Goal: Task Accomplishment & Management: Manage account settings

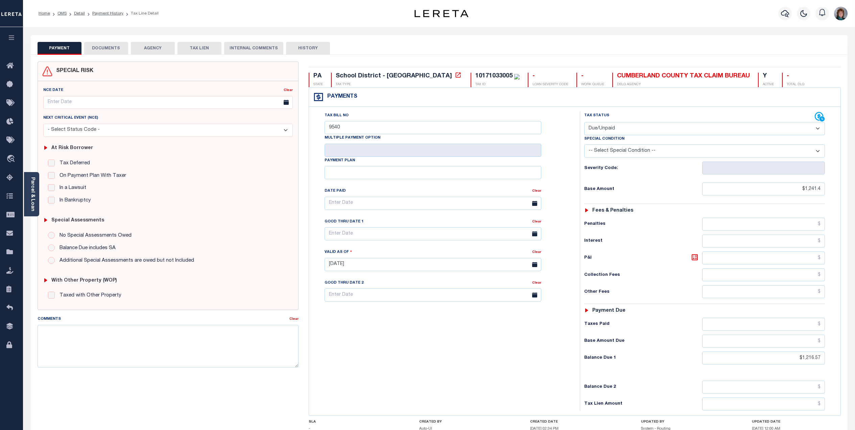
select select "DUE"
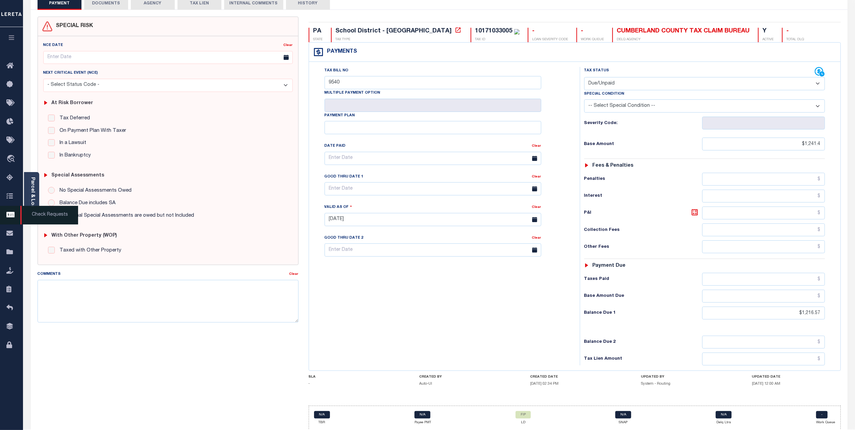
scroll to position [45, 0]
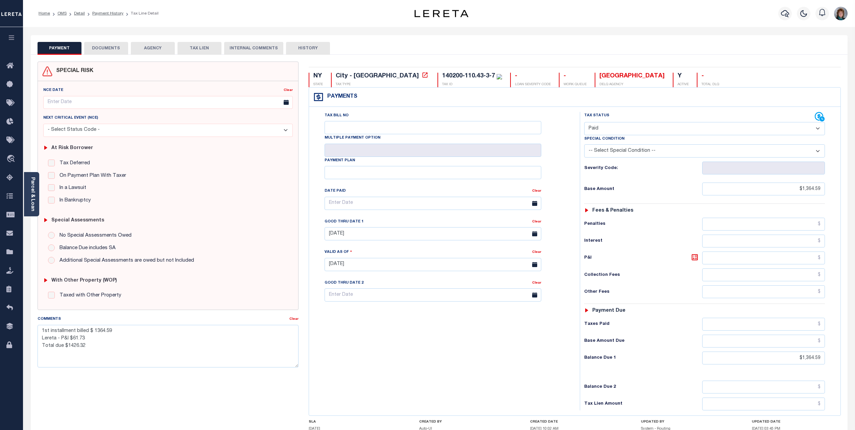
select select "PYD"
click at [783, 13] on icon "button" at bounding box center [785, 13] width 8 height 8
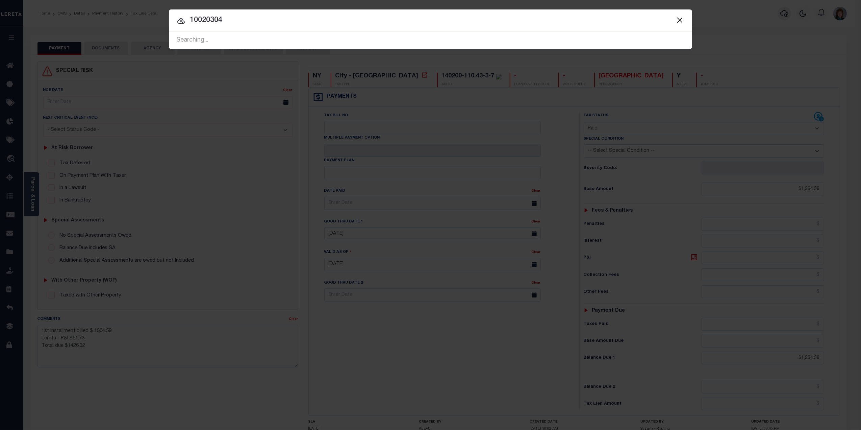
type input "10020304"
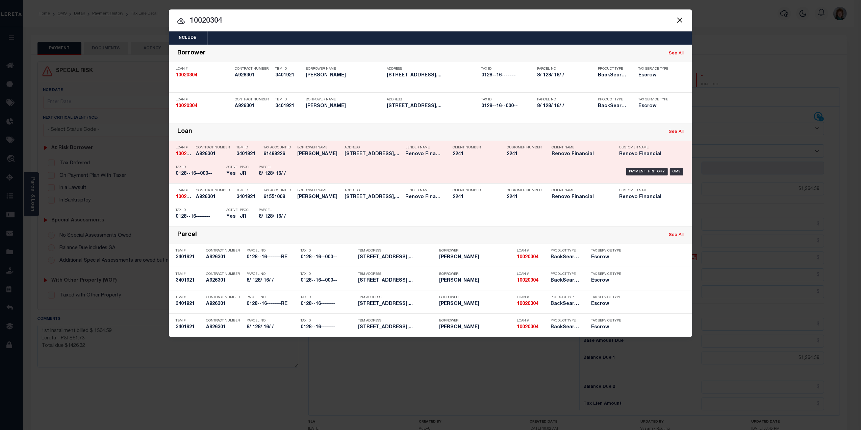
click at [679, 167] on div "Payment History OMS" at bounding box center [492, 172] width 386 height 20
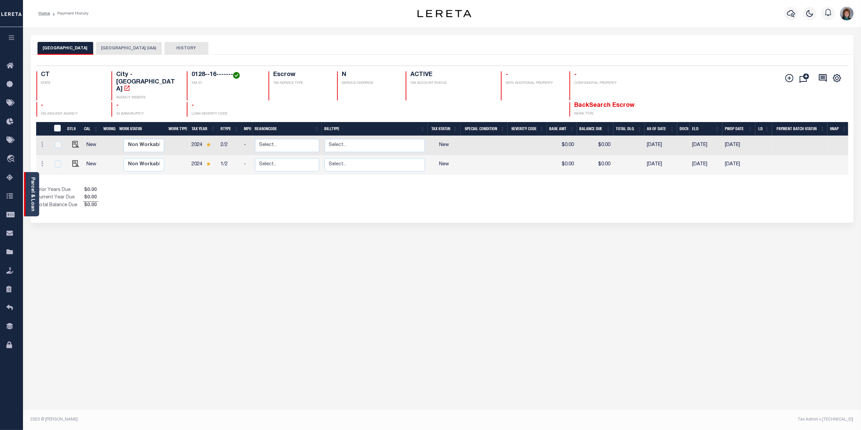
click at [34, 190] on link "Parcel & Loan" at bounding box center [32, 194] width 5 height 34
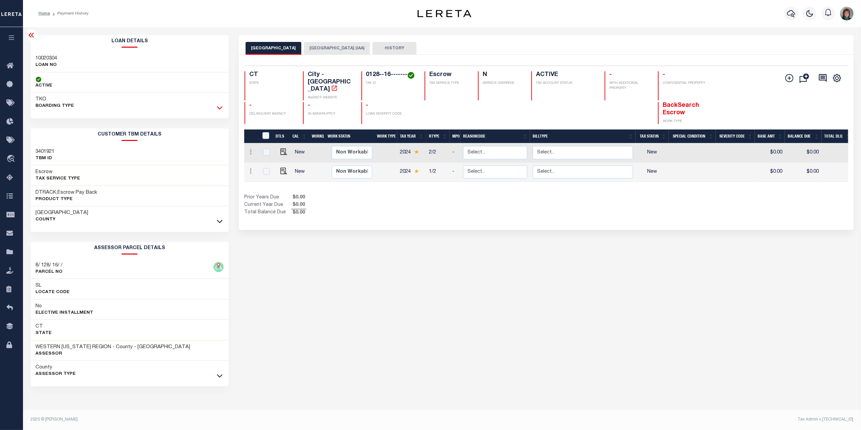
click at [219, 107] on icon at bounding box center [220, 107] width 6 height 7
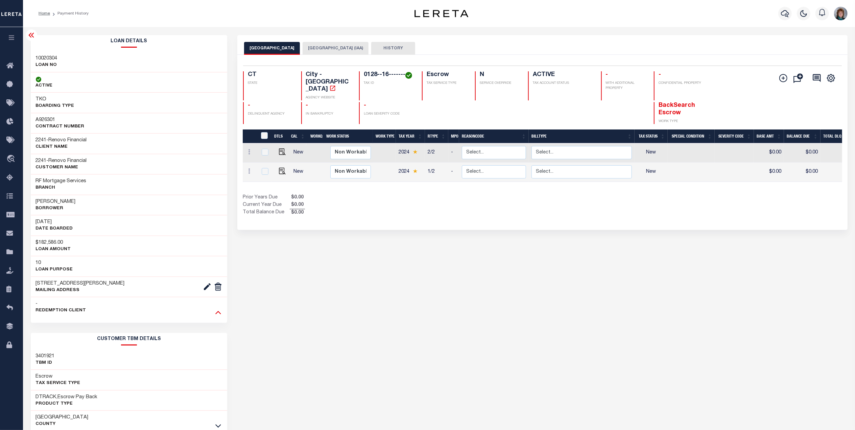
click at [217, 314] on icon at bounding box center [218, 312] width 6 height 3
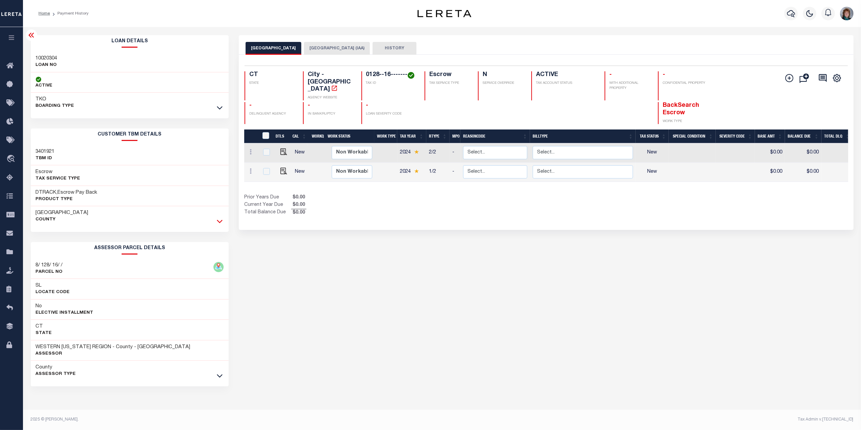
click at [222, 223] on icon at bounding box center [220, 221] width 6 height 7
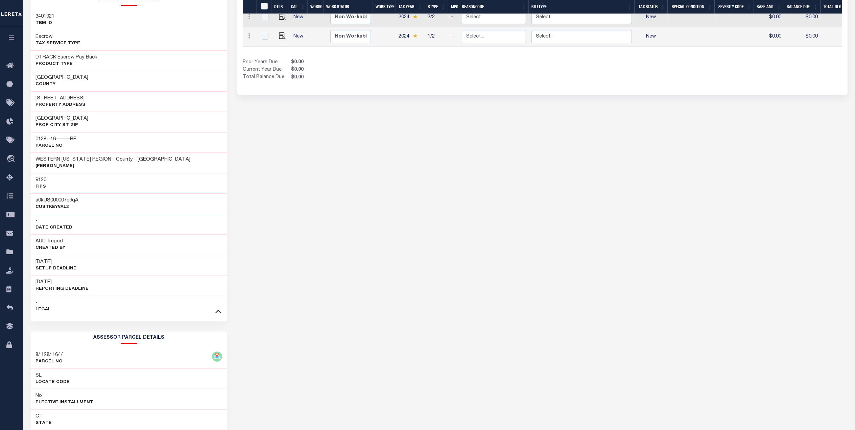
scroll to position [214, 0]
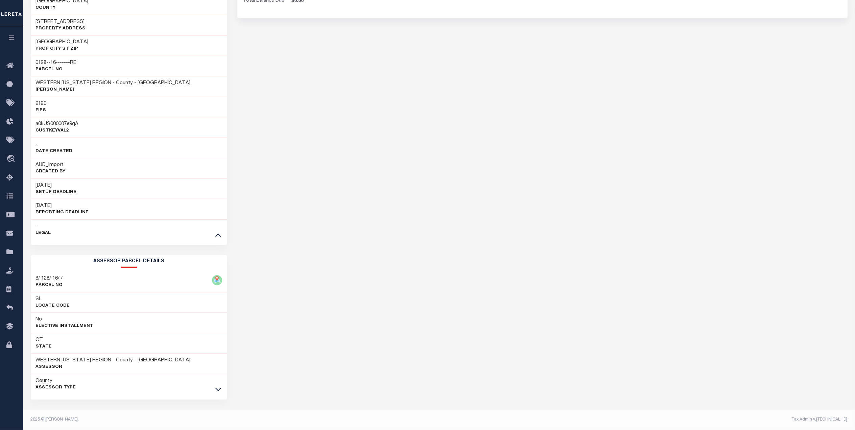
click at [219, 391] on icon at bounding box center [218, 389] width 6 height 7
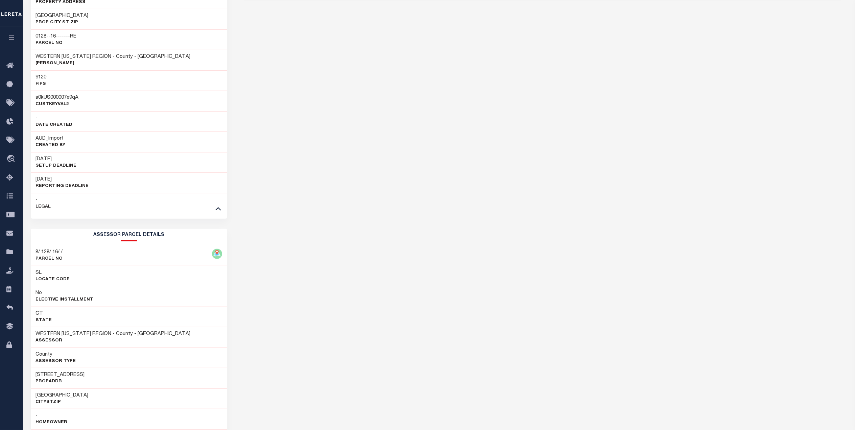
scroll to position [260, 0]
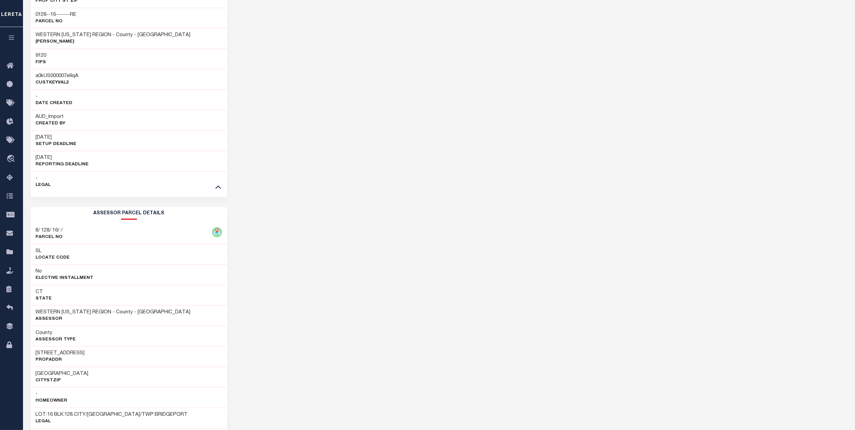
drag, startPoint x: 88, startPoint y: 353, endPoint x: 29, endPoint y: 352, distance: 59.5
click at [29, 352] on div "Loan Details 10020304 LOAN NO ACTIVE TKO BOARDING TYPE 2241" at bounding box center [129, 222] width 207 height 892
copy h3 "411-413 DAVIDSON ST"
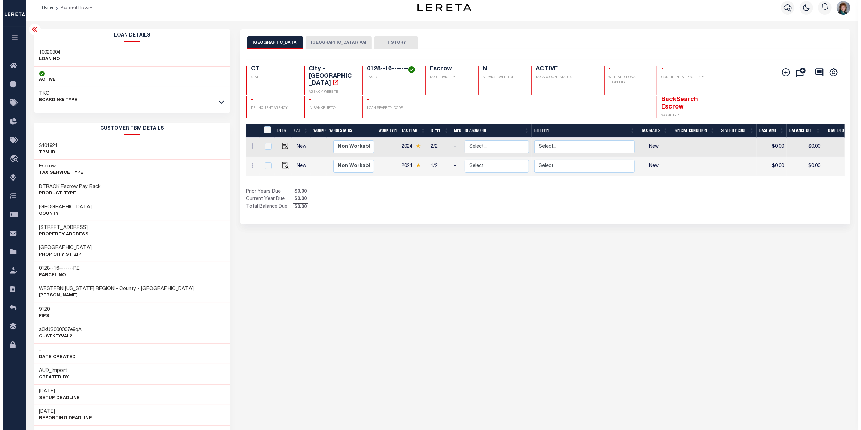
scroll to position [0, 0]
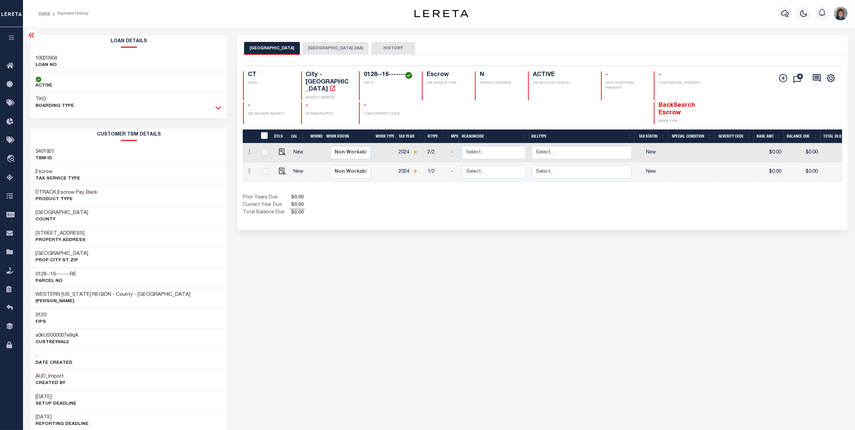
click at [215, 107] on icon at bounding box center [218, 107] width 6 height 3
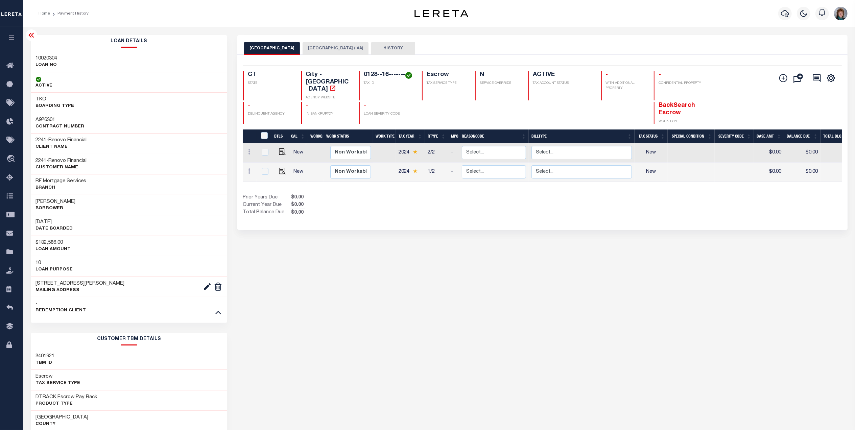
drag, startPoint x: 103, startPoint y: 203, endPoint x: 33, endPoint y: 202, distance: 70.3
click at [33, 202] on div "GRZEGORZ AUGUSTYNIAK Borrower" at bounding box center [129, 205] width 197 height 21
copy h3 "GRZEGORZ AUGUSTYNIAK"
click at [781, 14] on icon "button" at bounding box center [785, 13] width 8 height 8
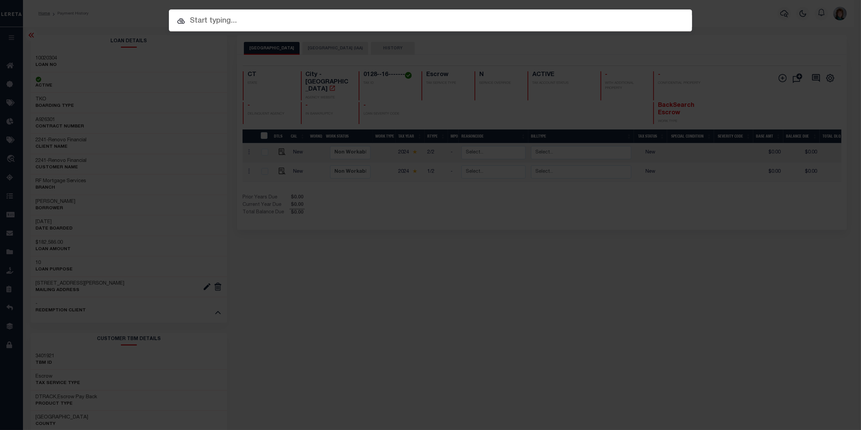
paste input "2188935"
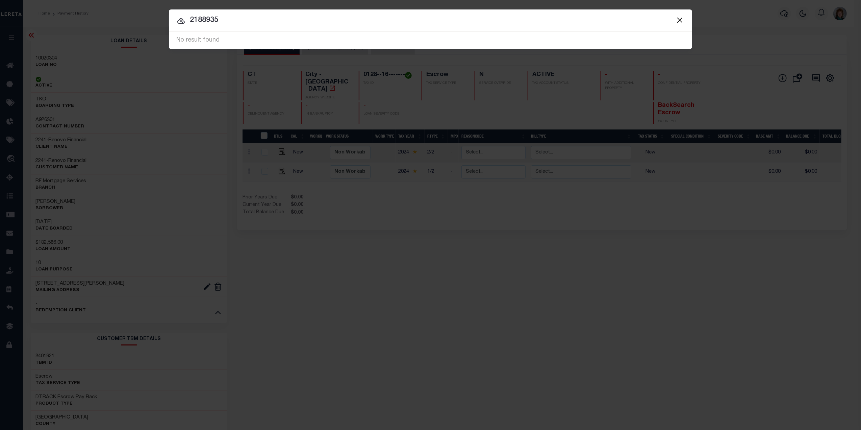
drag, startPoint x: 265, startPoint y: 22, endPoint x: 171, endPoint y: 22, distance: 94.6
click at [171, 22] on input "2188935" at bounding box center [430, 21] width 523 height 12
click at [238, 39] on div "Searching..." at bounding box center [430, 40] width 523 height 17
click at [236, 23] on input "2188935" at bounding box center [430, 21] width 523 height 12
type input "2"
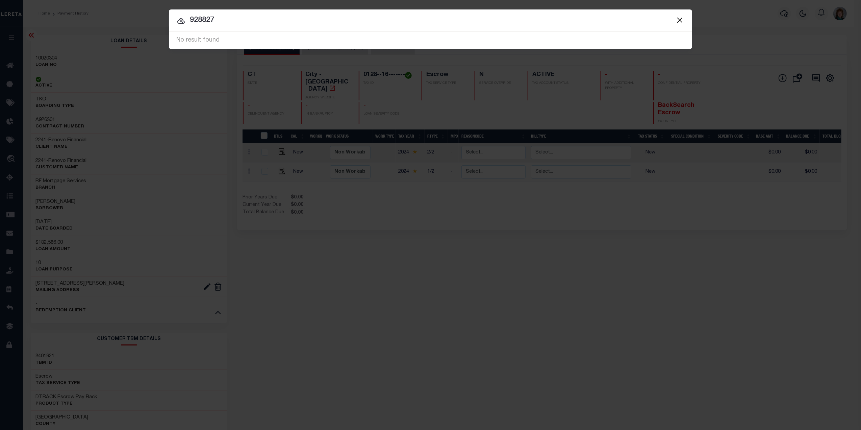
click at [194, 19] on input "928827" at bounding box center [430, 21] width 523 height 12
type input "A928827"
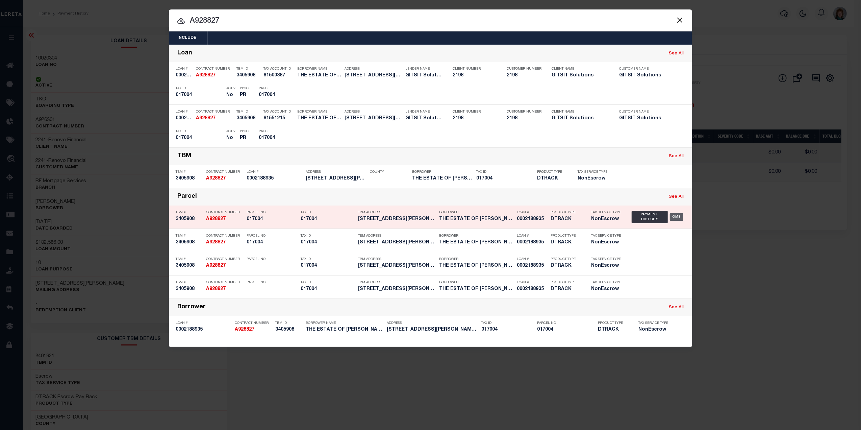
click at [678, 218] on div "OMS" at bounding box center [677, 216] width 14 height 7
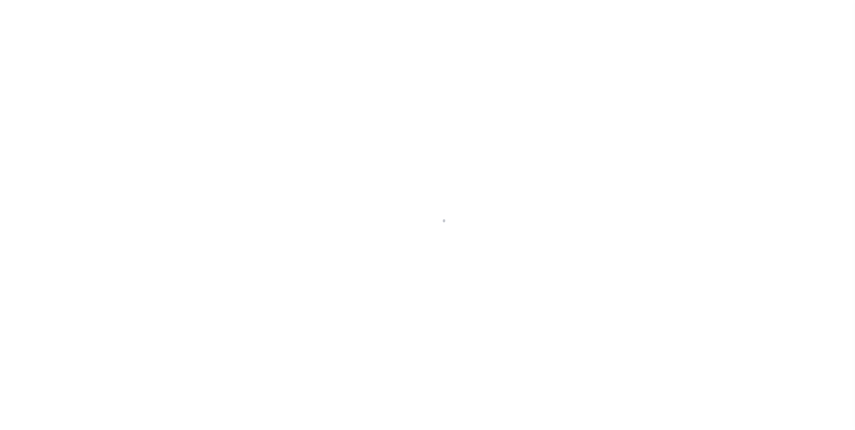
select select "False"
select select "NonEscrow"
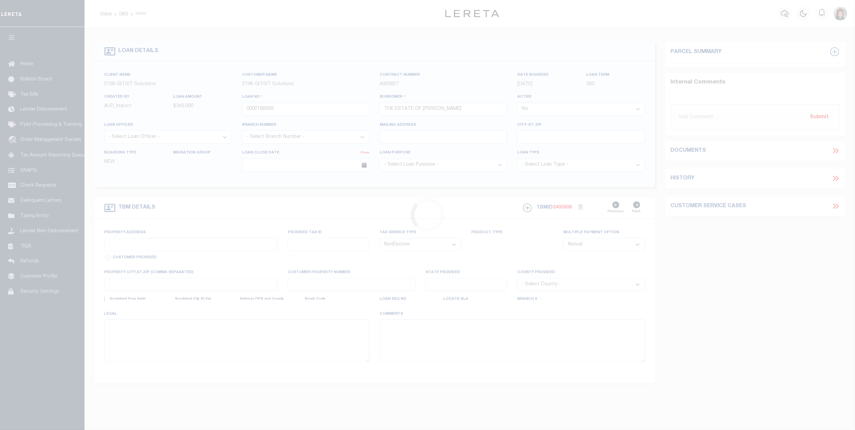
type input "360 OLD SHERMAN HILL RD"
type input "WOODBURY CT 06798"
type input "CT"
select select
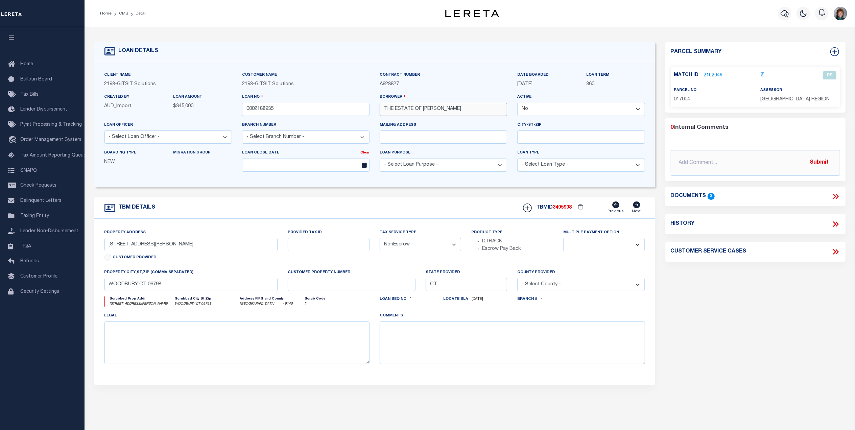
drag, startPoint x: 483, startPoint y: 108, endPoint x: 375, endPoint y: 114, distance: 107.6
click at [375, 114] on div "Borrower THE ESTATE OF STEPHEN O BARNES" at bounding box center [443, 107] width 138 height 28
drag, startPoint x: 202, startPoint y: 246, endPoint x: 103, endPoint y: 245, distance: 98.3
click at [103, 245] on div "Property Address 360 OLD SHERMAN HILL RD Customer Provided" at bounding box center [190, 249] width 183 height 40
drag, startPoint x: 183, startPoint y: 286, endPoint x: 101, endPoint y: 286, distance: 81.8
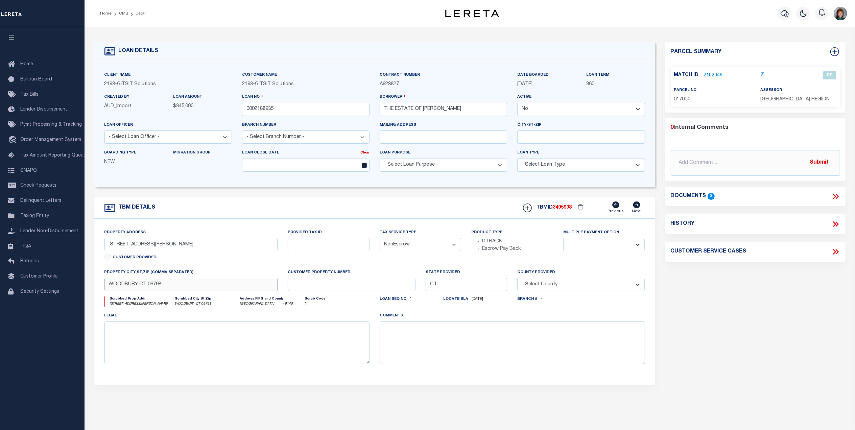
click at [101, 286] on div "property city,st,zip (Comma separated) WOODBURY CT 06798" at bounding box center [190, 283] width 183 height 28
drag, startPoint x: 483, startPoint y: 110, endPoint x: 370, endPoint y: 105, distance: 112.9
click at [370, 105] on div "Client Name 2198 - GITSIT Solutions Customer Name 2198 - GITSIT Solutions Contr…" at bounding box center [374, 124] width 550 height 106
click at [778, 16] on button "button" at bounding box center [785, 14] width 14 height 14
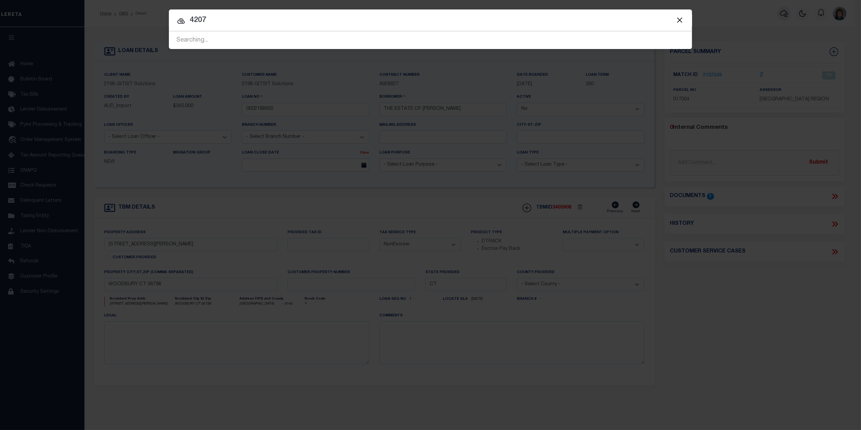
type input "4207"
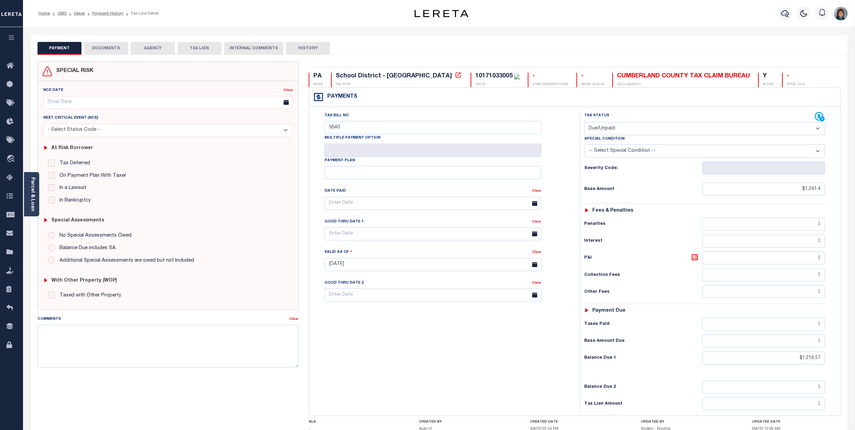
select select "DUE"
click at [783, 16] on icon "button" at bounding box center [785, 13] width 8 height 7
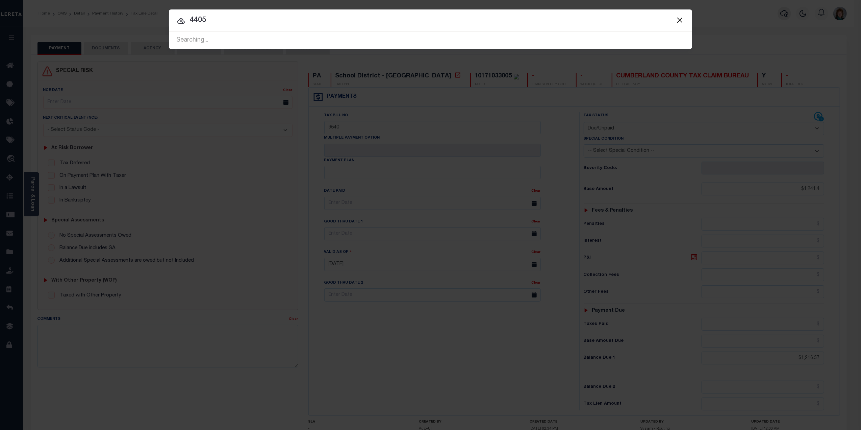
type input "4405"
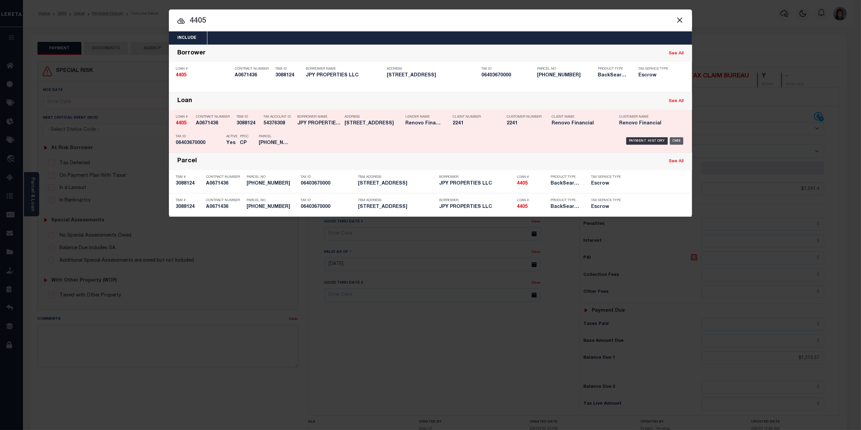
click at [671, 137] on div "OMS" at bounding box center [677, 140] width 14 height 7
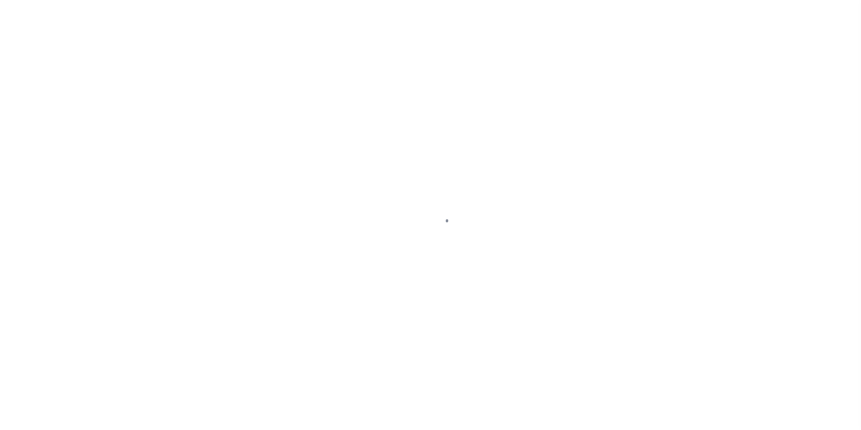
type input "4405"
type input "JPY PROPERTIES LLC"
select select
type input "[STREET_ADDRESS]"
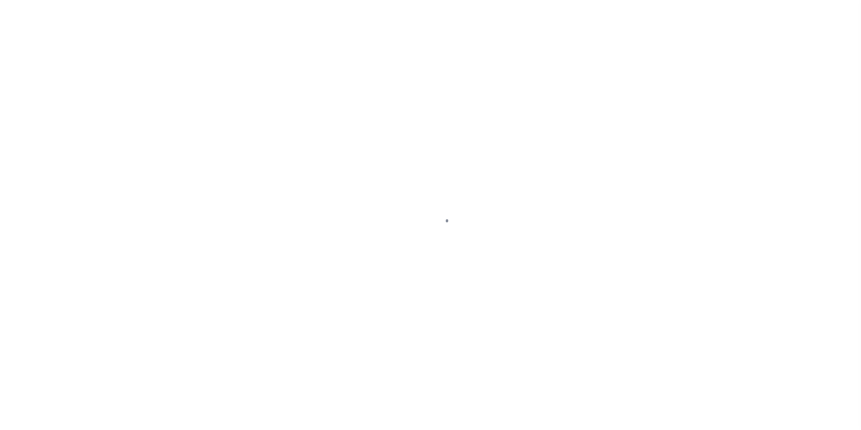
type input "Providence RI 02905"
select select "Escrow"
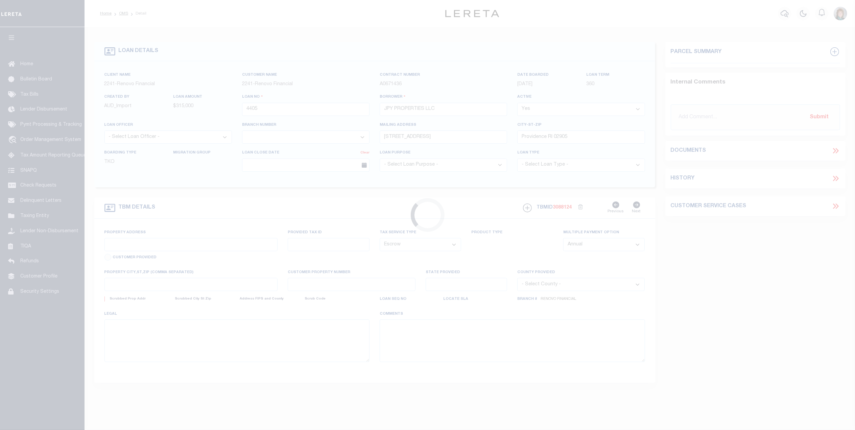
type input "[STREET_ADDRESS]"
type input "[PHONE_NUMBER]"
type input "[GEOGRAPHIC_DATA], RI 02908"
type input "a0k2L00001VJm4Z"
type input "RI"
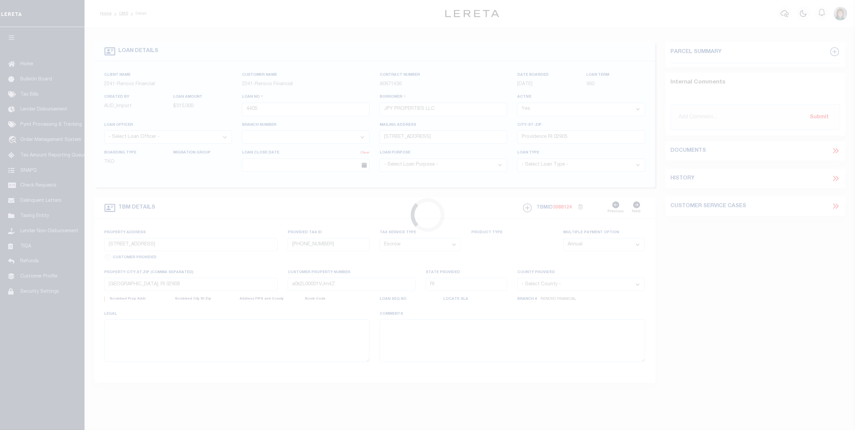
select select
select select "25066"
select select
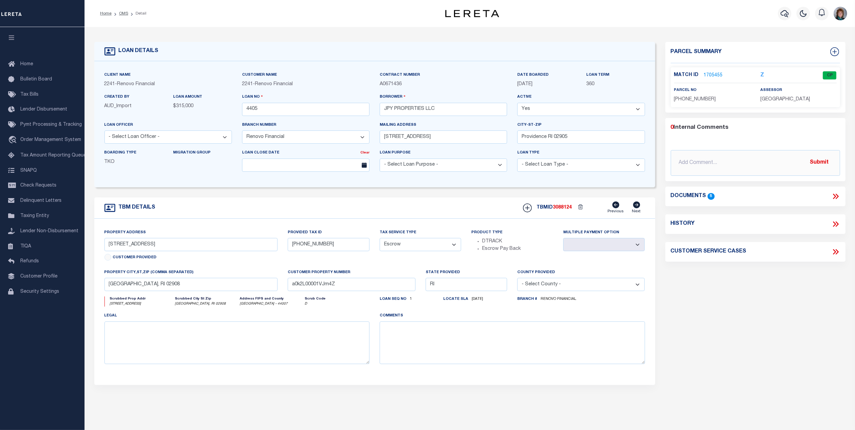
click at [835, 227] on icon at bounding box center [836, 223] width 3 height 5
select select "100"
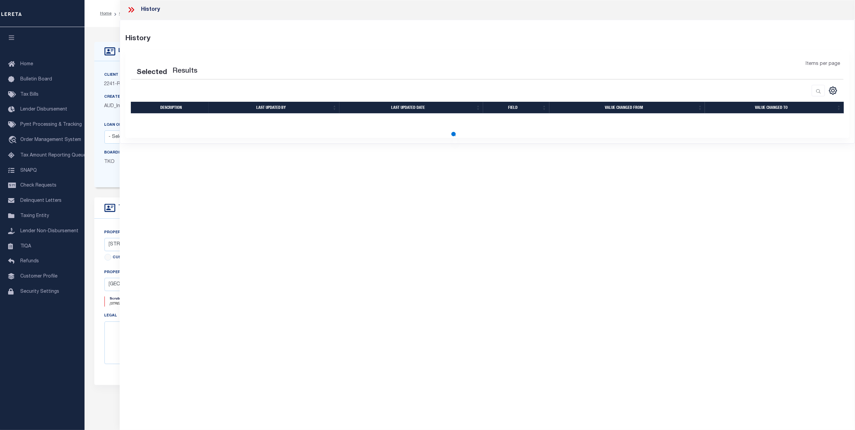
select select "100"
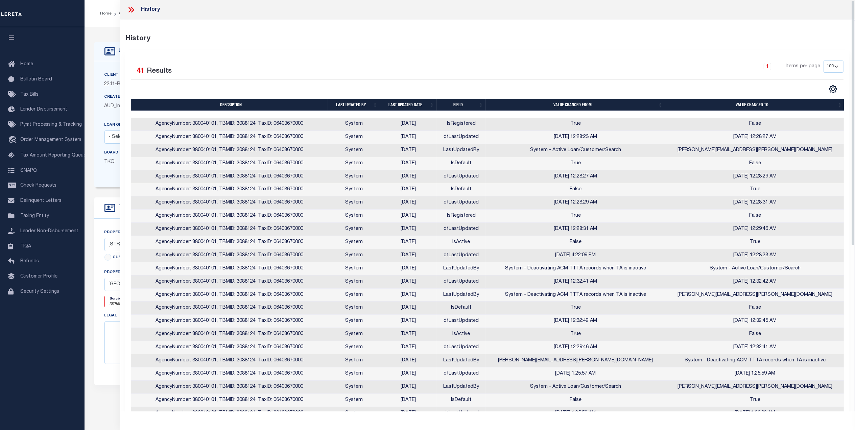
click at [130, 9] on icon at bounding box center [129, 9] width 3 height 5
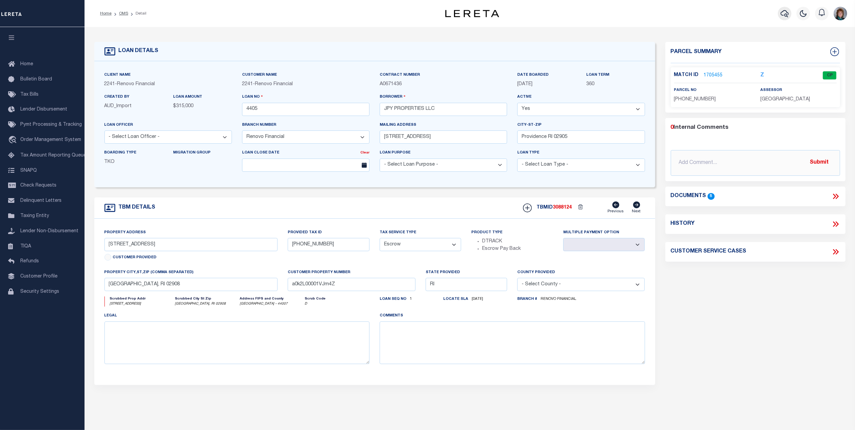
click at [785, 14] on icon "button" at bounding box center [784, 13] width 8 height 7
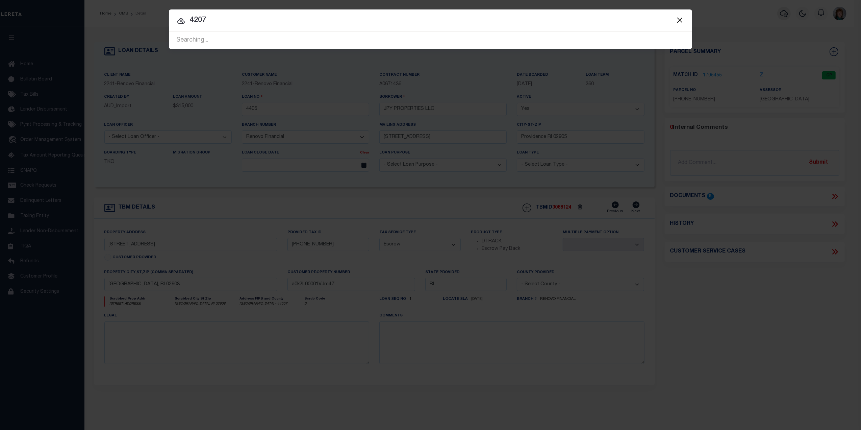
type input "4207"
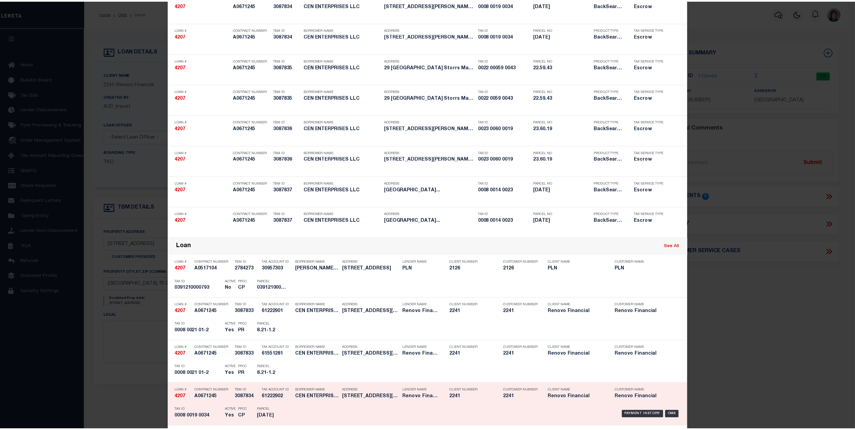
scroll to position [225, 0]
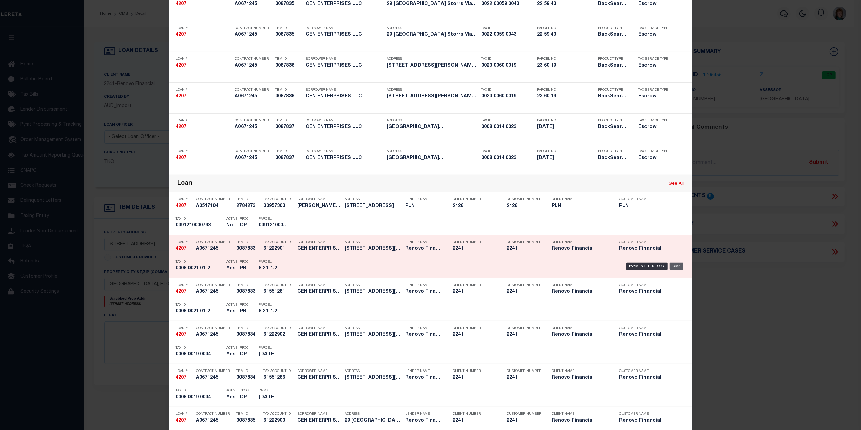
click at [678, 264] on div "OMS" at bounding box center [677, 266] width 14 height 7
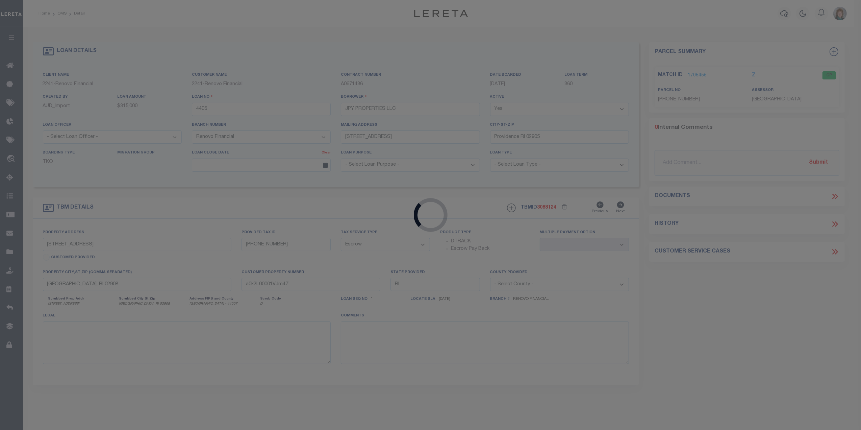
type input "4207"
type input "CEN ENTERPRISES LLC"
type input "10 John Pratt Cir"
type input "Westborough MA 01581"
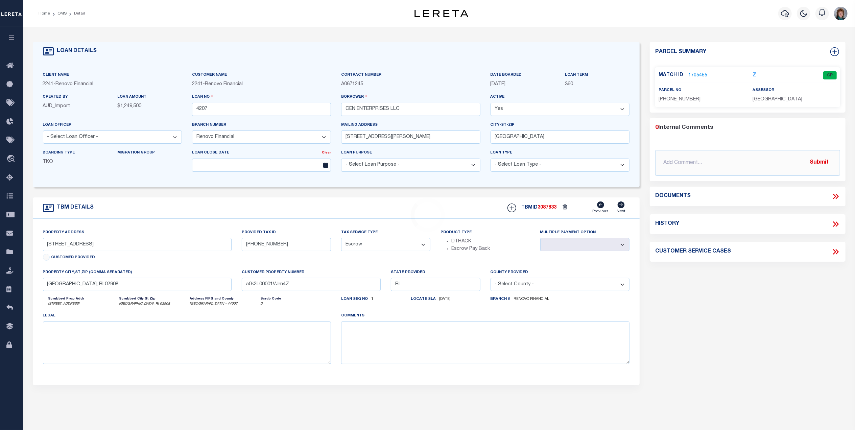
type input "295 Hunting Lodge Road"
type input "Storrs Mansfield,, CT 06268"
type input "a0k2L00001VHK7I"
type input "CT"
select select
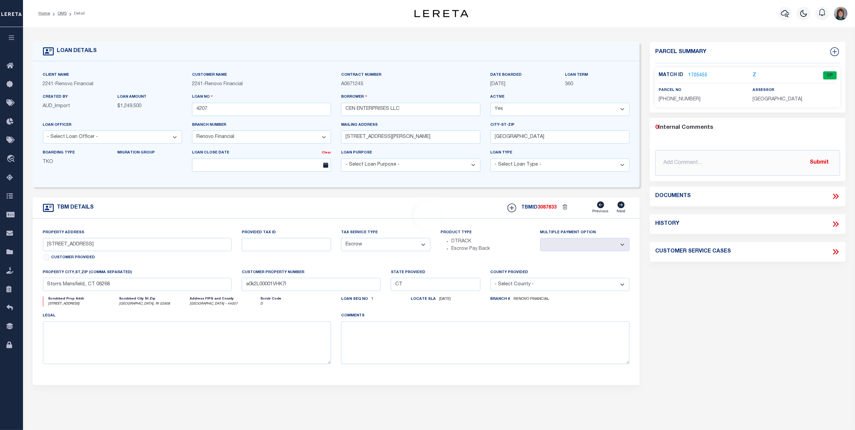
select select "25066"
select select
click at [698, 74] on link "1706146" at bounding box center [697, 75] width 19 height 7
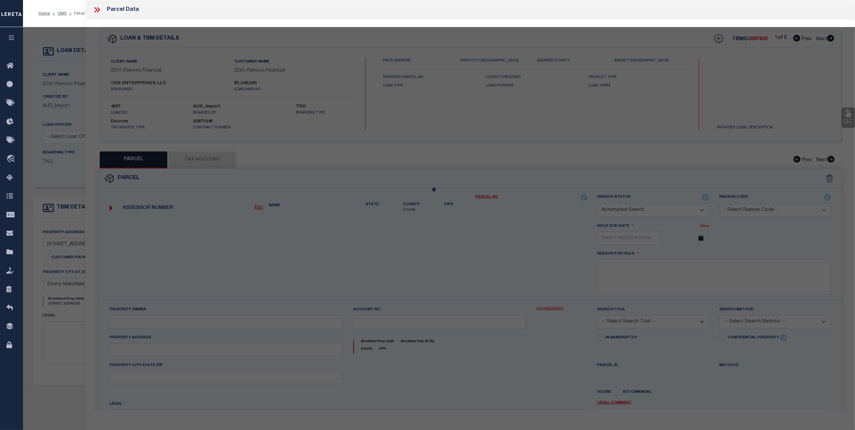
checkbox input "false"
select select "PR"
select select "RLS"
type input "CEN ENTS LLC"
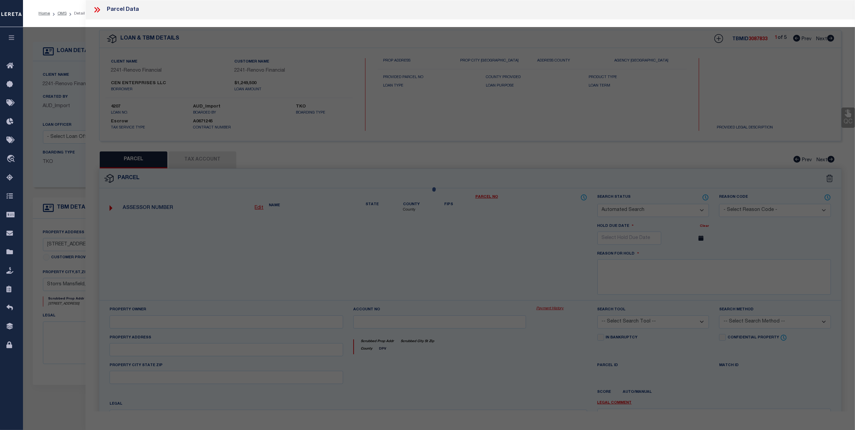
type input "8/ 21/ 1-2/ /"
select select "AGF"
select select "ADD"
type input "295 HUNTING LODGE RD"
type input "STORRS MANSFIELD CT 06268"
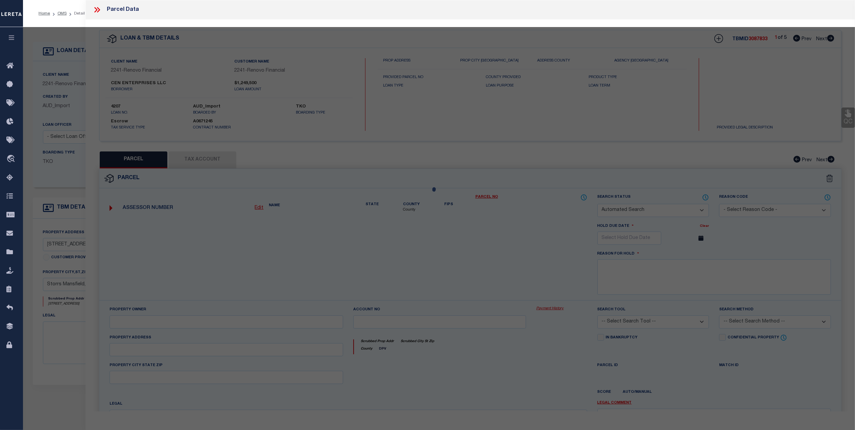
type textarea "LOT:1-2 BLK:21 CITY/MUNI/TWP:MANSFIELD"
type textarea "Parcel released per customer's 8/13/2025 file. MLC 8/15/2025"
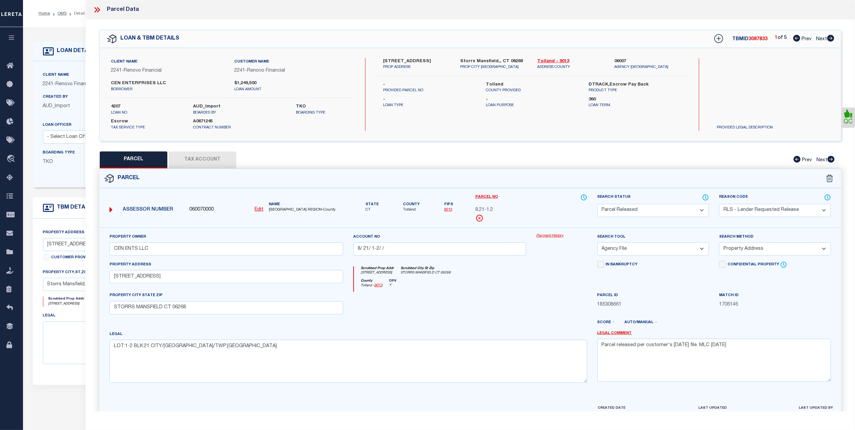
click at [192, 158] on button "Tax Account" at bounding box center [203, 159] width 68 height 17
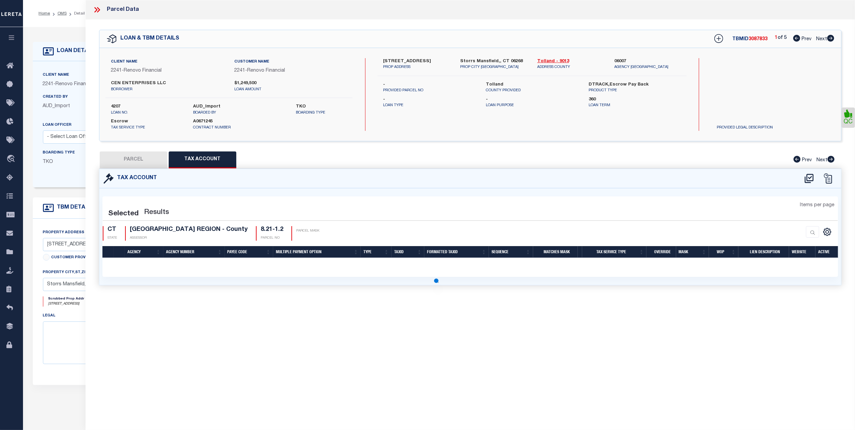
select select "100"
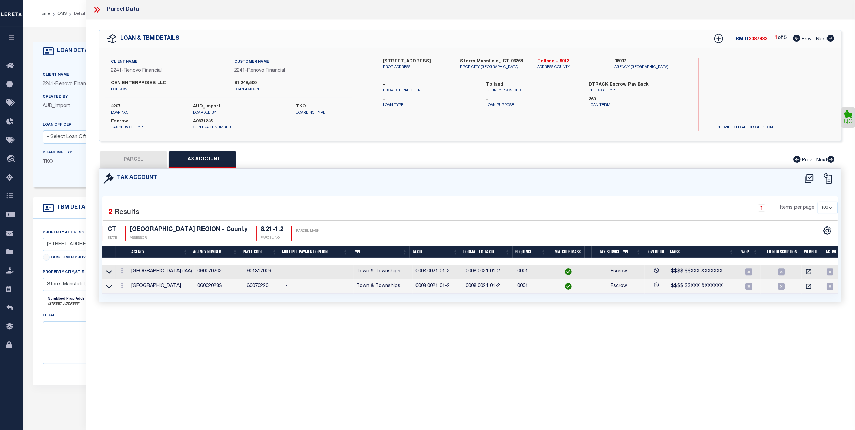
click at [141, 163] on button "PARCEL" at bounding box center [134, 159] width 68 height 17
select select "AS"
select select
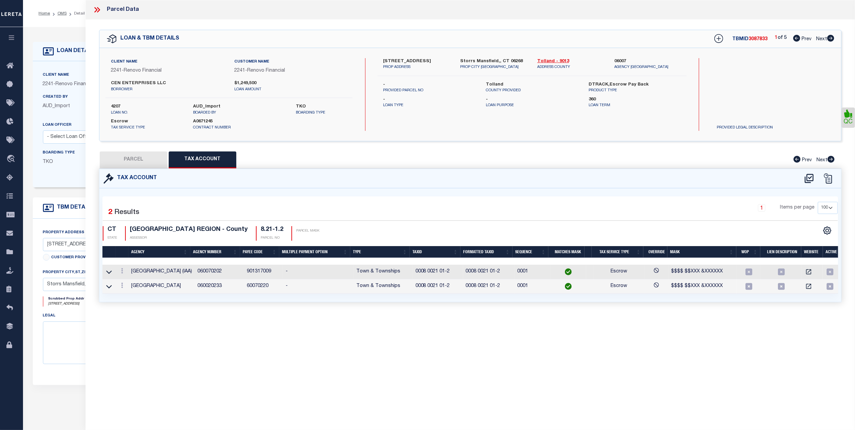
checkbox input "false"
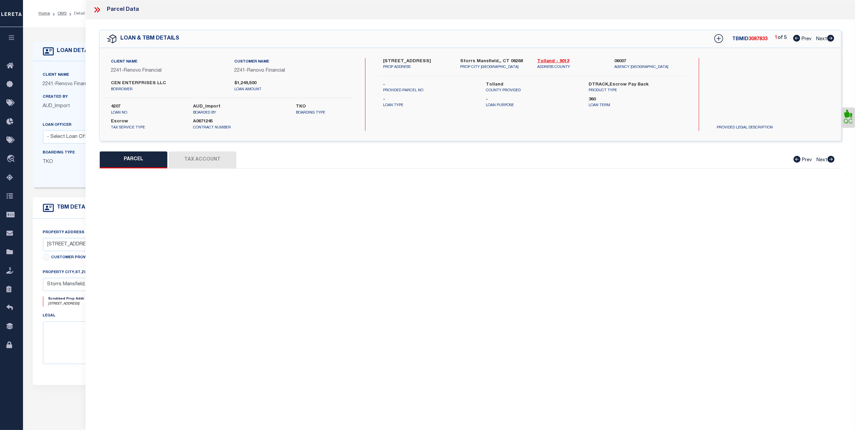
select select "PR"
select select "RLS"
type input "CEN ENTS LLC"
type input "8/ 21/ 1-2/ /"
select select "AGF"
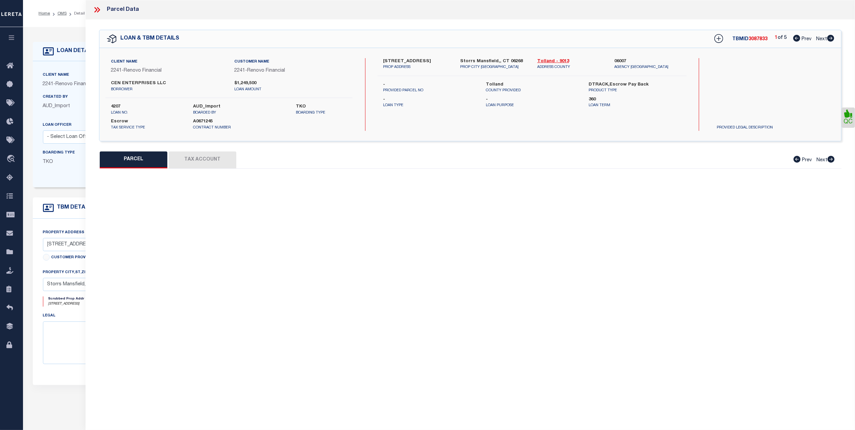
select select "ADD"
type input "295 HUNTING LODGE RD"
type input "STORRS MANSFIELD CT 06268"
type textarea "LOT:1-2 BLK:21 CITY/MUNI/TWP:MANSFIELD"
type textarea "Parcel released per customer's 8/13/2025 file. MLC 8/15/2025"
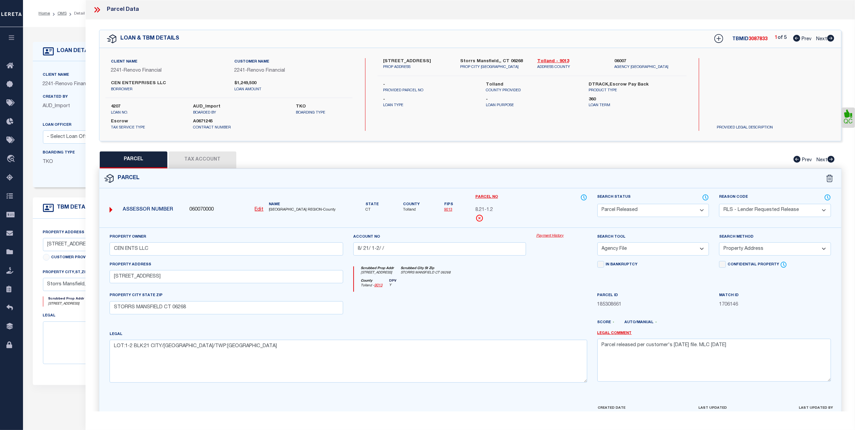
click at [556, 236] on link "Payment History" at bounding box center [561, 236] width 51 height 6
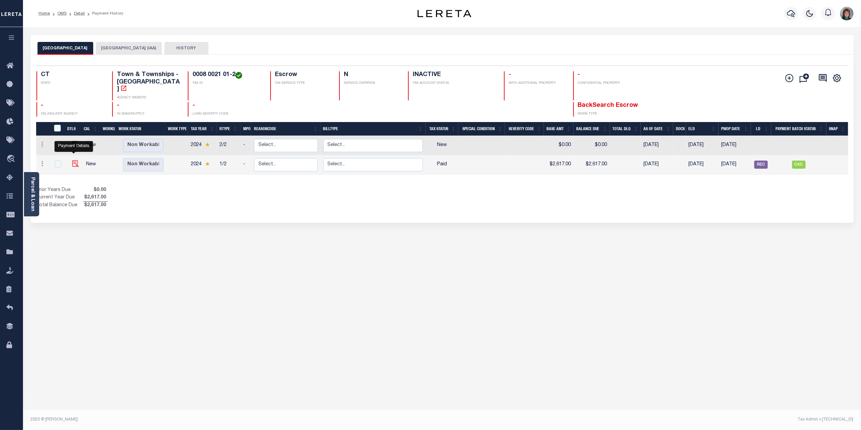
click at [73, 160] on img "" at bounding box center [75, 163] width 7 height 7
checkbox input "true"
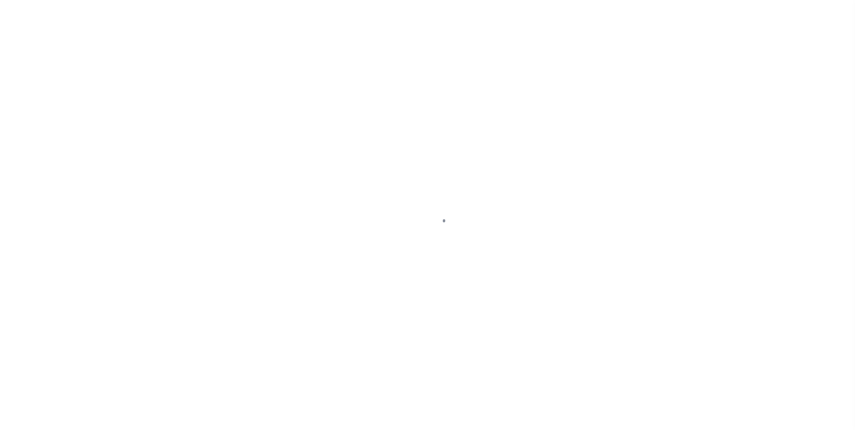
checkbox input "false"
type input "0000731"
type input "[DATE]"
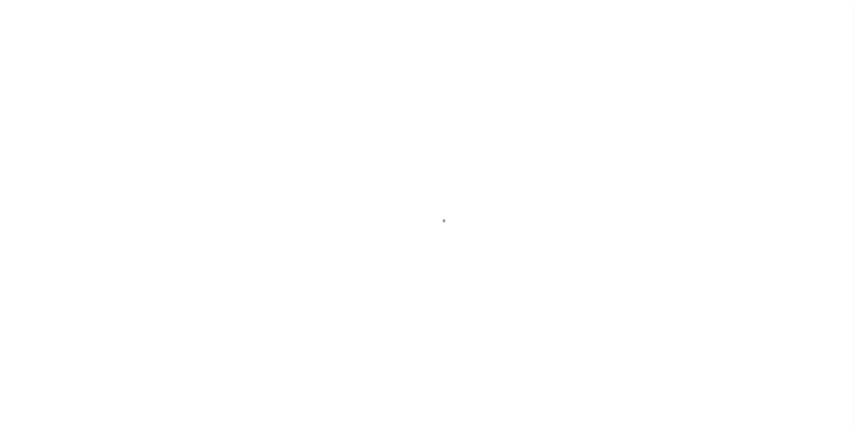
select select "PYD"
type input "$2,617"
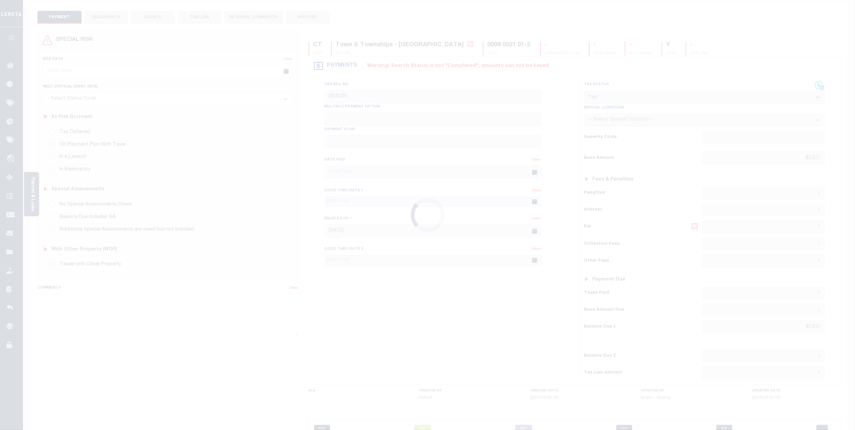
scroll to position [71, 0]
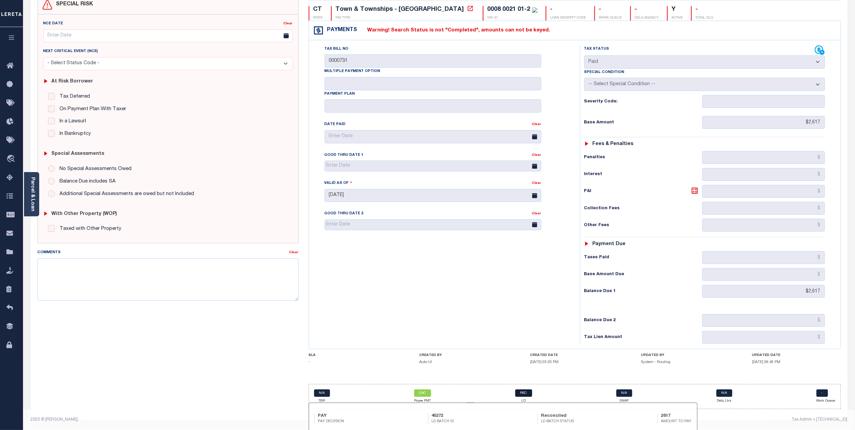
click at [523, 394] on link "REC" at bounding box center [523, 392] width 17 height 7
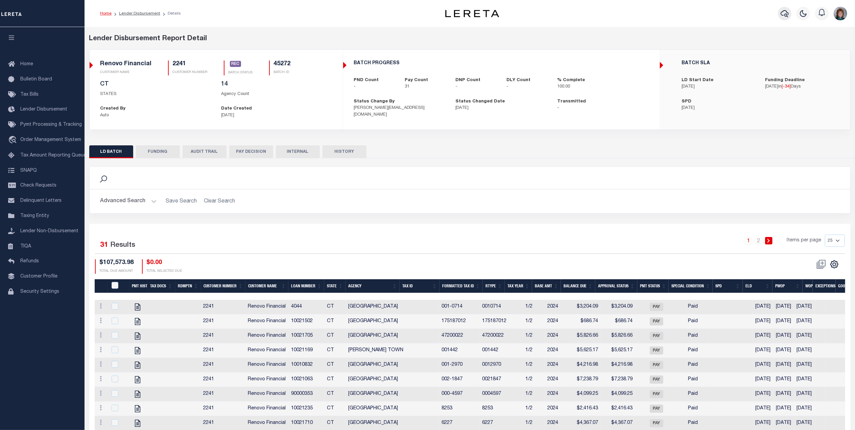
click at [784, 14] on icon "button" at bounding box center [784, 13] width 8 height 8
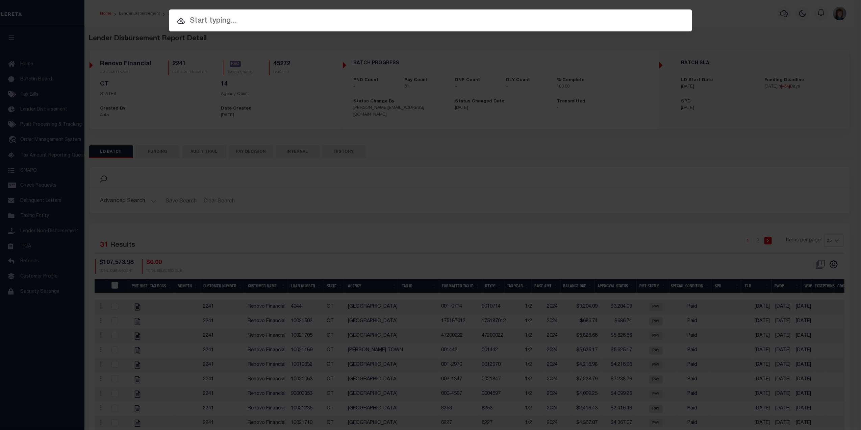
paste input "9964"
type input "9964"
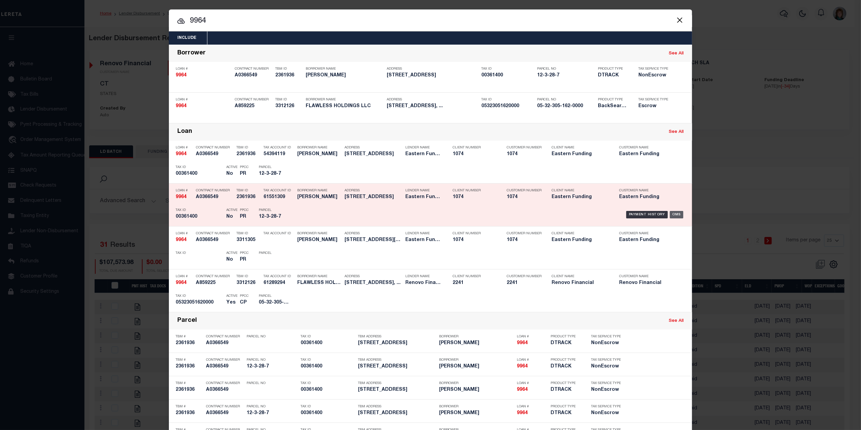
click at [674, 215] on div "OMS" at bounding box center [677, 214] width 14 height 7
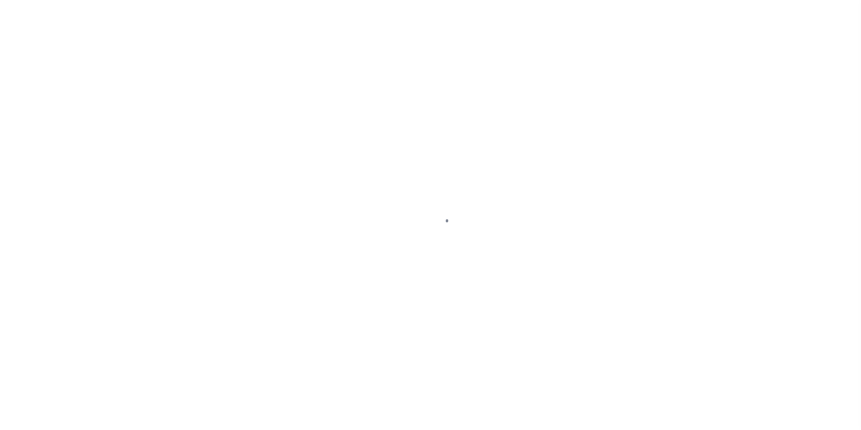
type input "9964"
type input "[PERSON_NAME]"
select select "False"
select select
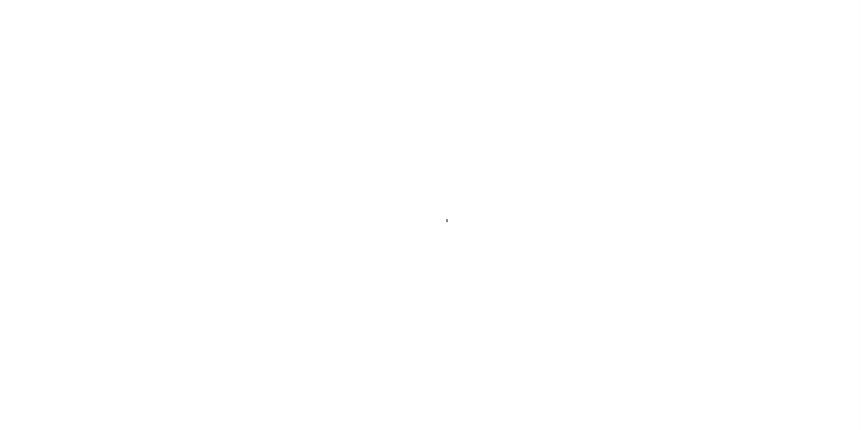
select select "10"
select select "NonEscrow"
type input "[STREET_ADDRESS]"
type input "Willimantic CT"
type input "CT"
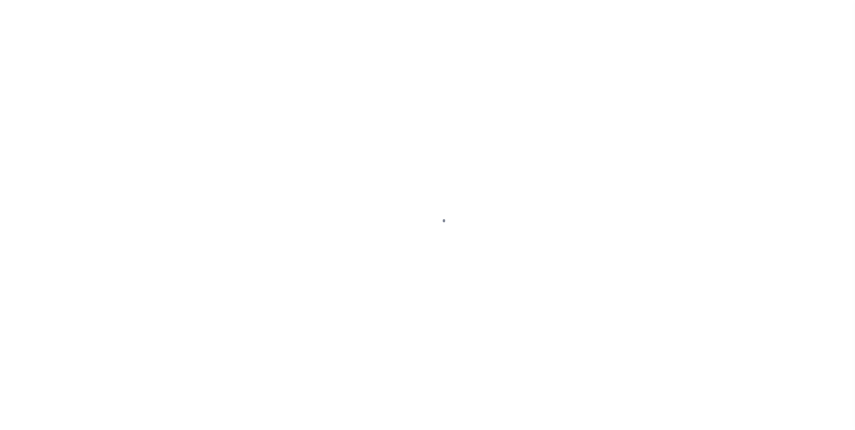
select select "[PERSON_NAME]"
type textarea "Lots 28, 30, & 31 CITY/[GEOGRAPHIC_DATA]/TWNSP: [GEOGRAPHIC_DATA]"
type textarea "Inactive per customer file and email confirmation. MLC [DATE]"
select select
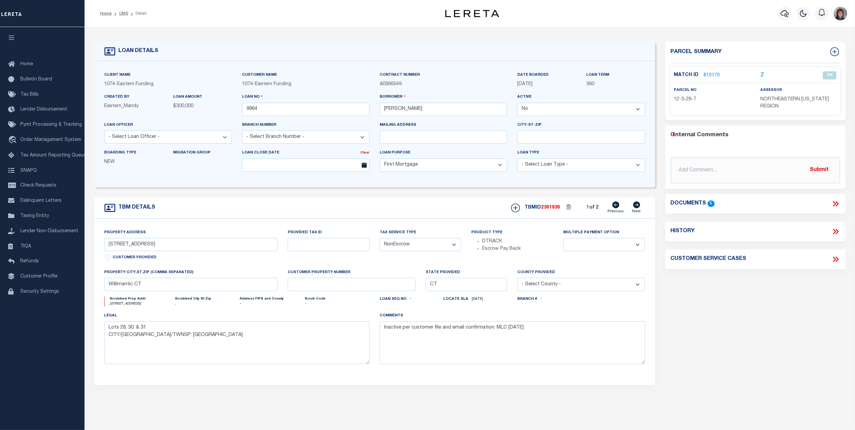
drag, startPoint x: 837, startPoint y: 232, endPoint x: 832, endPoint y: 232, distance: 5.4
click at [837, 232] on icon at bounding box center [836, 231] width 3 height 5
select select "100"
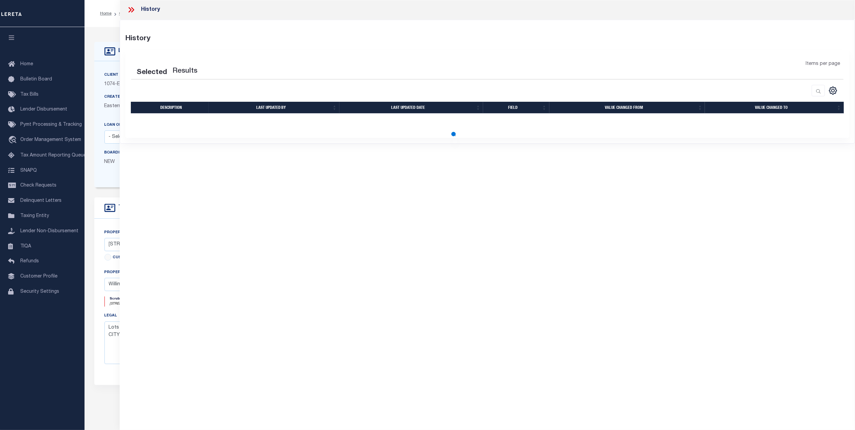
select select "100"
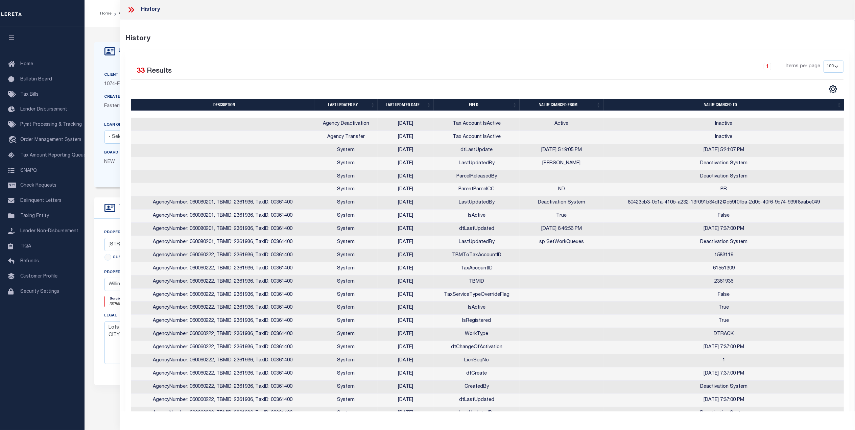
click at [130, 7] on icon at bounding box center [131, 9] width 9 height 9
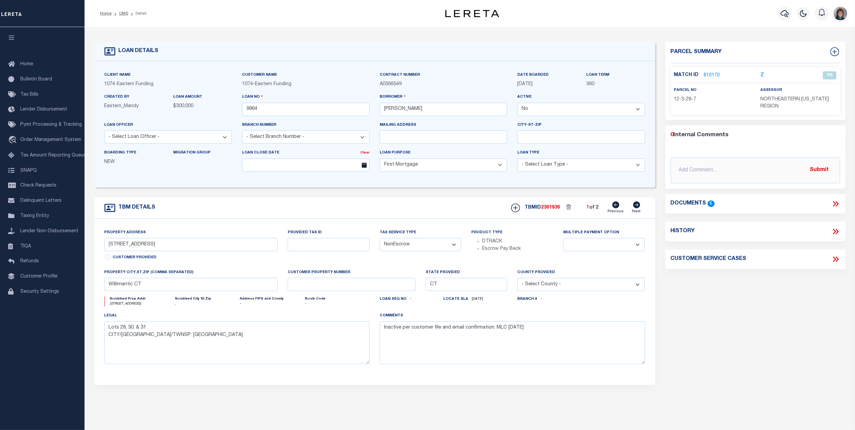
click at [635, 208] on icon at bounding box center [636, 204] width 7 height 7
type input "40 Ivan Hill St"
select select
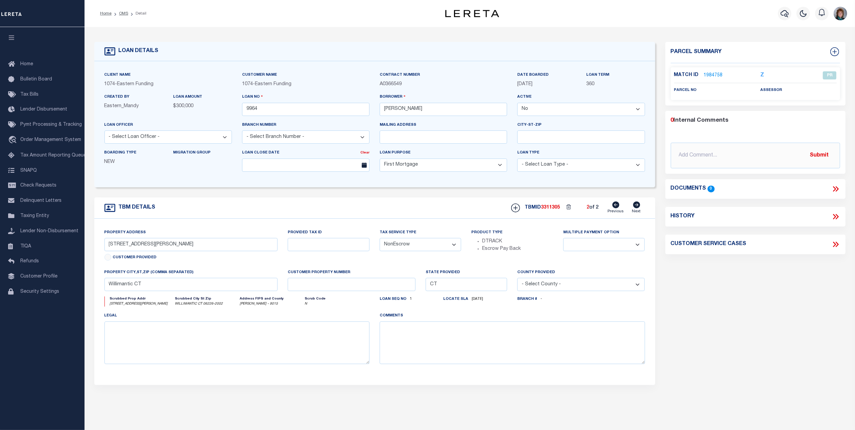
click at [614, 207] on icon at bounding box center [615, 204] width 7 height 7
type input "51 Mansfield Ave"
type textarea "Lots 28, 30, & 31 CITY/MUNI/TWNSP: WINDHAM"
type textarea "Inactive per customer file and email confirmation. MLC 7/3/2025"
select select
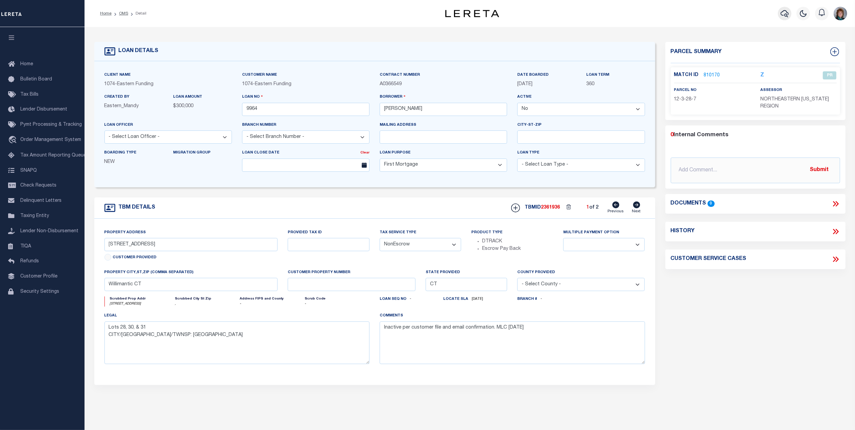
click at [783, 13] on icon "button" at bounding box center [784, 13] width 8 height 8
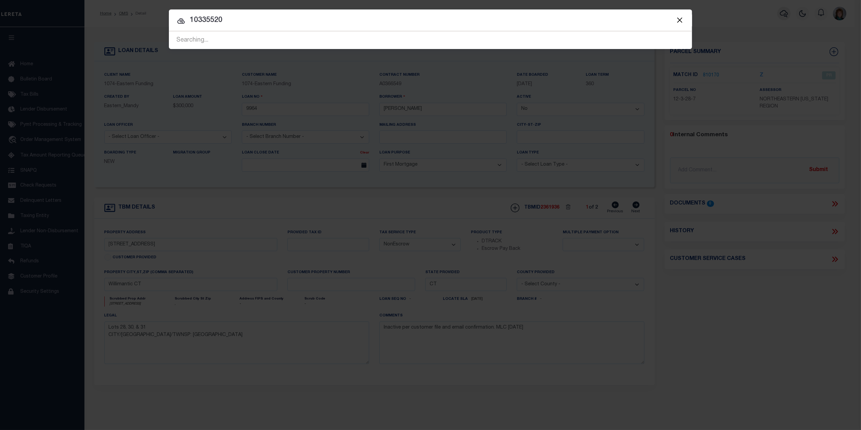
type input "10335520"
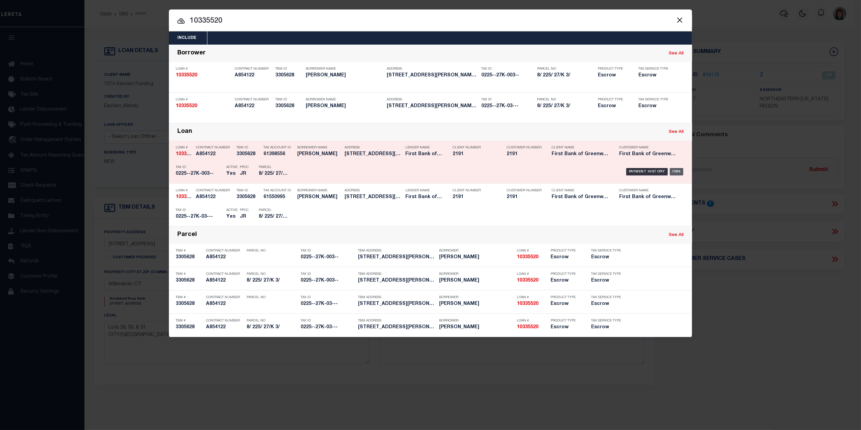
click at [679, 169] on div "OMS" at bounding box center [677, 171] width 14 height 7
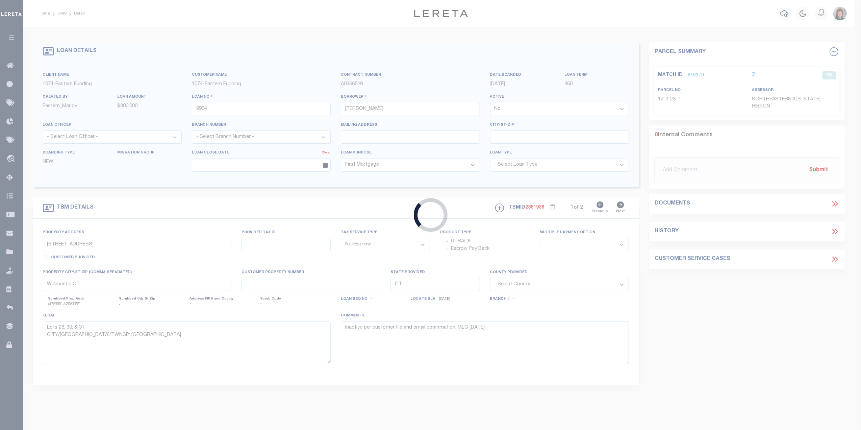
type input "10335520"
type input "Joseph Ganim"
select select "True"
select select
select select "Escrow"
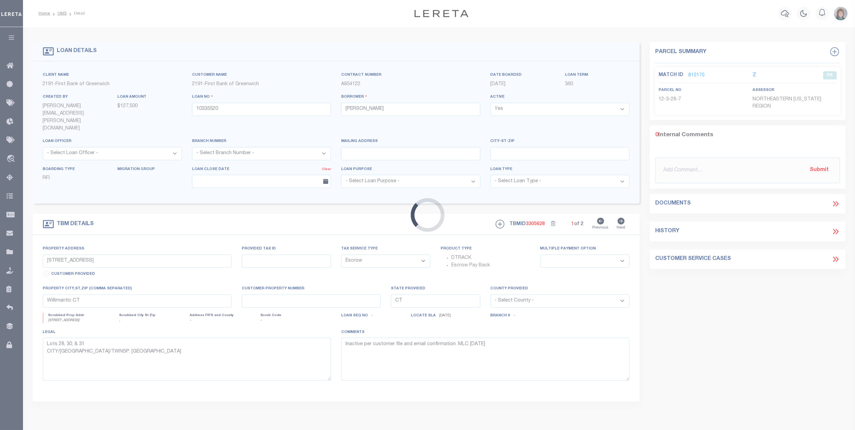
type input "65 Ellsworth Street, Unit 303"
type input "Bridgeport CT 06605"
select select
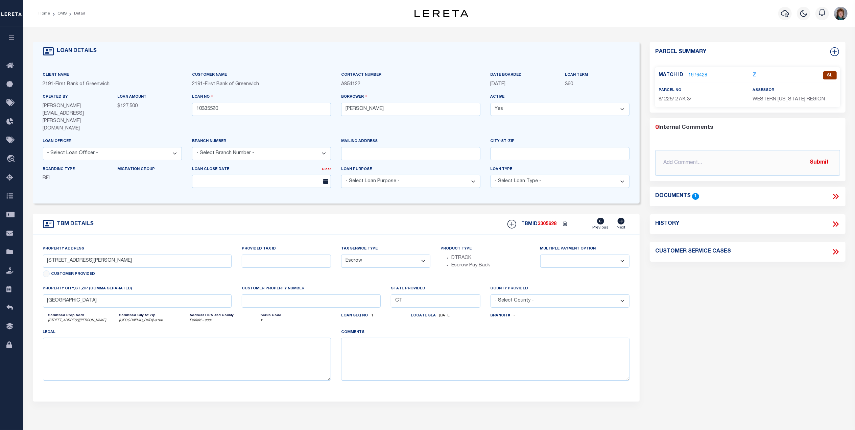
click at [700, 74] on link "1976428" at bounding box center [697, 75] width 19 height 7
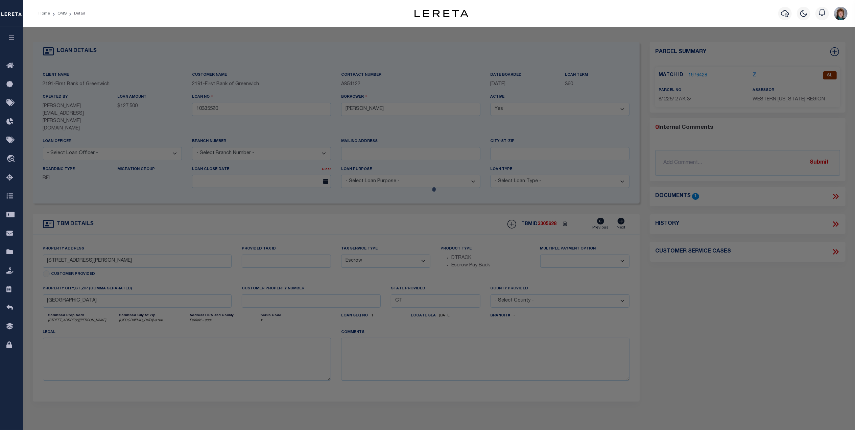
checkbox input "false"
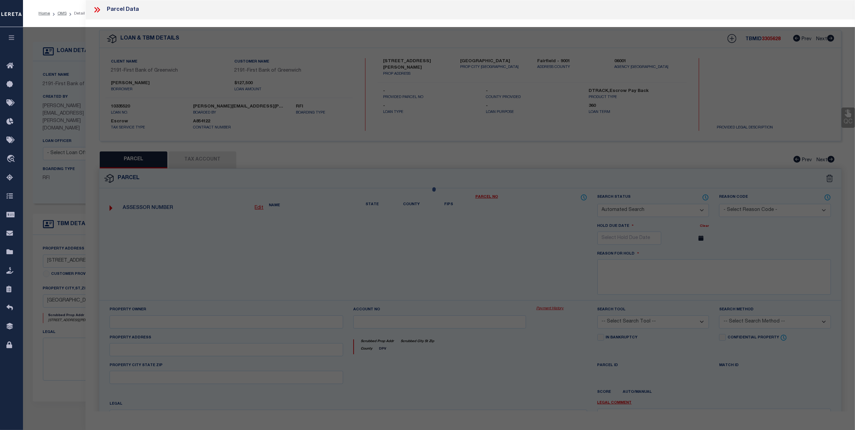
select select "SL"
type input "GANIM,JOSEPH"
select select "AGF"
select select "ADD"
type input "65 ELLSWORTH ST APT 303"
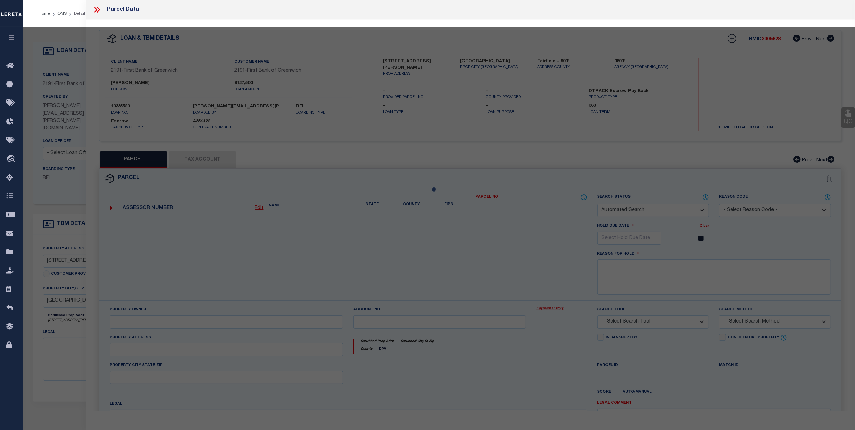
type input "BRIDGEPORT CT 06605"
type textarea "LOT:27-K BLK:225 CITY/MUNI/TWP:BRIDGEPORT SUBD:THE COVE"
type textarea "@Lisa: Agency below is inactive (far right flag on Tax Account tab), so we're o…"
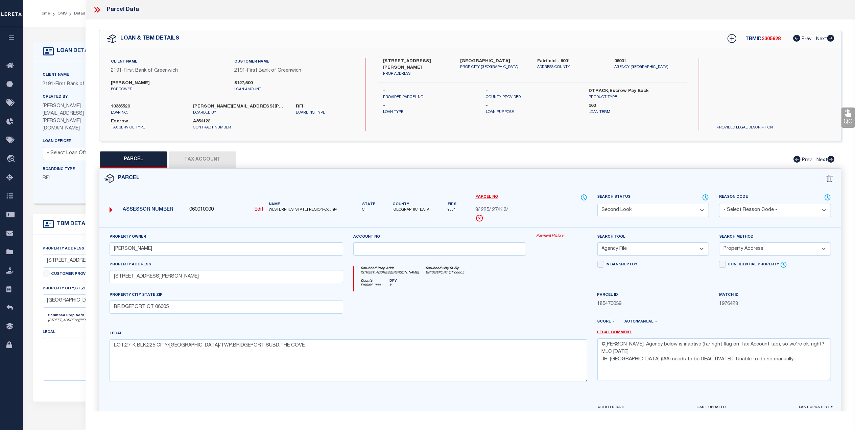
click at [204, 161] on button "Tax Account" at bounding box center [203, 159] width 68 height 17
select select "100"
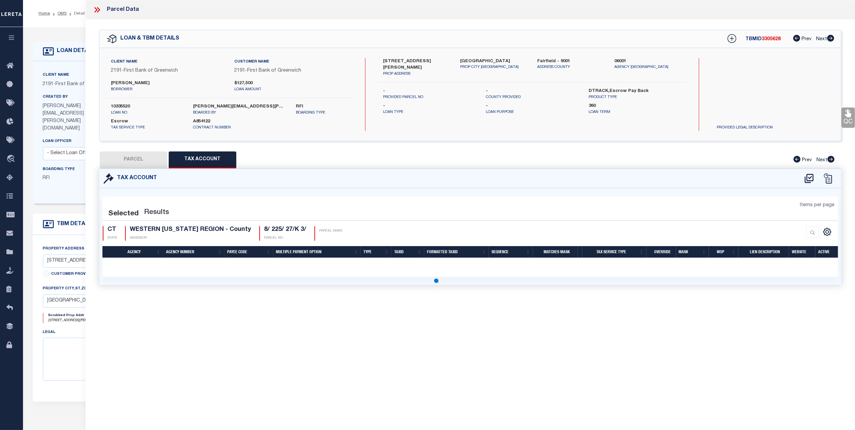
select select "100"
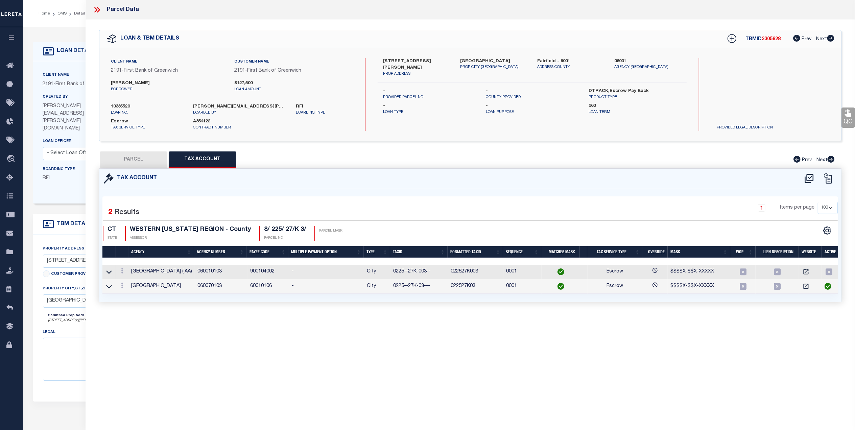
click at [134, 160] on button "PARCEL" at bounding box center [134, 159] width 68 height 17
select select "AS"
select select
checkbox input "false"
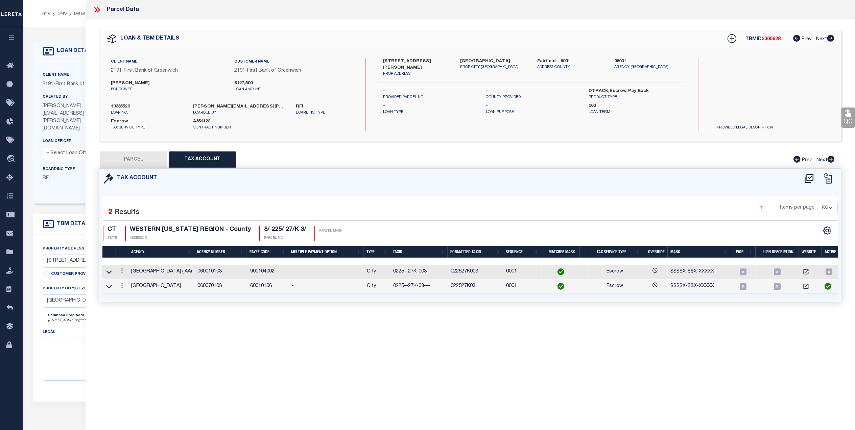
checkbox input "false"
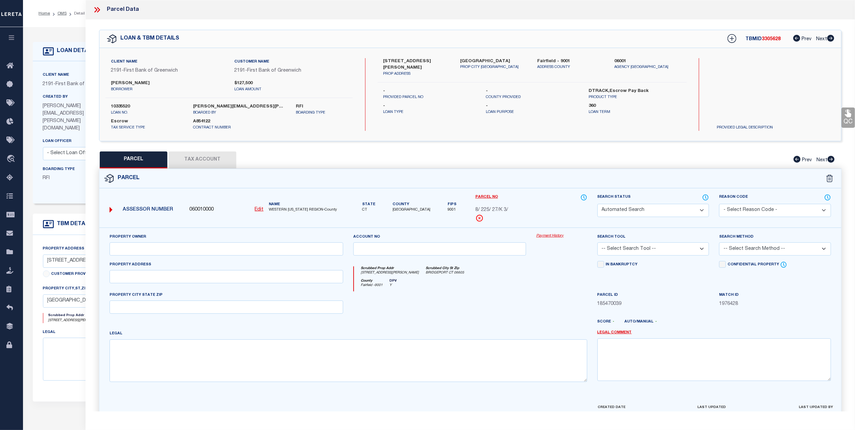
select select "SL"
type input "GANIM,JOSEPH"
select select "AGF"
select select "ADD"
type input "65 ELLSWORTH ST APT 303"
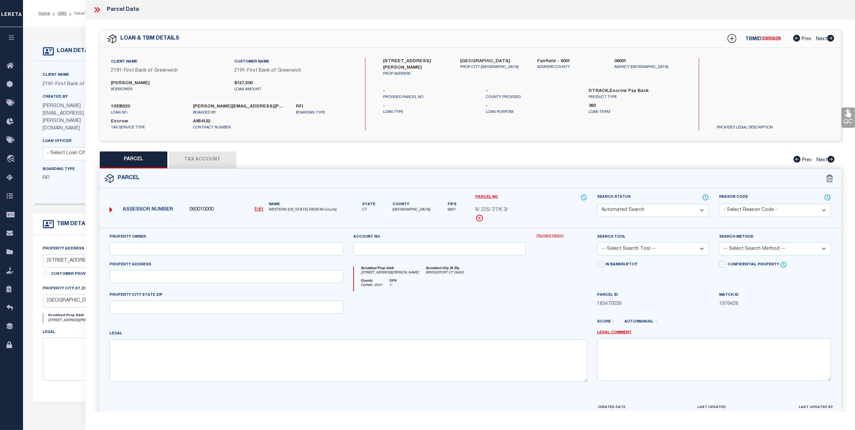
type input "BRIDGEPORT CT 06605"
type textarea "LOT:27-K BLK:225 CITY/MUNI/TWP:BRIDGEPORT SUBD:THE COVE"
type textarea "@Lisa: Agency below is inactive (far right flag on Tax Account tab), so we're o…"
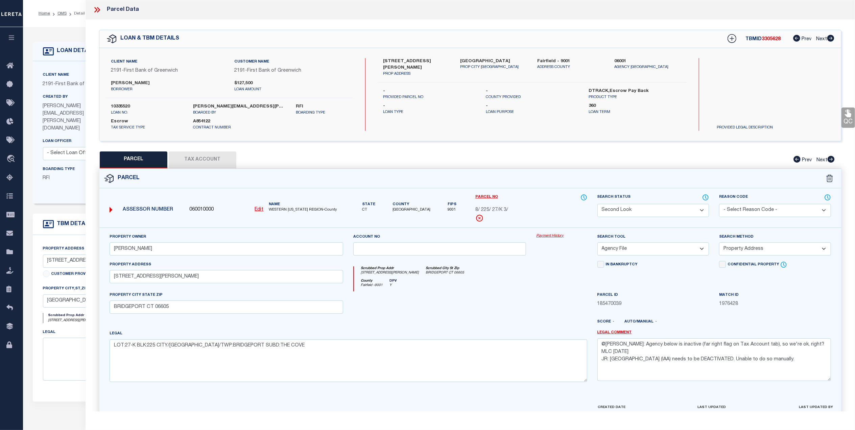
click at [556, 236] on link "Payment History" at bounding box center [561, 236] width 51 height 6
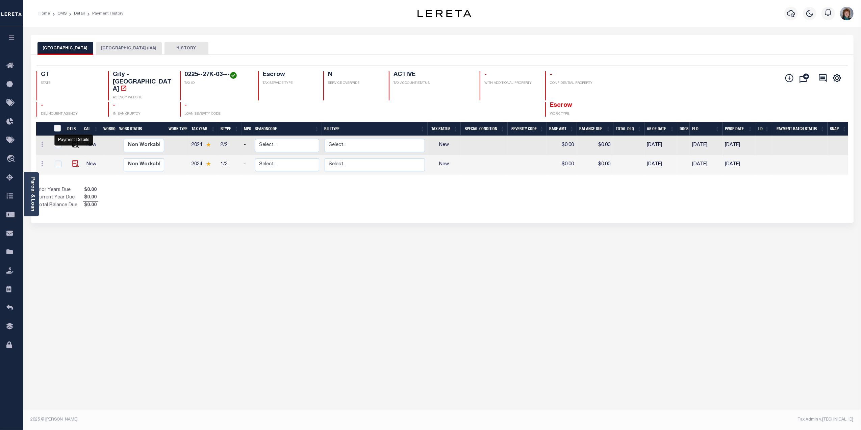
click at [72, 160] on img "" at bounding box center [75, 163] width 7 height 7
checkbox input "true"
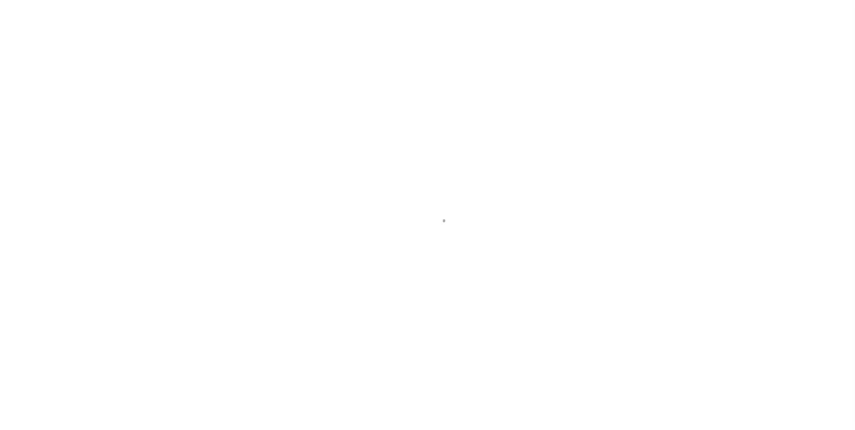
select select "NW2"
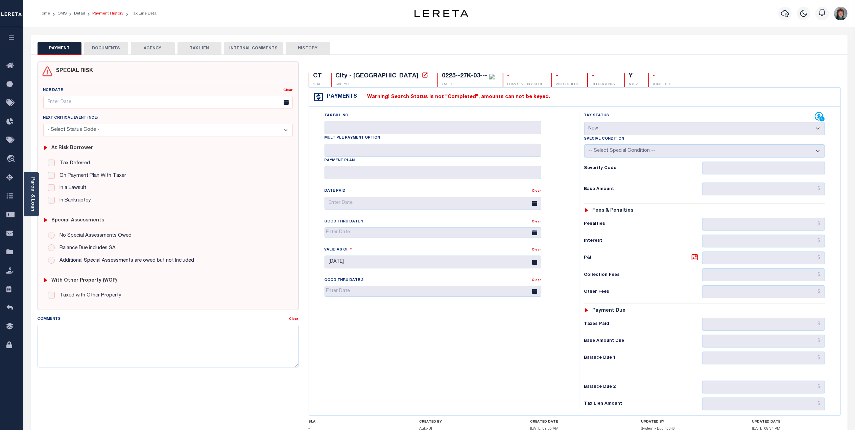
click at [104, 14] on link "Payment History" at bounding box center [107, 13] width 31 height 4
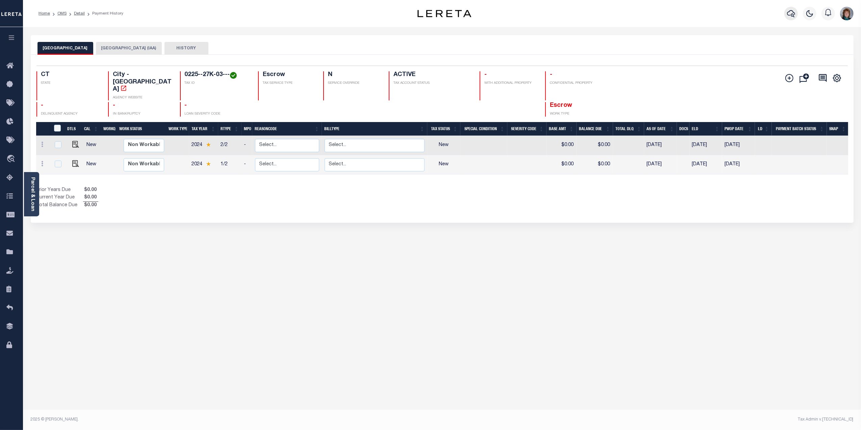
click at [788, 11] on icon "button" at bounding box center [791, 13] width 8 height 8
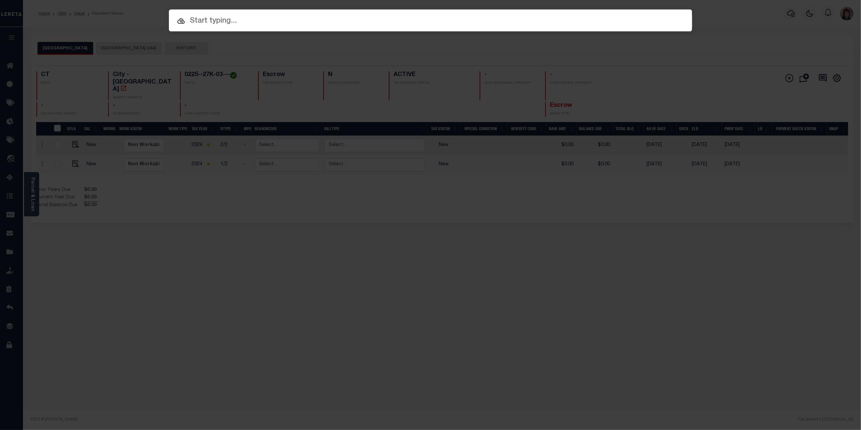
paste input "90000390"
type input "90000390"
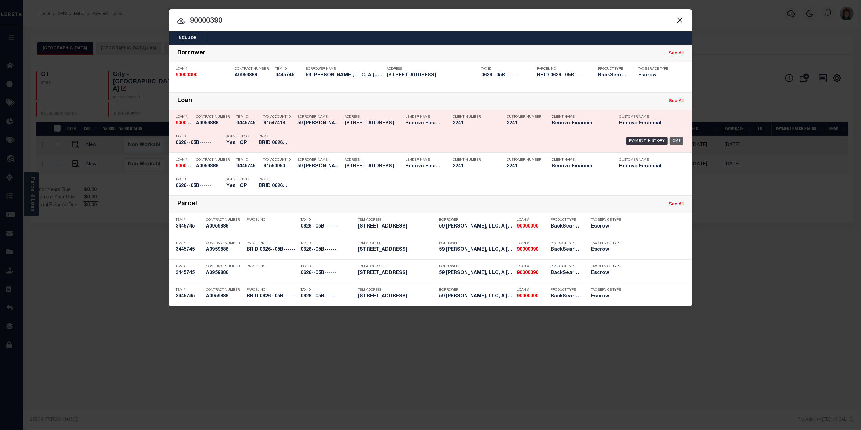
click at [680, 139] on div "OMS" at bounding box center [677, 140] width 14 height 7
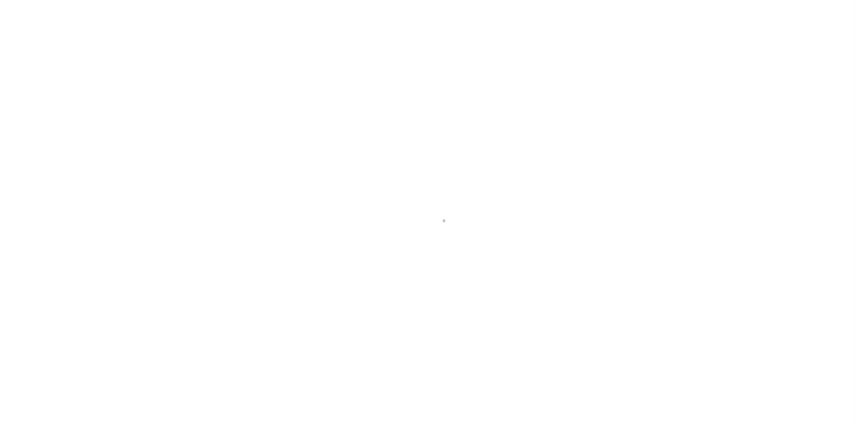
select select "10"
select select "Escrow"
type input "[STREET_ADDRESS]"
type input "[GEOGRAPHIC_DATA]"
type input "a0kUS00000BSuvN"
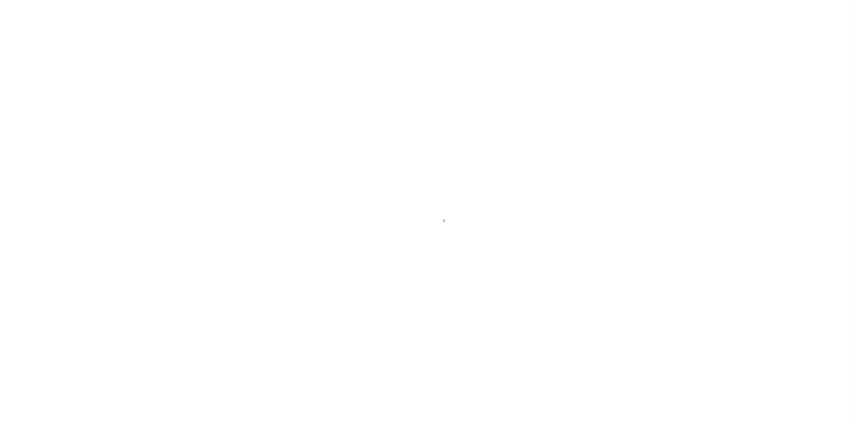
type input "CT"
select select
select select "25067"
select select "2"
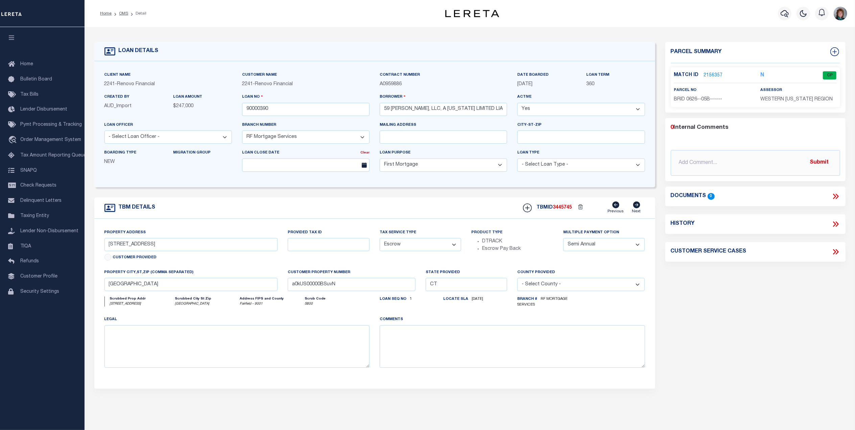
click at [712, 78] on link "2156357" at bounding box center [713, 75] width 19 height 7
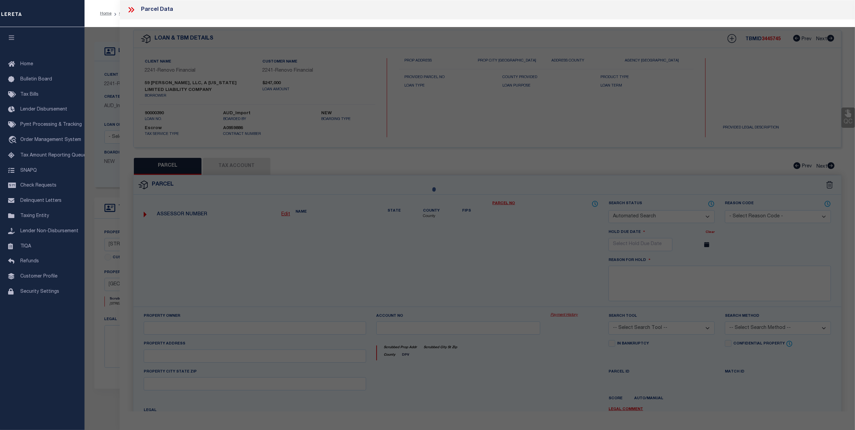
checkbox input "false"
select select "CP"
type input "183 UNON AVE LLC"
select select "ATL"
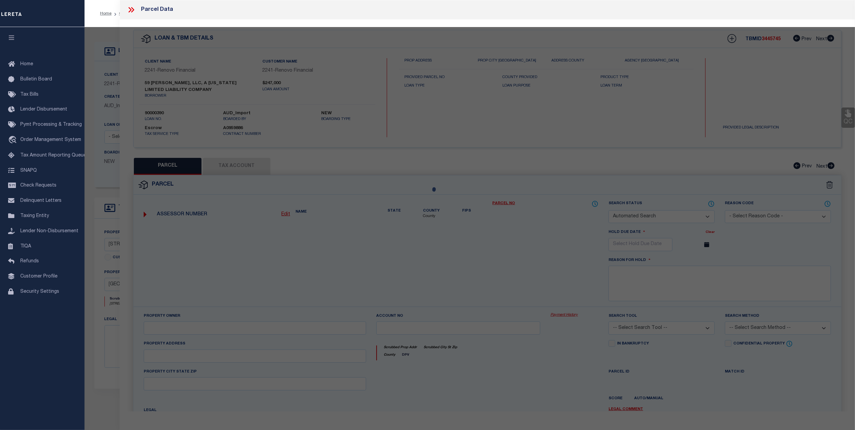
select select "ADD"
type input "[STREET_ADDRESS]"
checkbox input "false"
type input "BRIDGEPORT, CT 06607"
type textarea "LOT:5-B BLK:626 CITY/[GEOGRAPHIC_DATA]/TWP:[GEOGRAPHIC_DATA]"
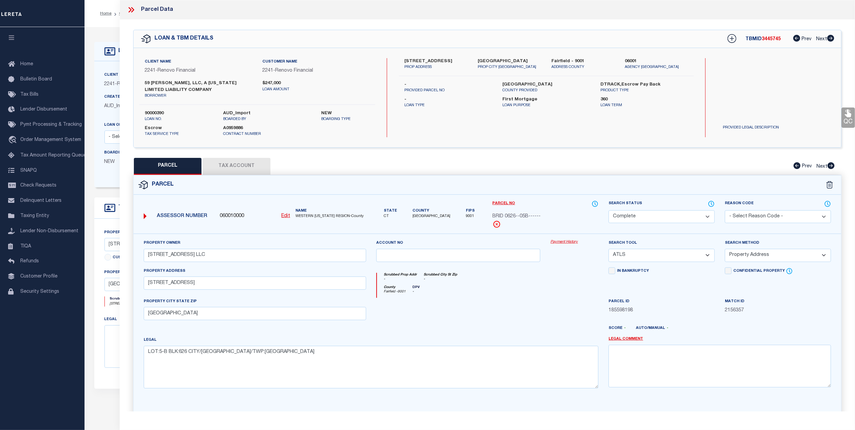
click at [575, 244] on link "Payment History" at bounding box center [574, 242] width 48 height 6
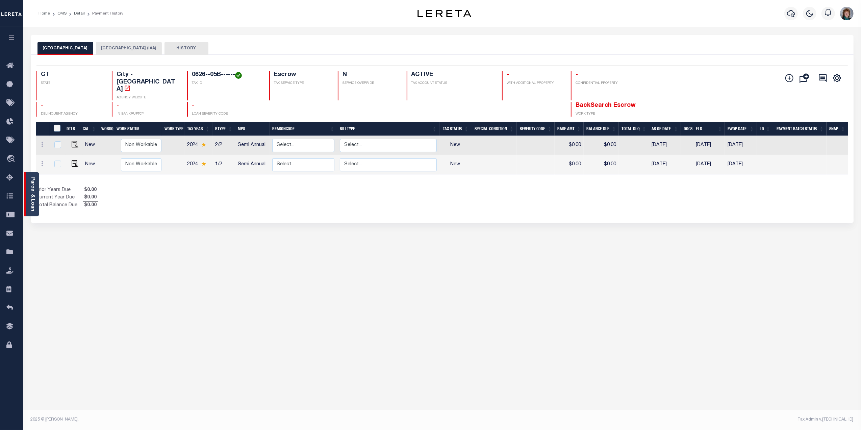
click at [35, 190] on link "Parcel & Loan" at bounding box center [32, 194] width 5 height 34
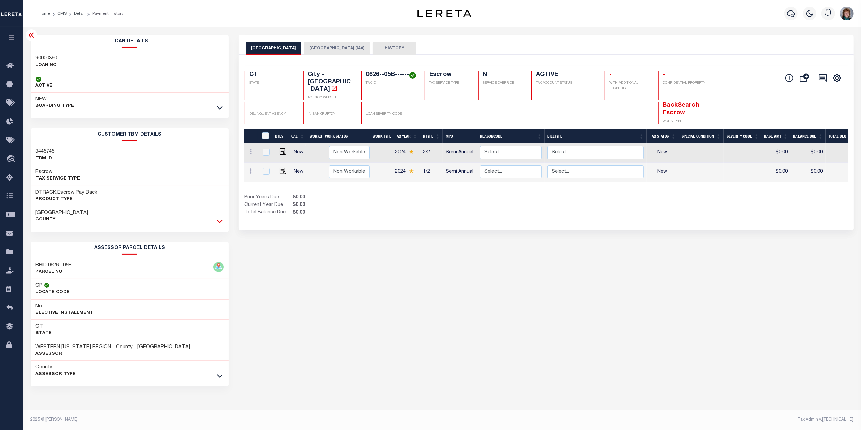
click at [219, 222] on icon at bounding box center [220, 221] width 6 height 3
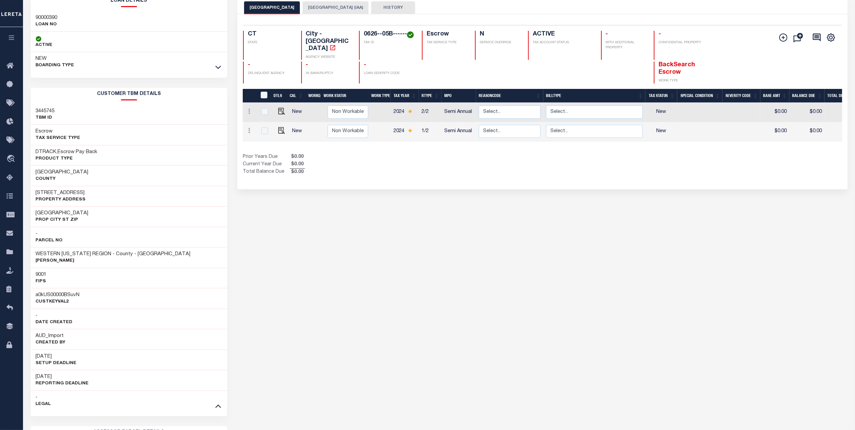
scroll to position [135, 0]
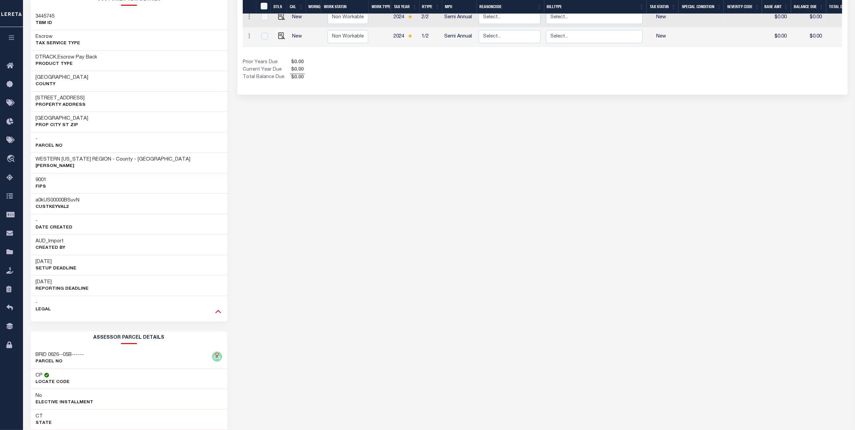
click at [215, 312] on icon at bounding box center [218, 310] width 6 height 7
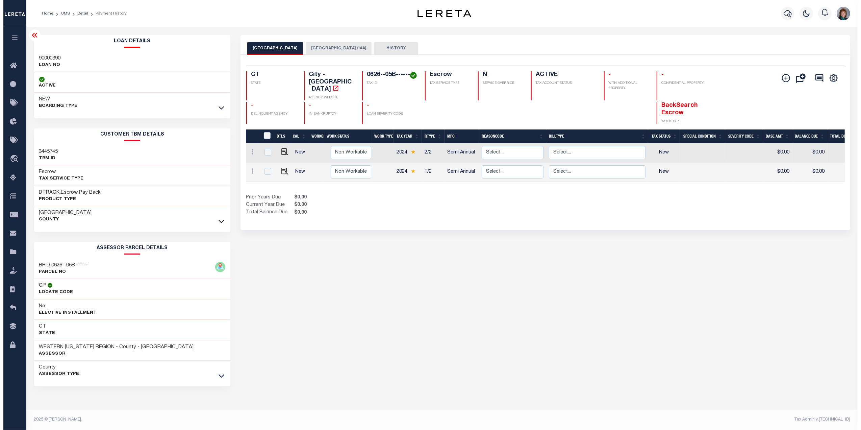
scroll to position [0, 0]
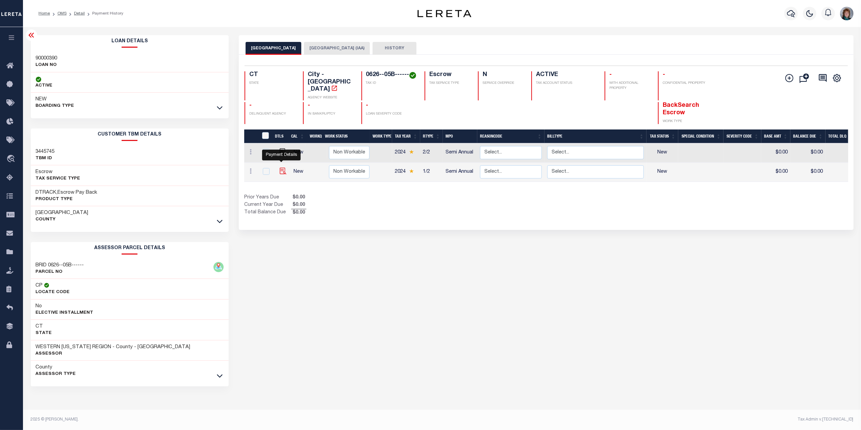
click at [281, 168] on img "" at bounding box center [283, 171] width 7 height 7
checkbox input "true"
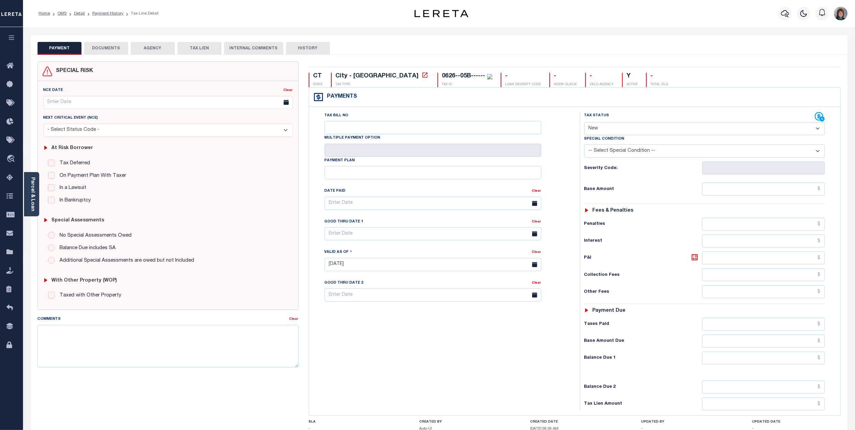
click at [664, 133] on select "- Select Status Code - Open Due/Unpaid Paid Incomplete No Tax Due Internal Refu…" at bounding box center [704, 128] width 241 height 13
select select "PYD"
click at [584, 123] on select "- Select Status Code - Open Due/Unpaid Paid Incomplete No Tax Due Internal Refu…" at bounding box center [704, 128] width 241 height 13
type input "08/28/2025"
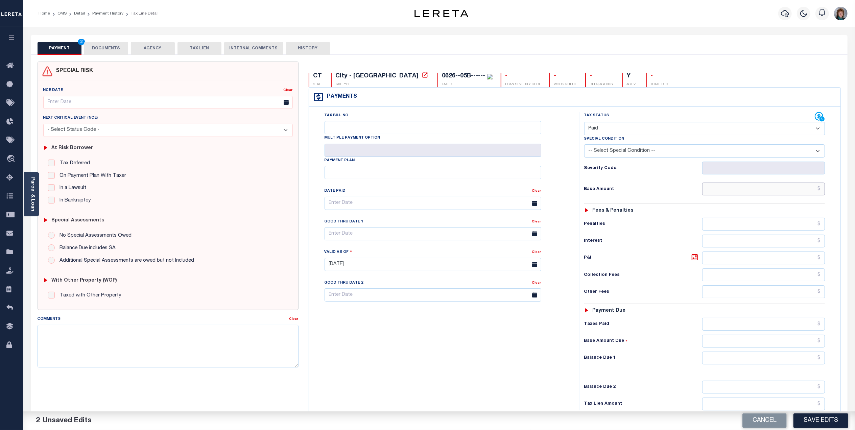
click at [801, 188] on input "text" at bounding box center [763, 188] width 123 height 13
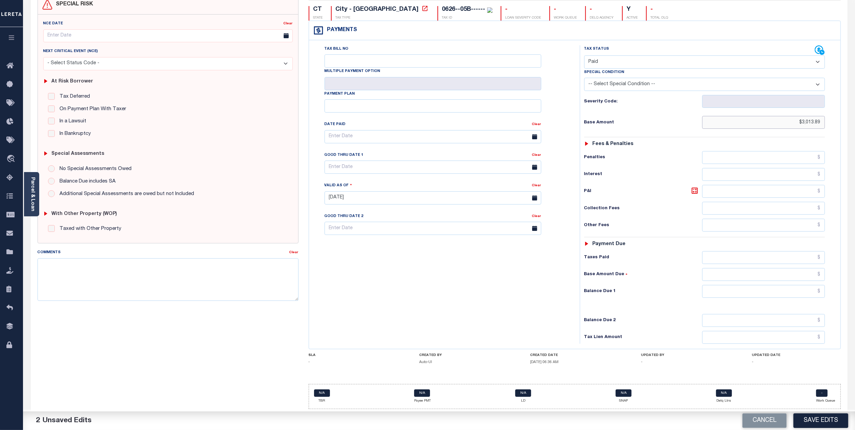
scroll to position [72, 0]
type input "$3,013.89"
click at [783, 285] on input "text" at bounding box center [763, 291] width 123 height 13
type input "$0.00"
click at [438, 137] on input "text" at bounding box center [432, 136] width 217 height 13
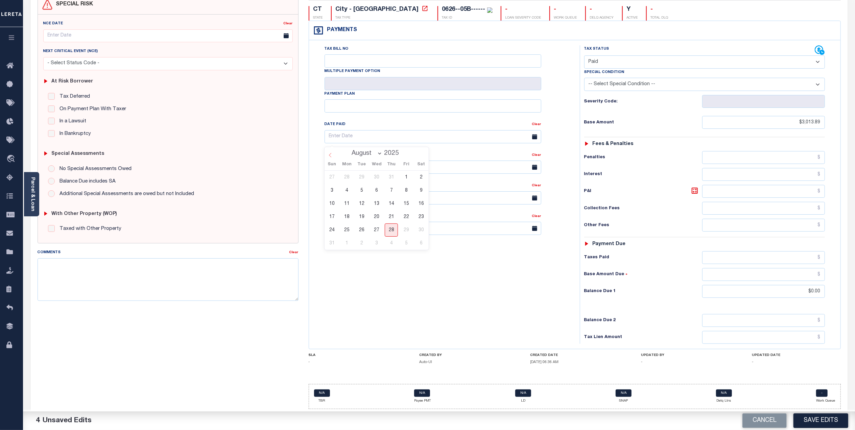
click at [328, 153] on icon at bounding box center [330, 155] width 5 height 5
select select "6"
click at [347, 211] on span "21" at bounding box center [346, 216] width 13 height 13
type input "07/21/2025"
click at [191, 264] on textarea "Comments" at bounding box center [168, 279] width 261 height 43
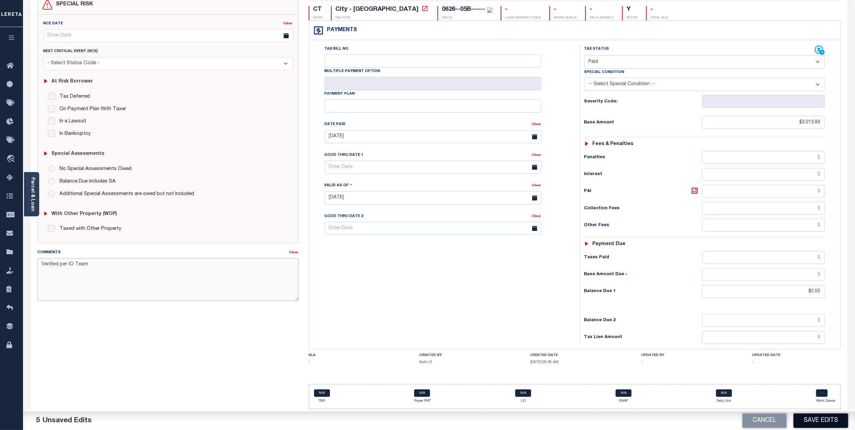
type textarea "Verified per IO Team"
click at [810, 421] on button "Save Edits" at bounding box center [820, 420] width 55 height 15
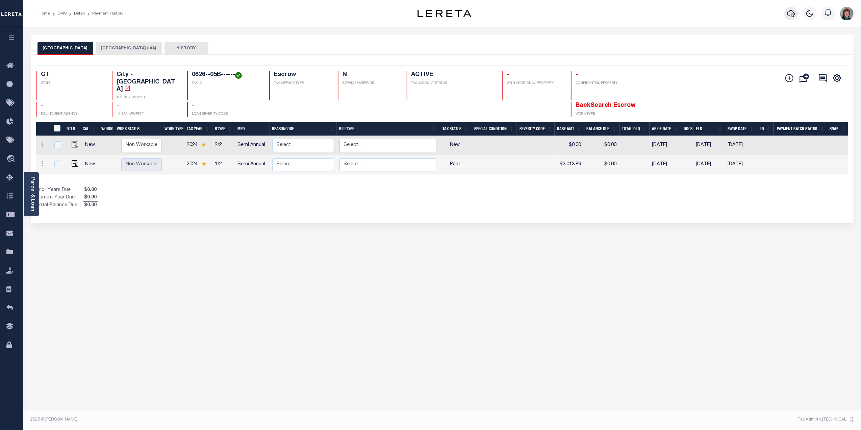
click at [791, 13] on icon "button" at bounding box center [791, 13] width 8 height 8
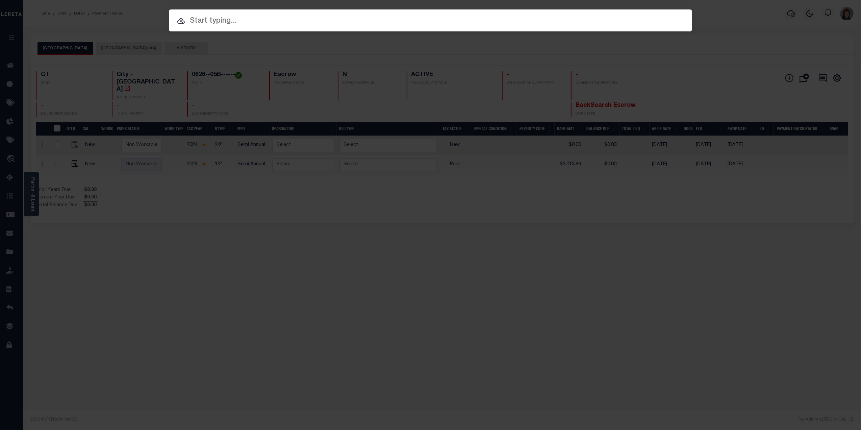
paste input "2010102810"
type input "2010102810"
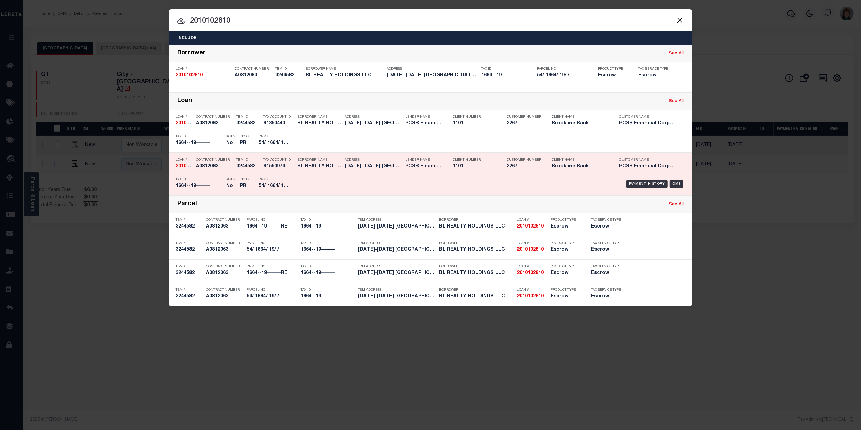
click at [683, 179] on div "Payment History OMS" at bounding box center [492, 184] width 386 height 20
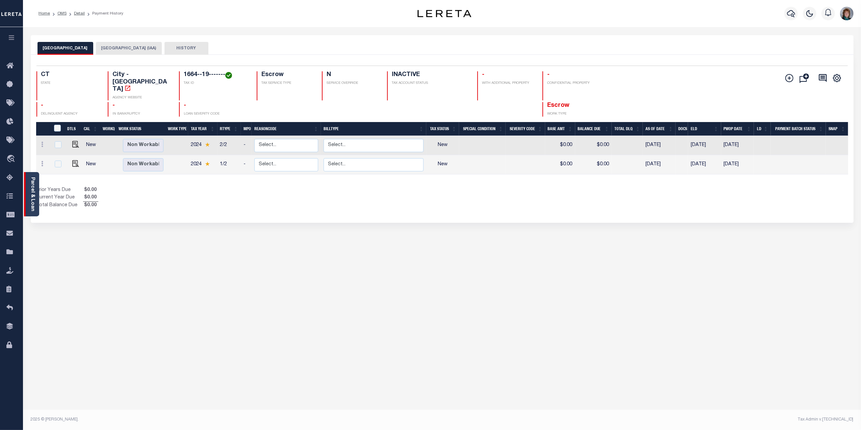
click at [36, 196] on div "Parcel & Loan" at bounding box center [31, 194] width 15 height 44
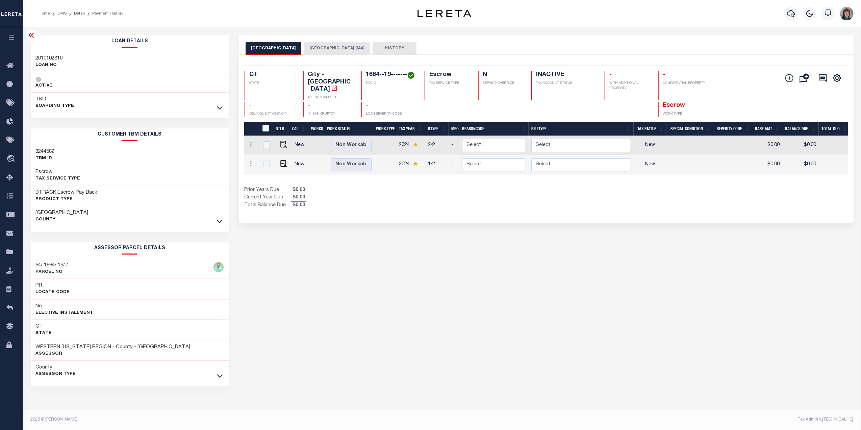
click at [376, 48] on button "HISTORY" at bounding box center [395, 48] width 44 height 13
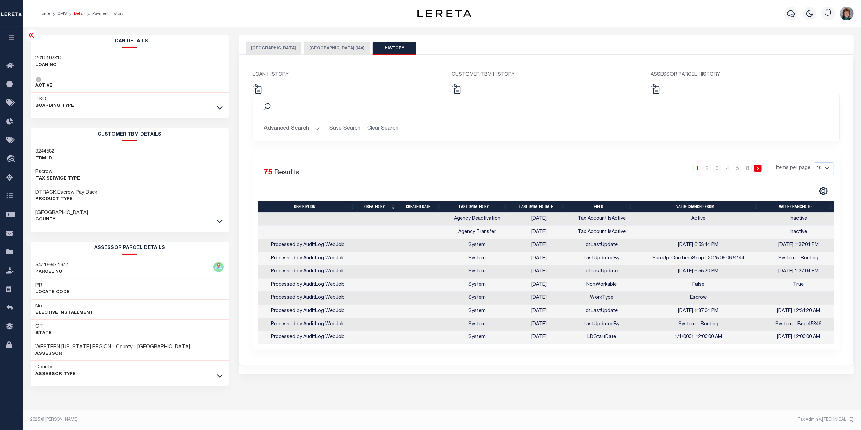
click at [80, 13] on link "Detail" at bounding box center [79, 13] width 11 height 4
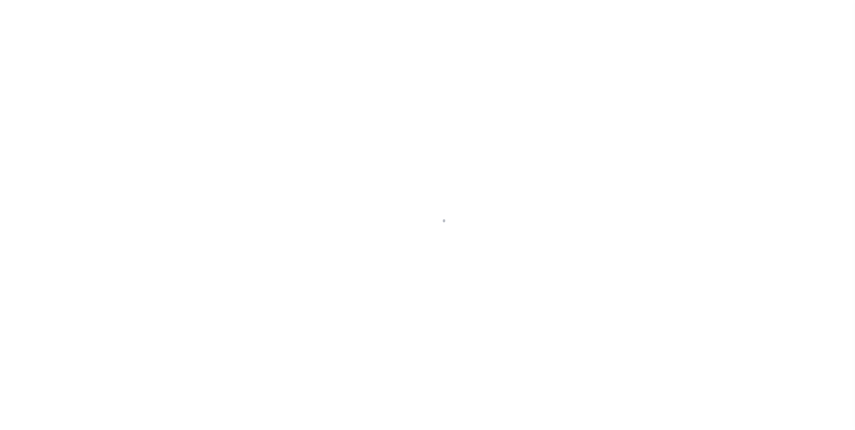
select select "False"
select select "Escrow"
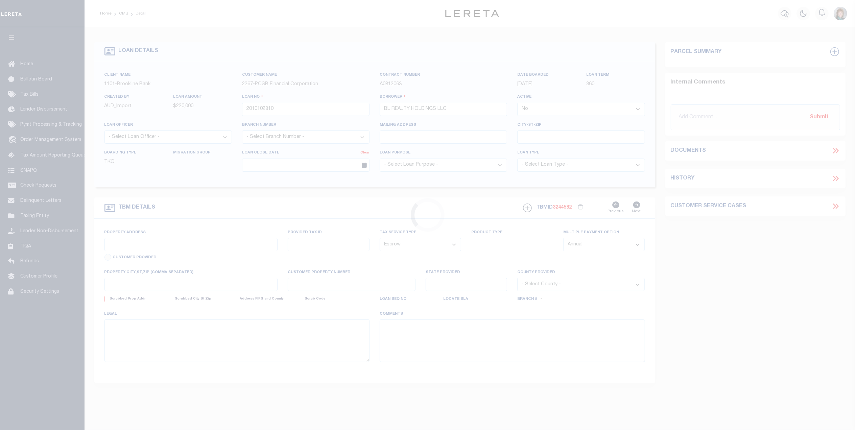
type input "[DATE]-[DATE][GEOGRAPHIC_DATA]"
type input "1664--19-------RE"
type input "BRIDGEPORT CT 06608"
type input "15653"
type input "CT"
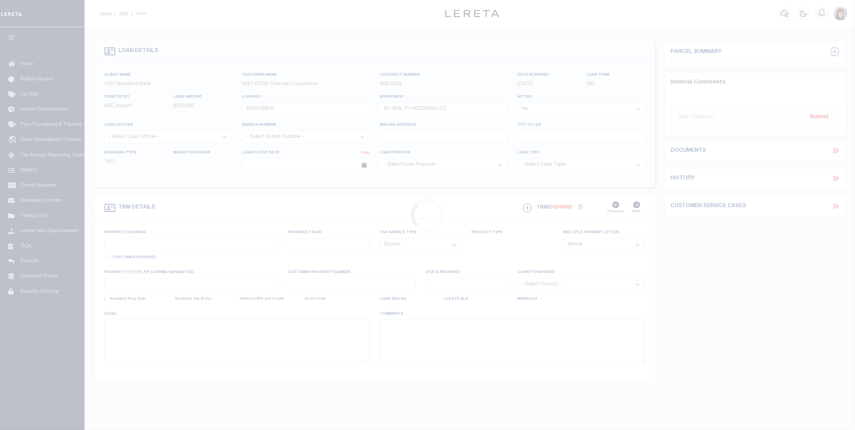
select select
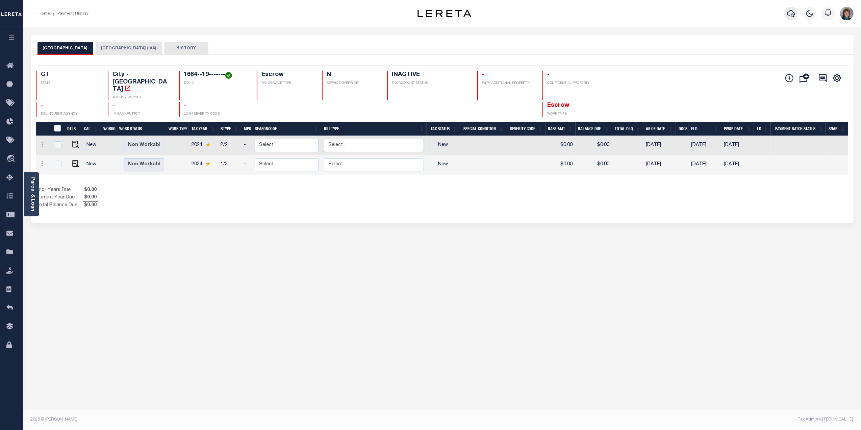
click at [789, 16] on icon "button" at bounding box center [791, 13] width 8 height 7
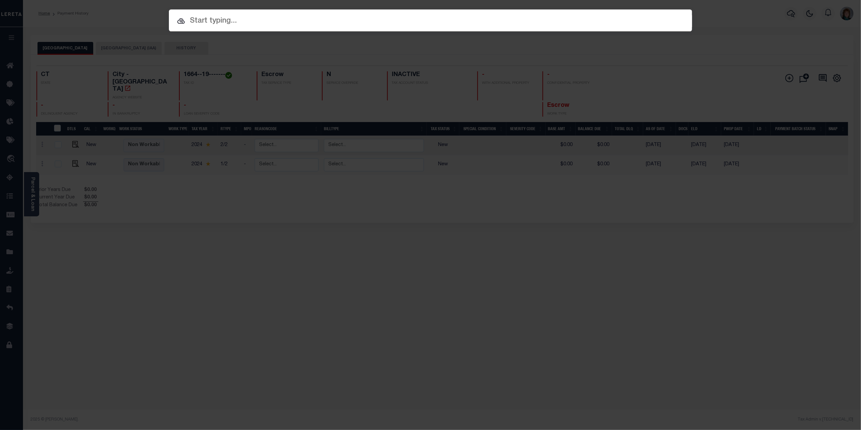
paste input "2010102810"
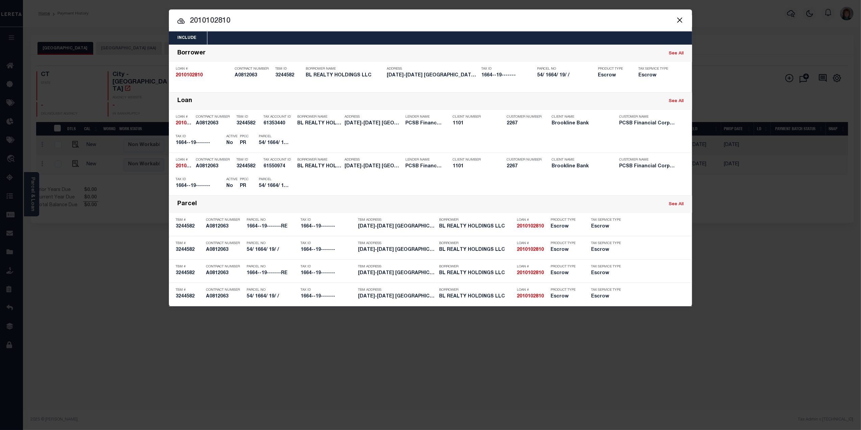
type input "2010102810"
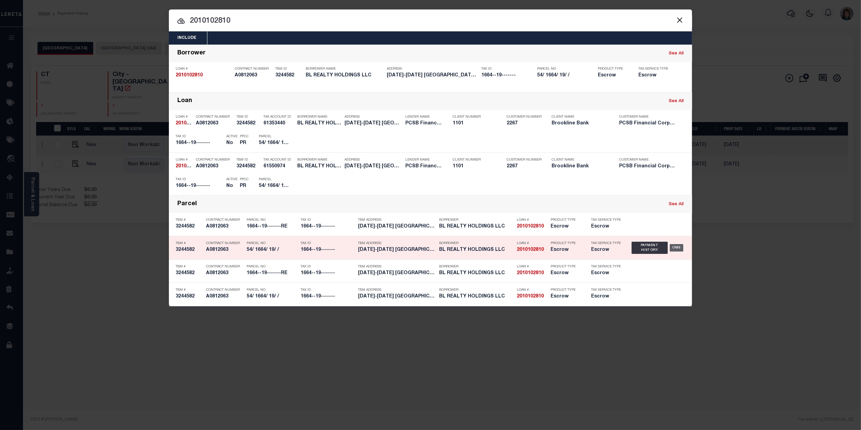
click at [674, 248] on div "OMS" at bounding box center [677, 247] width 14 height 7
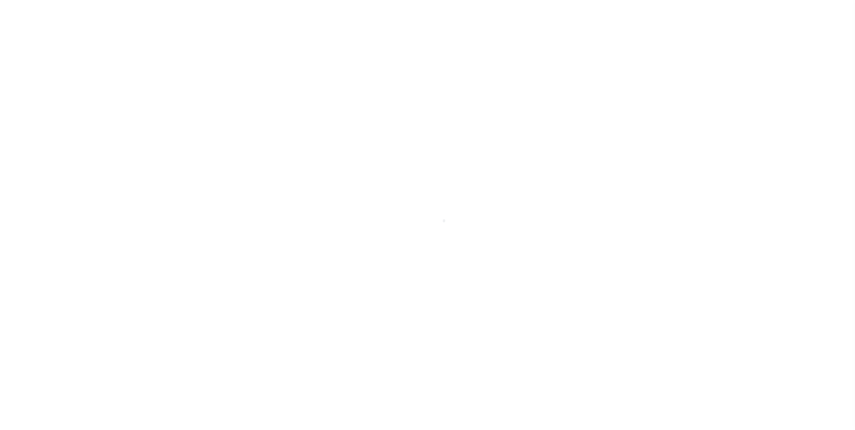
select select "False"
select select "Escrow"
type input "[DATE]-[DATE][GEOGRAPHIC_DATA]"
type input "1664--19-------RE"
type input "BRIDGEPORT CT 06608"
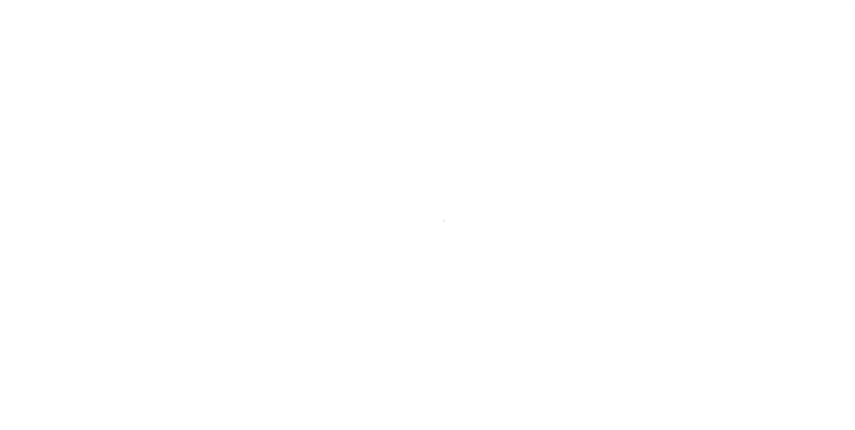
type input "15653"
type input "CT"
select select
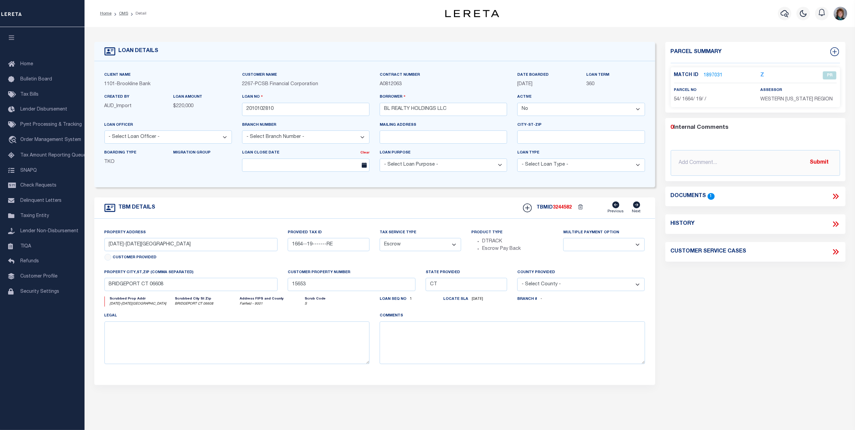
click at [835, 228] on icon at bounding box center [835, 224] width 9 height 9
select select "100"
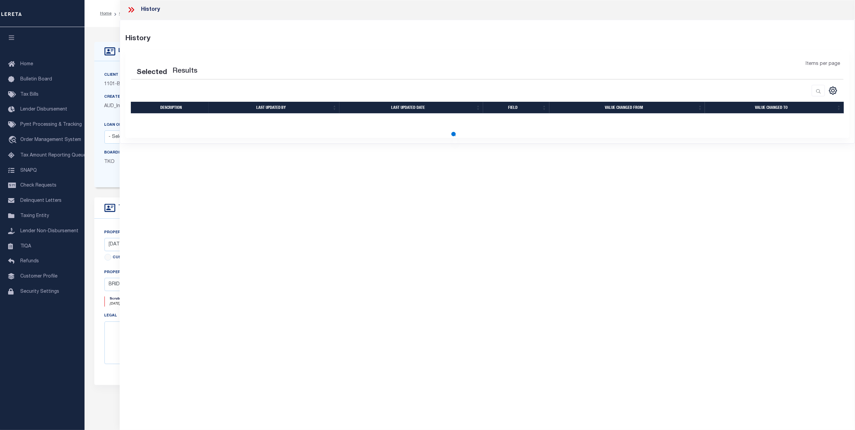
select select "100"
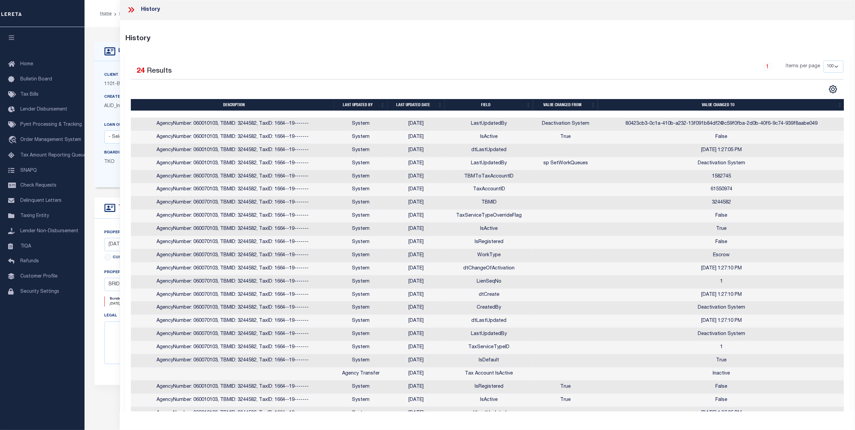
click at [419, 103] on th "Last updated date" at bounding box center [415, 105] width 57 height 12
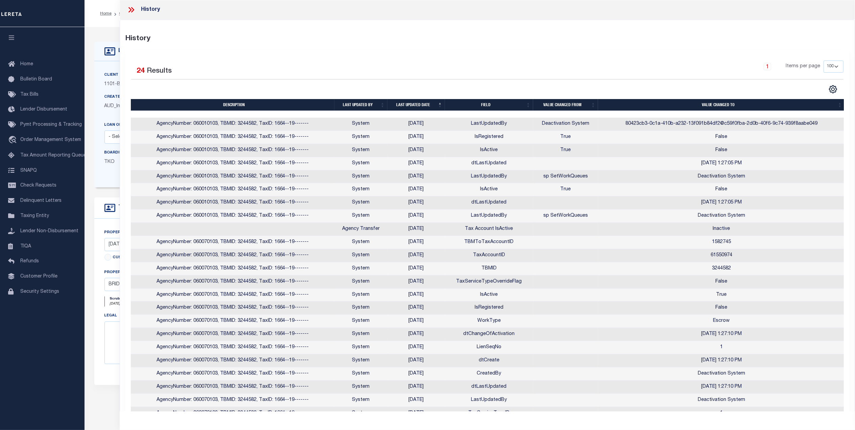
click at [426, 103] on th "Last updated date" at bounding box center [415, 105] width 57 height 12
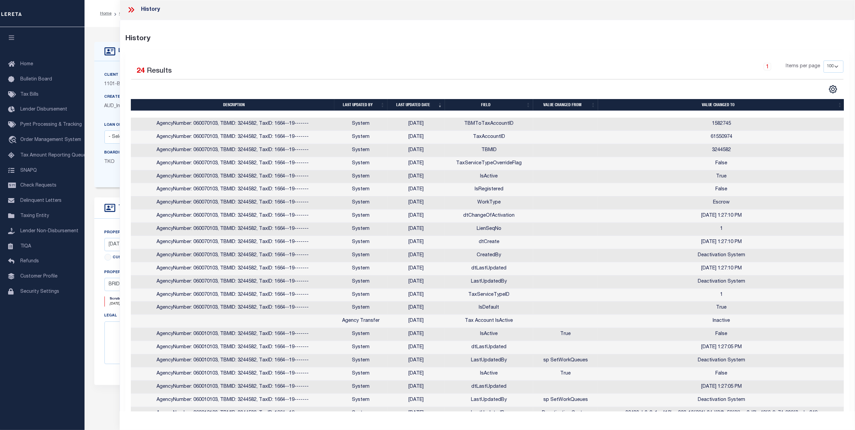
click at [131, 11] on icon at bounding box center [131, 9] width 9 height 9
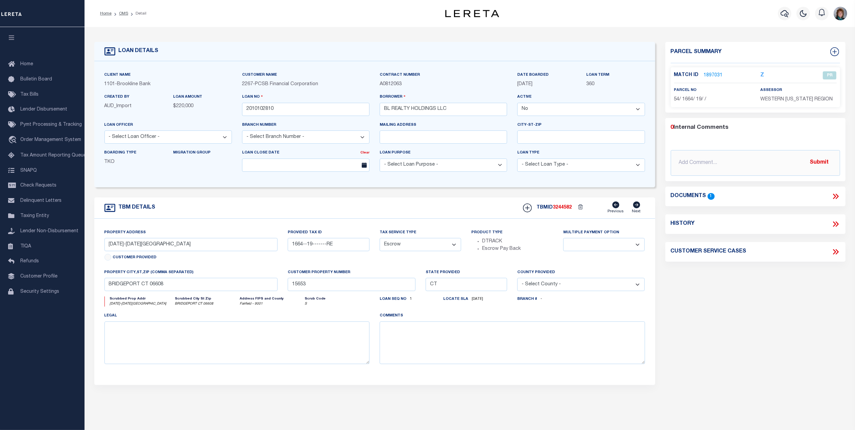
click at [713, 77] on link "1897031" at bounding box center [713, 75] width 19 height 7
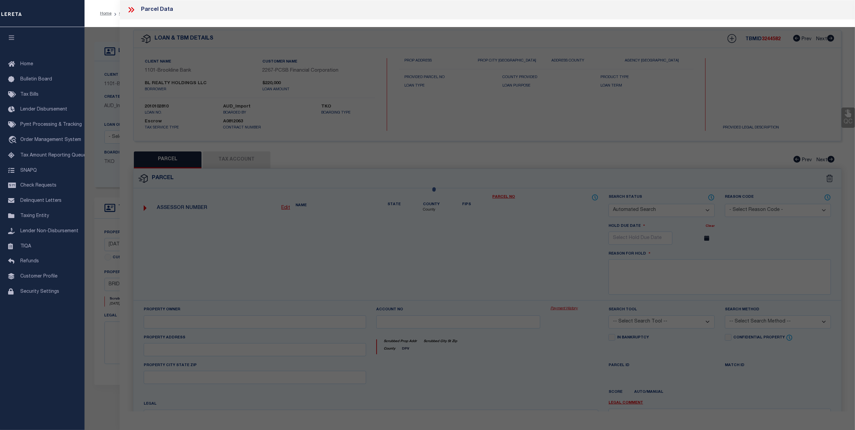
checkbox input "false"
select select "PR"
type input "BL REALTY HOLDINGS LLC"
select select
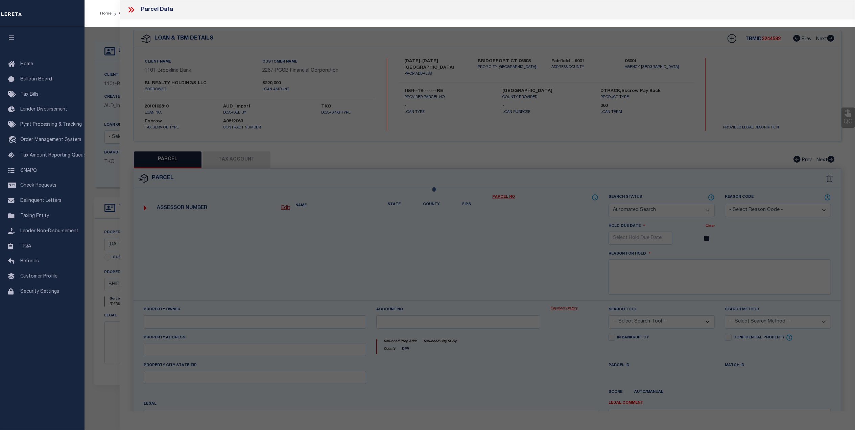
type input "1154 NOBLE AV #1156"
checkbox input "false"
type input "BRIDGEPORT CT 06608"
type textarea "Size (Acres) 0.11"
type textarea "Completed based on given documents."
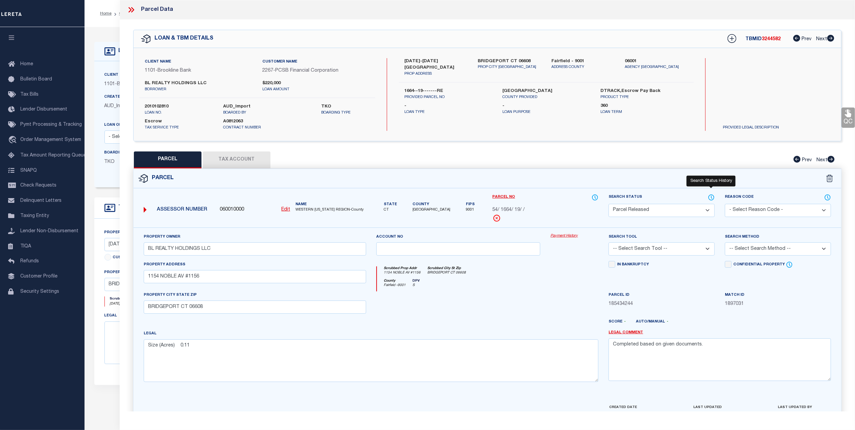
click at [710, 197] on icon at bounding box center [711, 197] width 7 height 7
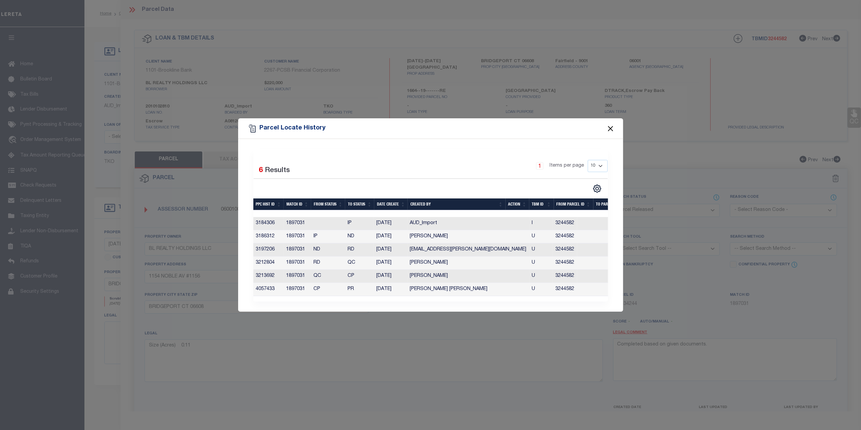
click at [610, 125] on button "Close" at bounding box center [610, 128] width 9 height 9
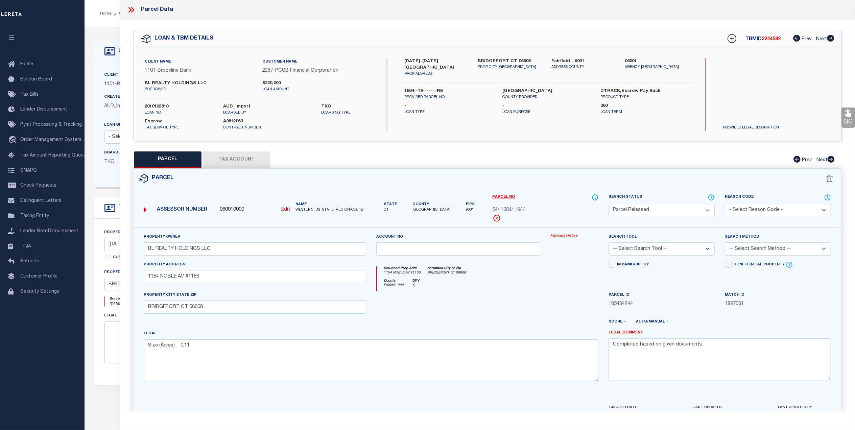
click at [132, 11] on icon at bounding box center [132, 9] width 3 height 5
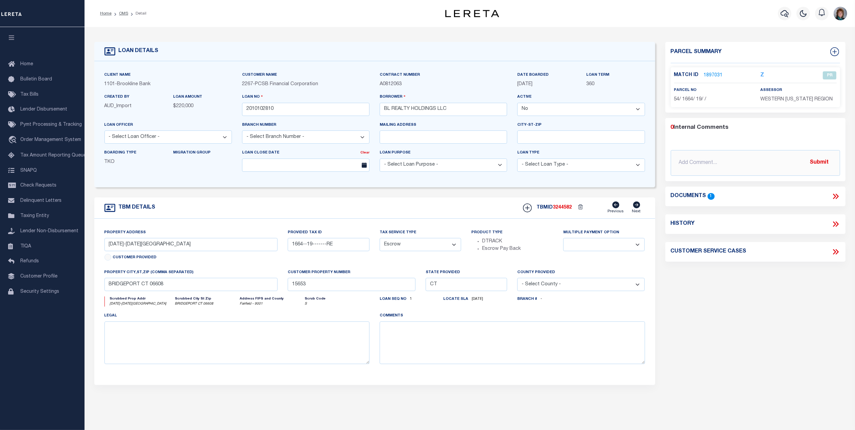
click at [713, 74] on link "1897031" at bounding box center [713, 75] width 19 height 7
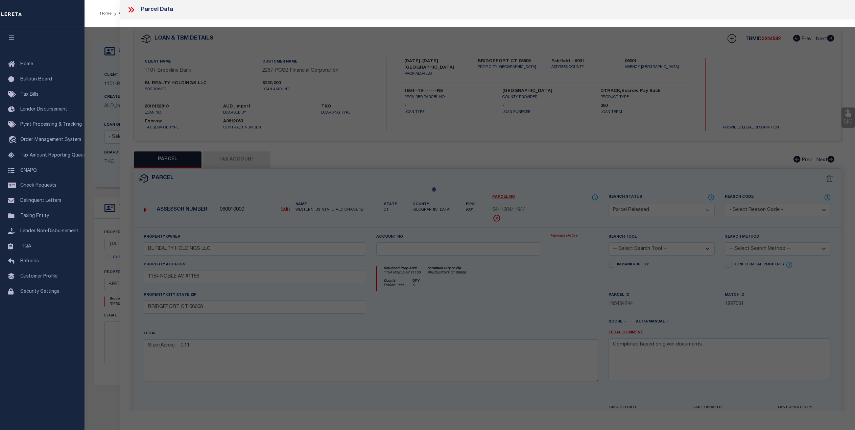
select select "AS"
checkbox input "false"
select select "PR"
type input "BL REALTY HOLDINGS LLC"
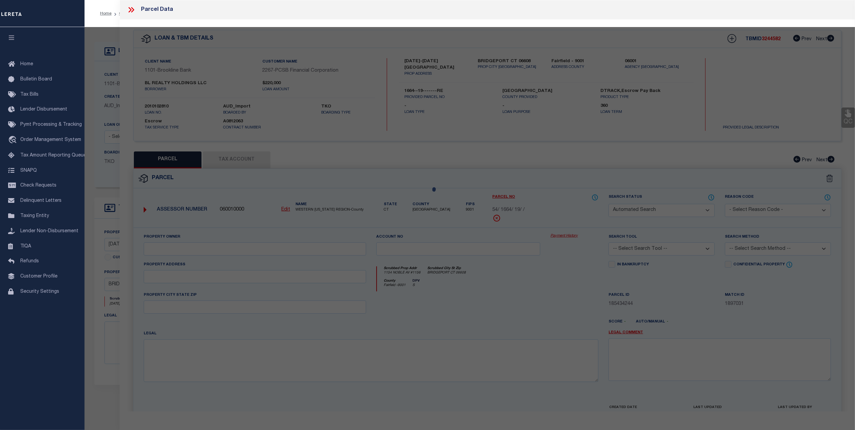
select select
type input "1154 NOBLE AV #1156"
checkbox input "false"
type input "BRIDGEPORT CT 06608"
type textarea "Size (Acres) 0.11"
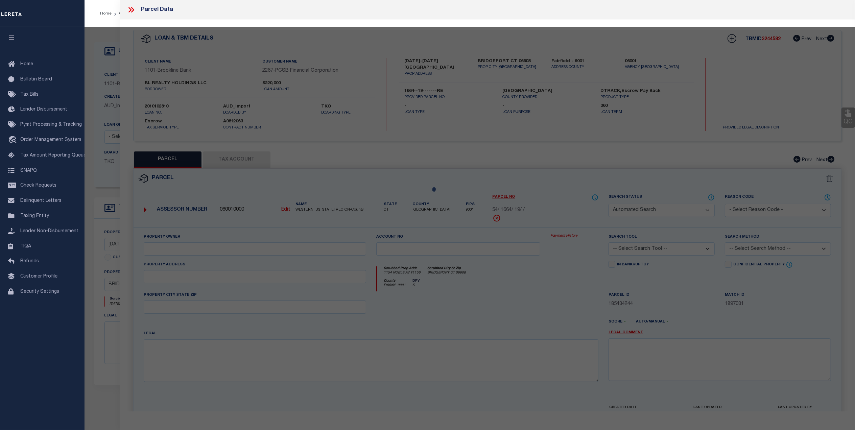
type textarea "Completed based on given documents."
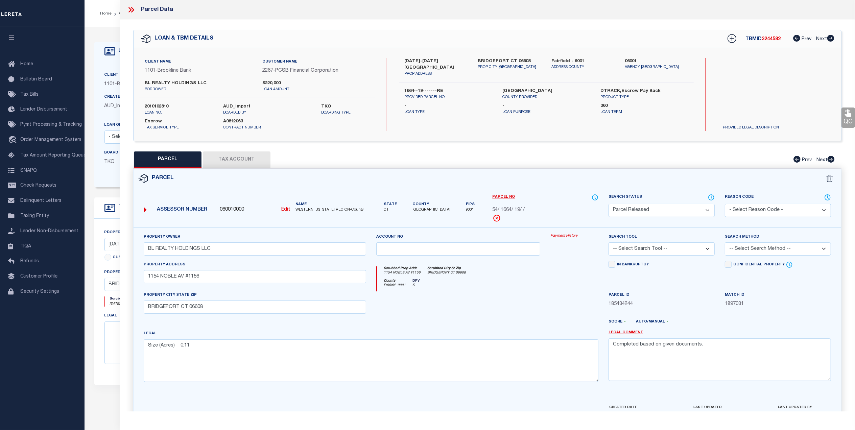
click at [132, 7] on icon at bounding box center [132, 9] width 3 height 5
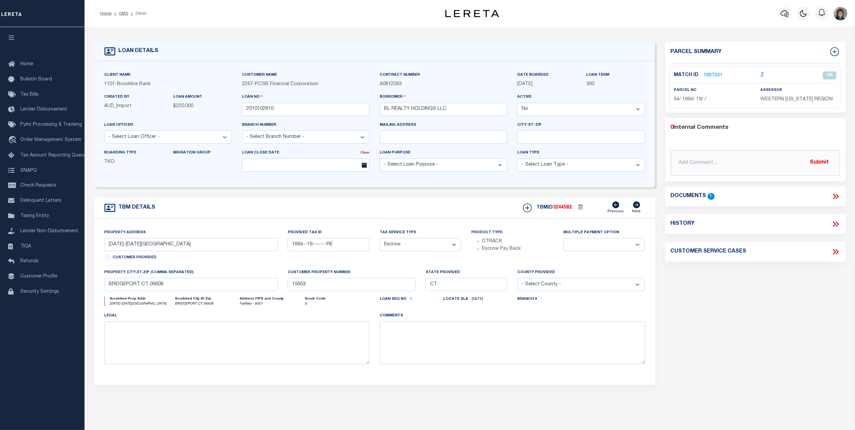
click at [838, 227] on icon at bounding box center [836, 223] width 3 height 5
select select "100"
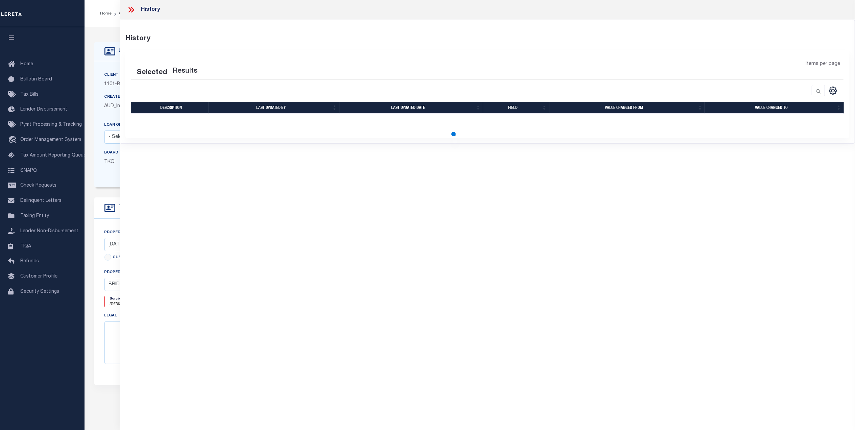
select select "100"
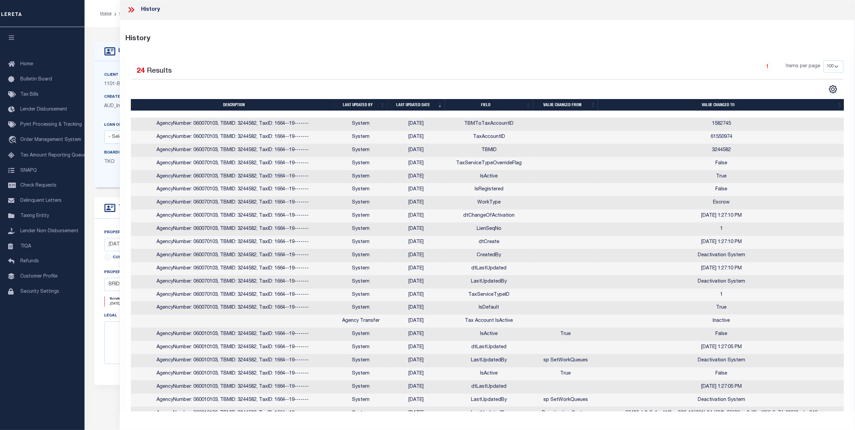
click at [418, 105] on th "Last updated date" at bounding box center [415, 105] width 57 height 12
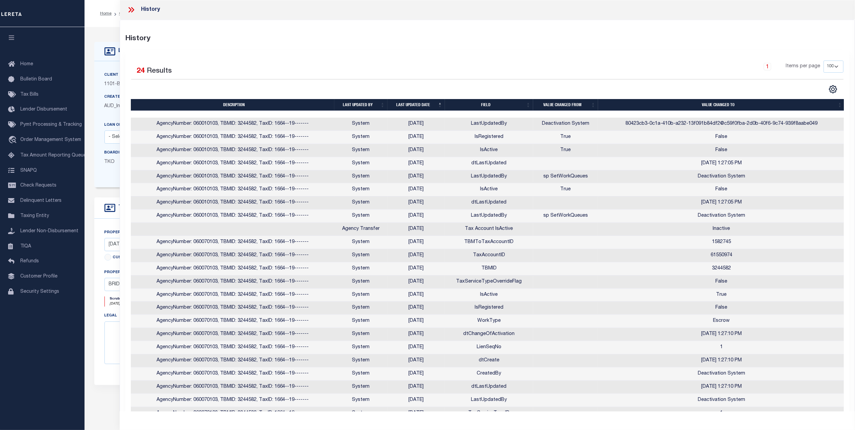
click at [130, 9] on icon at bounding box center [129, 9] width 3 height 5
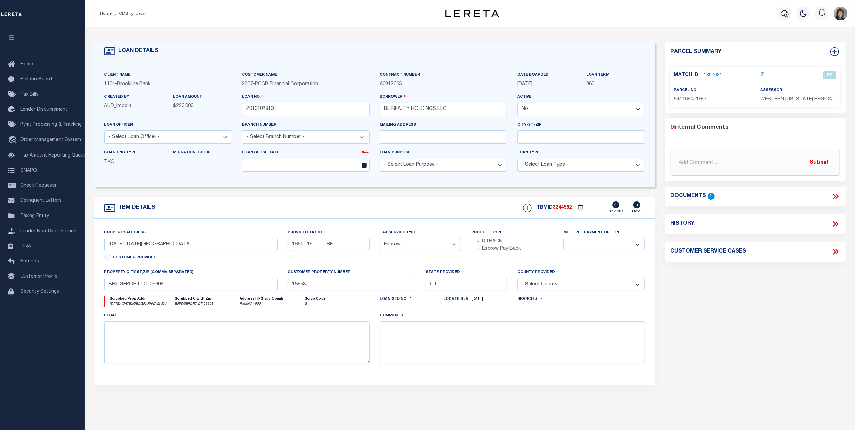
click at [712, 73] on link "1897031" at bounding box center [713, 75] width 19 height 7
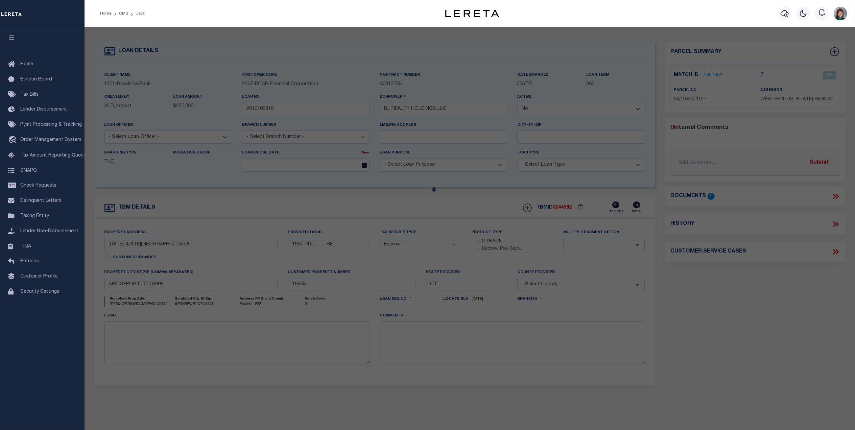
select select "AS"
checkbox input "false"
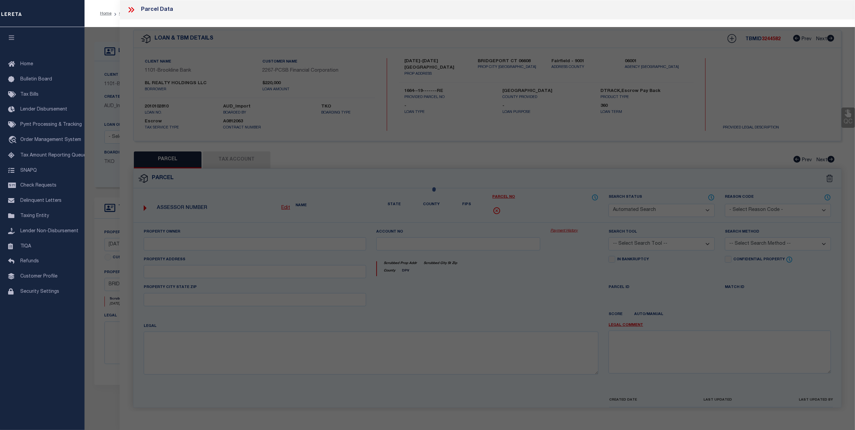
select select "PR"
type input "BL REALTY HOLDINGS LLC"
select select
type input "1154 NOBLE AV #1156"
checkbox input "false"
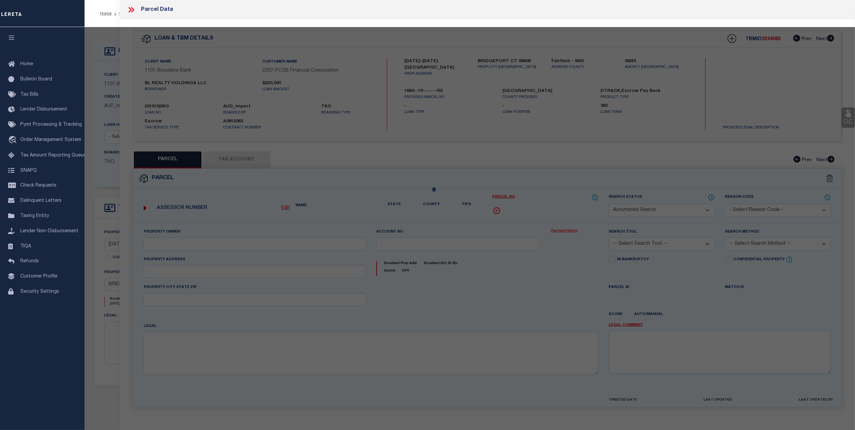
type input "BRIDGEPORT CT 06608"
type textarea "Size (Acres) 0.11"
type textarea "Completed based on given documents."
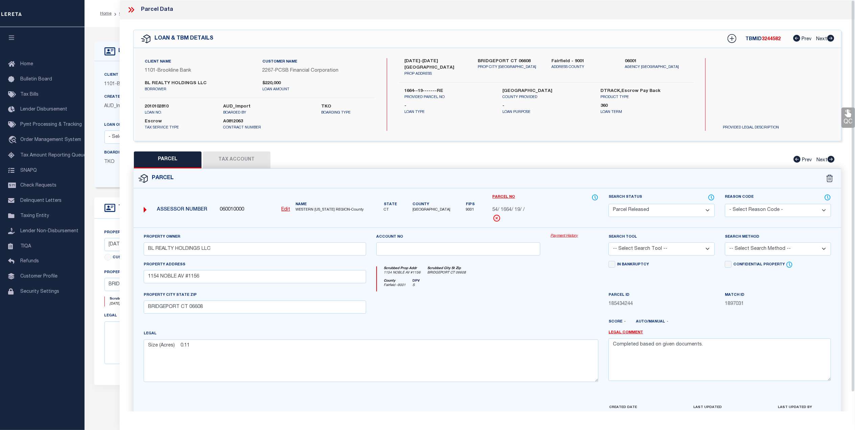
click at [564, 235] on link "Payment History" at bounding box center [574, 236] width 48 height 6
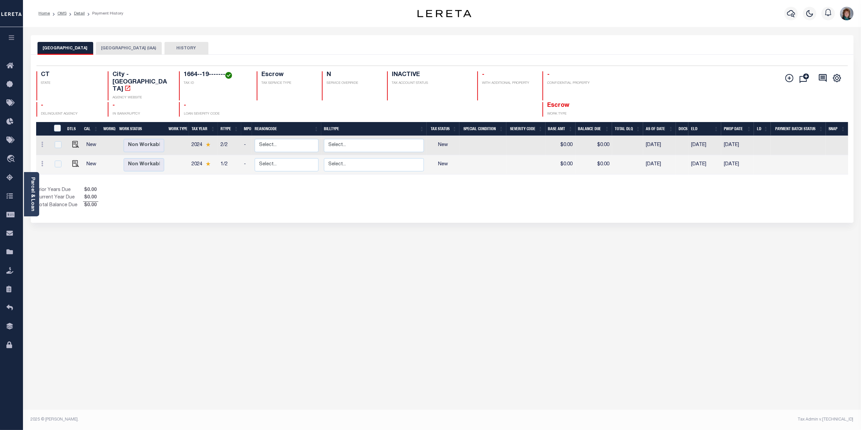
click at [190, 47] on button "HISTORY" at bounding box center [187, 48] width 44 height 13
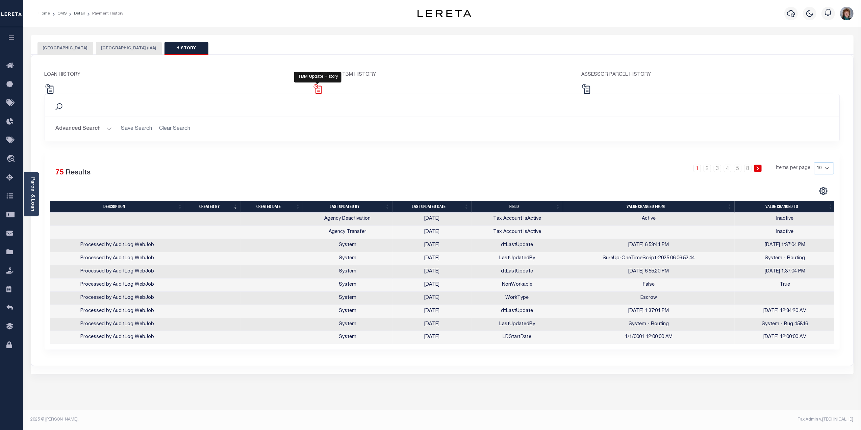
click at [320, 91] on img at bounding box center [318, 89] width 10 height 10
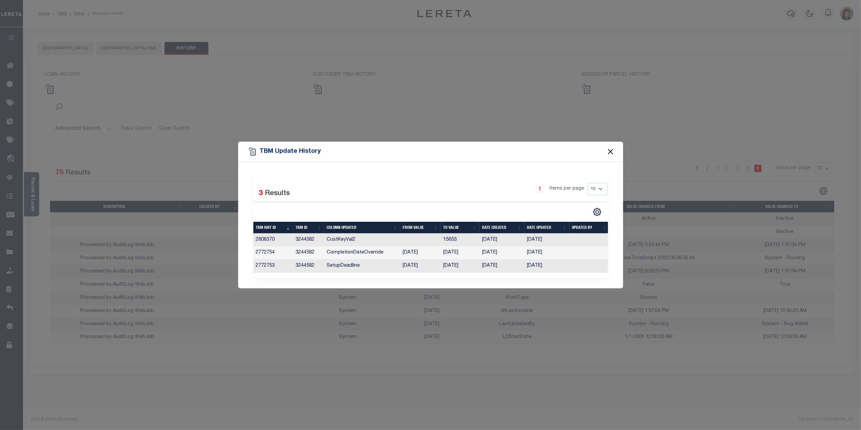
click at [609, 151] on button "Close" at bounding box center [610, 151] width 9 height 9
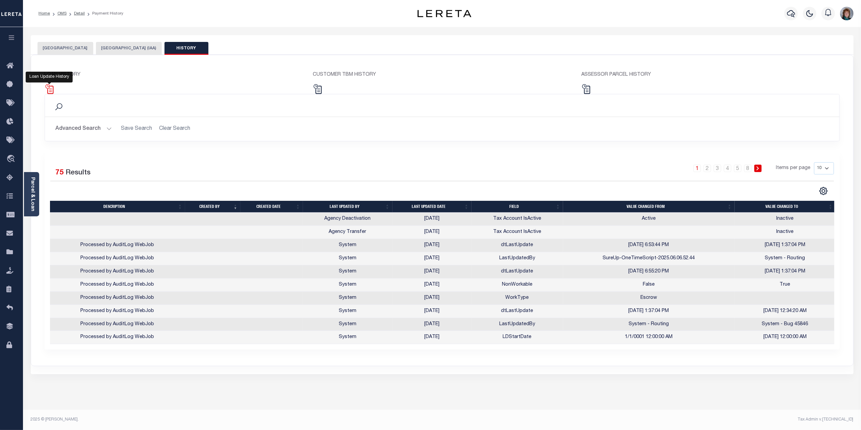
click at [52, 89] on img at bounding box center [50, 89] width 10 height 10
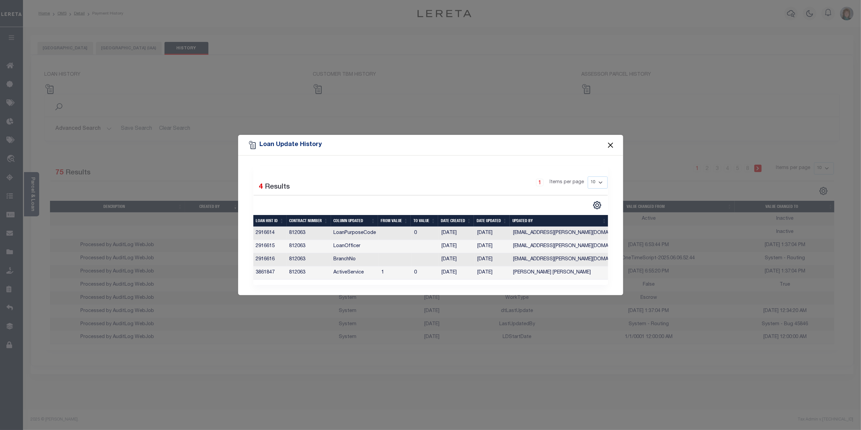
click at [612, 145] on button "Close" at bounding box center [610, 145] width 9 height 9
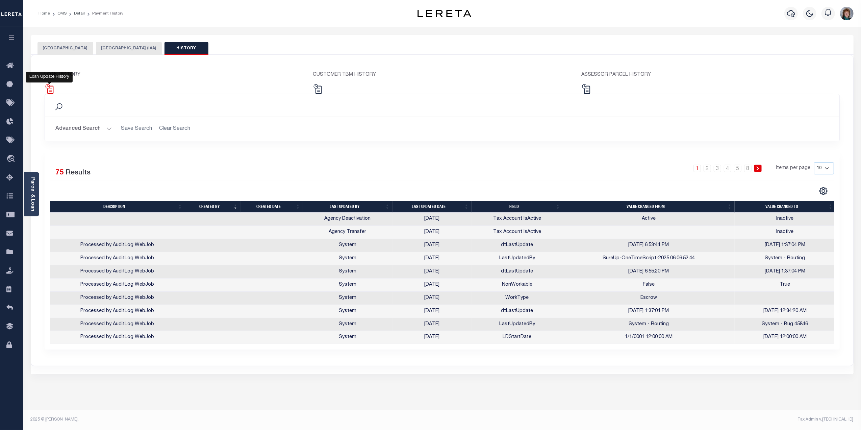
click at [46, 88] on img at bounding box center [50, 89] width 10 height 10
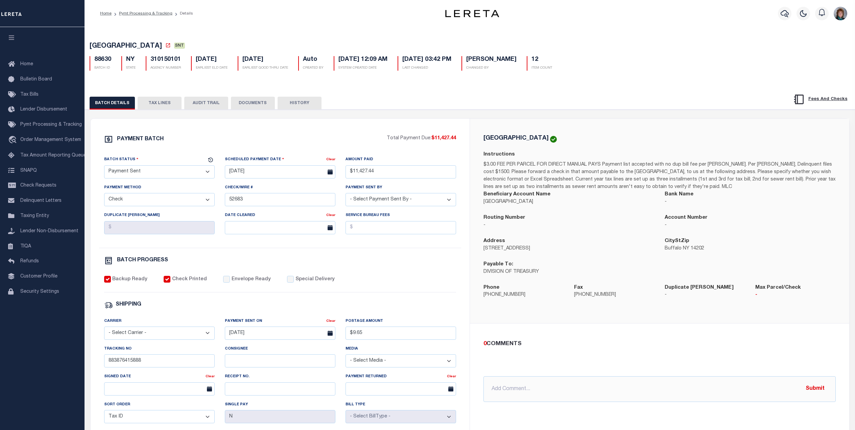
select select "SNT"
select select "CHK"
select select "[PERSON_NAME]"
click at [785, 14] on icon "button" at bounding box center [784, 13] width 8 height 7
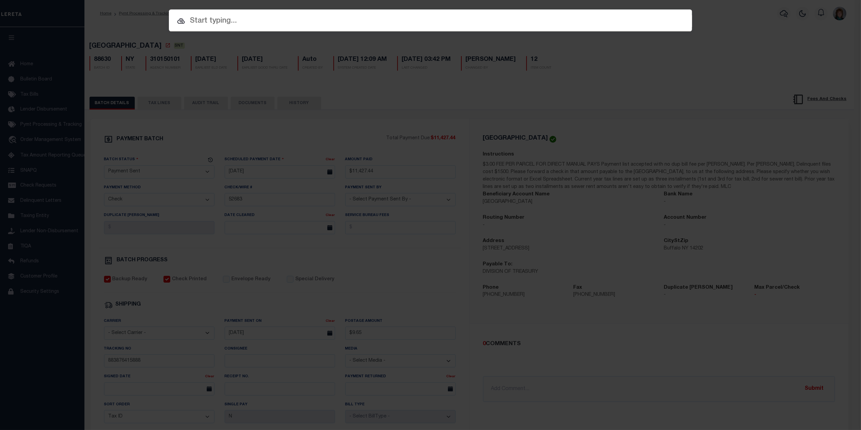
paste input "25015ND"
type input "25015ND"
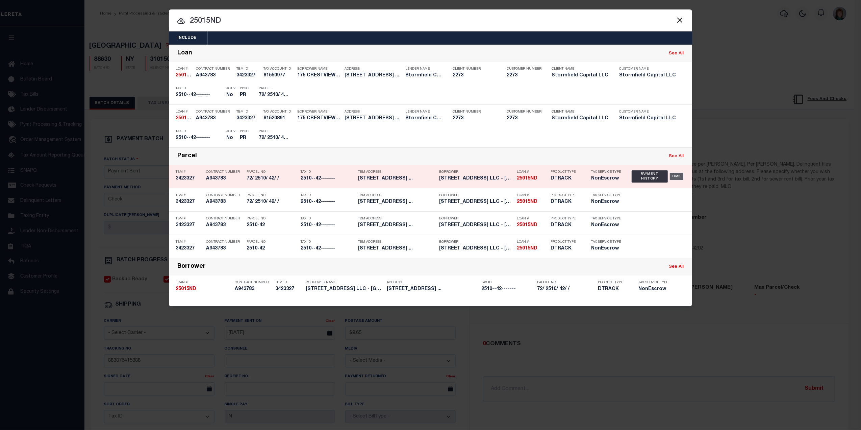
click at [672, 176] on div "OMS" at bounding box center [677, 176] width 14 height 7
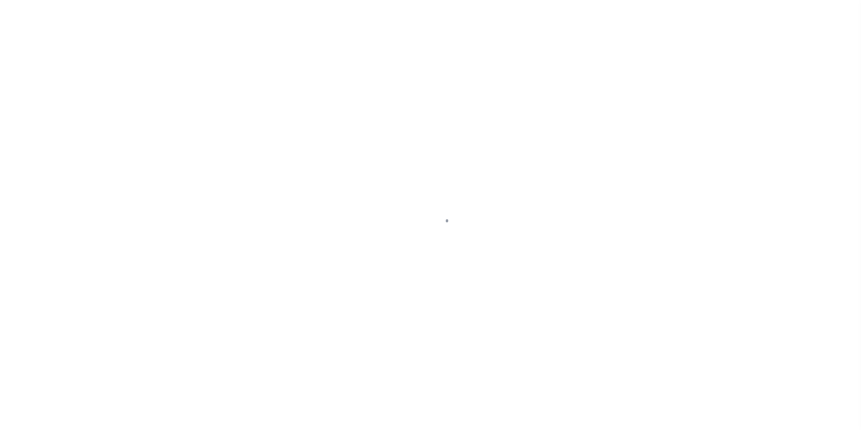
select select "False"
select select "10"
select select "NonEscrow"
select select "84862"
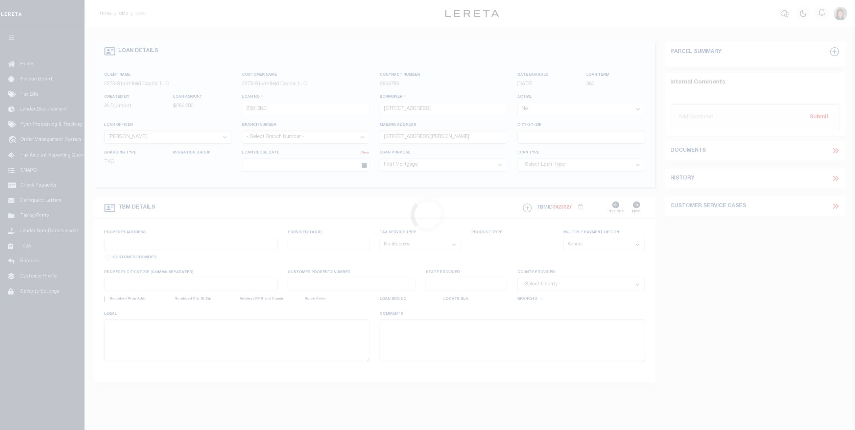
type input "[STREET_ADDRESS]"
type input "2510-42"
type input "[GEOGRAPHIC_DATA]"
type input "CT"
select select
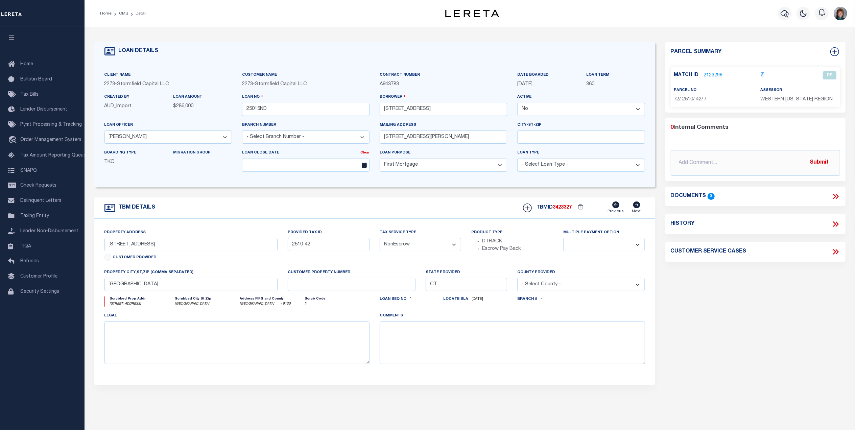
click at [715, 73] on link "2123296" at bounding box center [713, 75] width 19 height 7
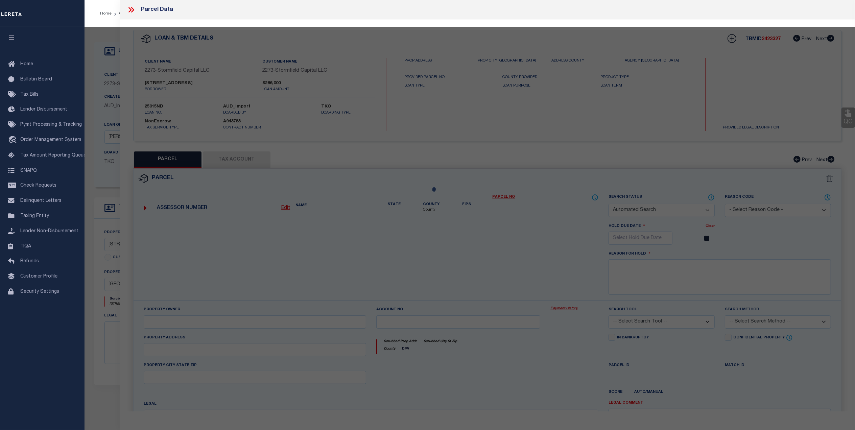
checkbox input "false"
select select "PR"
type input "[STREET_ADDRESS] LLC"
select select
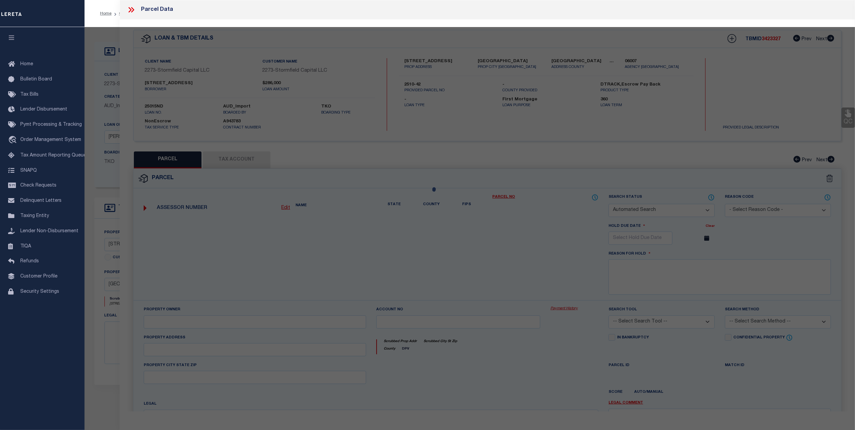
type input "[STREET_ADDRESS]"
checkbox input "false"
type input "[GEOGRAPHIC_DATA]"
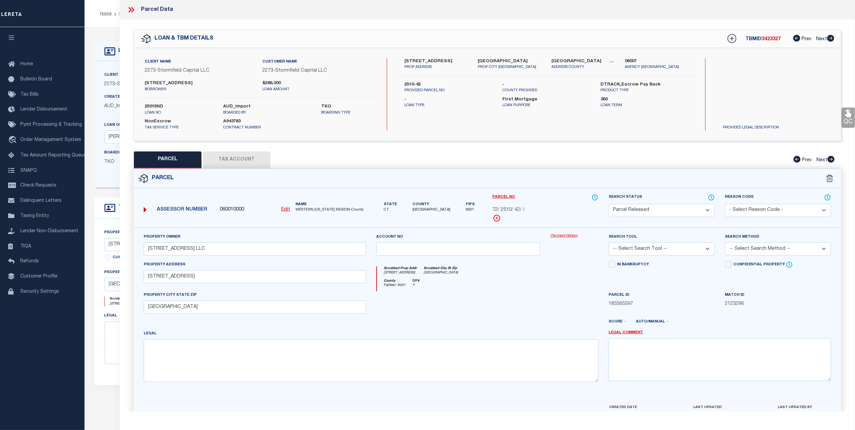
click at [555, 237] on link "Payment History" at bounding box center [574, 236] width 48 height 6
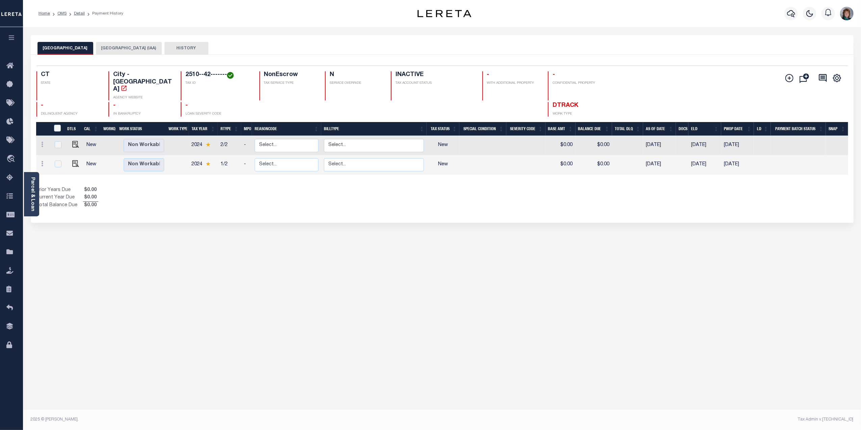
click at [179, 49] on button "HISTORY" at bounding box center [187, 48] width 44 height 13
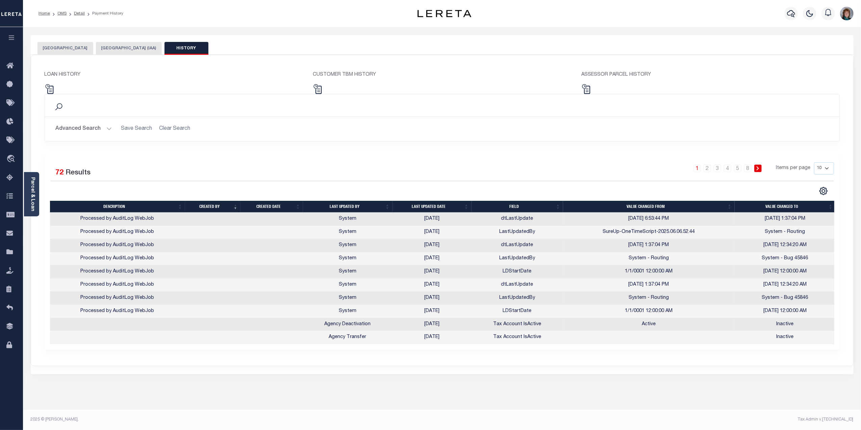
click at [67, 49] on button "BRIDGEPORT CITY" at bounding box center [66, 48] width 56 height 13
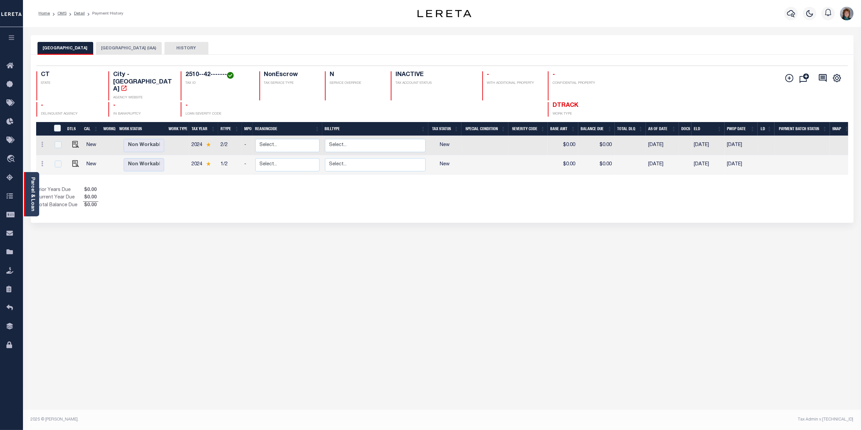
click at [34, 199] on link "Parcel & Loan" at bounding box center [32, 194] width 5 height 34
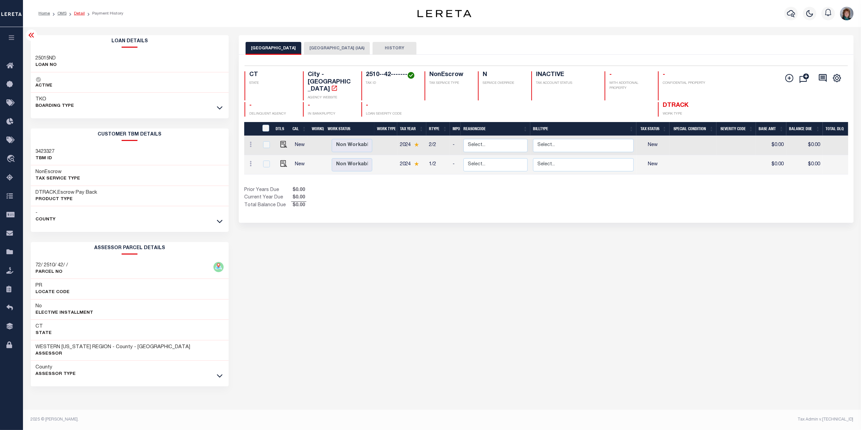
click at [80, 14] on link "Detail" at bounding box center [79, 13] width 11 height 4
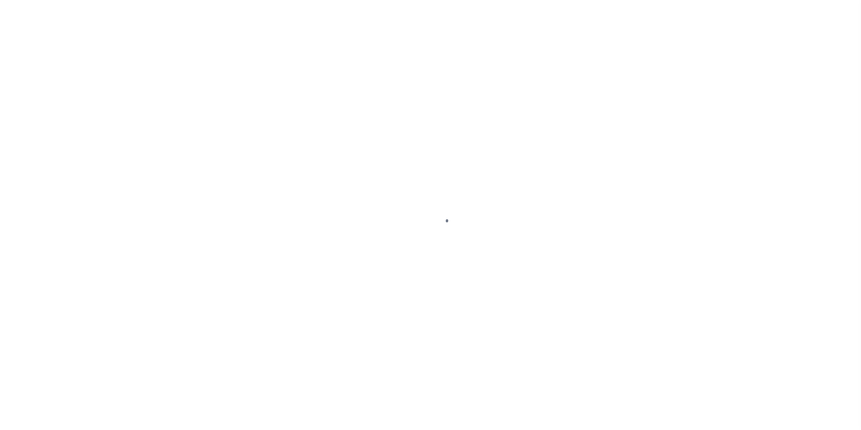
type input "25015ND"
type input "[STREET_ADDRESS]"
select select "False"
select select
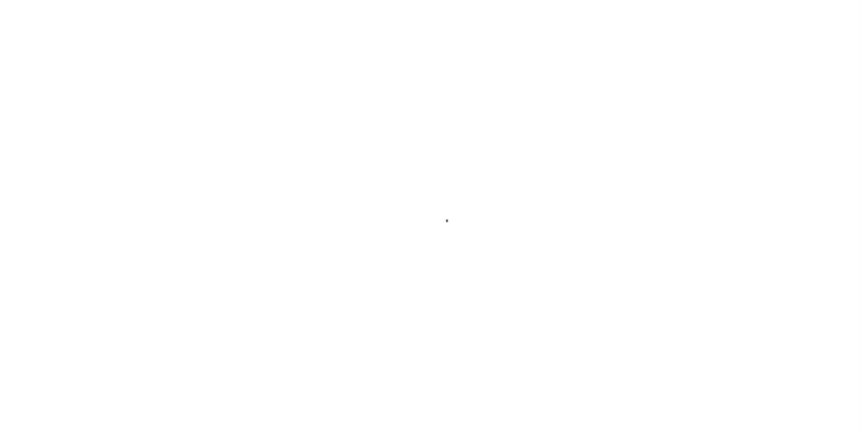
type input "[STREET_ADDRESS][PERSON_NAME]"
select select "10"
select select "NonEscrow"
type input "[STREET_ADDRESS]"
type input "2510-42"
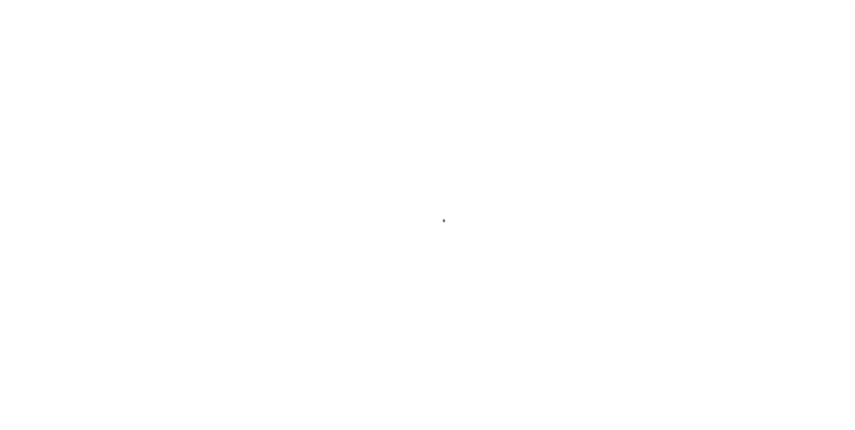
type input "[GEOGRAPHIC_DATA]"
type input "CT"
select select "84862"
select select
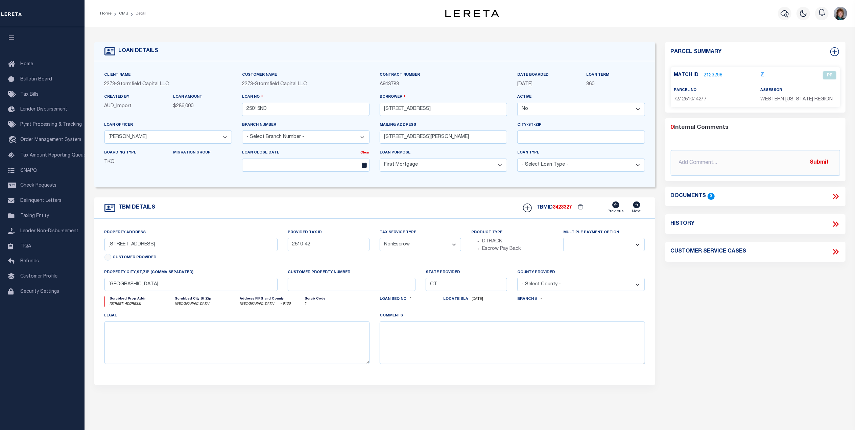
click at [833, 228] on icon at bounding box center [835, 224] width 9 height 9
select select "100"
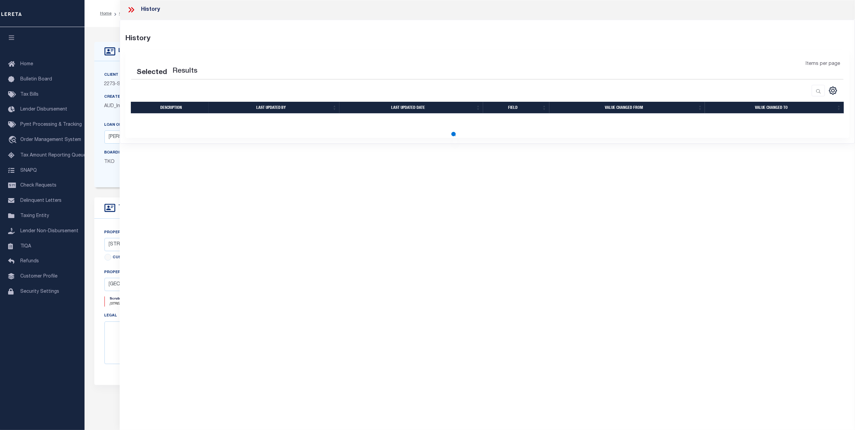
select select "100"
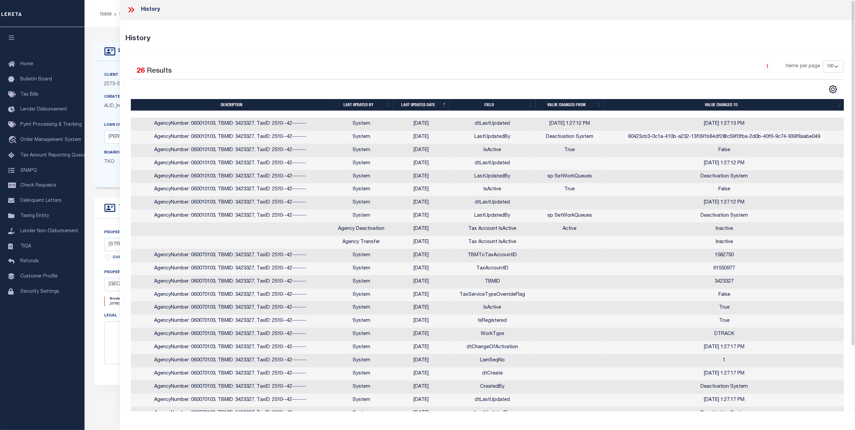
drag, startPoint x: 142, startPoint y: 5, endPoint x: 137, endPoint y: 7, distance: 5.1
click at [142, 5] on div "History" at bounding box center [143, 9] width 33 height 9
click at [131, 9] on icon at bounding box center [129, 9] width 3 height 5
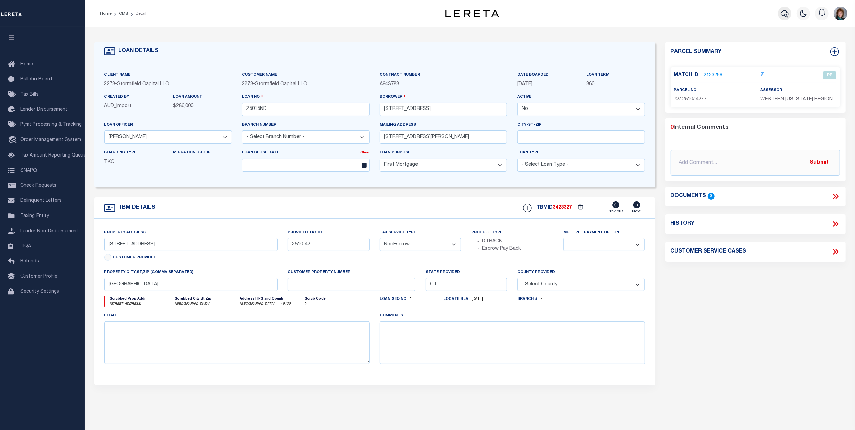
click at [782, 11] on icon "button" at bounding box center [784, 13] width 8 height 8
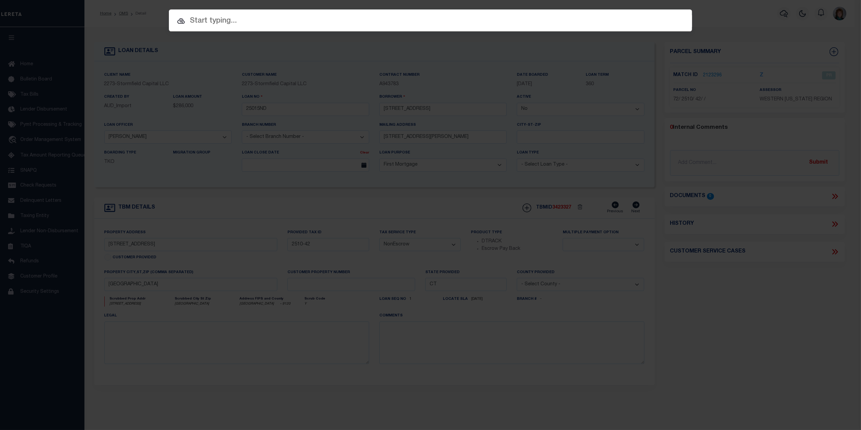
paste input "3900"
type input "3900"
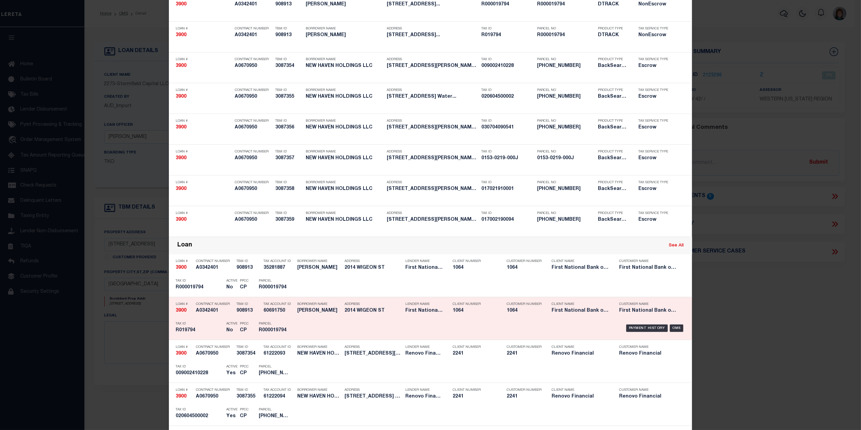
scroll to position [55, 0]
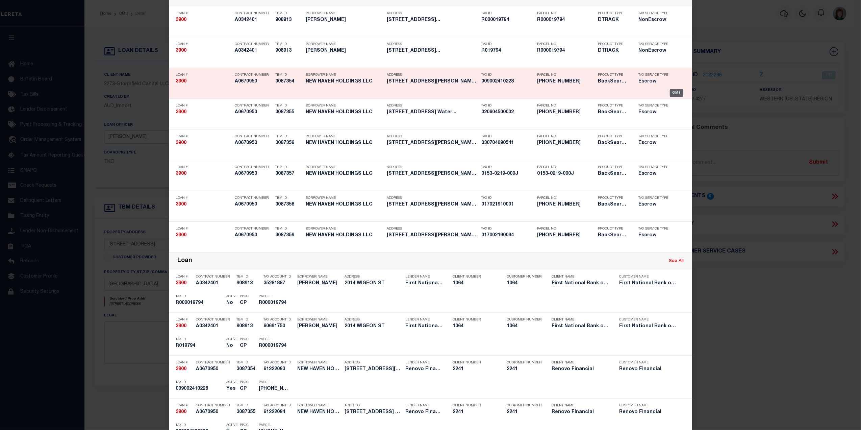
click at [675, 91] on div "OMS" at bounding box center [677, 92] width 14 height 7
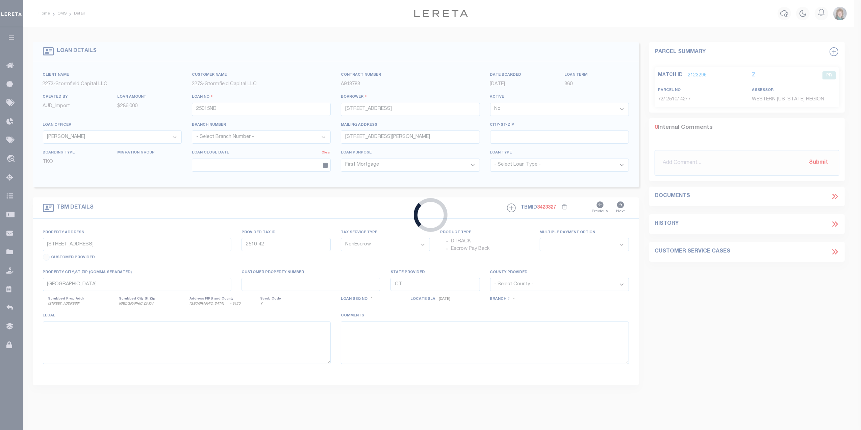
type input "3900"
type input "NEW HAVEN HOLDINGS LLC"
select select "True"
select select
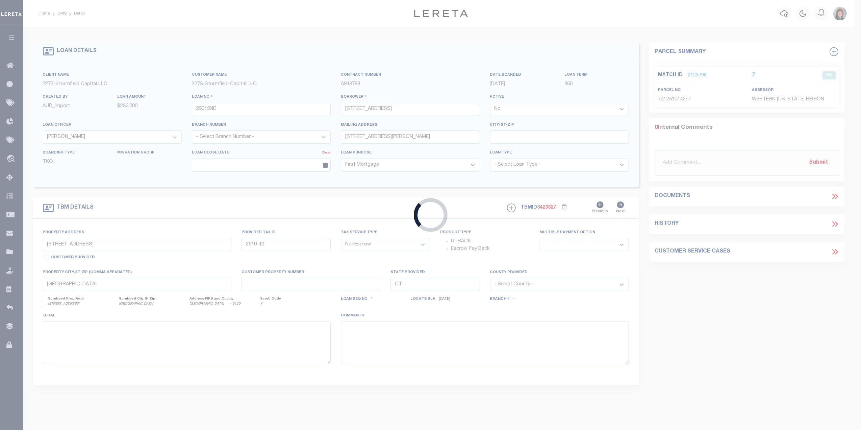
type input "696 Broadway"
type input "Cedarhurs NY 11516"
select select
select select "Escrow"
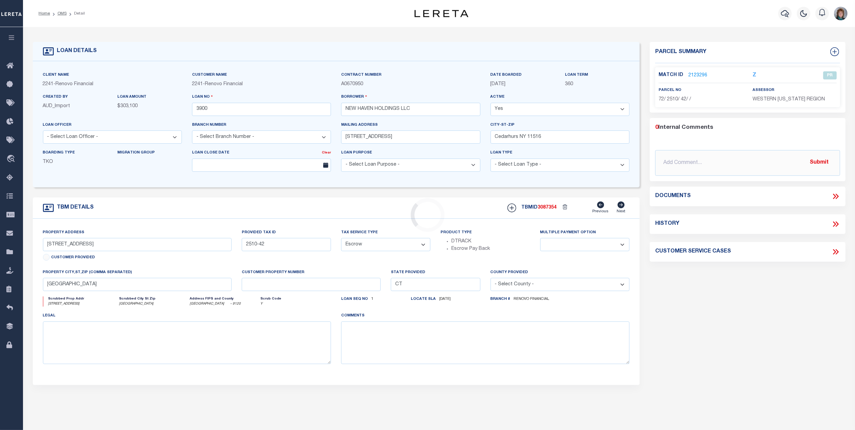
type input "228 Judith Lane Unit 228- 2"
type input "Waterbury, CT 06705"
type input "a0k2L00001UbnA6"
select select
select select "25066"
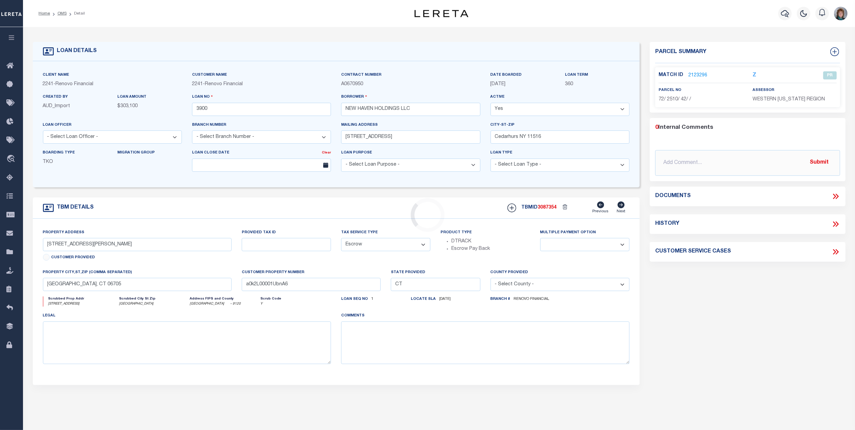
select select
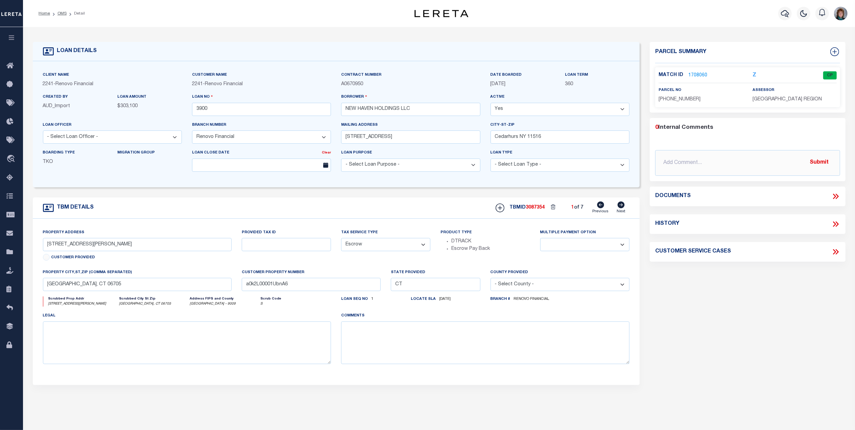
click at [700, 73] on link "1708060" at bounding box center [697, 75] width 19 height 7
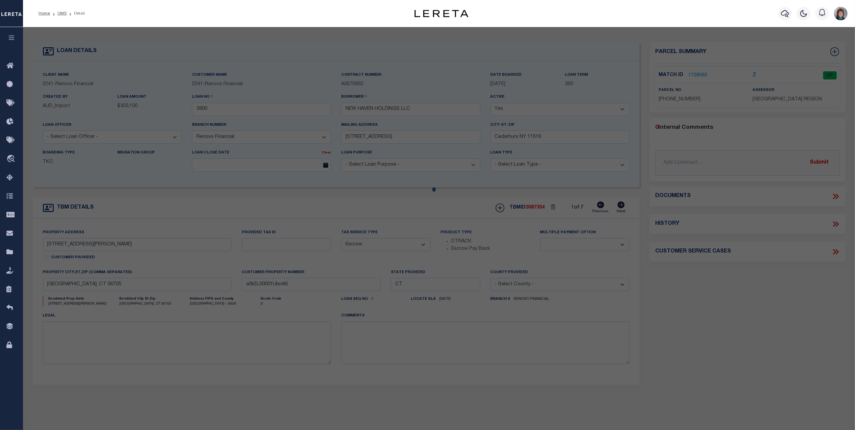
checkbox input "false"
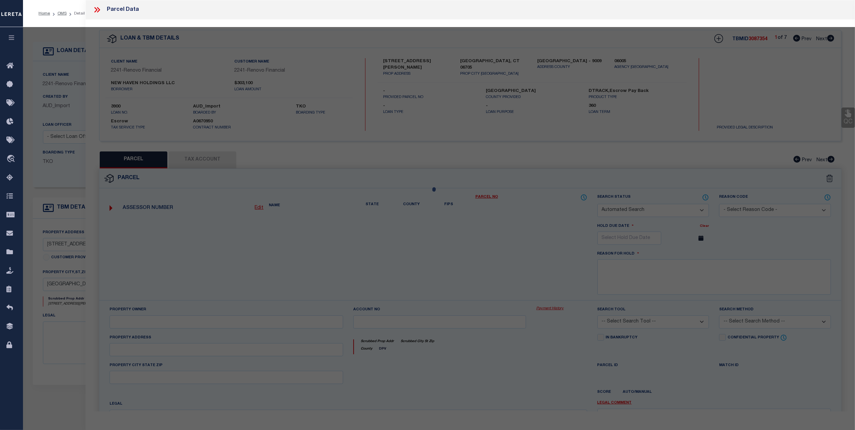
select select "CP"
type input "NEW HAVEN HOLDINGS LLC"
type input "009002410000 0022800002"
select select
type input "228 JUDITH LANE UNIT 2"
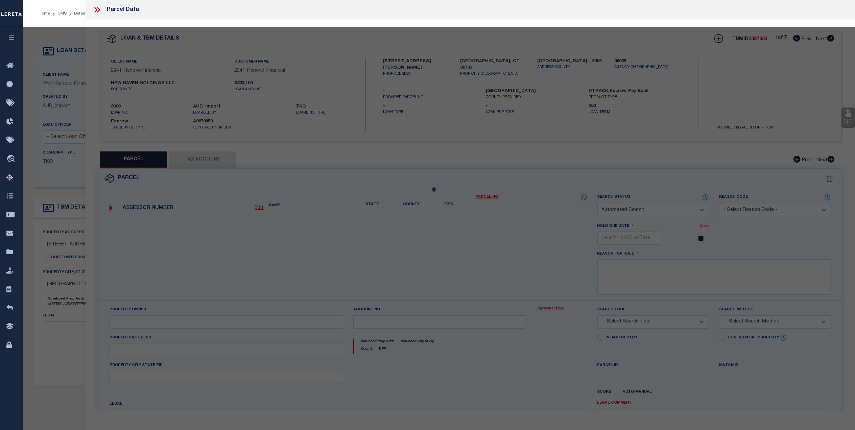
checkbox input "false"
type textarea "Map Block Lot: 0090-0241-0228 Volume / Page: 8361/ 1"
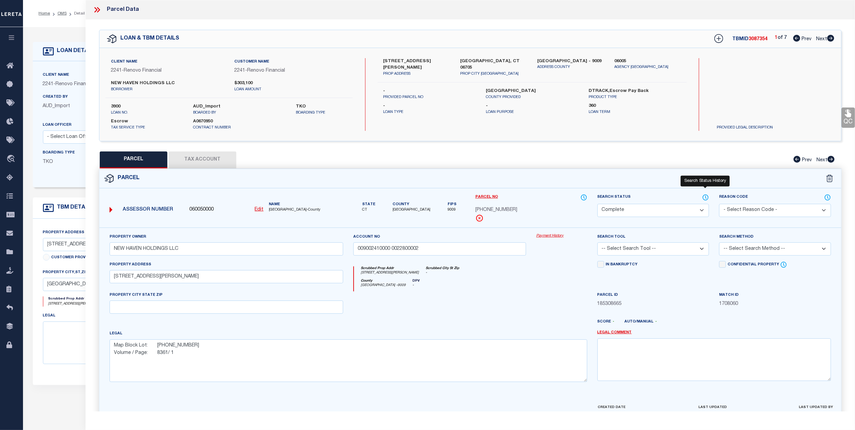
click at [705, 197] on icon at bounding box center [705, 197] width 1 height 3
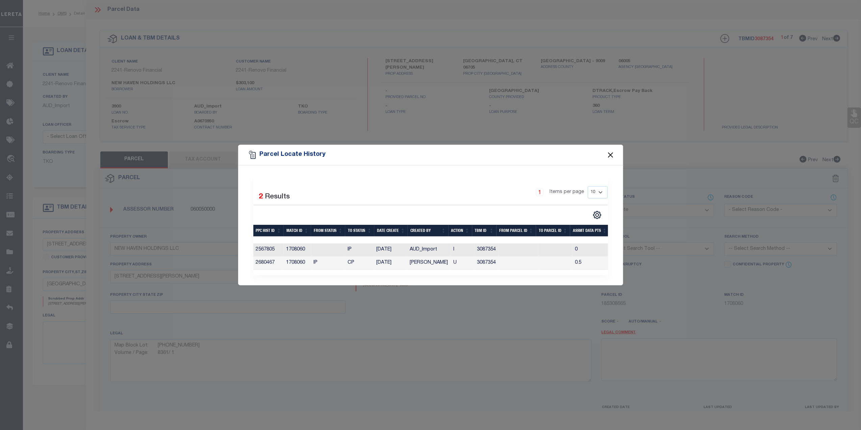
click at [612, 153] on button "Close" at bounding box center [610, 154] width 9 height 9
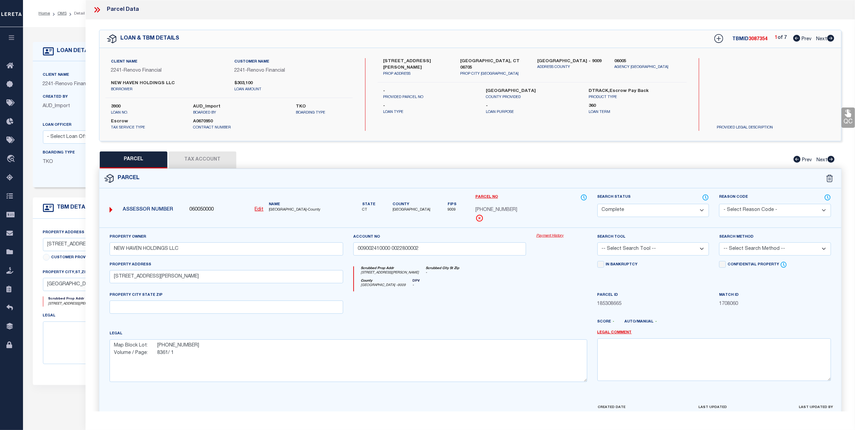
click at [546, 238] on link "Payment History" at bounding box center [561, 236] width 51 height 6
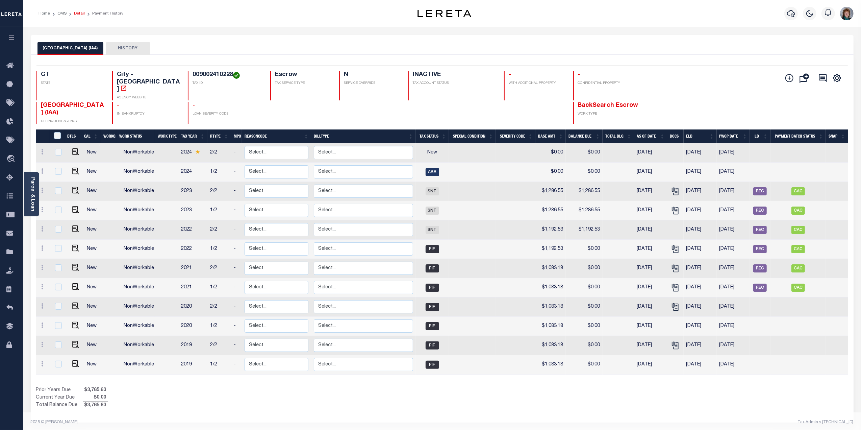
click at [81, 15] on link "Detail" at bounding box center [79, 13] width 11 height 4
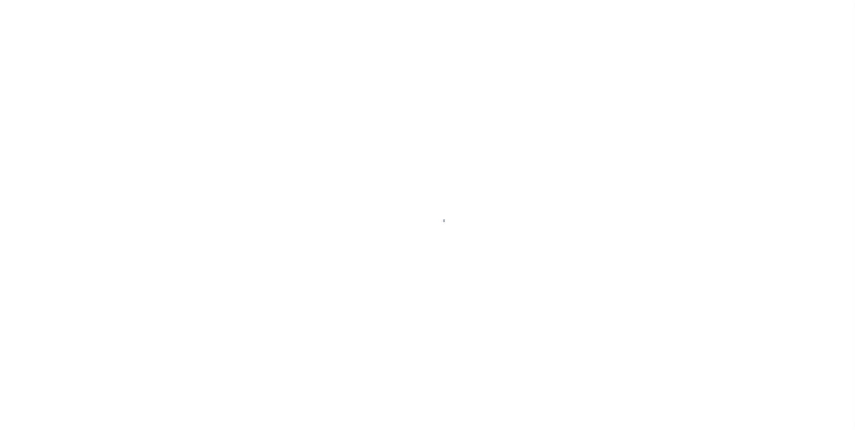
select select "Escrow"
type input "[STREET_ADDRESS][PERSON_NAME]"
type input "[GEOGRAPHIC_DATA], CT 06705"
type input "a0k2L00001UbnA6"
type input "CT"
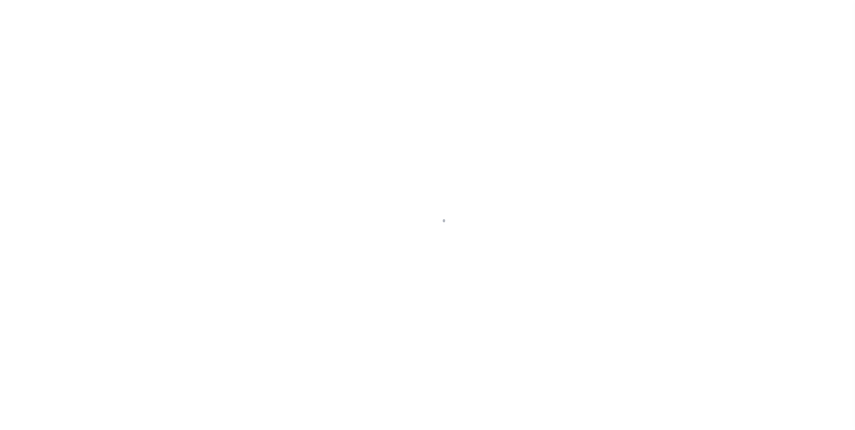
select select
select select "25066"
select select
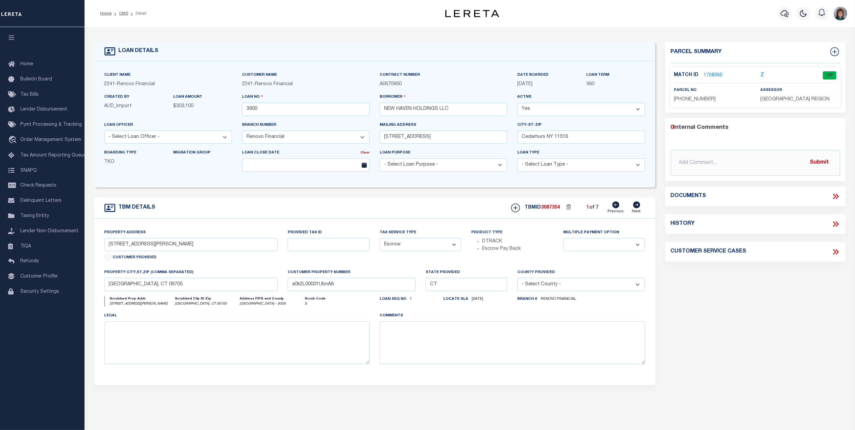
click at [637, 208] on icon at bounding box center [636, 204] width 7 height 7
type input "[STREET_ADDRESS]"
type input "a0k2L00001UbnA1"
select select
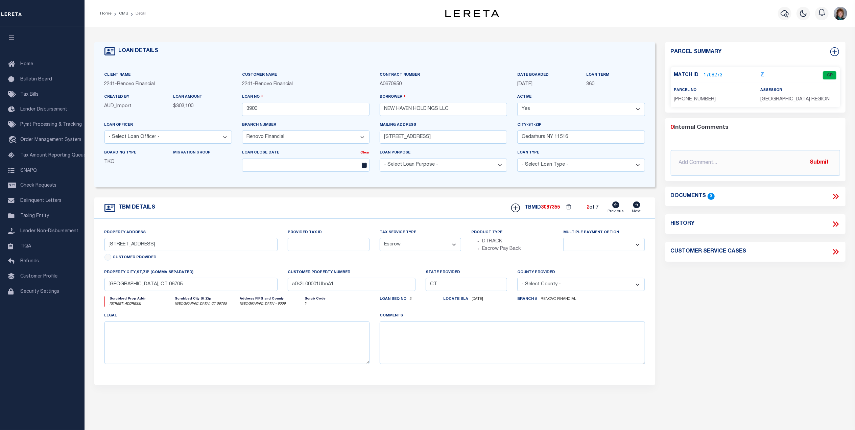
click at [711, 75] on link "1708273" at bounding box center [713, 75] width 19 height 7
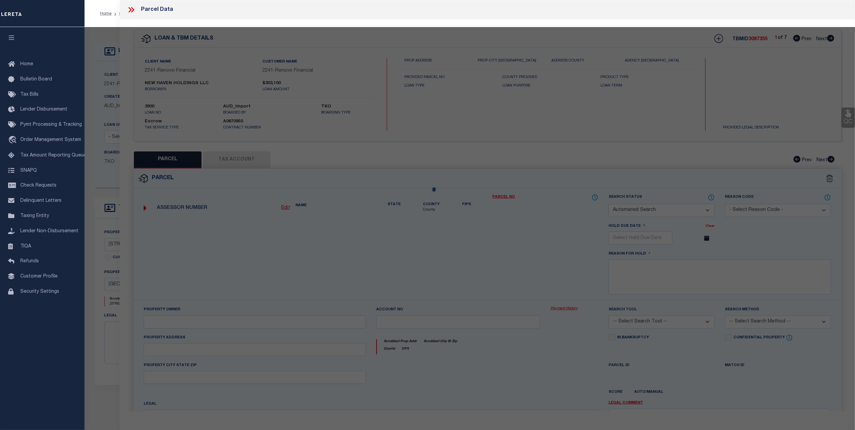
checkbox input "false"
select select "CP"
type input "NEW HAVEN HOLDINGS LLC"
type input "020604500000 0000200007"
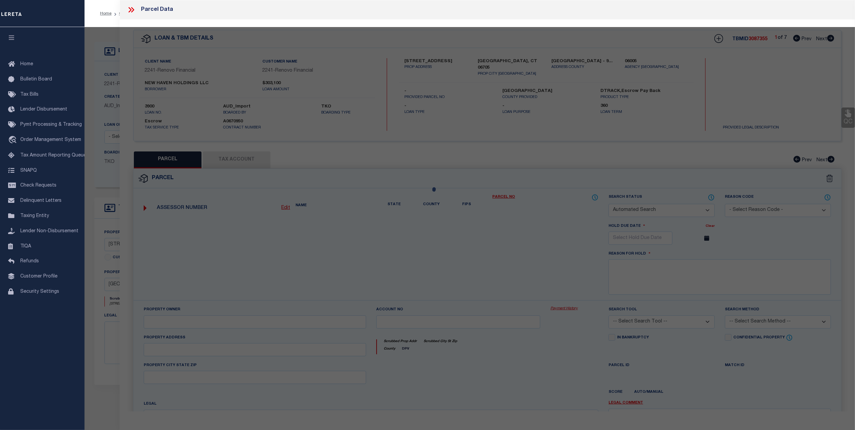
select select
type input "29 PRESTON TERR UNIT 7"
checkbox input "false"
type textarea "Map Block Lot: 0206-0450-0002 Volume / Page: 8361/ 8"
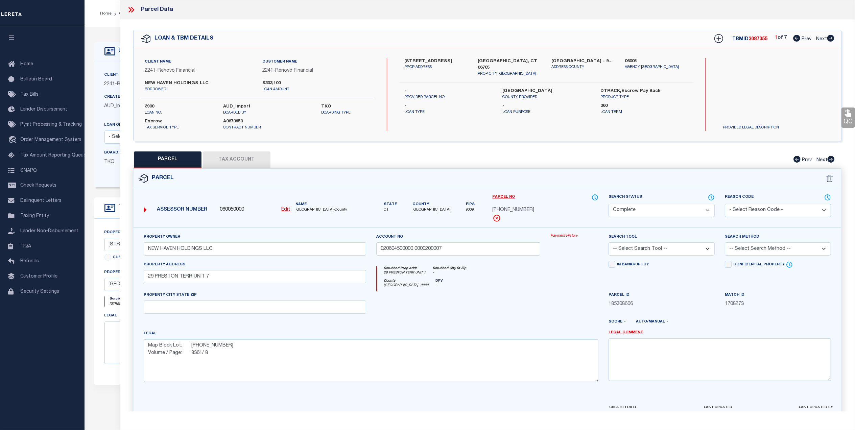
click at [574, 237] on link "Payment History" at bounding box center [574, 236] width 48 height 6
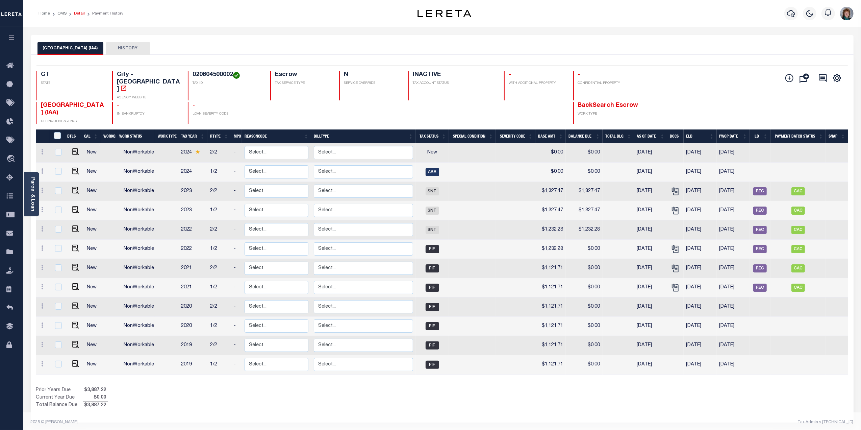
click at [79, 14] on link "Detail" at bounding box center [79, 13] width 11 height 4
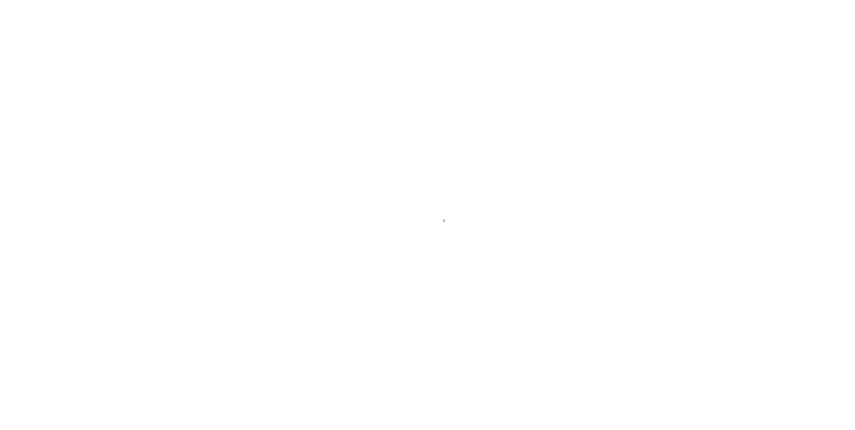
select select "Escrow"
type input "[STREET_ADDRESS]"
type input "[GEOGRAPHIC_DATA], CT 06705"
type input "a0k2L00001UbnA1"
type input "CT"
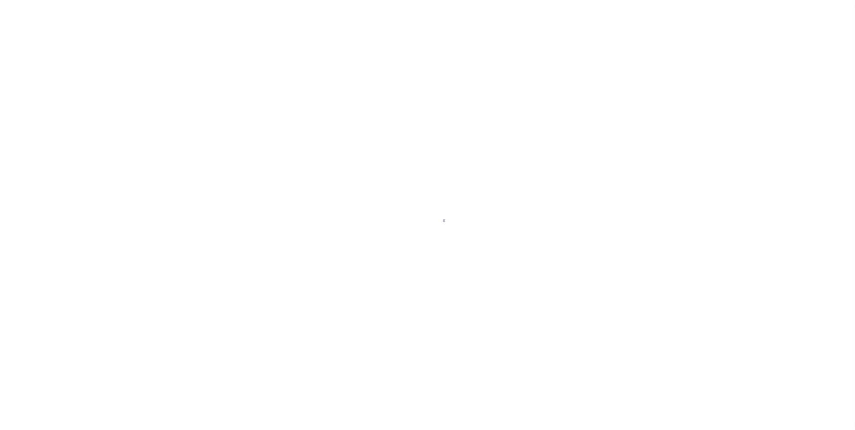
select select
select select "25066"
select select
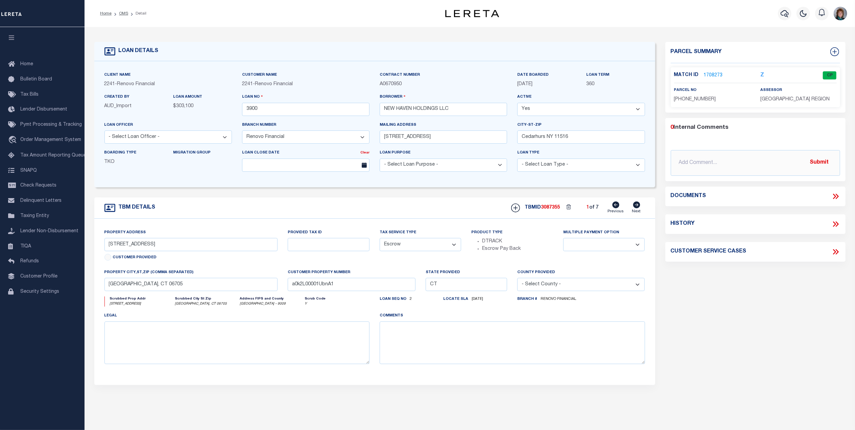
click at [636, 206] on icon at bounding box center [636, 204] width 7 height 7
type input "228 Judith Lane Unit 228- 2"
type input "a0k2L00001UbnA6"
select select
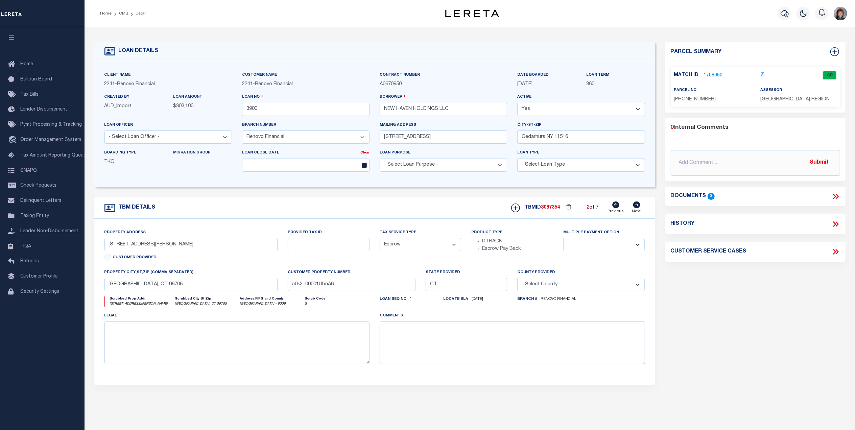
click at [636, 206] on icon at bounding box center [636, 204] width 7 height 7
type input "541 Pierpont Road Unit 541-6"
type input "030704090000 0054100006"
type input "a0k2L00001Ubn9w"
select select
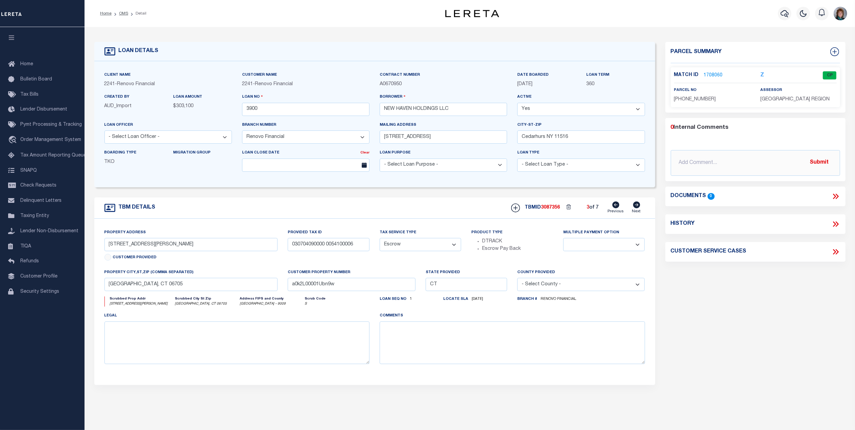
select select
click at [636, 206] on icon at bounding box center [636, 204] width 7 height 7
type input "100 Mark Lane, Unit J-5"
type input "015302190000 0000J00005"
type input "a0k2L00001UbnAL"
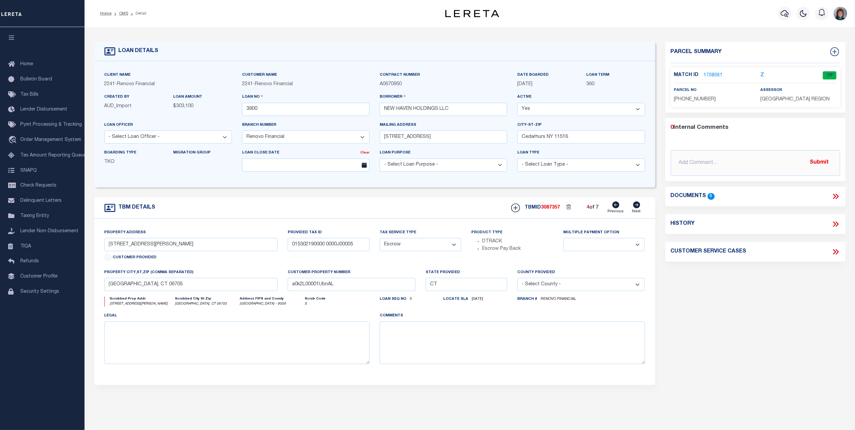
select select
click at [706, 73] on link "1708106" at bounding box center [713, 75] width 19 height 7
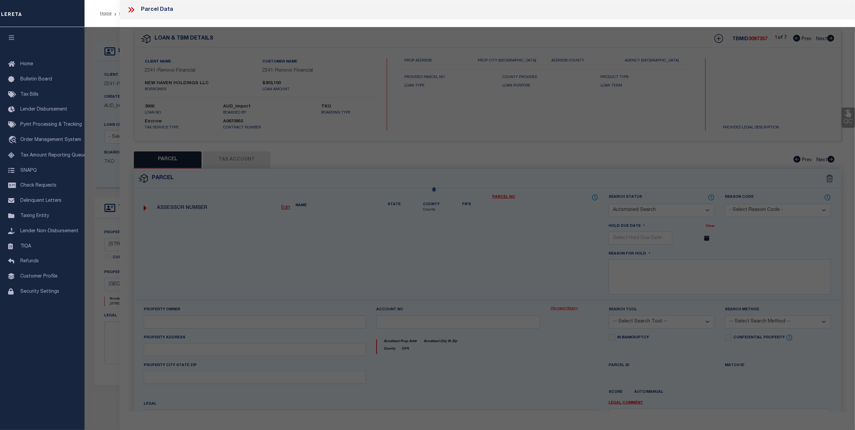
checkbox input "false"
select select "CP"
type input "NEW HAVEN HOLDINGS LLC"
select select
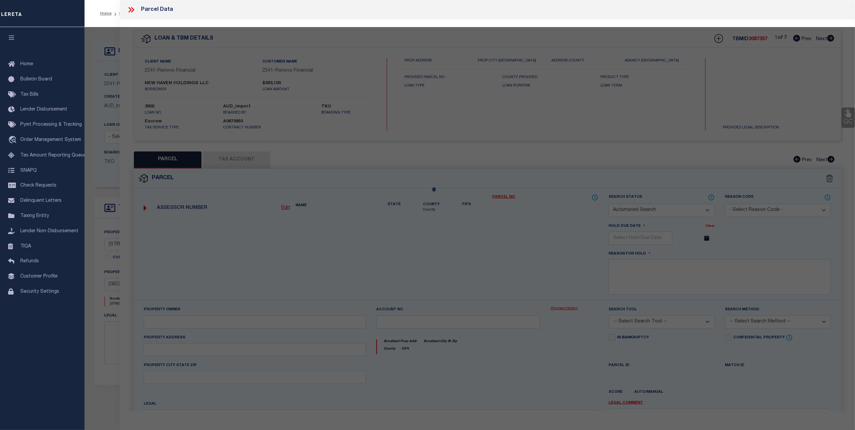
type input "100 MARK LANE UNIT 5"
checkbox input "false"
type textarea "Map Block Lot: 0153-0219-000J Volume / Page: 8361/ 5 015302190000 0000J00005"
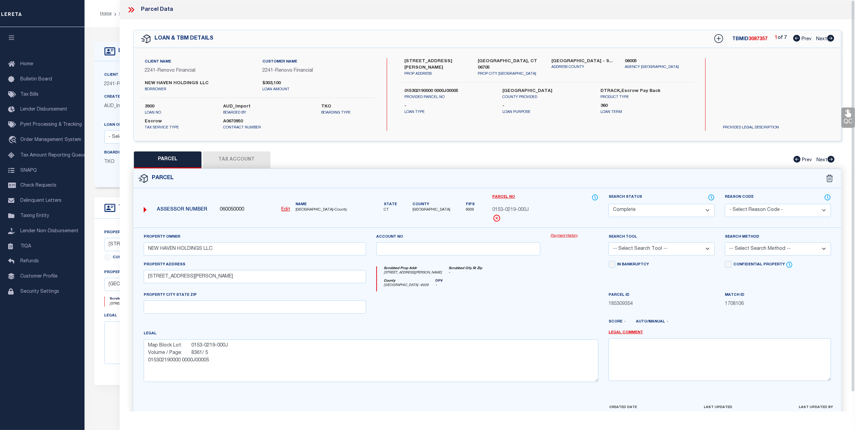
click at [237, 155] on button "Tax Account" at bounding box center [237, 159] width 68 height 17
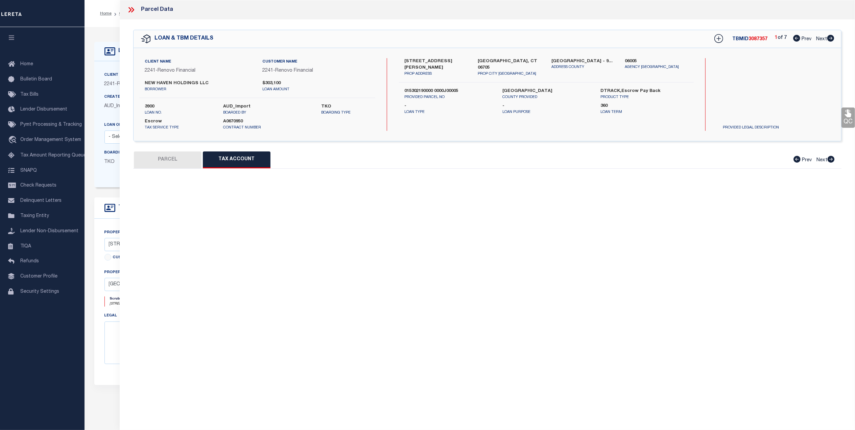
select select "100"
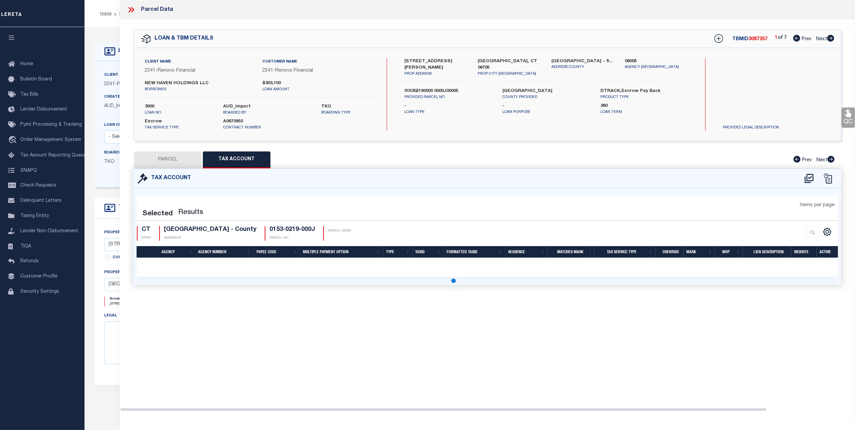
select select "100"
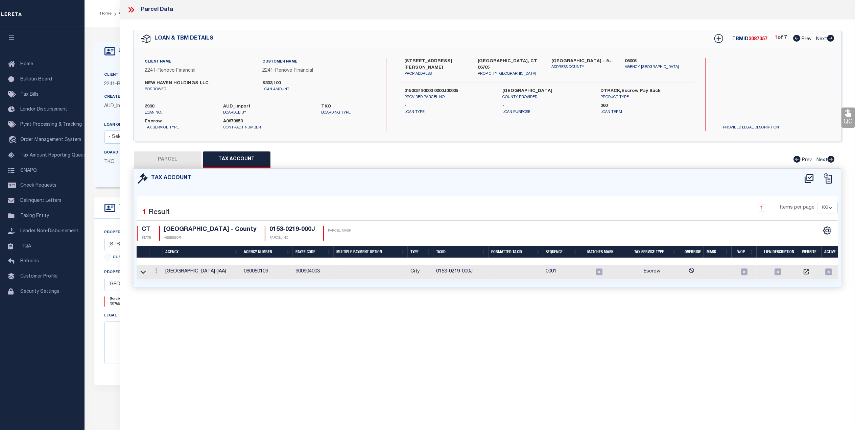
click at [176, 161] on button "PARCEL" at bounding box center [168, 159] width 68 height 17
select select "AS"
checkbox input "false"
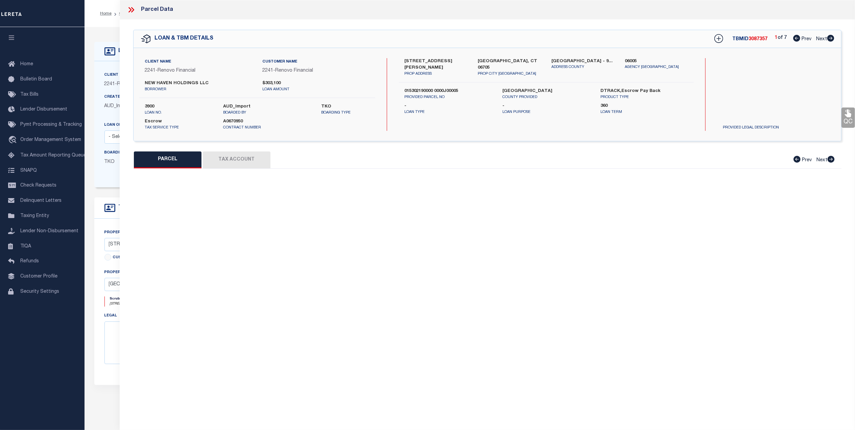
select select "CP"
type input "NEW HAVEN HOLDINGS LLC"
select select
type input "100 MARK LANE UNIT 5"
checkbox input "false"
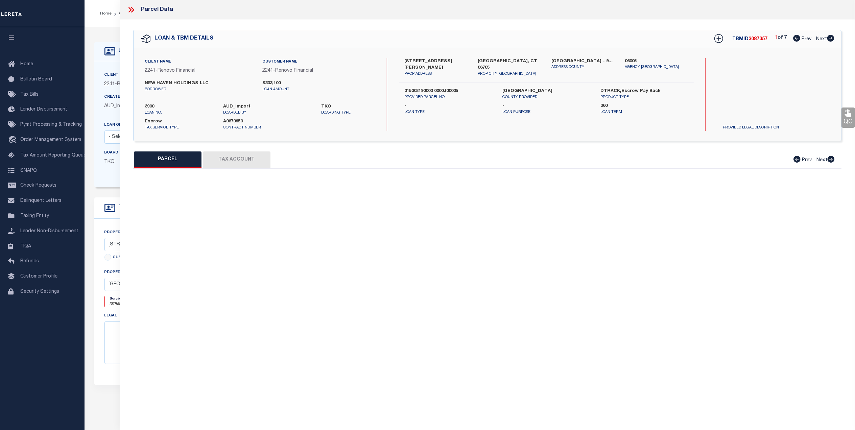
type textarea "Map Block Lot: 0153-0219-000J Volume / Page: 8361/ 5 015302190000 0000J00005"
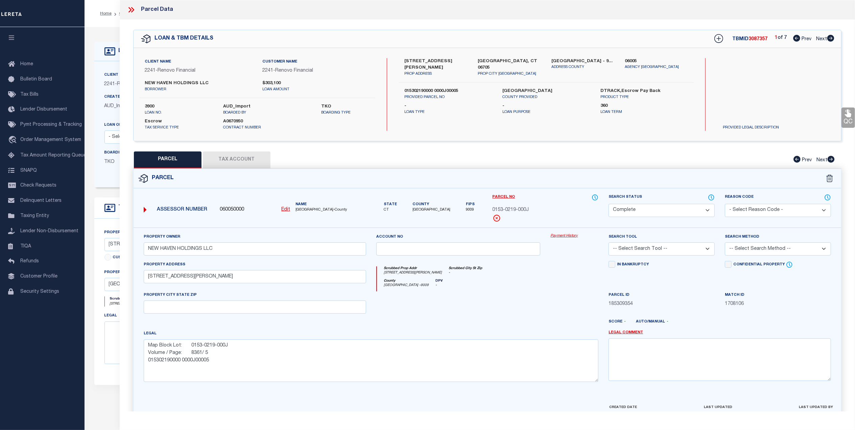
click at [132, 13] on icon at bounding box center [131, 9] width 9 height 9
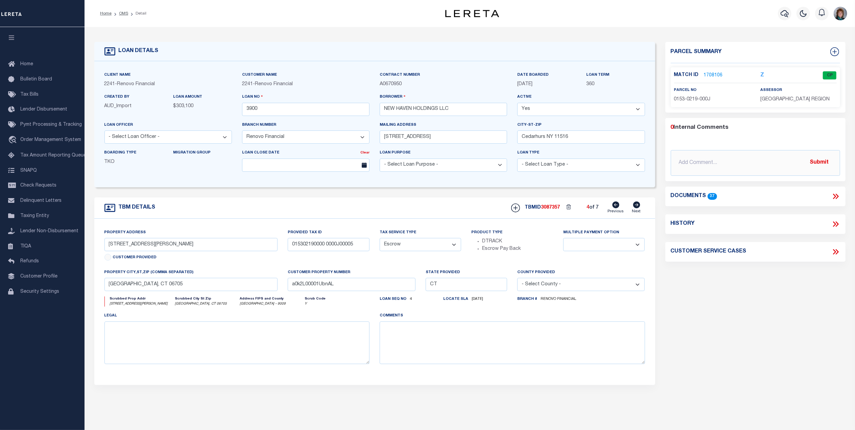
click at [635, 204] on icon at bounding box center [636, 204] width 7 height 7
type input "106 Wakelee Road Unit 17"
type input "017021910000 0000100017"
type input "a0k2L00001UbnAB"
select select
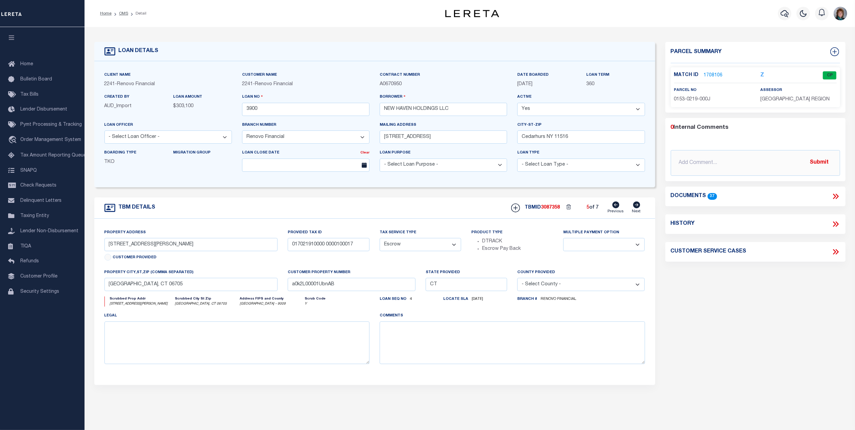
select select
click at [635, 204] on icon at bounding box center [636, 204] width 7 height 7
type input "94 Wakelee Road Unit 94-12"
type input "017002190000 0009409412"
type input "a0k2L00001UbnAG"
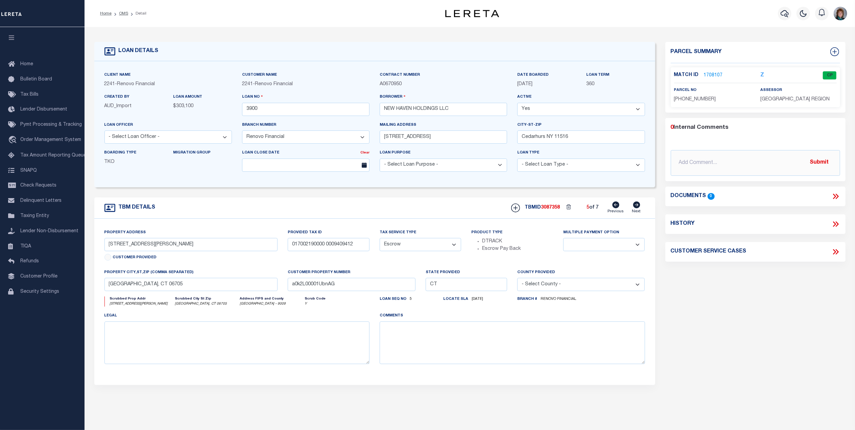
select select
click at [709, 74] on link "1708108" at bounding box center [713, 75] width 19 height 7
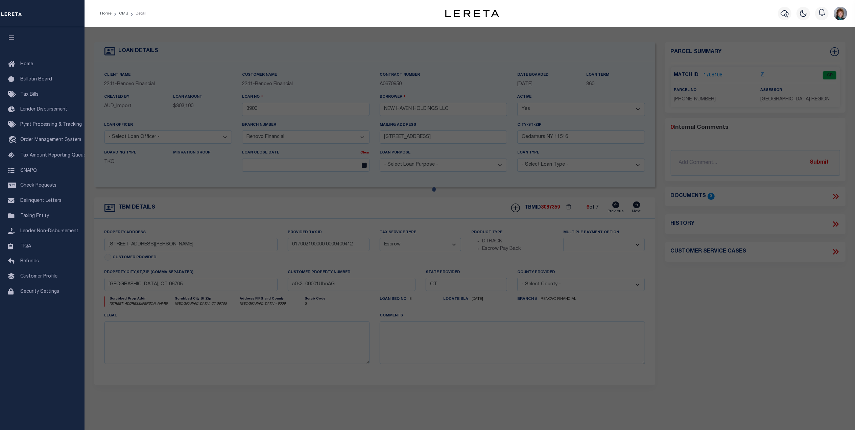
select select "AS"
checkbox input "false"
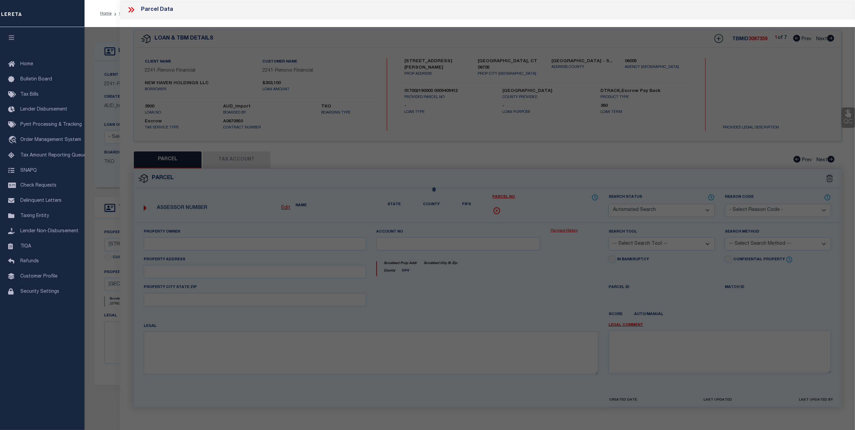
select select "CP"
type input "VANPELT EST EDMUND J & NEW HAVEN HOLDINGS LLC"
type input "017002190000 0009409412"
select select
type input "94 WAKELEE RD UNIT 9412"
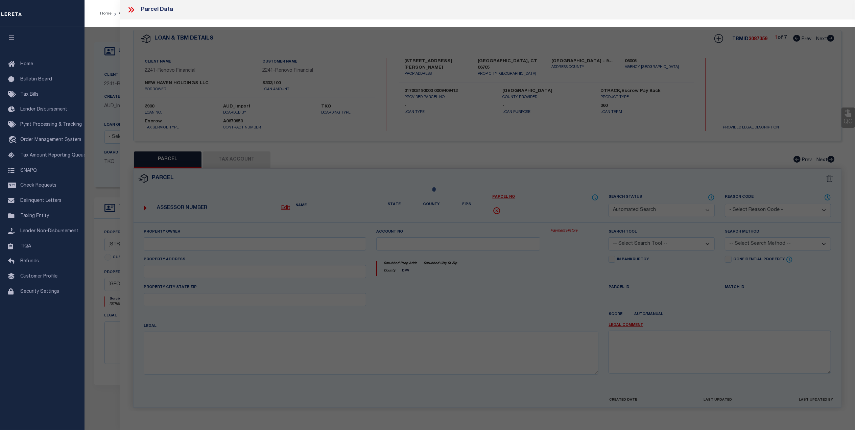
checkbox input "false"
type textarea "Map Block Lot: 0170-0219-0094 Volume / Page: 8361/ 7"
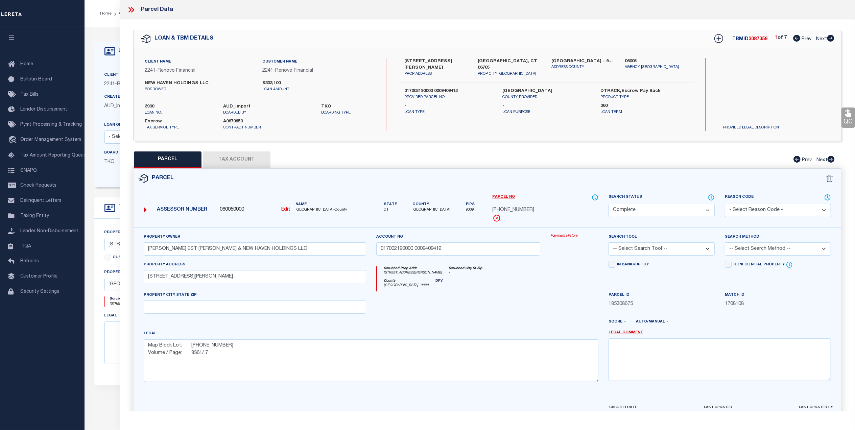
click at [246, 162] on button "Tax Account" at bounding box center [237, 159] width 68 height 17
select select "100"
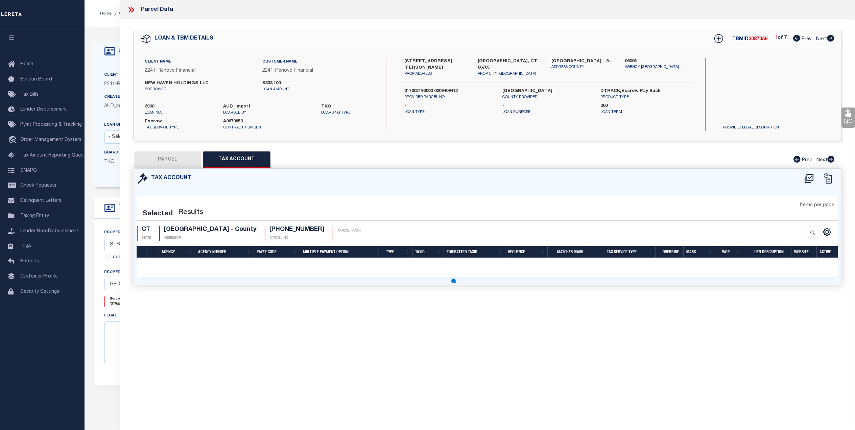
select select "100"
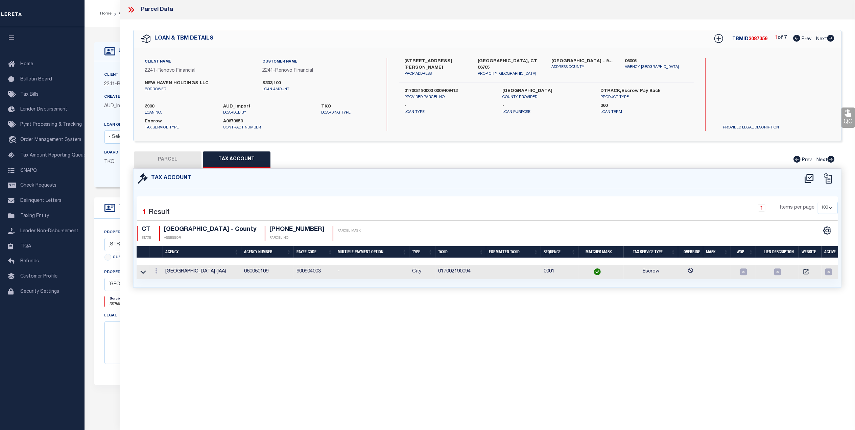
click at [129, 11] on icon at bounding box center [131, 9] width 9 height 9
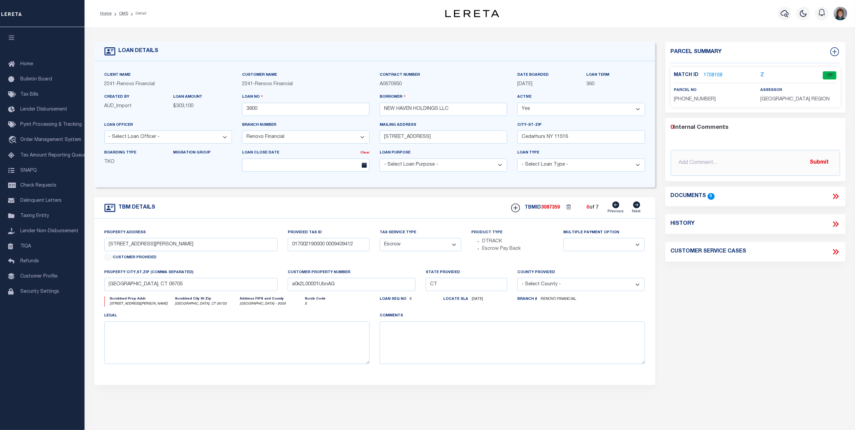
click at [637, 205] on icon at bounding box center [636, 204] width 7 height 7
type input "29 Preston Terrace Unit 7"
type input "020604500000 0000200007"
type input "a0k2L00001UbnA1"
select select
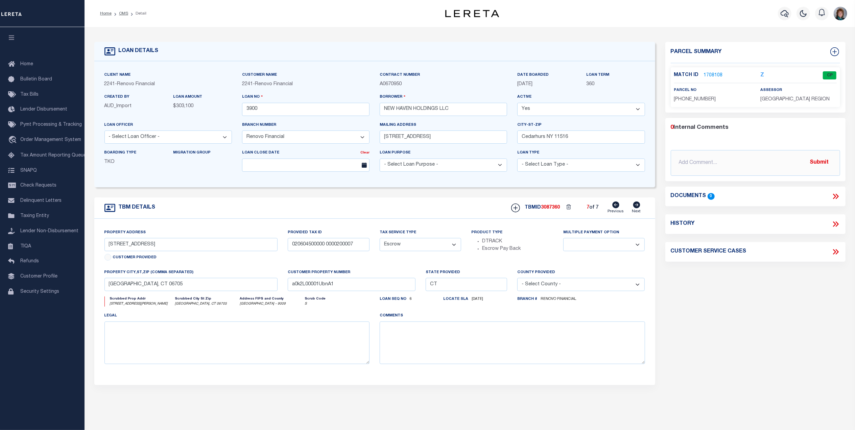
select select
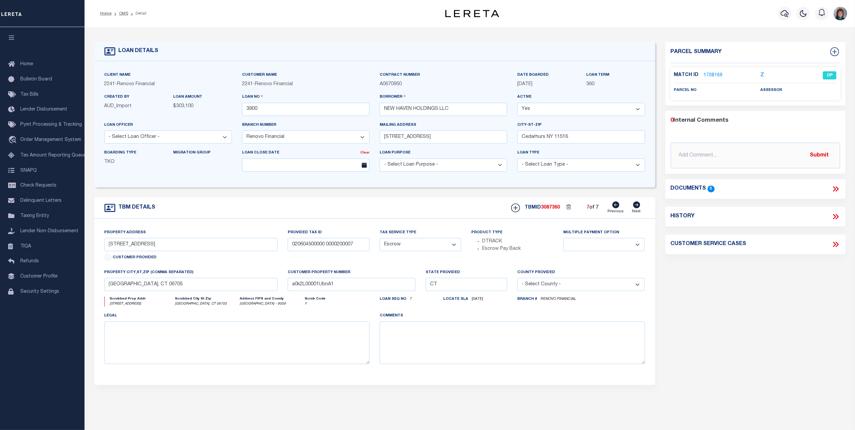
click at [614, 207] on icon at bounding box center [615, 204] width 7 height 7
type input "100 Mark Lane, Unit J-5"
type input "015302190000 0000J00005"
type input "a0k2L00001UbnAL"
select select
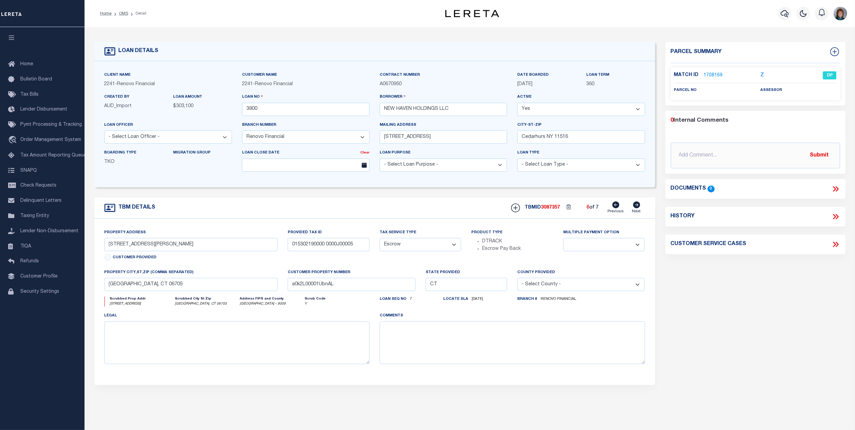
select select
click at [614, 207] on icon at bounding box center [615, 204] width 7 height 7
type input "106 Wakelee Road Unit 17"
type input "017021910000 0000100017"
type input "a0k2L00001UbnAB"
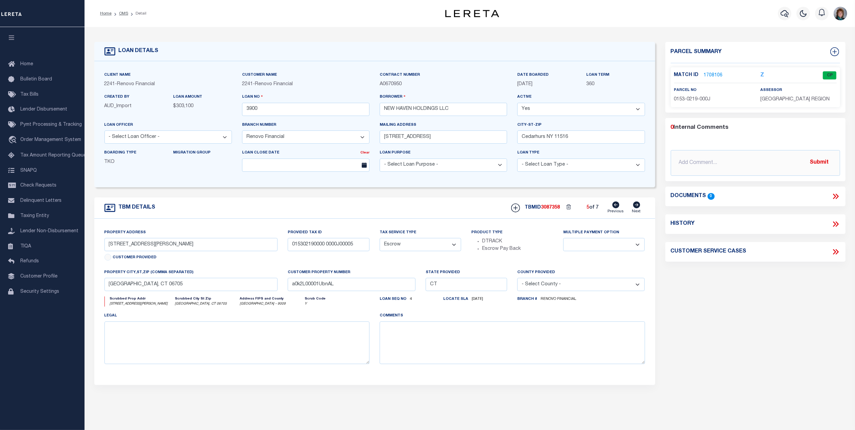
select select
click at [710, 72] on link "1708107" at bounding box center [713, 75] width 19 height 7
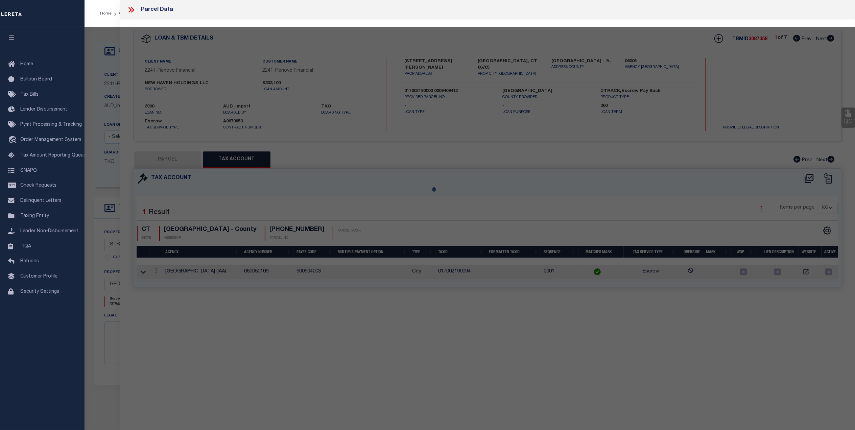
select select "AS"
checkbox input "false"
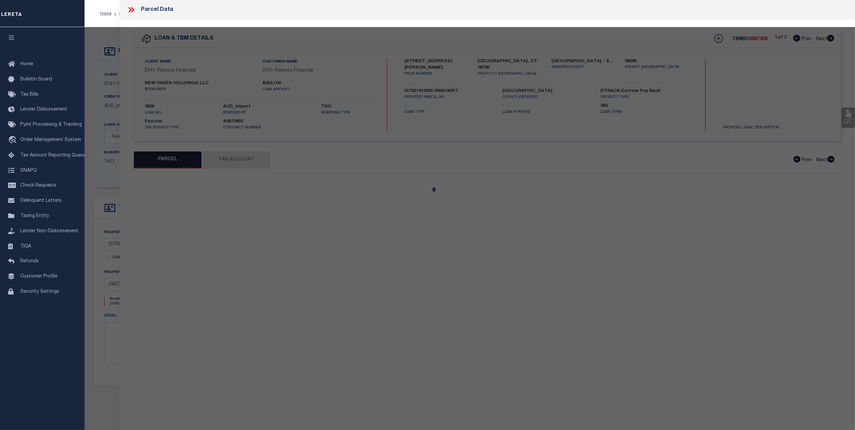
select select "CP"
type input "NEW HAVEN HOLDINGS LLC"
type input "017021910000 0000100017"
select select
type input "106 WAKELEE RD UNIT 17"
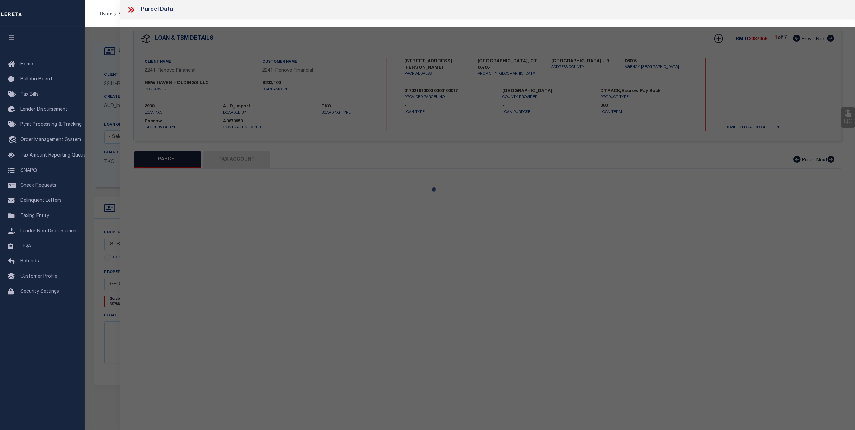
checkbox input "false"
type textarea "Map Block Lot: 0170-2191-0001 Volume / Page: 8361/ 3"
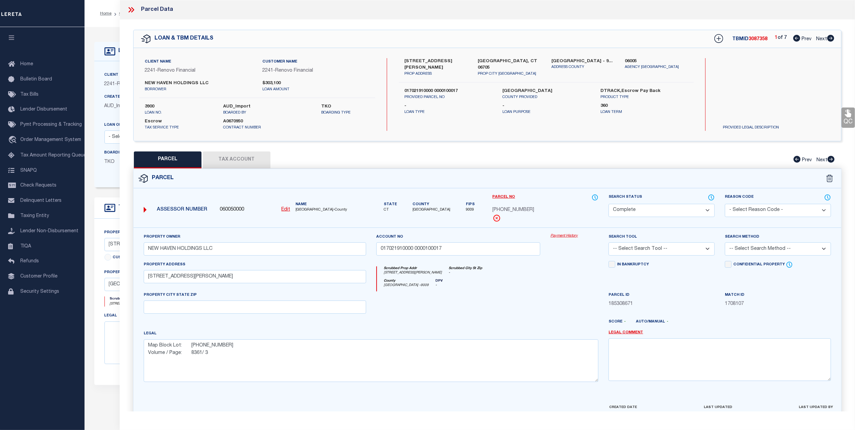
click at [239, 163] on button "Tax Account" at bounding box center [237, 159] width 68 height 17
select select "100"
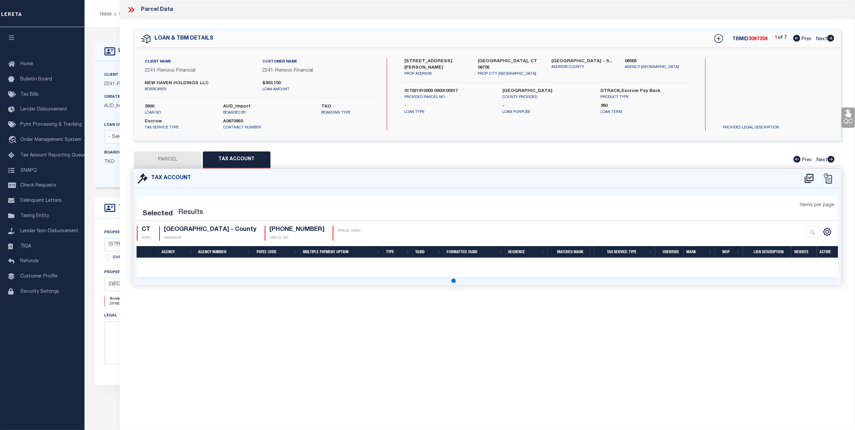
select select "100"
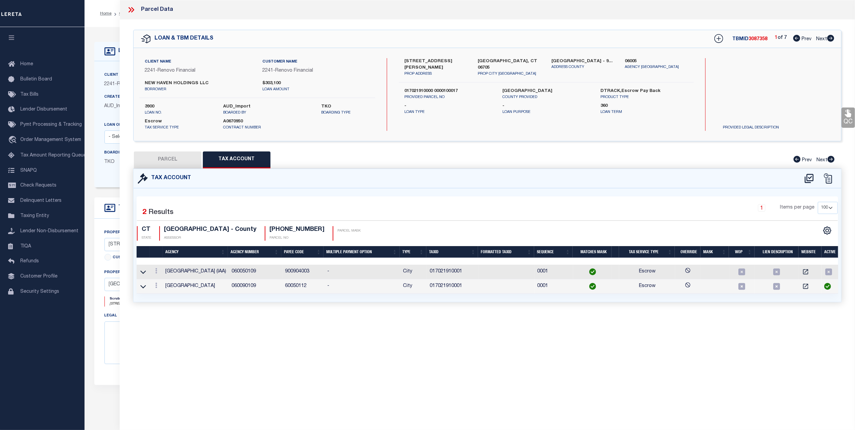
click at [179, 157] on button "PARCEL" at bounding box center [168, 159] width 68 height 17
select select "AS"
checkbox input "false"
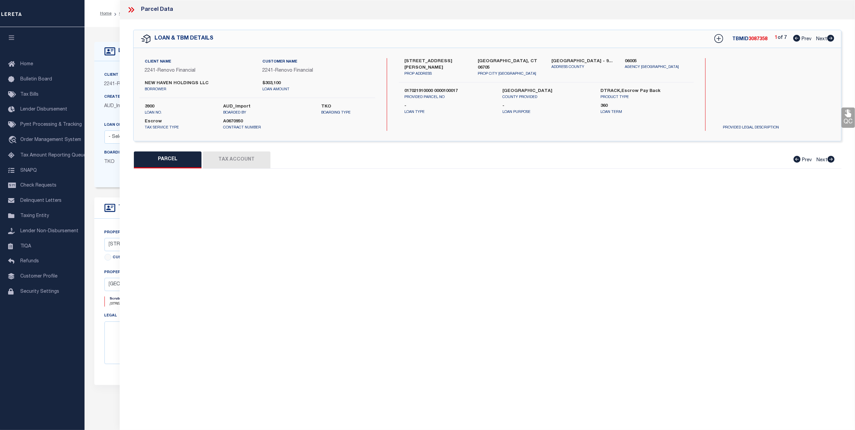
select select "CP"
type input "NEW HAVEN HOLDINGS LLC"
type input "017021910000 0000100017"
select select
type input "106 WAKELEE RD UNIT 17"
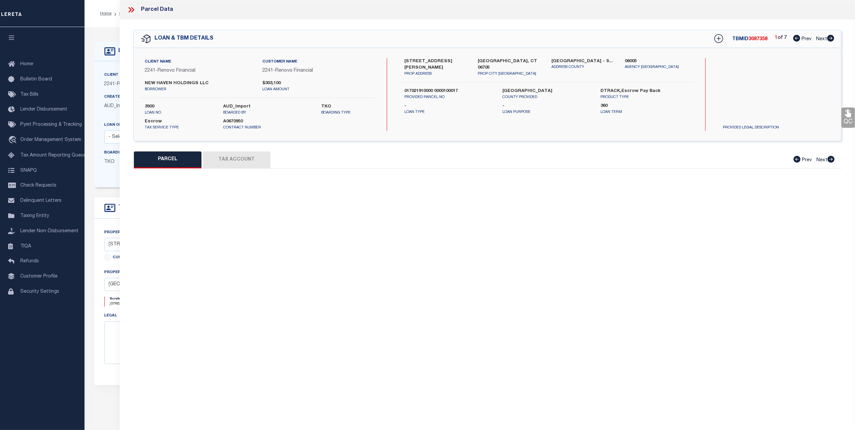
checkbox input "false"
type textarea "Map Block Lot: 0170-2191-0001 Volume / Page: 8361/ 3"
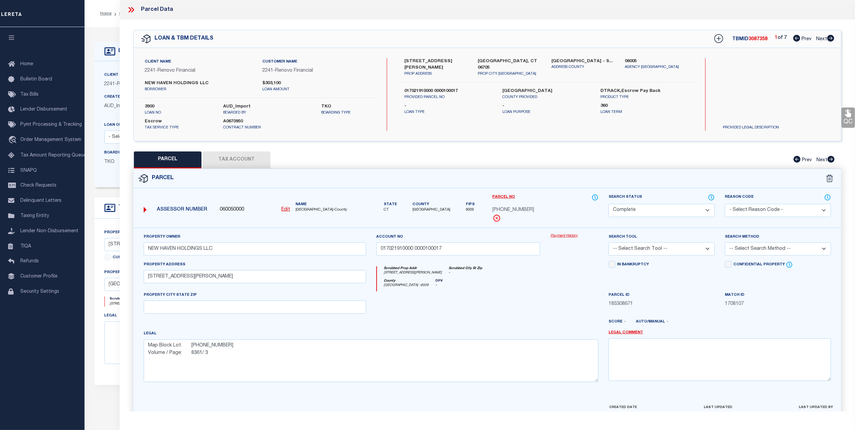
click at [564, 237] on link "Payment History" at bounding box center [574, 236] width 48 height 6
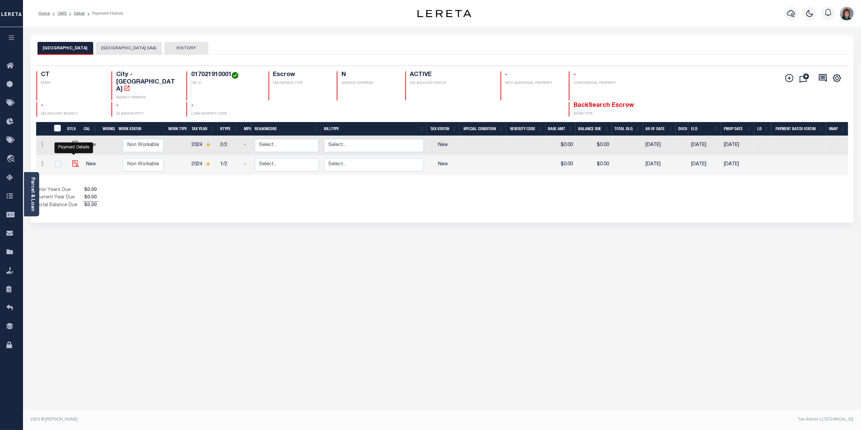
click at [74, 160] on img "" at bounding box center [75, 163] width 7 height 7
checkbox input "true"
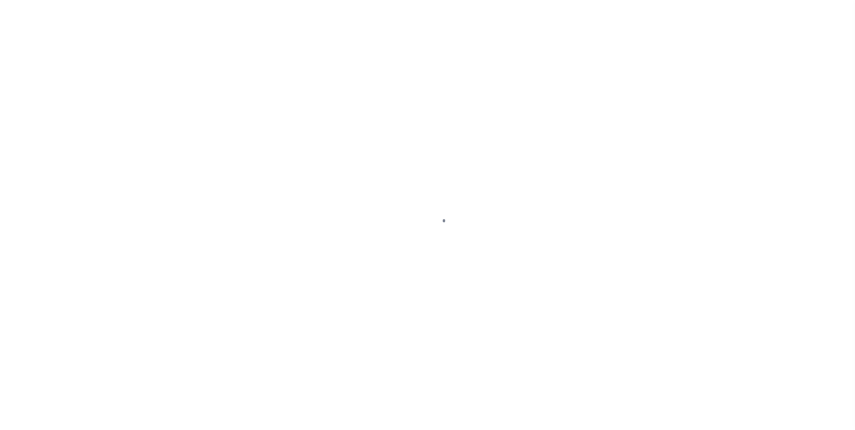
checkbox input "false"
type input "Semi Annual"
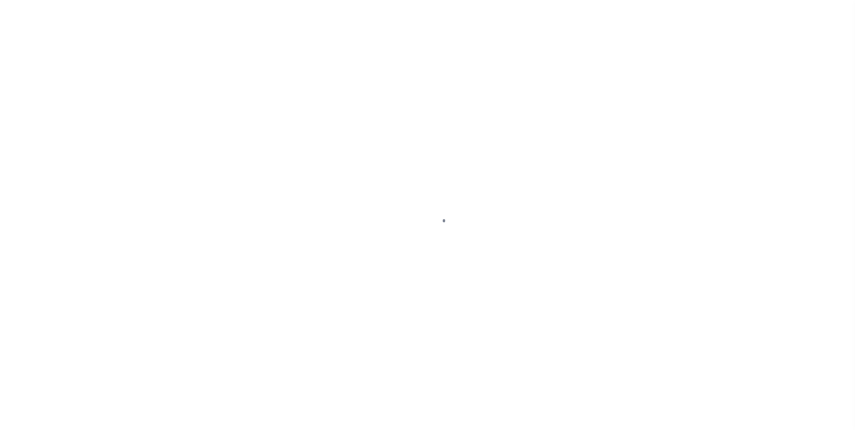
type input "[DATE]"
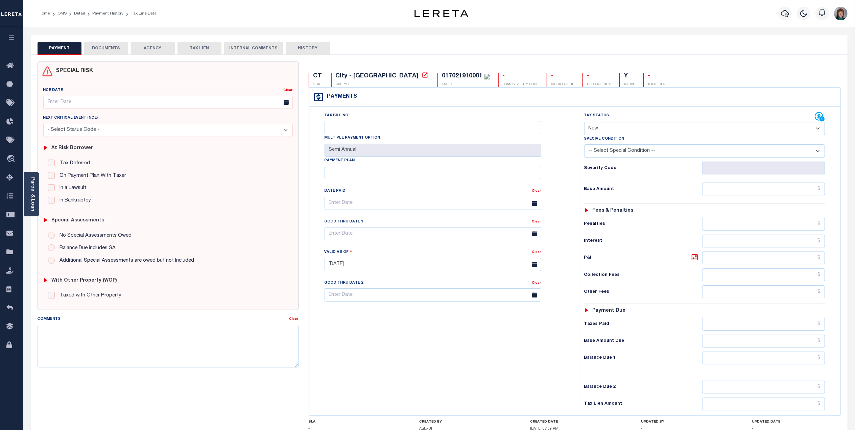
click at [687, 130] on select "- Select Status Code - Open Due/Unpaid Paid Incomplete No Tax Due Internal Refu…" at bounding box center [704, 128] width 241 height 13
select select "DUE"
click at [584, 123] on select "- Select Status Code - Open Due/Unpaid Paid Incomplete No Tax Due Internal Refu…" at bounding box center [704, 128] width 241 height 13
type input "[DATE]"
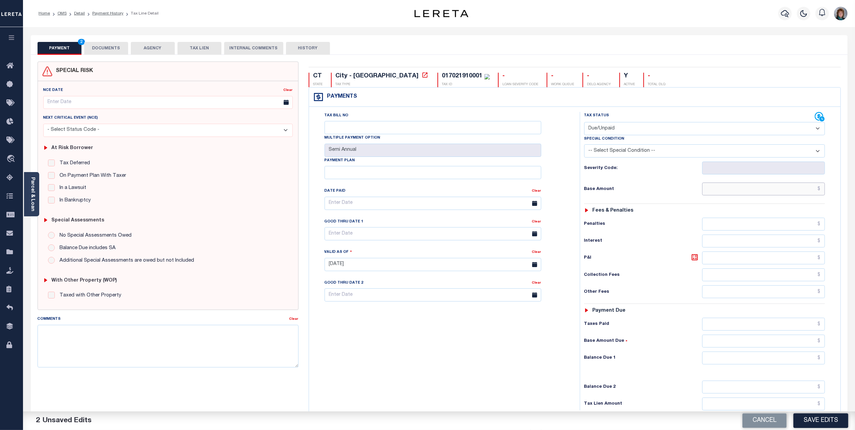
click at [773, 188] on input "text" at bounding box center [763, 188] width 123 height 13
type input "$1,345.98"
click at [775, 368] on div "Tax Status Status - Select Status Code -" at bounding box center [707, 261] width 254 height 298
click at [776, 364] on input "text" at bounding box center [763, 357] width 123 height 13
type input "$1,345.98"
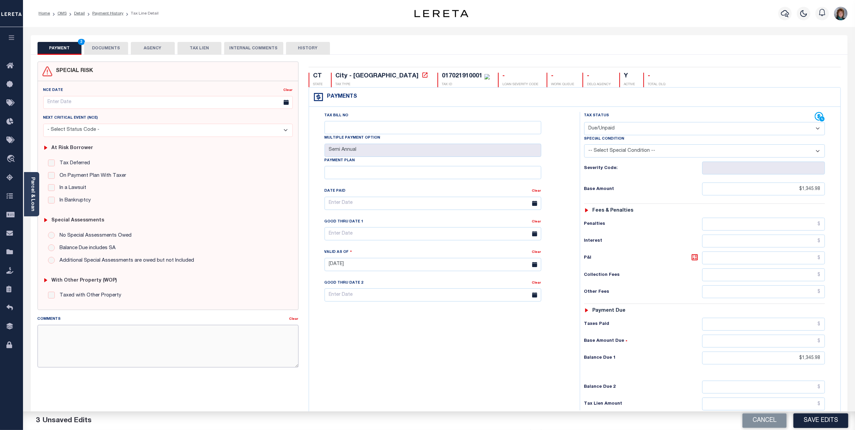
click at [117, 336] on textarea "Comments" at bounding box center [168, 346] width 261 height 43
type textarea "Lereta responsible for P&I $40.38, verified by IO Team"
click at [821, 422] on button "Save Edits" at bounding box center [820, 420] width 55 height 15
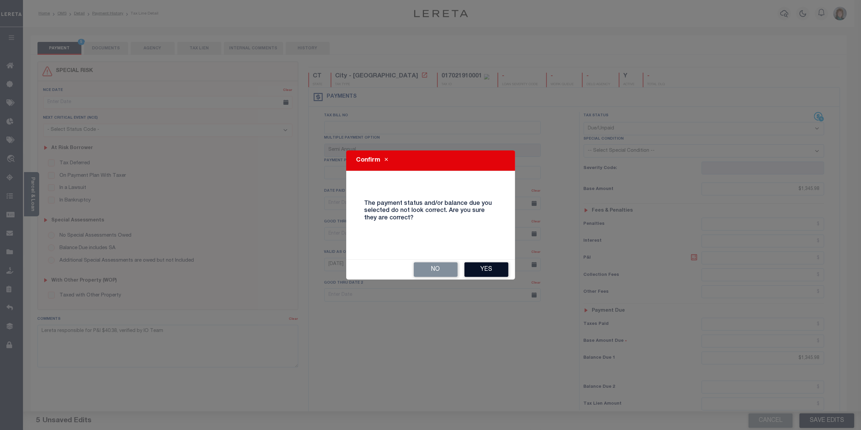
click at [491, 268] on button "Yes" at bounding box center [487, 269] width 44 height 15
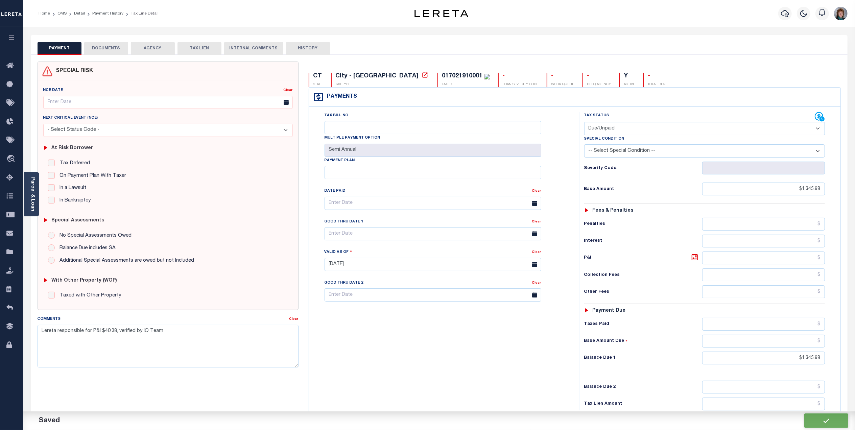
checkbox input "false"
type input "$1,345.98"
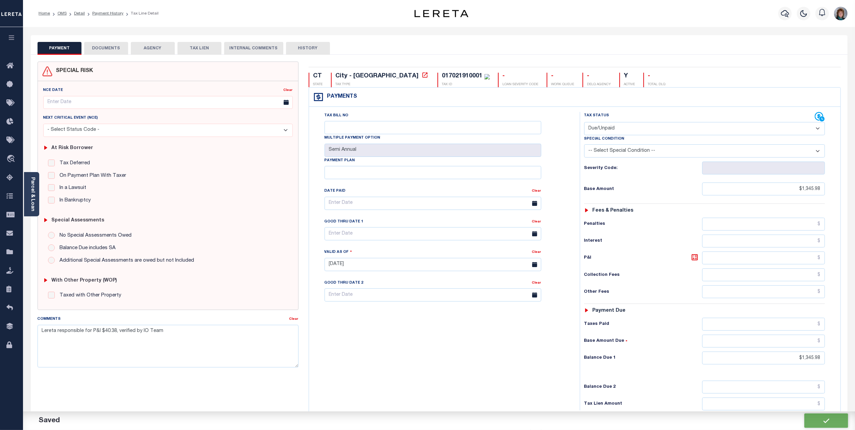
type input "$1,345.98"
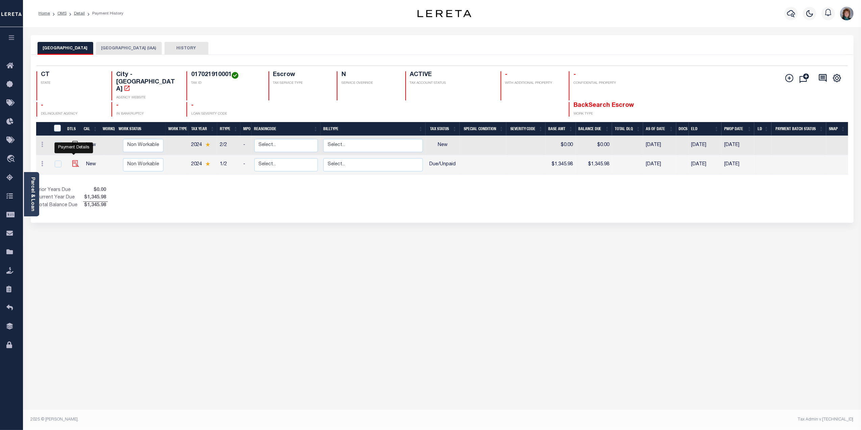
click at [72, 160] on img "" at bounding box center [75, 163] width 7 height 7
checkbox input "true"
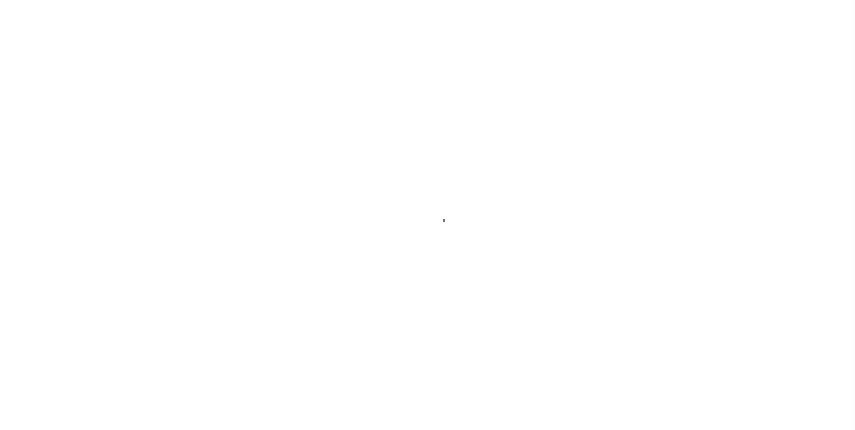
select select "DUE"
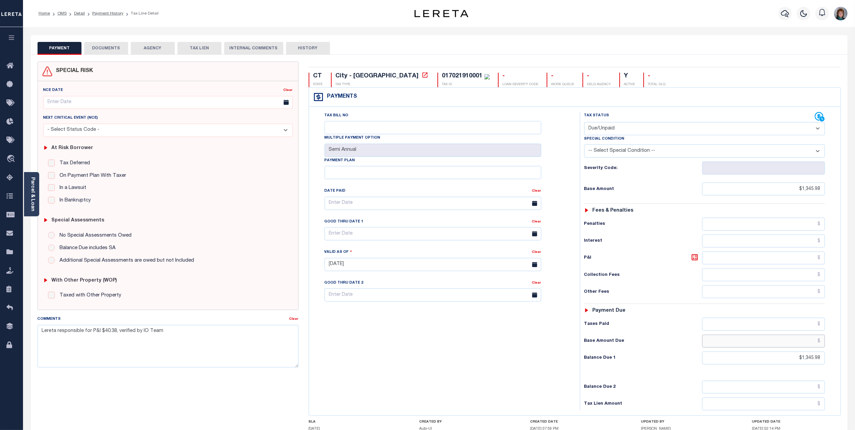
click at [776, 343] on input "text" at bounding box center [763, 341] width 123 height 13
type input "$1,345.98"
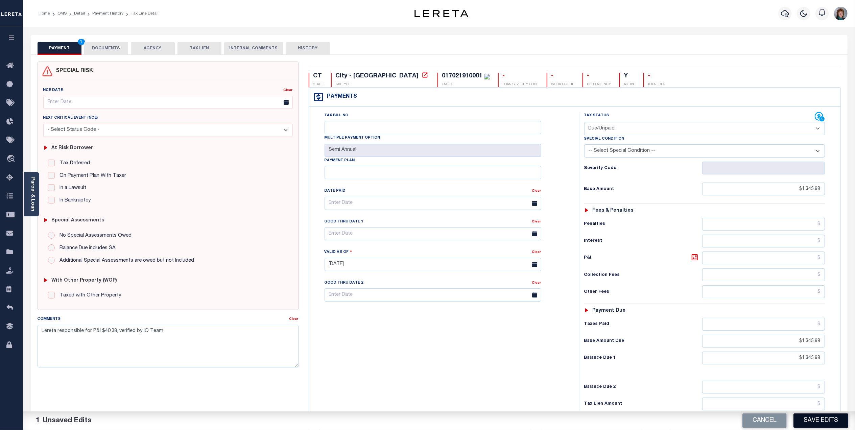
click at [819, 420] on button "Save Edits" at bounding box center [820, 420] width 55 height 15
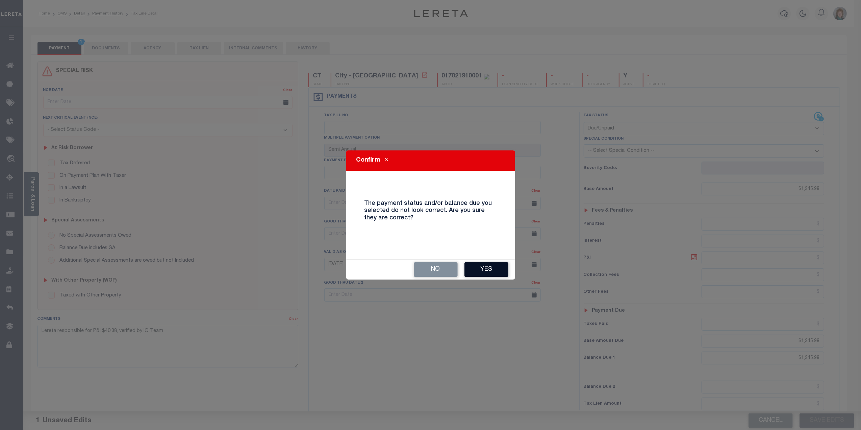
click at [472, 273] on button "Yes" at bounding box center [487, 269] width 44 height 15
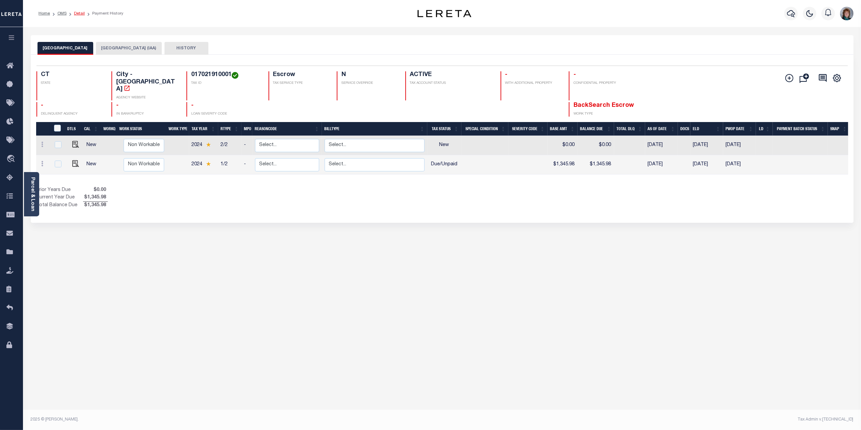
click at [75, 11] on link "Detail" at bounding box center [79, 13] width 11 height 4
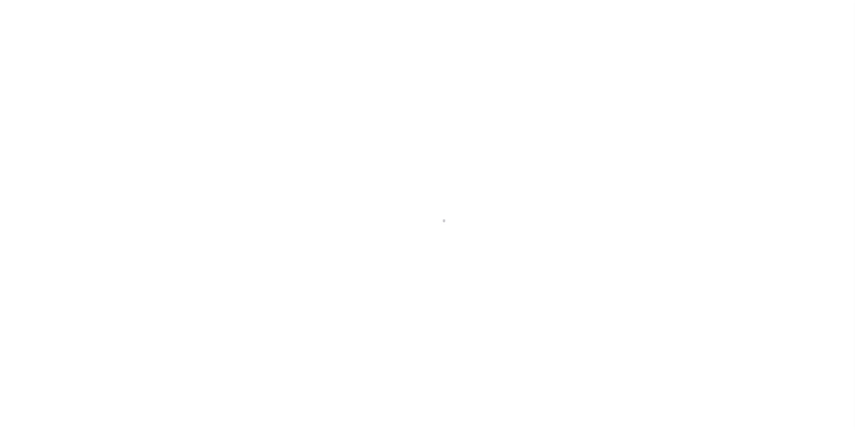
select select "Escrow"
select select "25066"
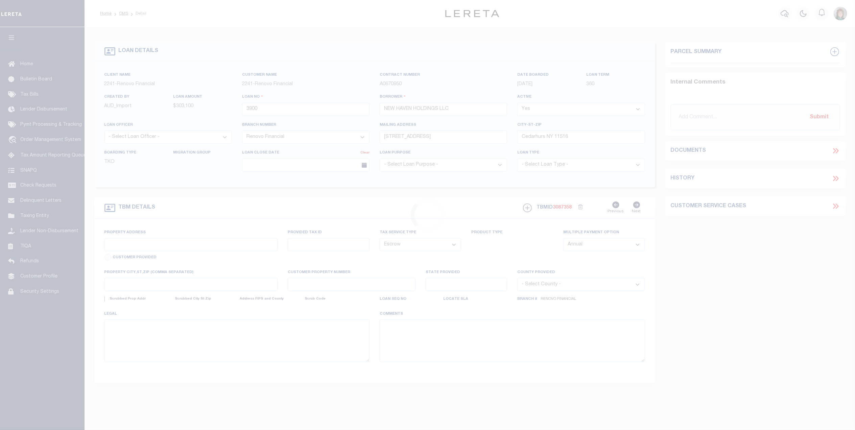
type input "106 Wakelee Road Unit 17"
type input "017021910000 0000100017"
type input "Waterbury, CT 06705"
type input "a0k2L00001UbnAB"
type input "CT"
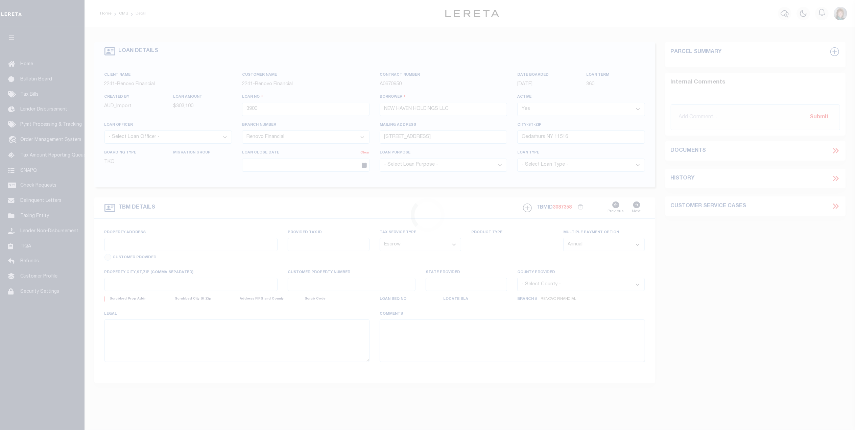
select select
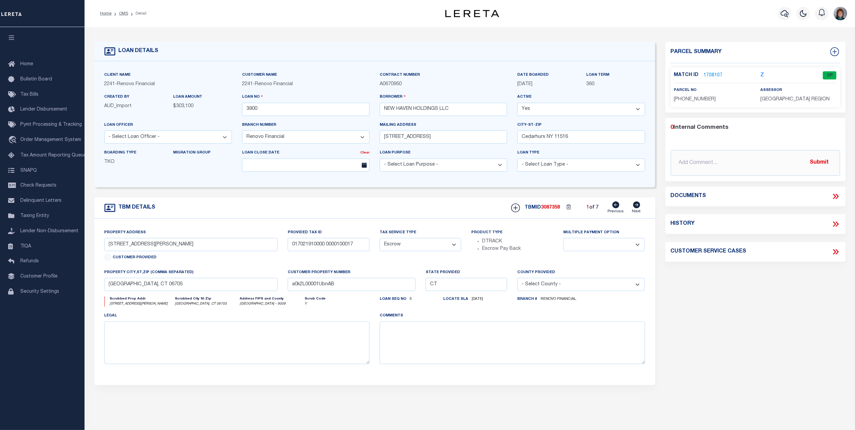
click at [636, 206] on icon at bounding box center [636, 204] width 7 height 7
type input "29 Preston Terrace Unit 7"
type input "a0k2L00001UbnA1"
select select
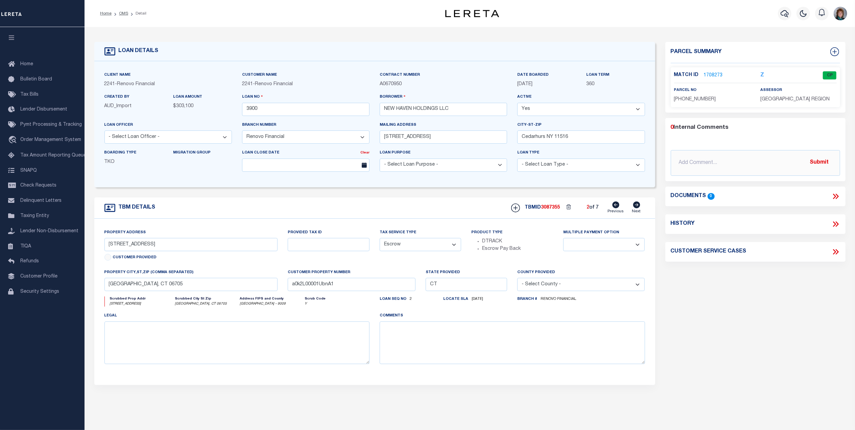
click at [709, 75] on link "1708273" at bounding box center [713, 75] width 19 height 7
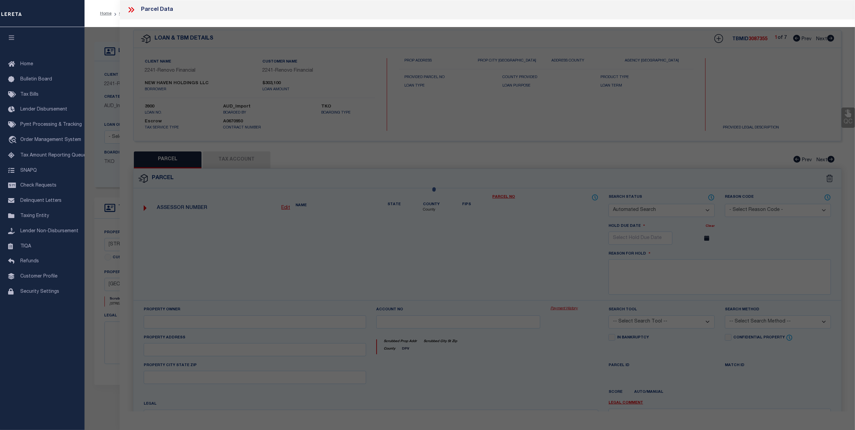
checkbox input "false"
select select "CP"
type input "NEW HAVEN HOLDINGS LLC"
type input "020604500000 0000200007"
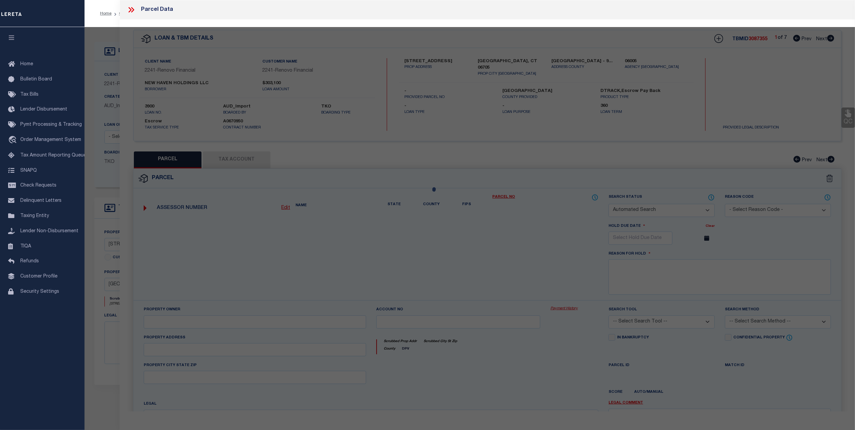
select select
type input "29 PRESTON TERR UNIT 7"
checkbox input "false"
type textarea "Map Block Lot: 0206-0450-0002 Volume / Page: 8361/ 8"
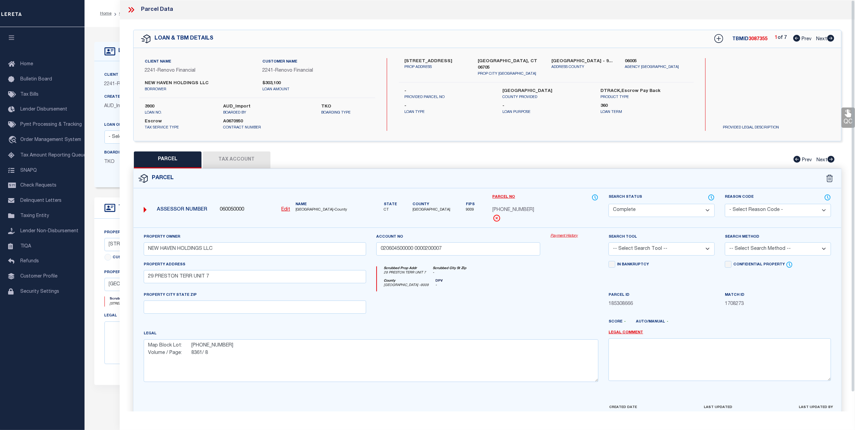
click at [266, 158] on button "Tax Account" at bounding box center [237, 159] width 68 height 17
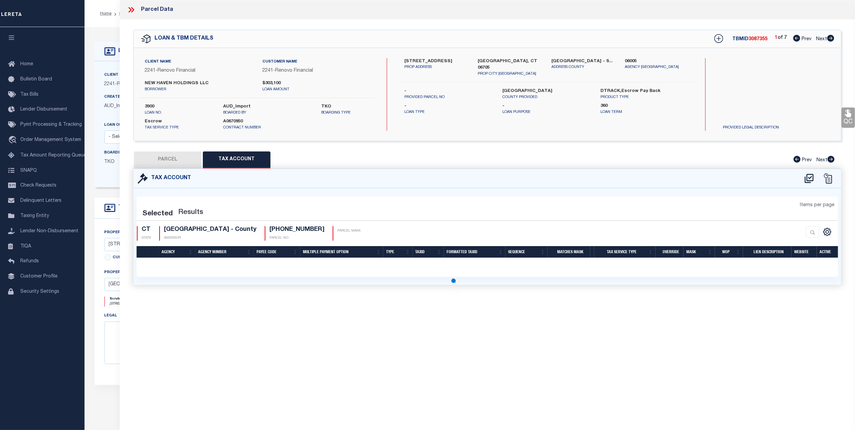
select select "100"
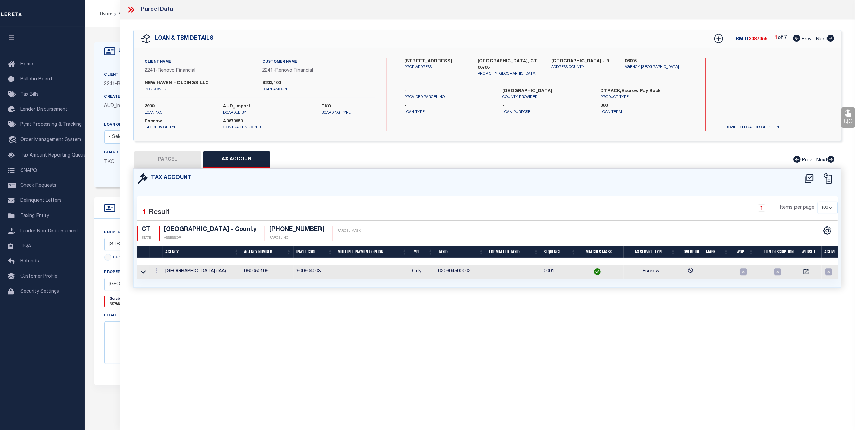
click at [132, 10] on icon at bounding box center [131, 9] width 9 height 9
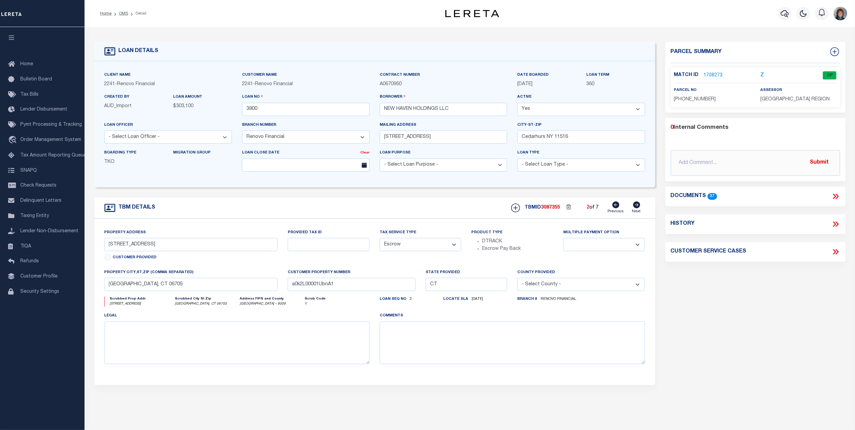
click at [616, 205] on icon at bounding box center [615, 204] width 7 height 7
select select
click at [639, 207] on icon at bounding box center [636, 204] width 7 height 7
type input "106 Wakelee Road Unit 17"
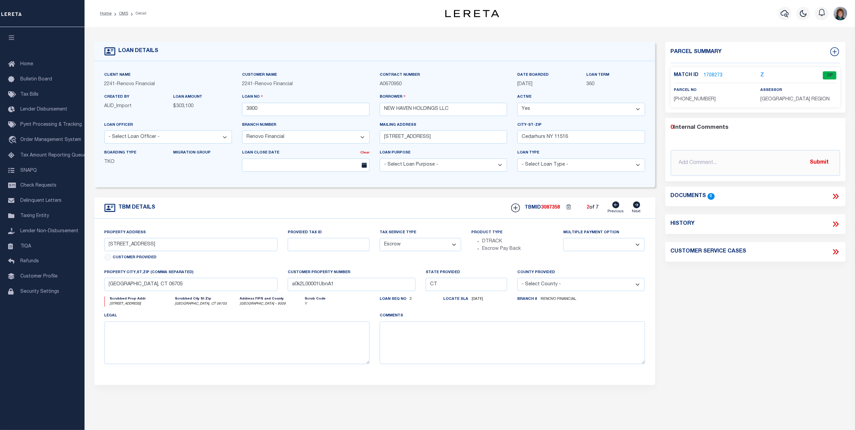
type input "017021910000 0000100017"
type input "a0k2L00001UbnAB"
select select
click at [639, 207] on icon at bounding box center [636, 204] width 7 height 7
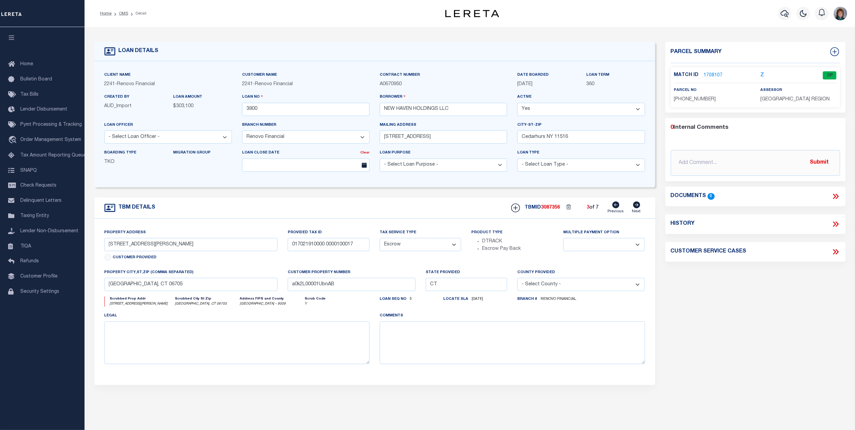
type input "541 Pierpont Road Unit 541-6"
type input "030704090000 0054100006"
type input "a0k2L00001Ubn9w"
select select
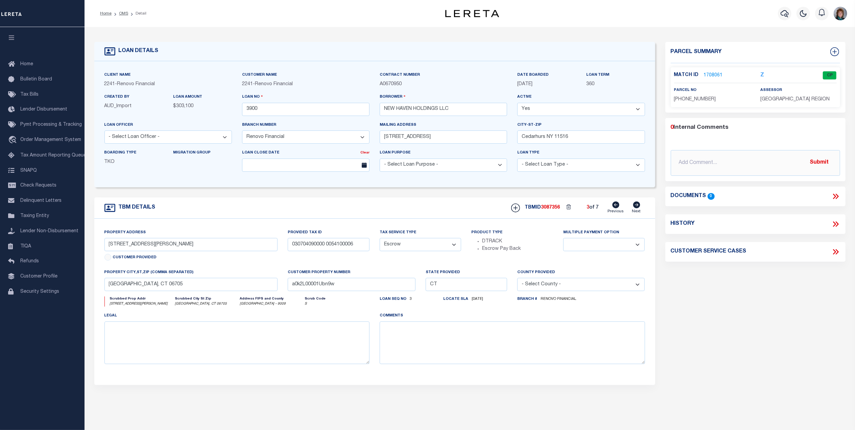
click at [714, 76] on link "1708061" at bounding box center [713, 75] width 19 height 7
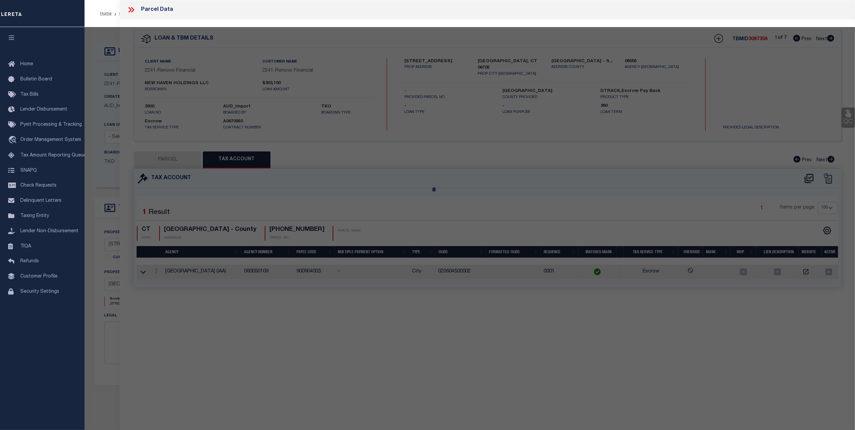
select select "AS"
checkbox input "false"
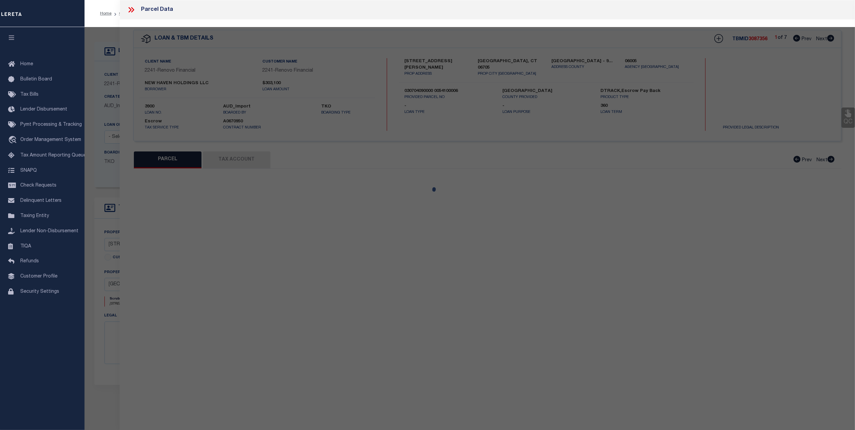
select select "CP"
type input "NEW HAVEN HOLDINGS LLC"
type input "030704090000 0054100006"
select select
type input "541 PIERPONT RD UNIT 6"
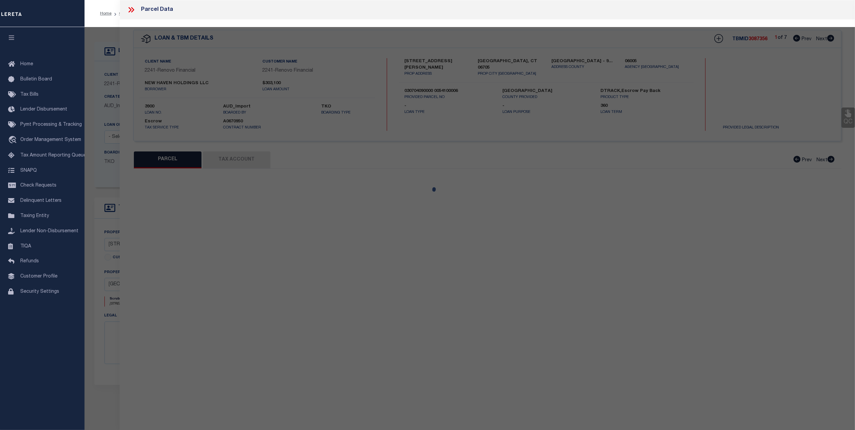
checkbox input "false"
type textarea "Map Block Lot: 0307-0409-0541 Volume / Page: 8360/ 350"
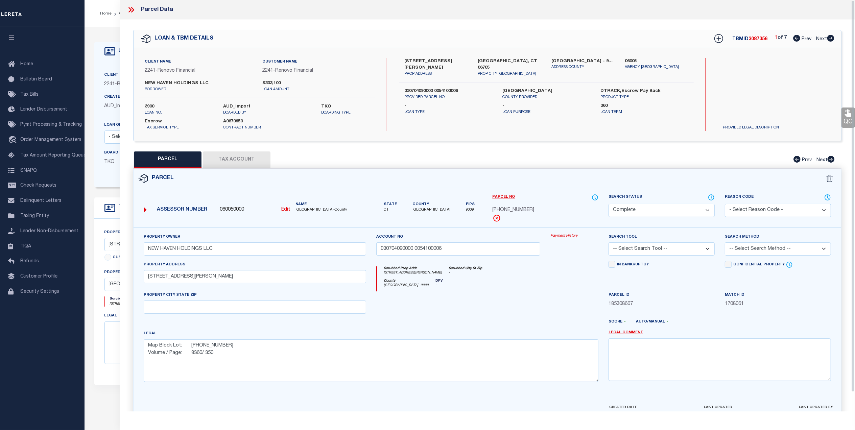
click at [239, 159] on button "Tax Account" at bounding box center [237, 159] width 68 height 17
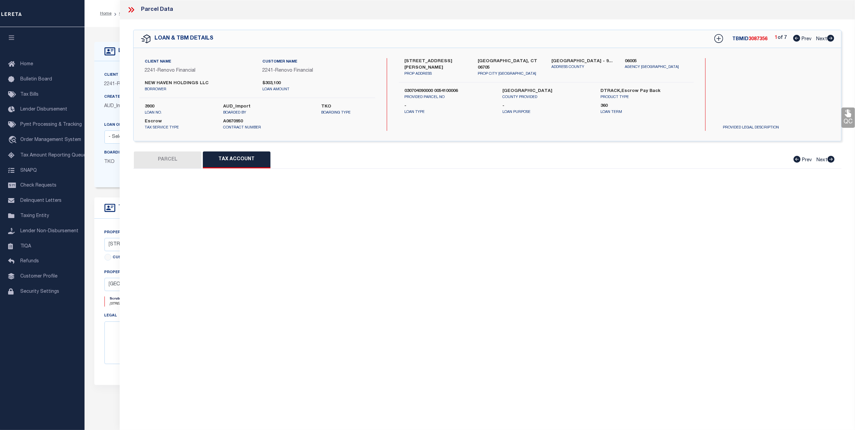
select select "100"
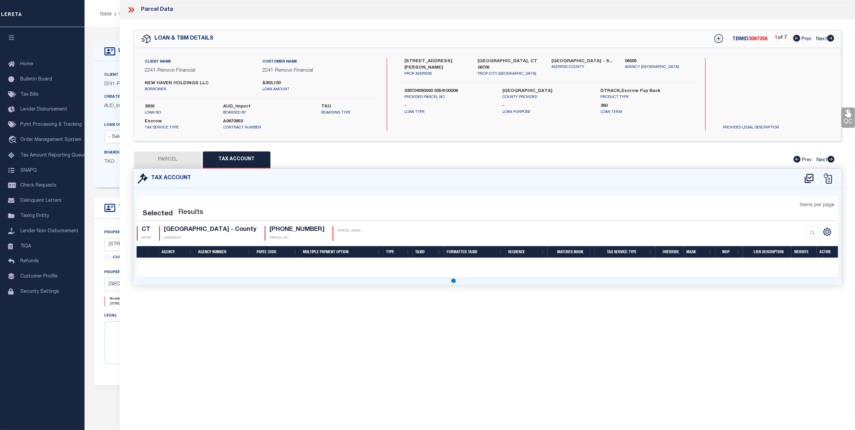
select select "100"
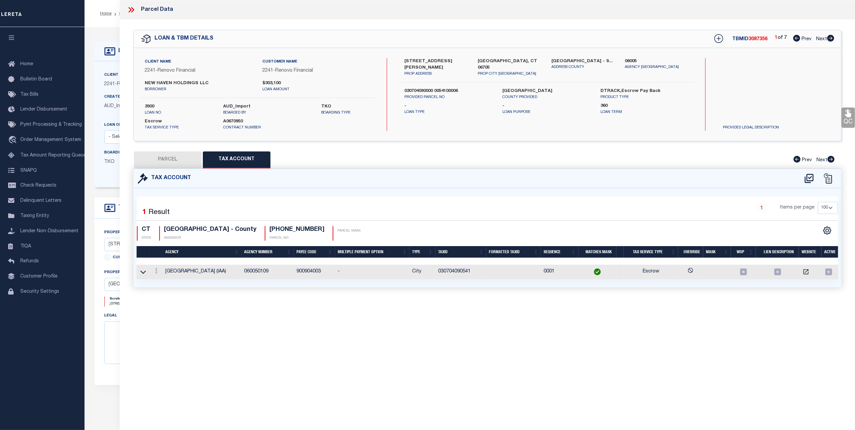
click at [134, 6] on icon at bounding box center [131, 9] width 9 height 9
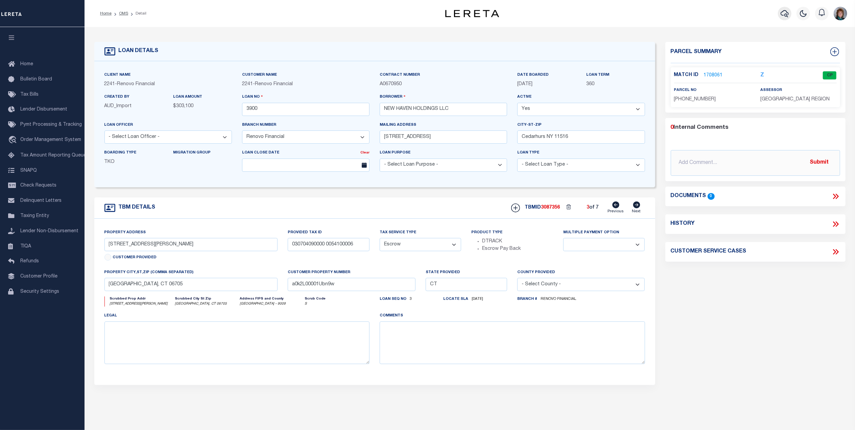
click at [784, 13] on icon "button" at bounding box center [784, 13] width 8 height 8
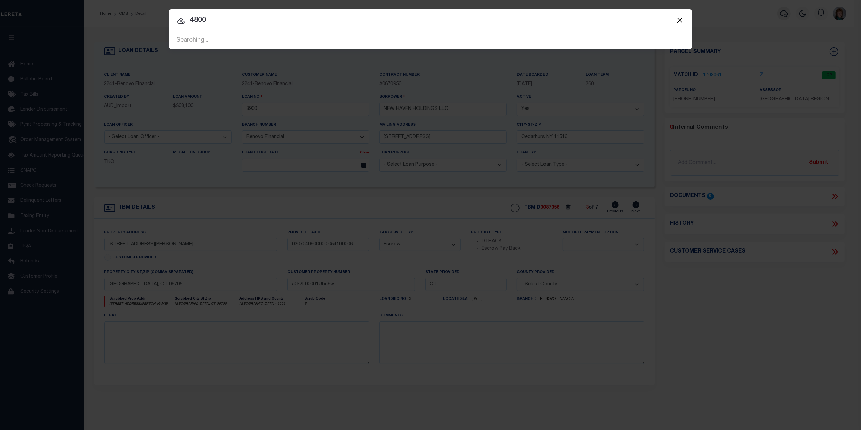
type input "4800"
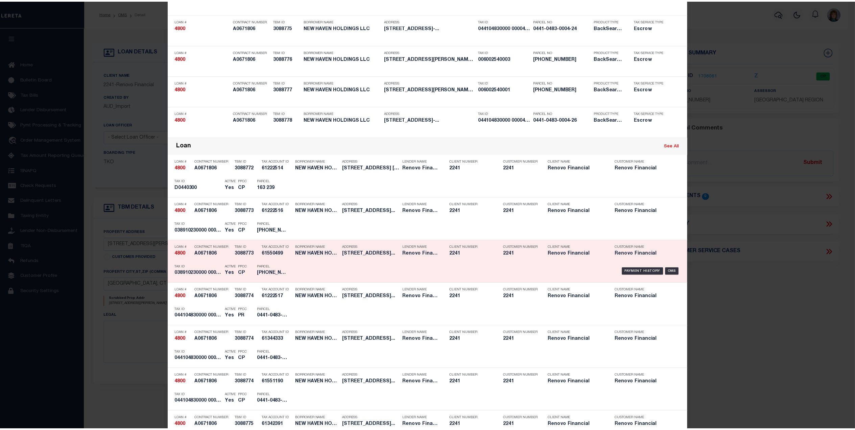
scroll to position [180, 0]
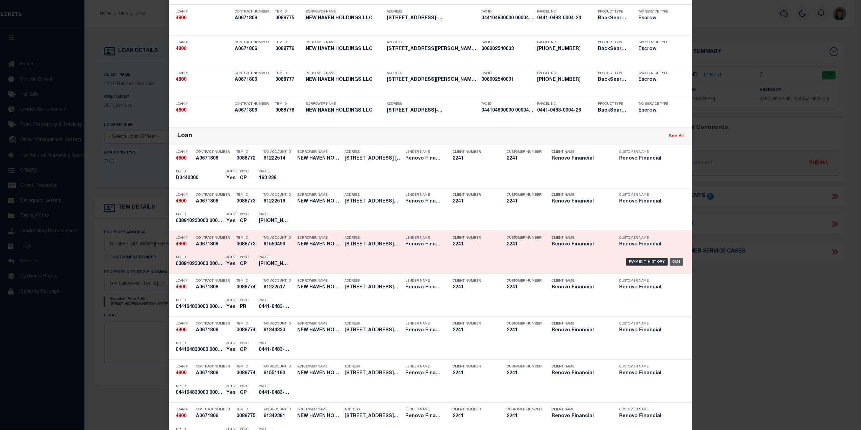
click at [673, 261] on div "OMS" at bounding box center [677, 261] width 14 height 7
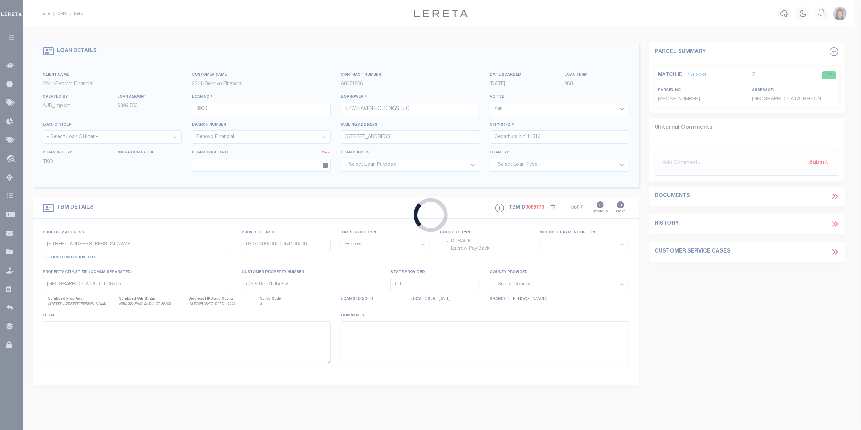
type input "4800"
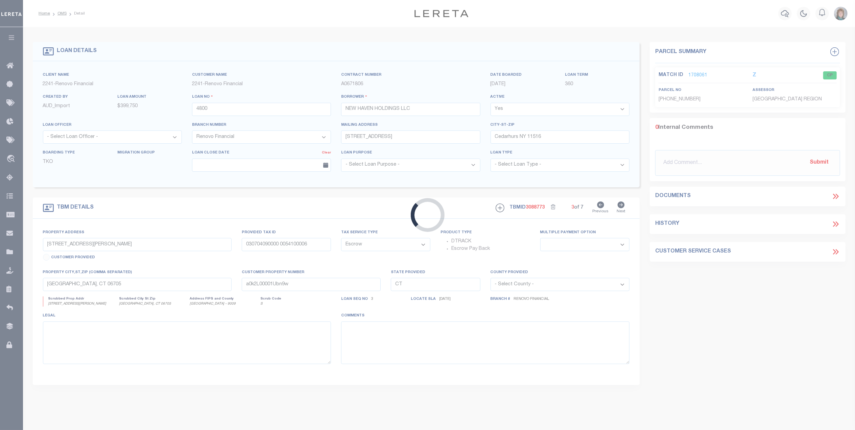
type input "[STREET_ADDRESS]"
type input "[GEOGRAPHIC_DATA], CT 06706"
type input "a0k2L00001Vm0O7"
type textarea "Situs address change per client audit"
select select "25066"
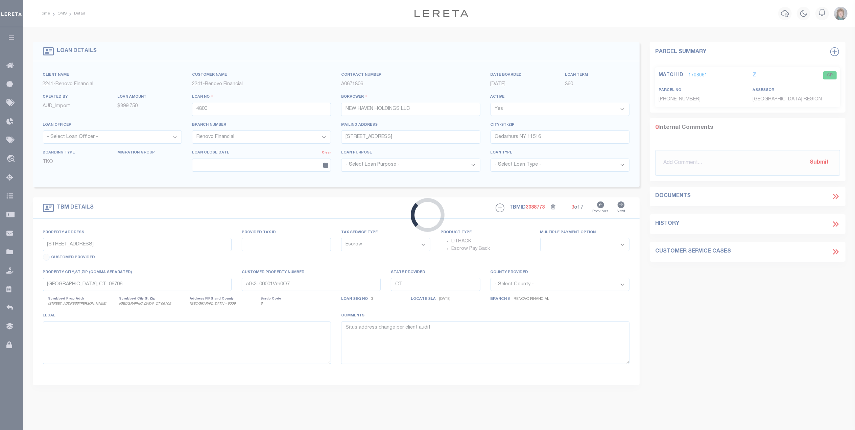
select select
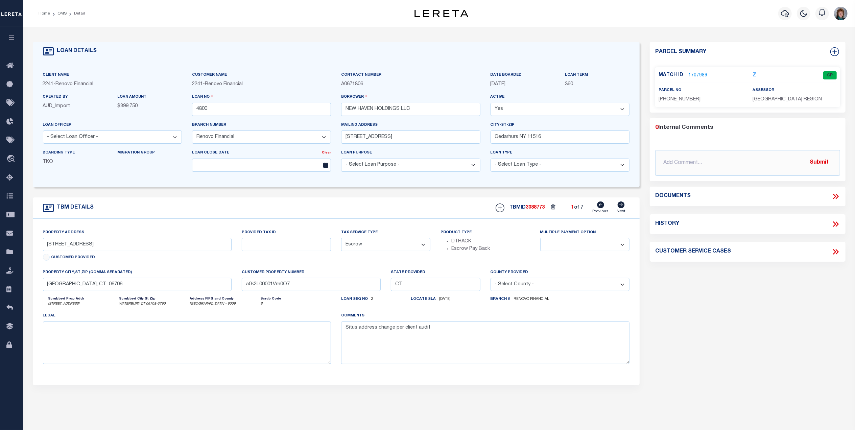
click at [695, 75] on link "1707989" at bounding box center [697, 75] width 19 height 7
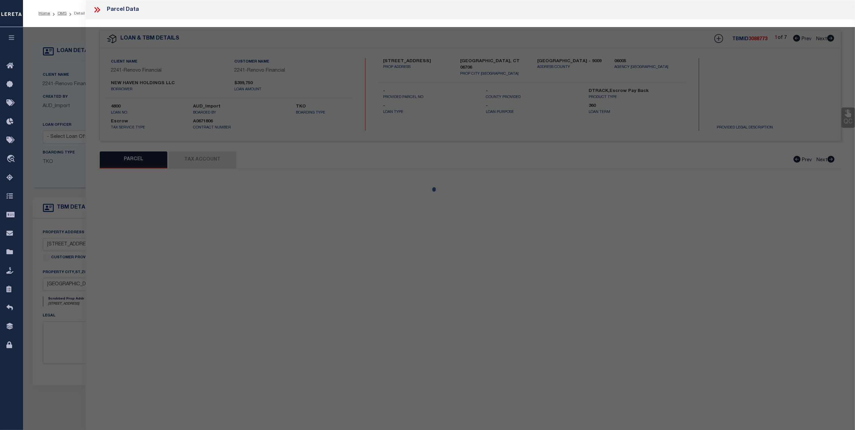
select select "AS"
checkbox input "false"
select select "CP"
type input "NEW HAVEN HOLDINGS LLC"
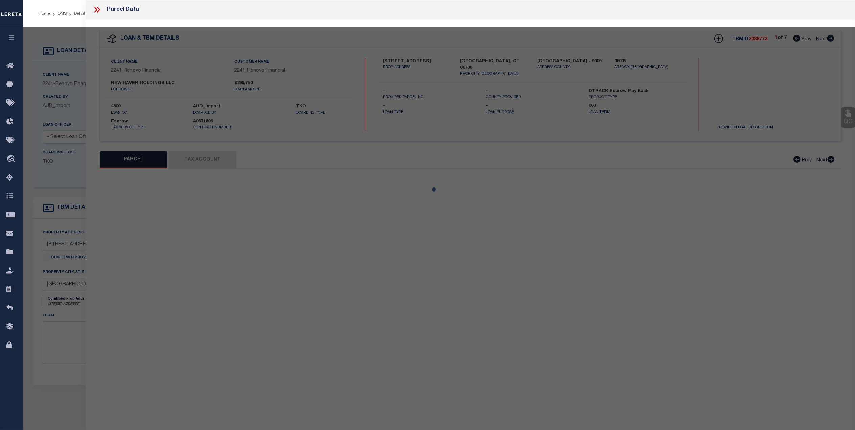
select select
type input "30 VAIL ST UNIT 3"
checkbox input "false"
type textarea "Map Block Lot: 0389-1023-0030 Volume / Page: 8442/ 267"
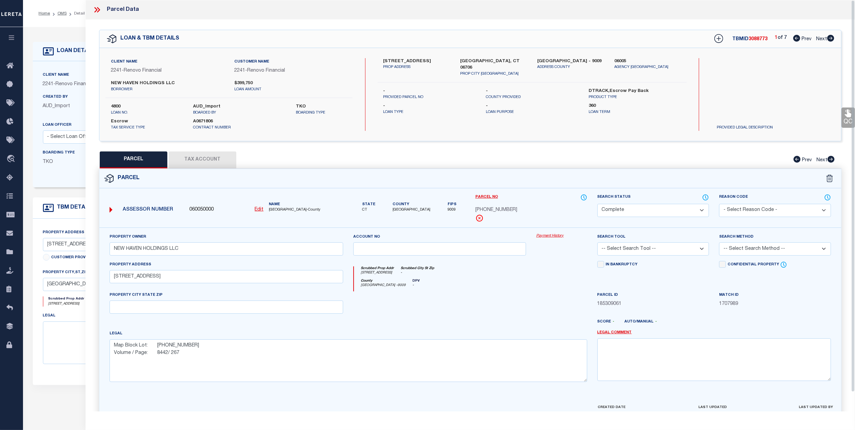
click at [210, 153] on button "Tax Account" at bounding box center [203, 159] width 68 height 17
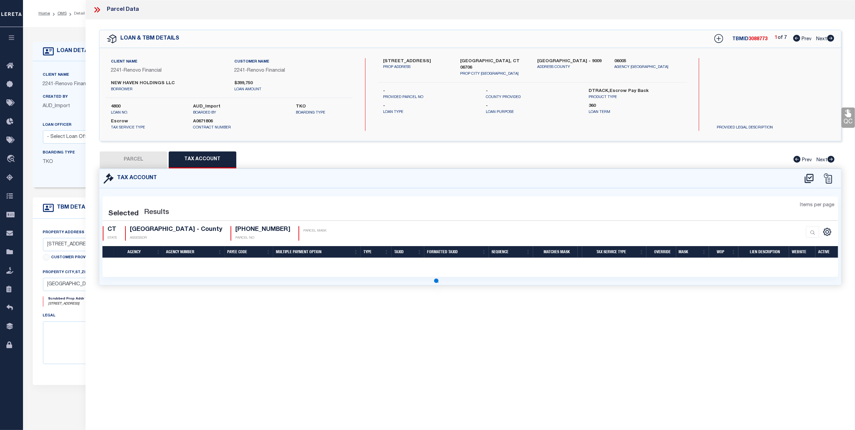
select select "100"
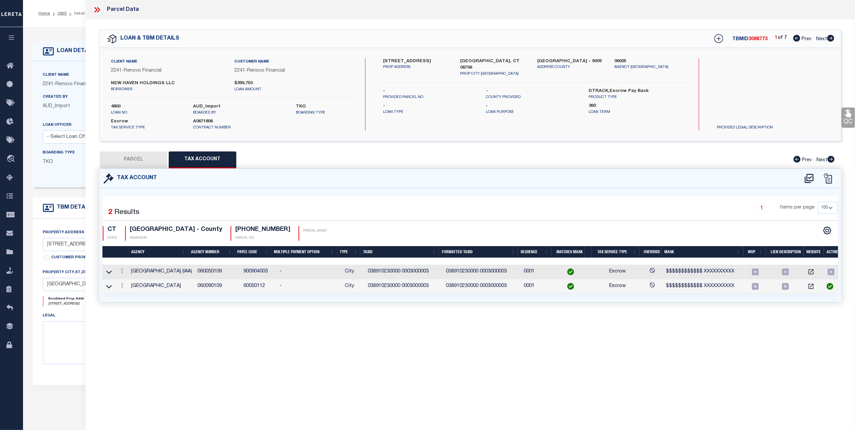
click at [133, 164] on button "PARCEL" at bounding box center [134, 159] width 68 height 17
select select "AS"
checkbox input "false"
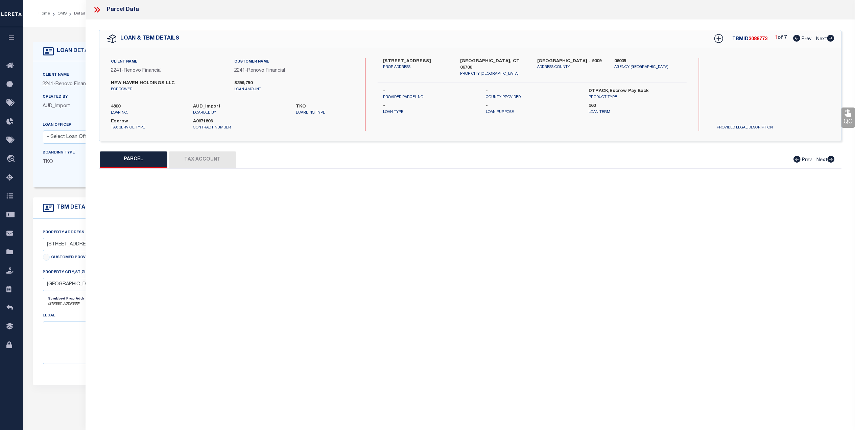
select select "CP"
type input "NEW HAVEN HOLDINGS LLC"
select select
type input "30 VAIL ST UNIT 3"
checkbox input "false"
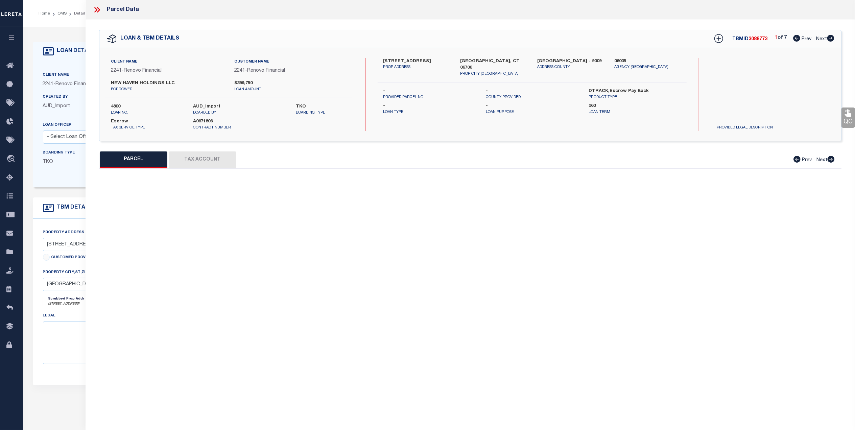
type textarea "Map Block Lot: 0389-1023-0030 Volume / Page: 8442/ 267"
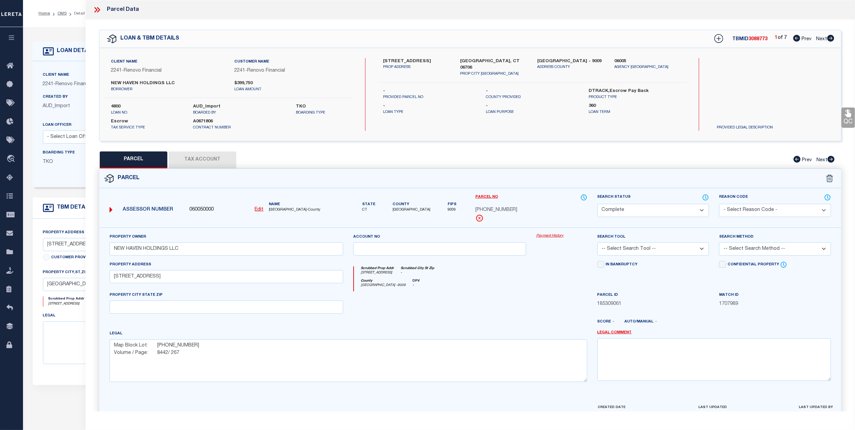
click at [549, 237] on link "Payment History" at bounding box center [561, 236] width 51 height 6
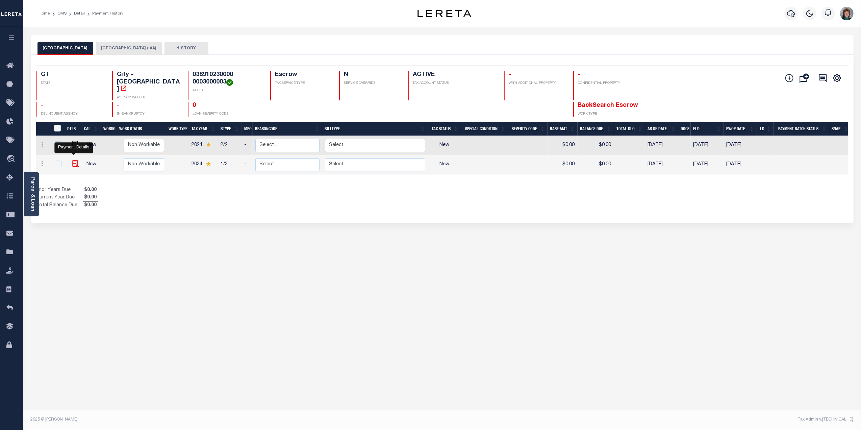
click at [77, 160] on img "" at bounding box center [75, 163] width 7 height 7
checkbox input "true"
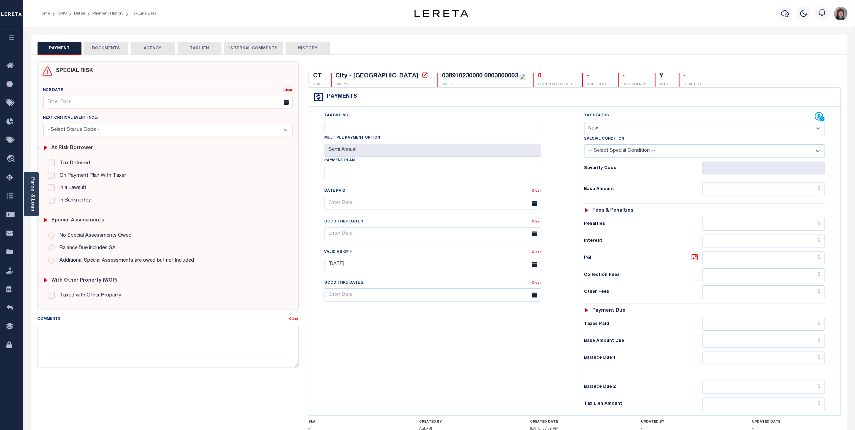
click at [672, 129] on select "- Select Status Code - Open Due/Unpaid Paid Incomplete No Tax Due Internal Refu…" at bounding box center [704, 128] width 241 height 13
select select "DUE"
click at [584, 123] on select "- Select Status Code - Open Due/Unpaid Paid Incomplete No Tax Due Internal Refu…" at bounding box center [704, 128] width 241 height 13
type input "[DATE]"
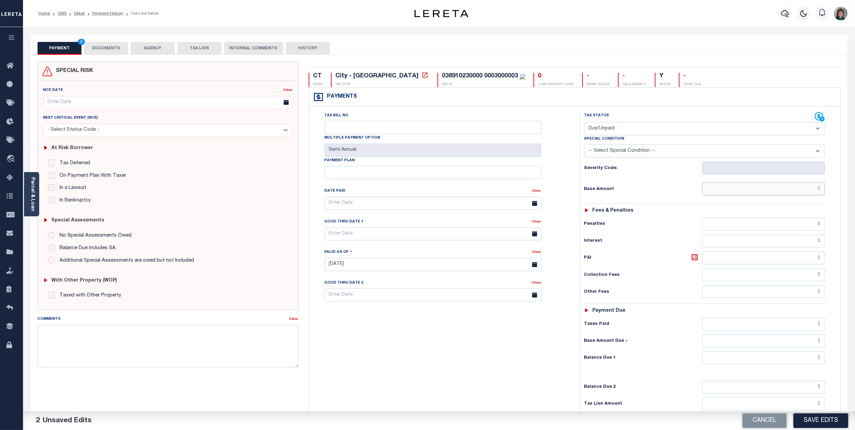
click at [770, 189] on input "text" at bounding box center [763, 188] width 123 height 13
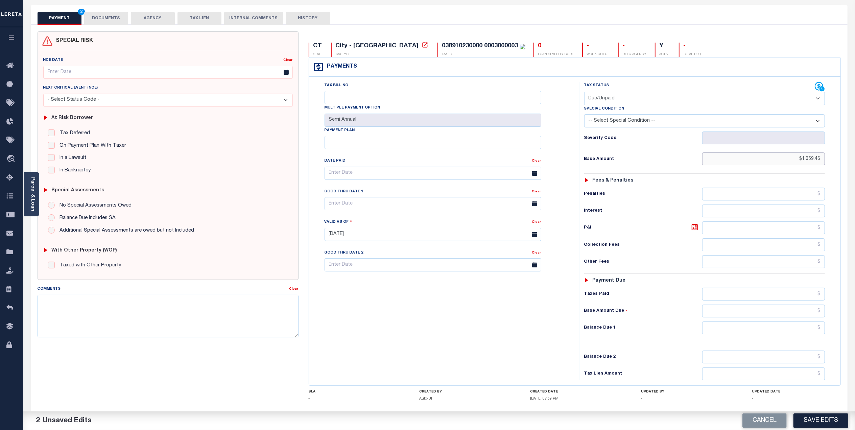
scroll to position [72, 0]
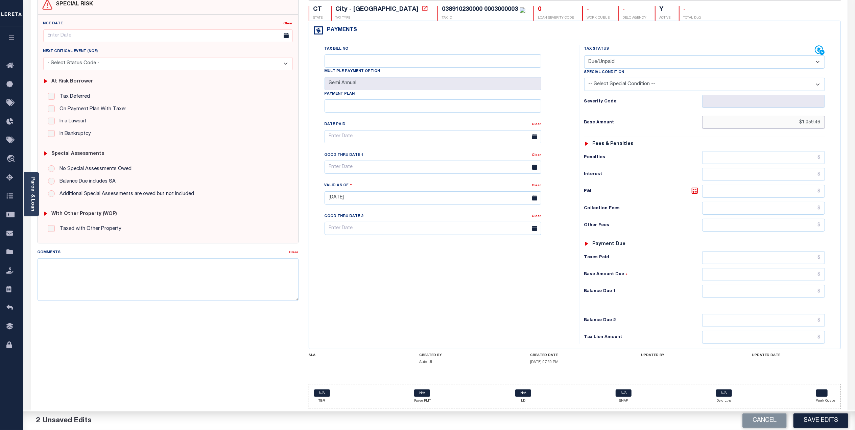
type input "$1,059.46"
click at [773, 289] on input "text" at bounding box center [763, 291] width 123 height 13
type input "$1,059.46"
click at [768, 269] on input "text" at bounding box center [763, 274] width 123 height 13
type input "$1,059.46"
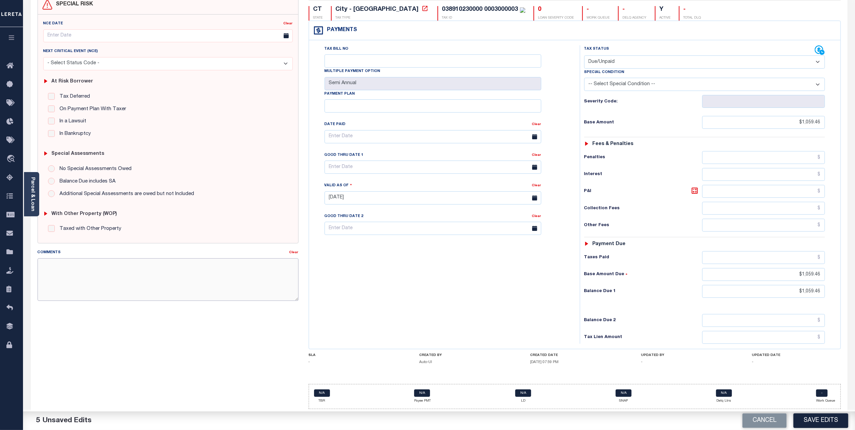
click at [214, 272] on textarea "Comments" at bounding box center [168, 279] width 261 height 43
type textarea "Lereta responsible for P&I $31.78, verified by IO Team"
click at [840, 422] on button "Save Edits" at bounding box center [820, 420] width 55 height 15
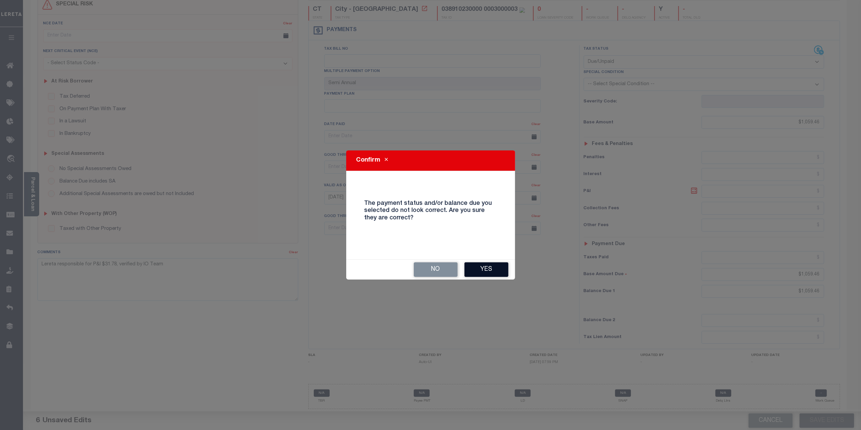
click at [474, 272] on button "Yes" at bounding box center [487, 269] width 44 height 15
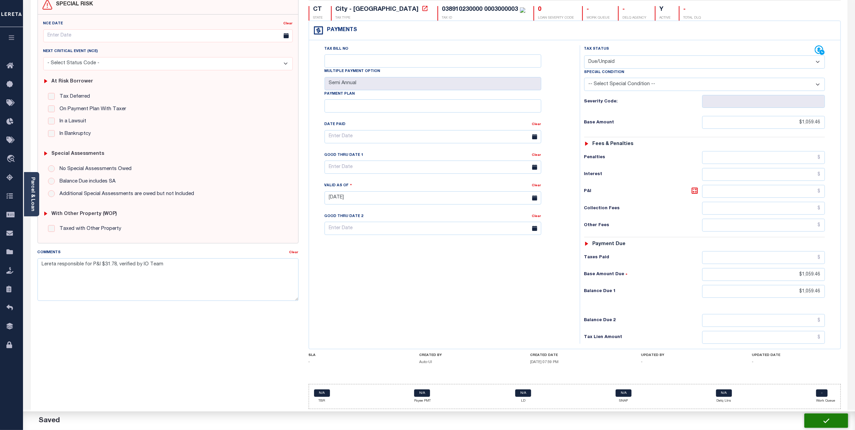
checkbox input "false"
type input "$1,059.46"
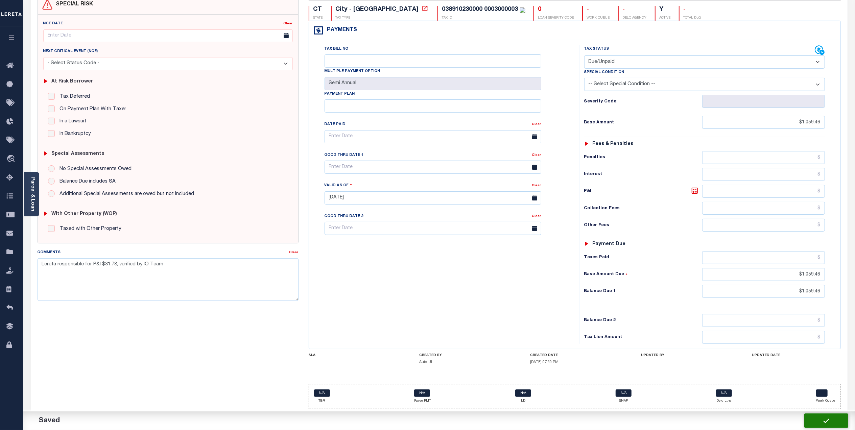
type input "$1,059.46"
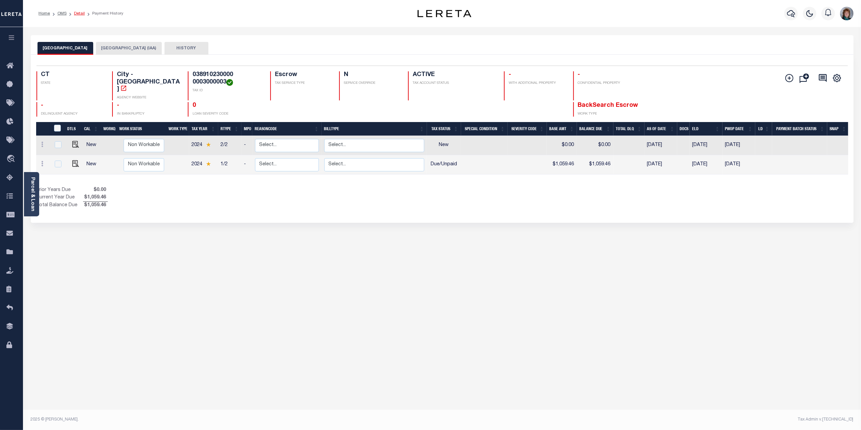
click at [78, 11] on link "Detail" at bounding box center [79, 13] width 11 height 4
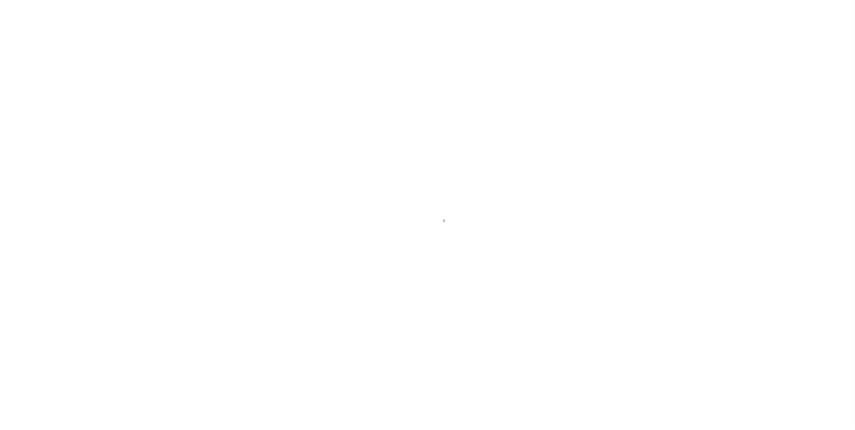
select select "Escrow"
type input "[STREET_ADDRESS]"
type input "[GEOGRAPHIC_DATA], CT 06706"
type input "a0k2L00001Vm0O7"
type input "CT"
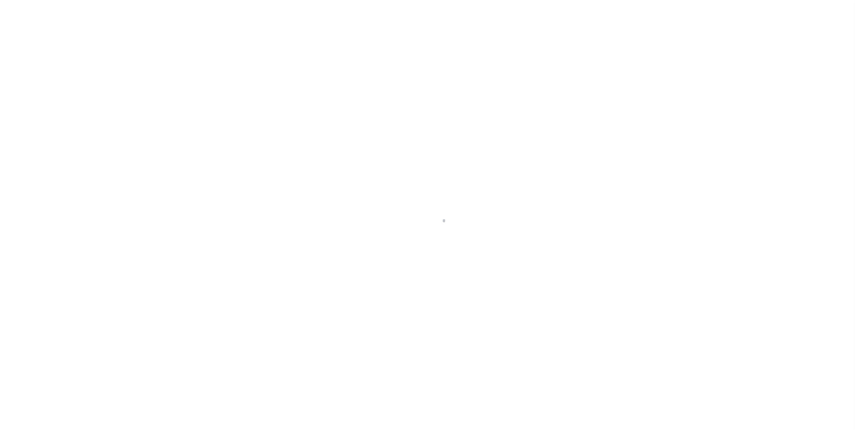
type textarea "Situs address change per client audit"
select select "25066"
select select
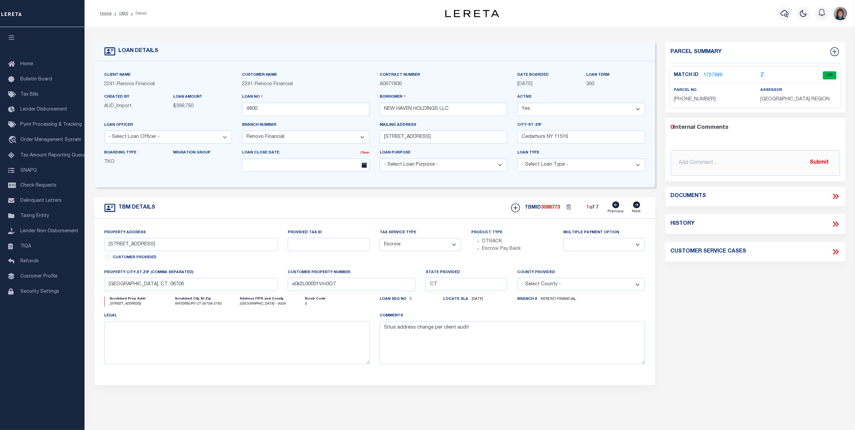
click at [638, 208] on icon at bounding box center [636, 204] width 7 height 7
type input "[STREET_ADDRESS]"
type input "[GEOGRAPHIC_DATA], CT 06492"
type input "a0k2L00001Vm0O2"
select select
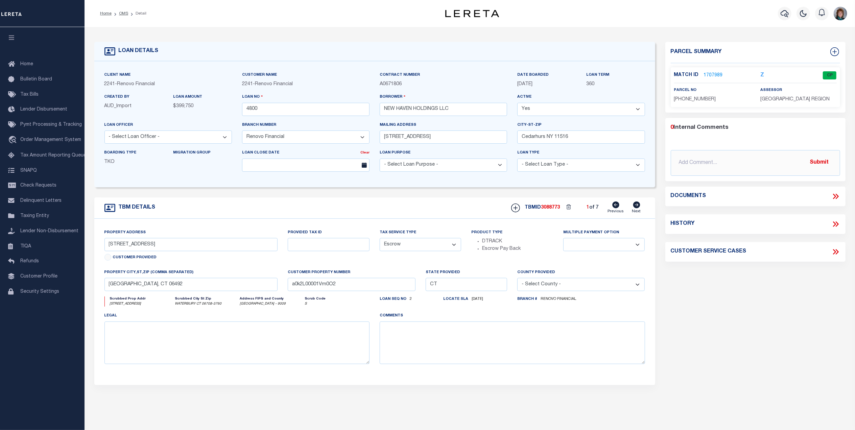
select select
click at [638, 208] on icon at bounding box center [636, 204] width 7 height 7
type input "[STREET_ADDRESS]"
type input "[GEOGRAPHIC_DATA], CT 06706"
type input "a0k2L00001Vm0OM"
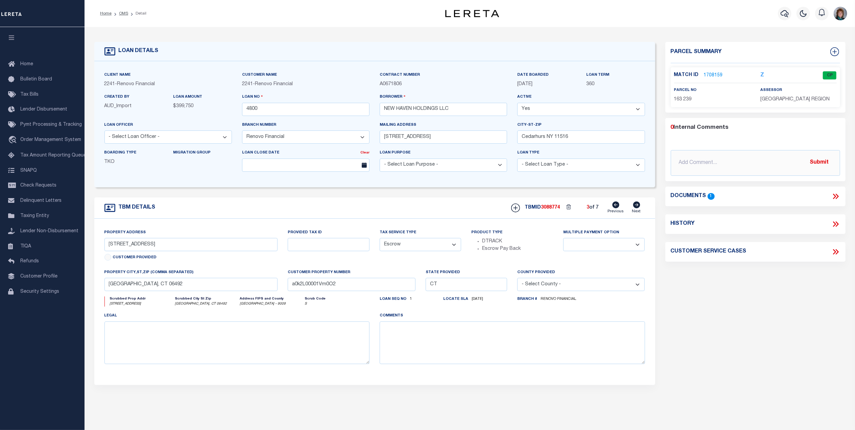
type textarea "Situs address change per client audit"
select select
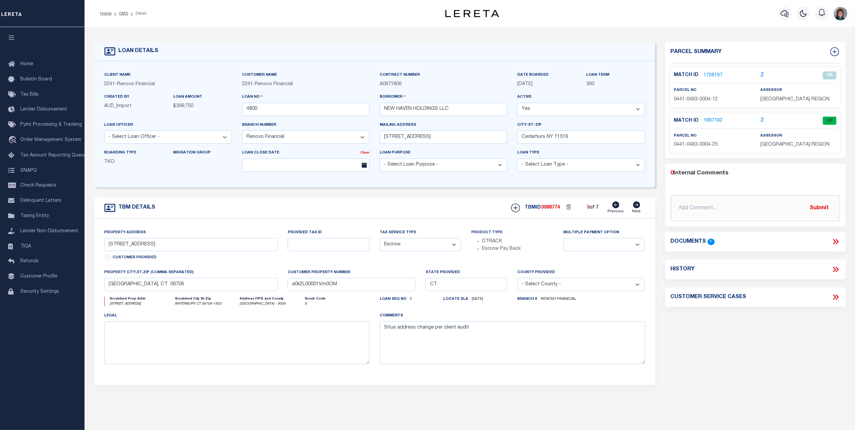
click at [714, 74] on link "1708197" at bounding box center [713, 75] width 19 height 7
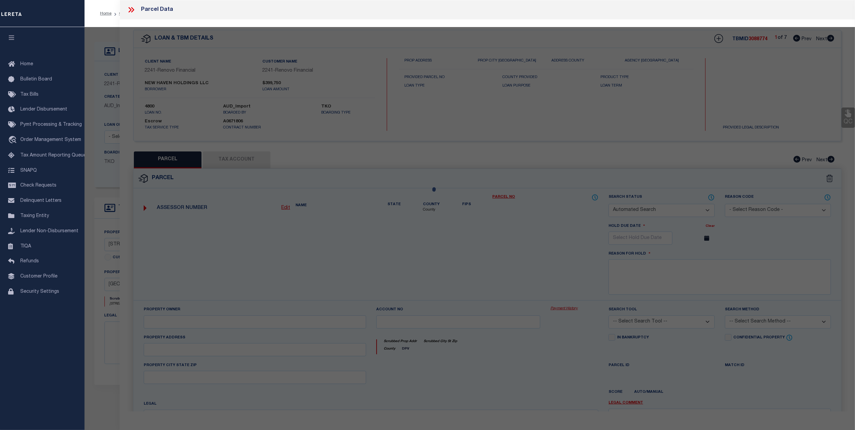
checkbox input "false"
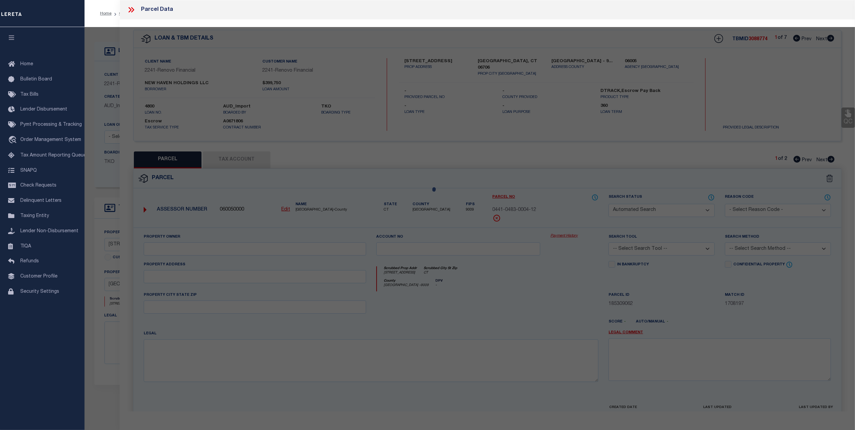
select select "PR"
type input "ZALTZ ISRAEL A"
type input "044104830000 0000400025"
select select
type input "35 MOUNTAIN VILLAGE RD 12"
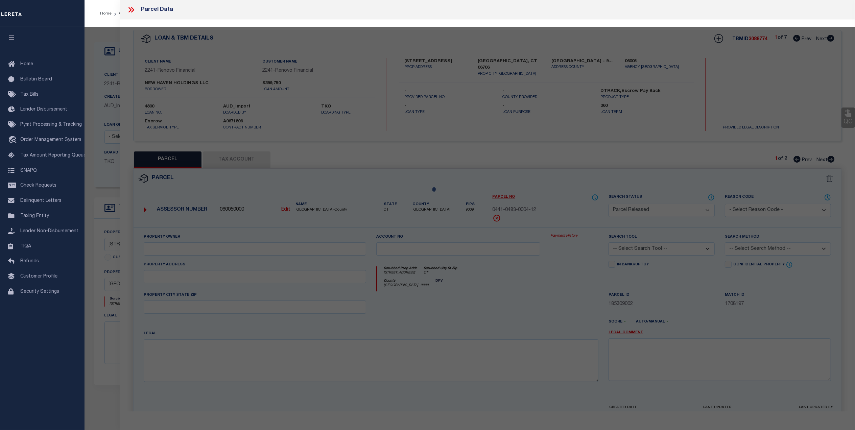
type input "CT"
type textarea "Map Block Lot: 0441-0483-0004"
type textarea "01/27/23- PR'd parcel to add new parcel 0441-0483-0004-25. Unit #25."
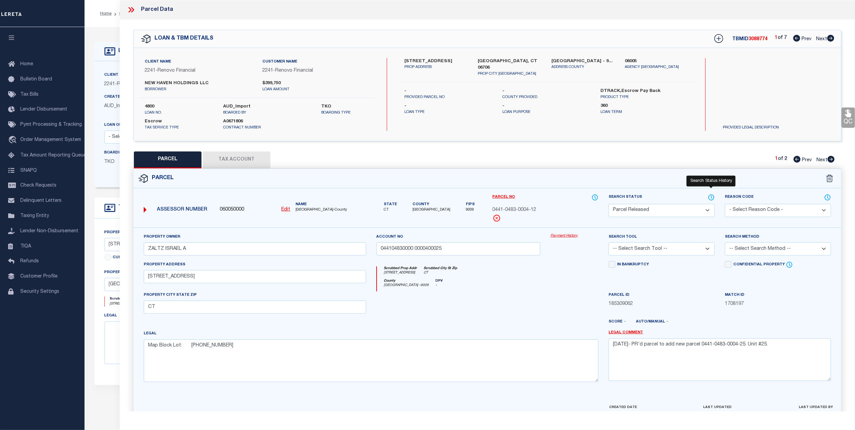
click at [712, 195] on icon at bounding box center [710, 197] width 5 height 5
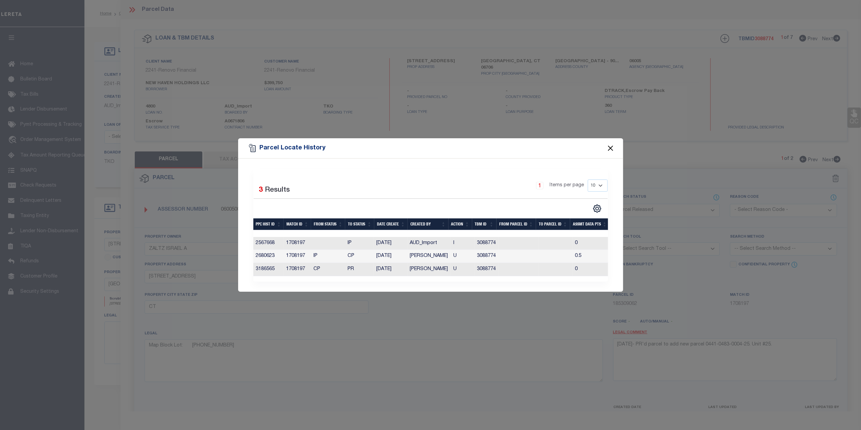
click at [607, 147] on button "Close" at bounding box center [610, 148] width 9 height 9
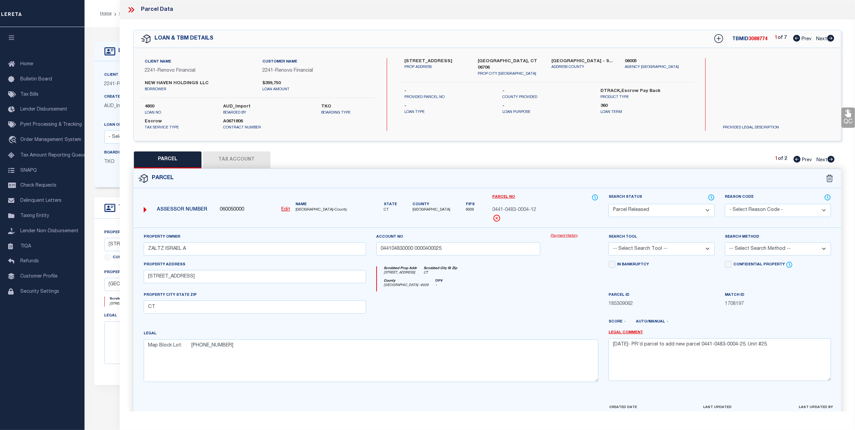
click at [130, 11] on icon at bounding box center [131, 9] width 9 height 9
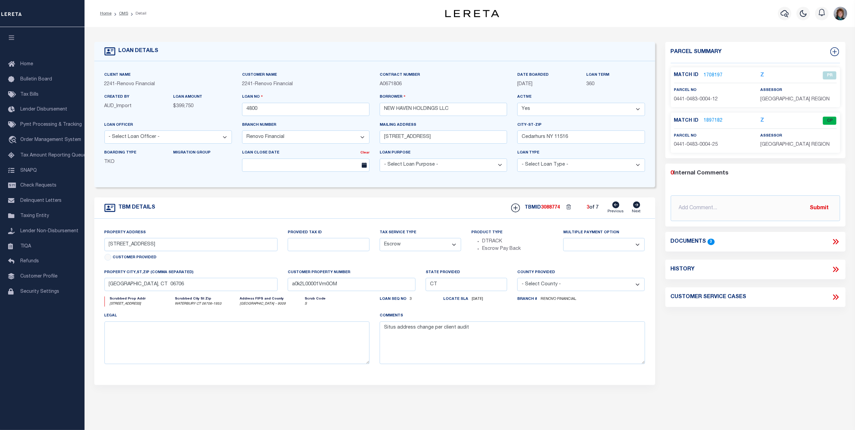
click at [710, 121] on link "1897182" at bounding box center [713, 120] width 19 height 7
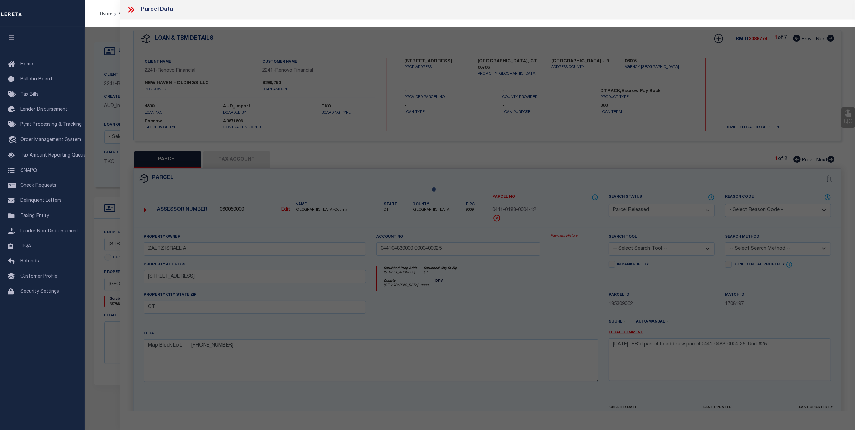
select select "AS"
checkbox input "false"
select select "CP"
type input "NEW HAVEN HOLDINGS LLC"
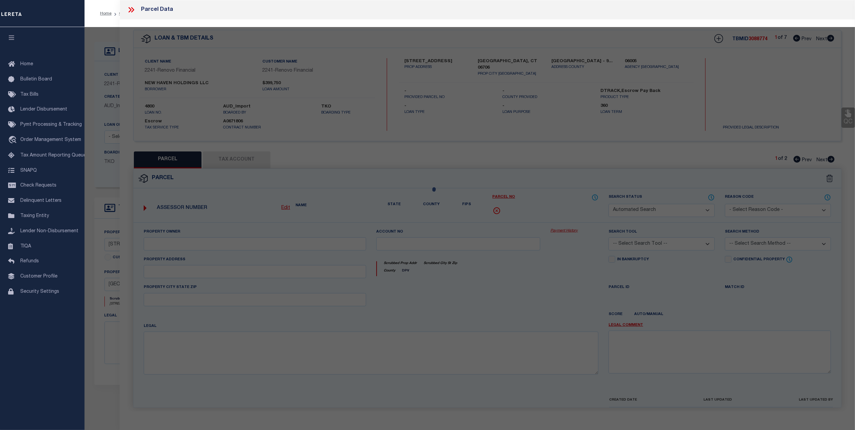
type input "044104830000 0000400025"
select select
type input "[STREET_ADDRESS] 35-25"
checkbox input "false"
type input "CT"
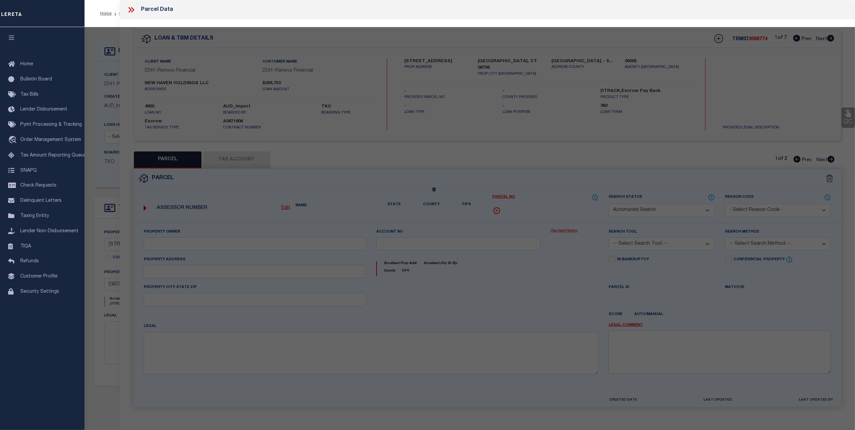
type textarea "UNIT 25"
type textarea "TaxID mask has been adjusted. MLC 12/13/2024 HH - 12/11/24 - Put in JR status f…"
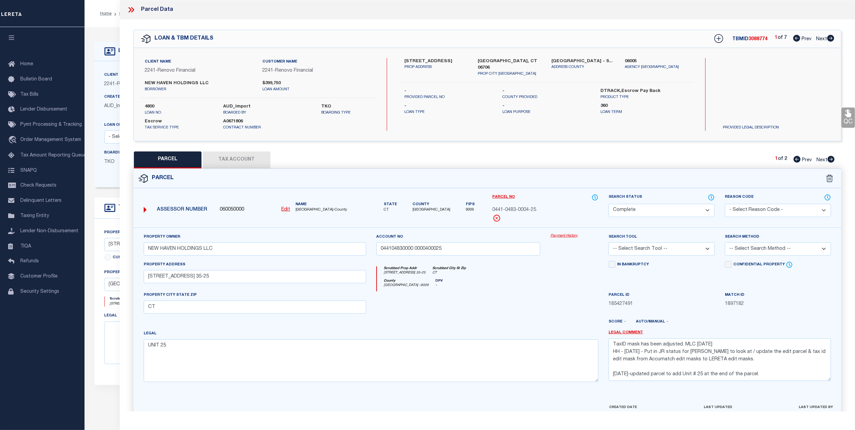
click at [250, 162] on button "Tax Account" at bounding box center [237, 159] width 68 height 17
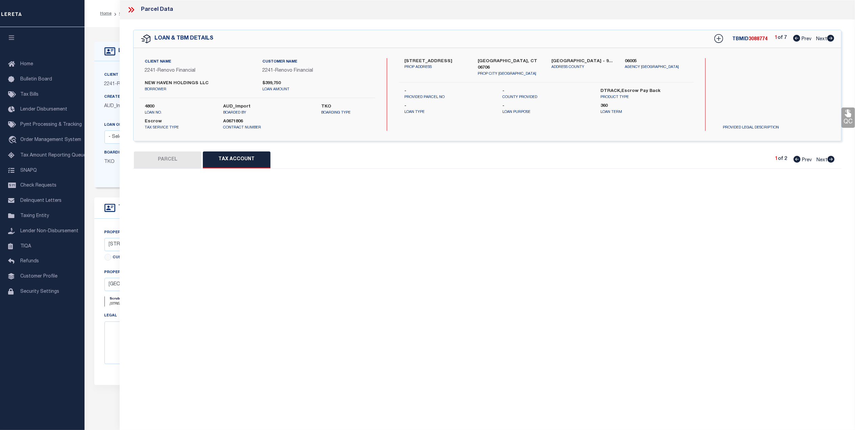
select select "100"
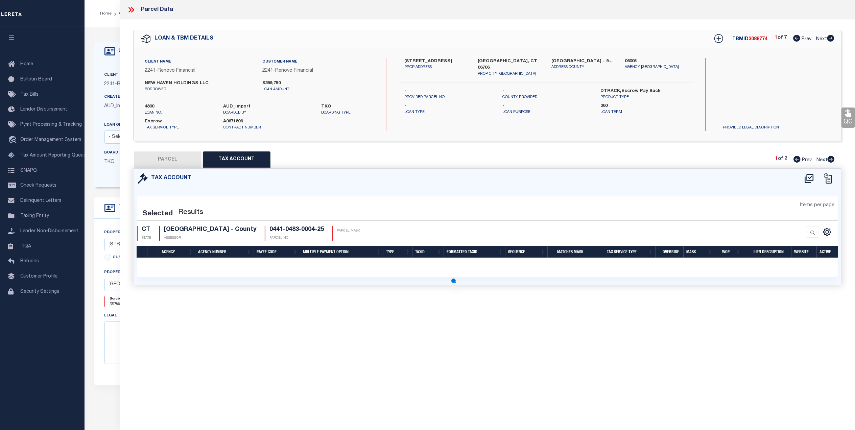
select select "100"
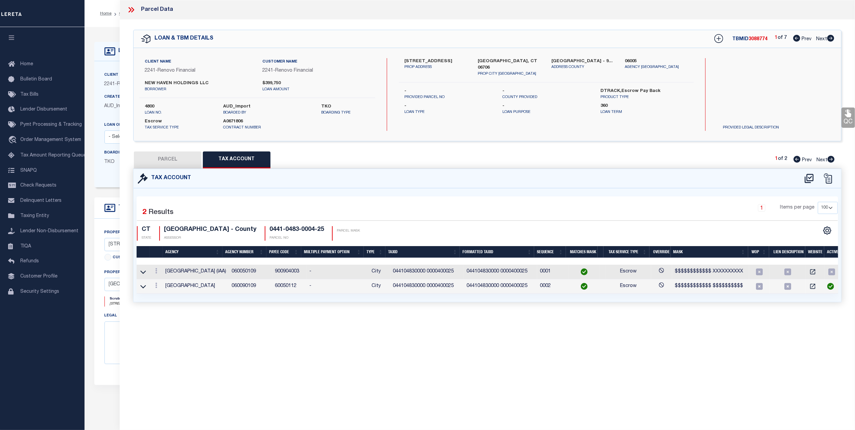
click at [165, 160] on button "PARCEL" at bounding box center [168, 159] width 68 height 17
select select "AS"
checkbox input "false"
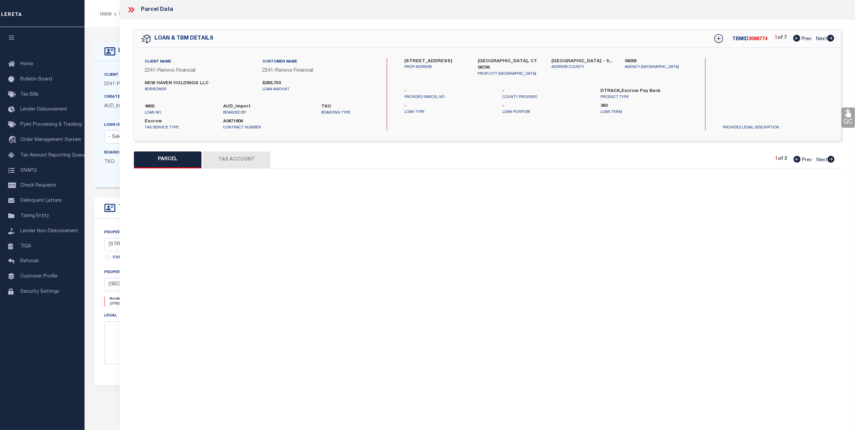
select select "CP"
type input "NEW HAVEN HOLDINGS LLC"
type input "044104830000 0000400025"
select select
type input "35 MOUNTAIN VILLAGE RD 35-25"
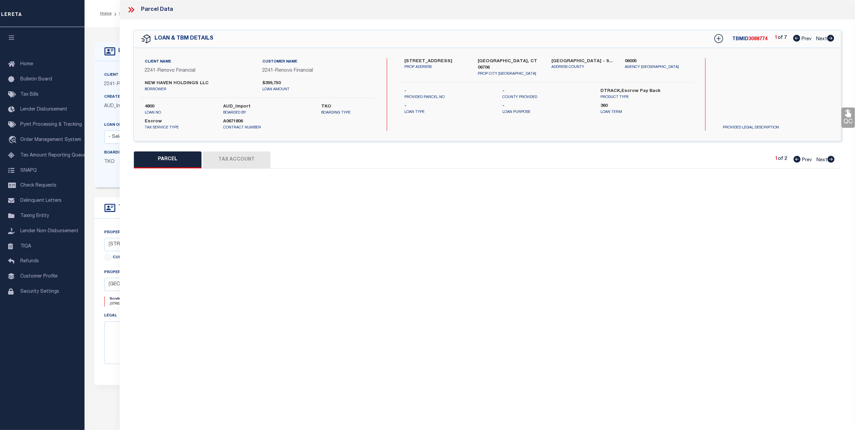
checkbox input "false"
type input "CT"
type textarea "UNIT 25"
type textarea "TaxID mask has been adjusted. MLC 12/13/2024 HH - 12/11/24 - Put in JR status f…"
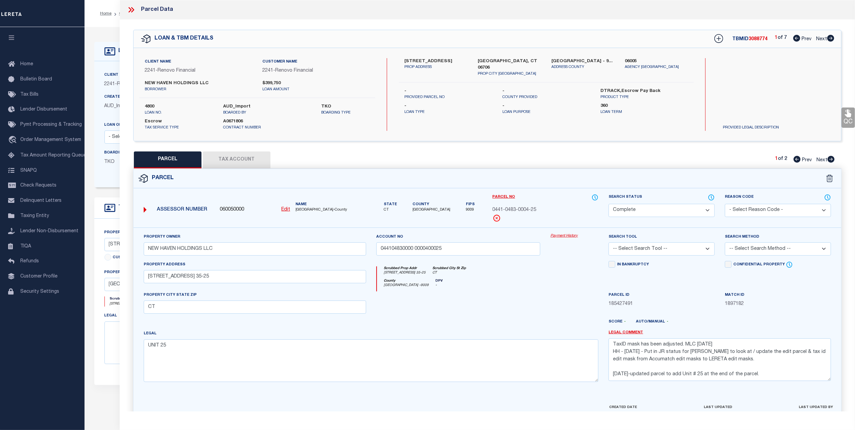
click at [556, 237] on link "Payment History" at bounding box center [574, 236] width 48 height 6
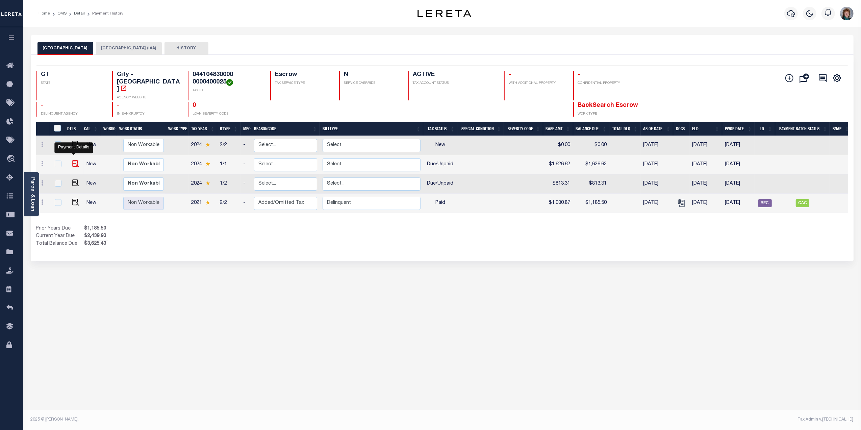
click at [72, 160] on img "" at bounding box center [75, 163] width 7 height 7
checkbox input "true"
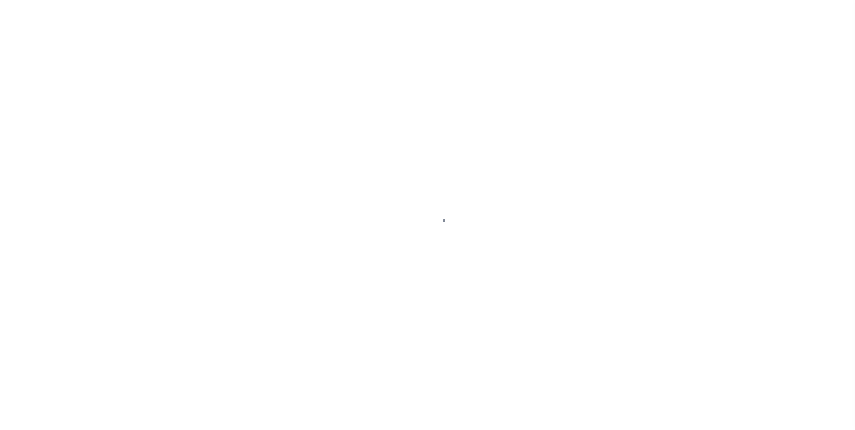
select select "DUE"
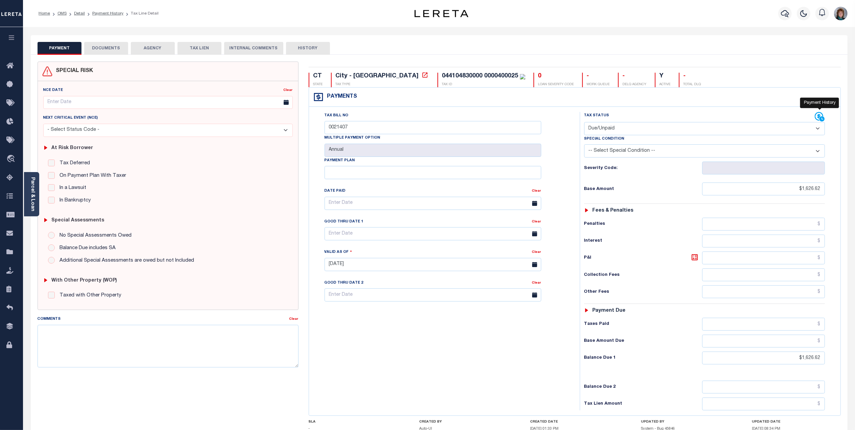
click at [816, 117] on icon at bounding box center [819, 117] width 10 height 10
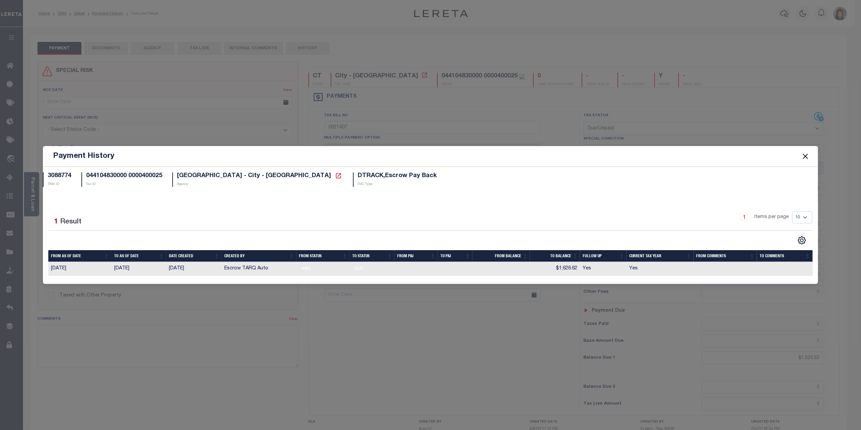
click at [809, 156] on button "Close" at bounding box center [805, 156] width 9 height 9
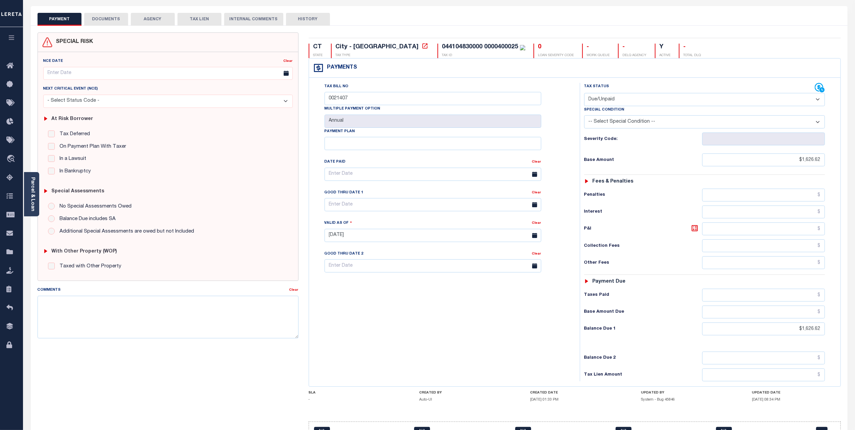
scroll to position [45, 0]
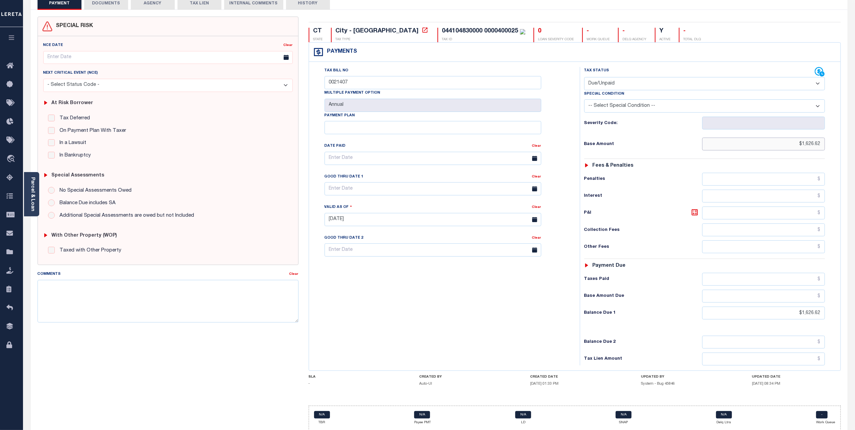
drag, startPoint x: 779, startPoint y: 144, endPoint x: 848, endPoint y: 141, distance: 69.0
click at [848, 141] on div "PAYMENT DOCUMENTS AGENCY DELINQUENT PAYEE" at bounding box center [439, 220] width 827 height 461
type input "$813.31"
type input "[DATE]"
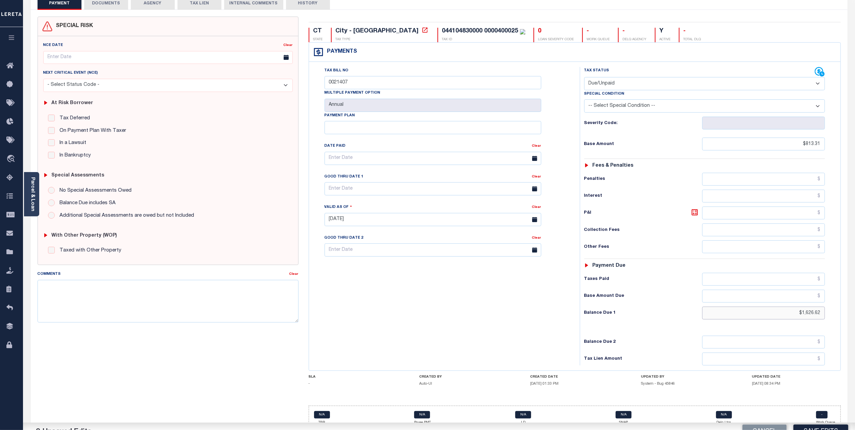
drag, startPoint x: 793, startPoint y: 319, endPoint x: 856, endPoint y: 313, distance: 63.2
click at [854, 313] on html "Home OMS Detail Payment History Tax Line Detail" at bounding box center [427, 203] width 855 height 496
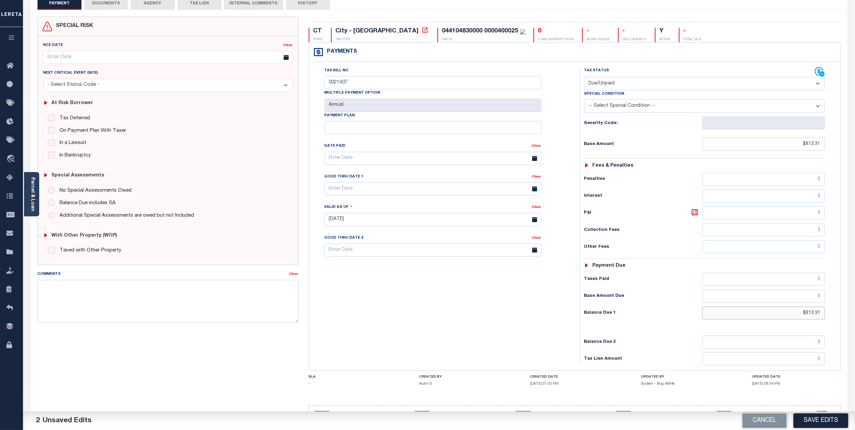
type input "$813.31"
click at [244, 283] on textarea "Comments" at bounding box center [168, 301] width 261 height 43
type textarea "Lereta responsible for P&I $24.40, verified by IO Team"
click at [833, 419] on button "Save Edits" at bounding box center [820, 420] width 55 height 15
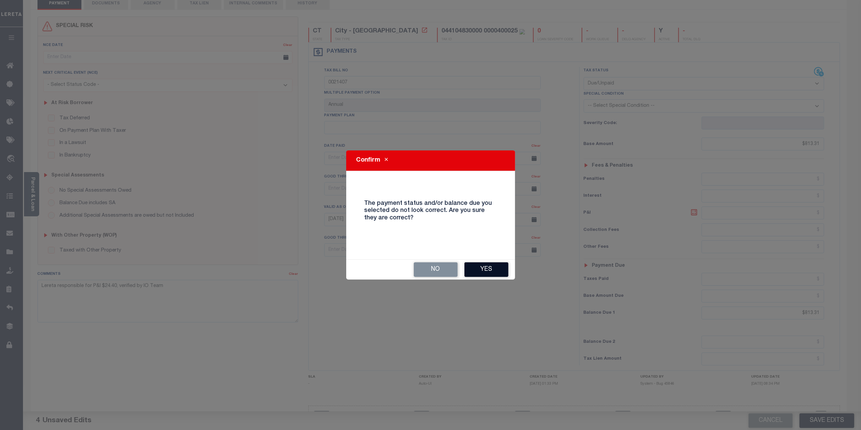
click at [486, 267] on button "Yes" at bounding box center [487, 269] width 44 height 15
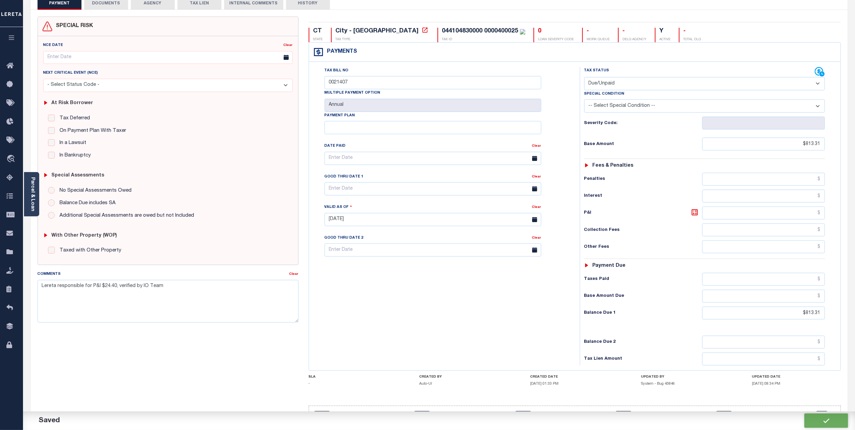
checkbox input "false"
type input "$813.31"
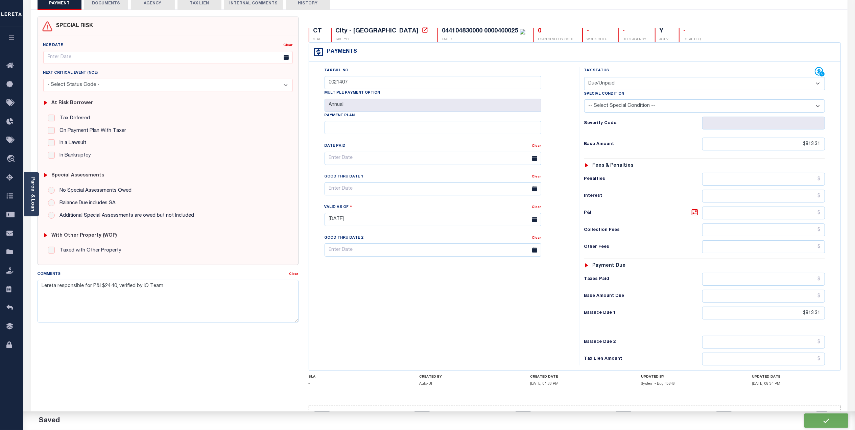
type input "$813.31"
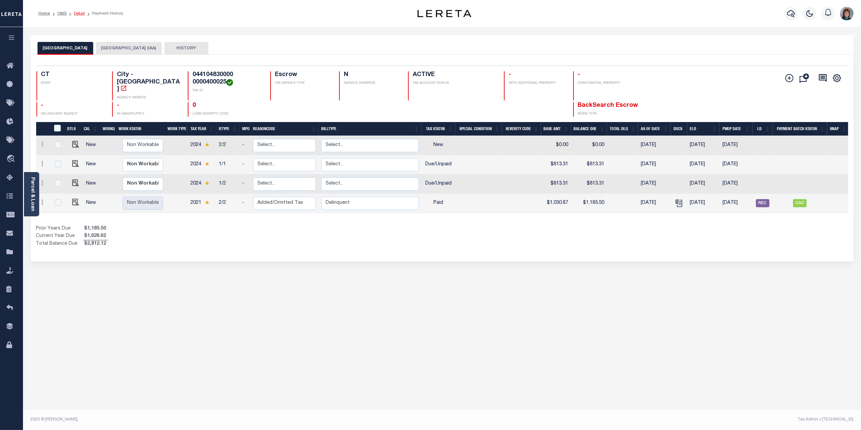
click at [78, 11] on link "Detail" at bounding box center [79, 13] width 11 height 4
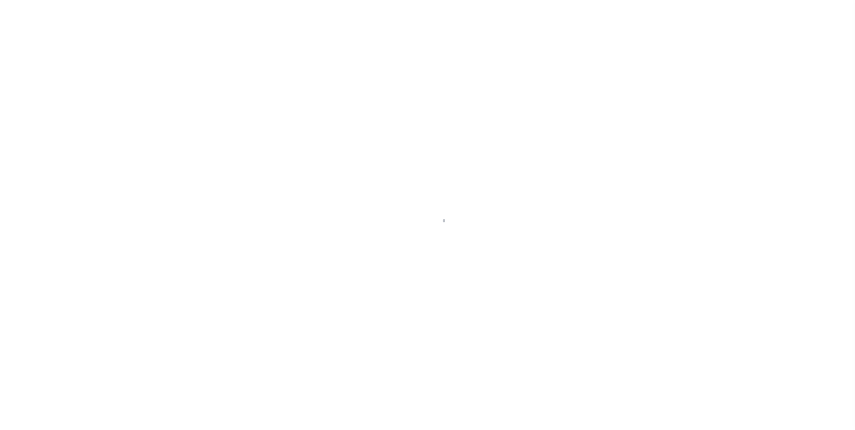
select select "Escrow"
select select "25066"
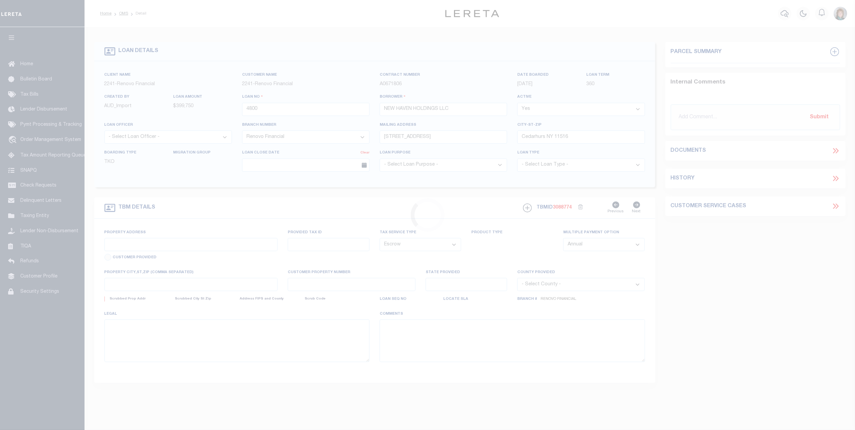
type input "35 Mountain Village Road Unit 35-25"
type input "Waterbury, CT 06706"
type input "a0k2L00001Vm0OM"
type input "CT"
type textarea "Situs address change per client audit"
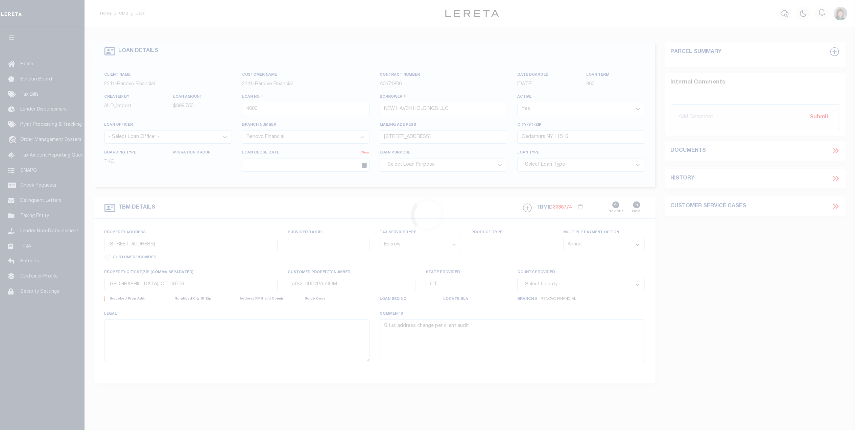
select select
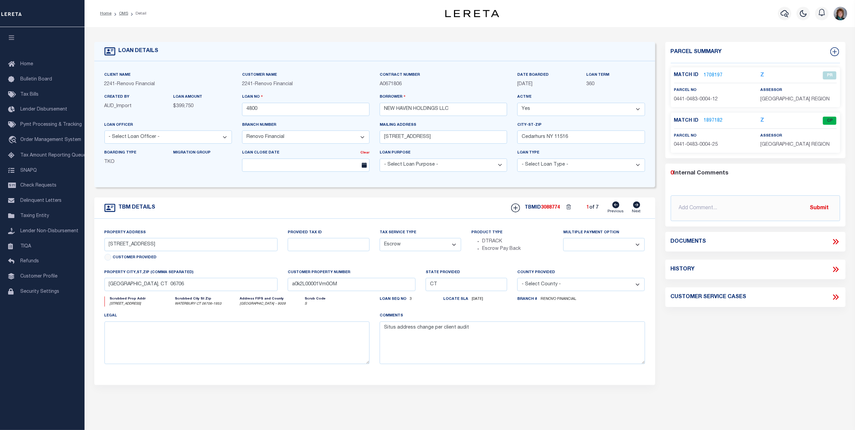
click at [636, 205] on icon at bounding box center [636, 204] width 7 height 7
type input "30 Vail Street Unit 30-3"
type input "a0k2L00001Vm0O7"
select select
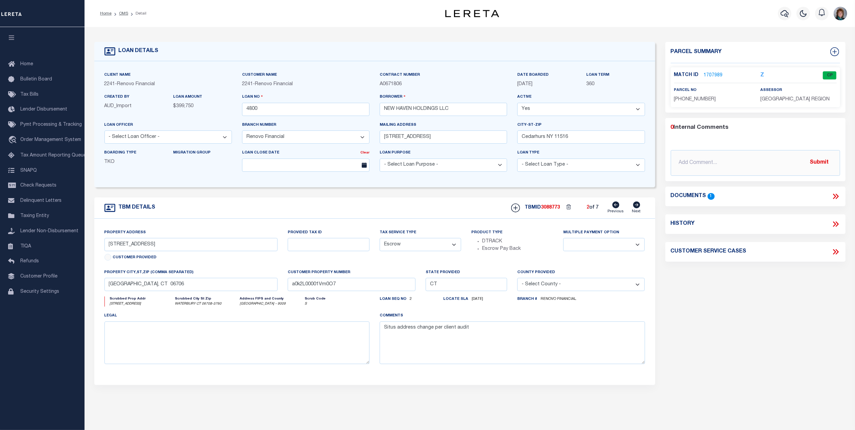
click at [636, 205] on icon at bounding box center [636, 204] width 7 height 7
type input "50 Sigwin Circle Unit 54"
type input "Wallingford, CT 06492"
type input "a0k2L00001Vm0O2"
select select
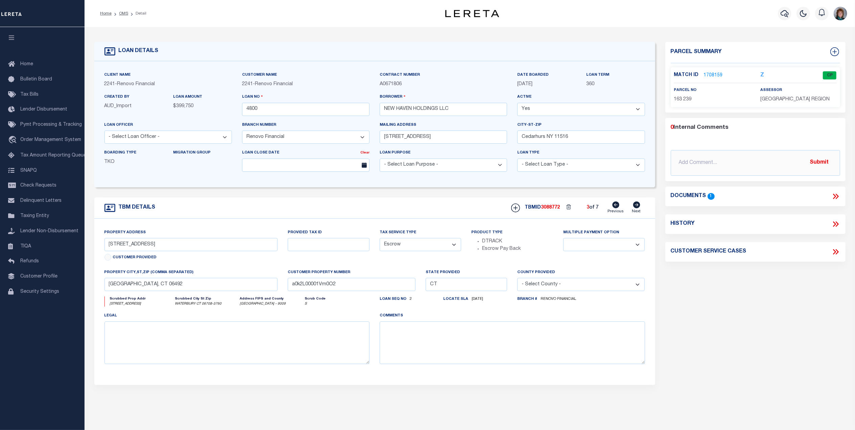
select select
click at [636, 205] on icon at bounding box center [636, 204] width 7 height 7
type input "35 Mountain Village Road Unit 35-24"
type input "[GEOGRAPHIC_DATA], CT 06706"
type input "a0k2L00001Vm0OC"
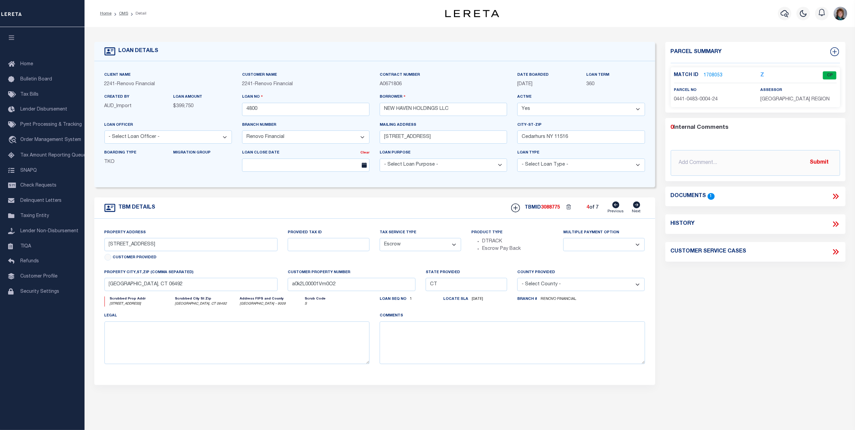
type textarea "Situs address change per client audit"
select select
click at [709, 73] on link "1708053" at bounding box center [713, 75] width 19 height 7
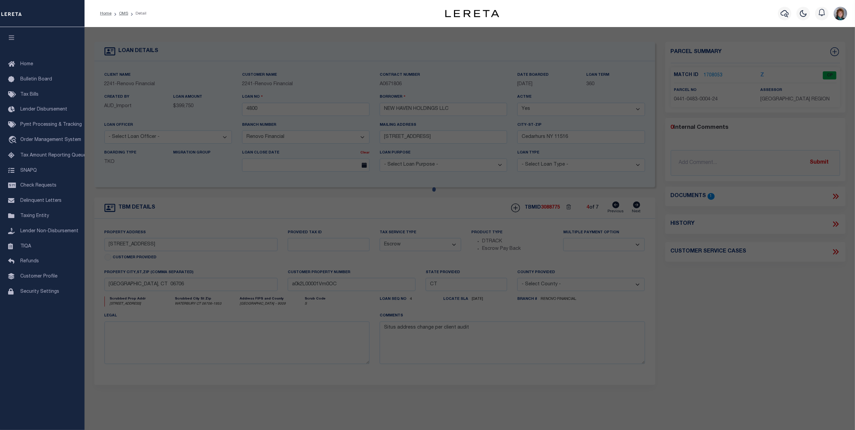
checkbox input "false"
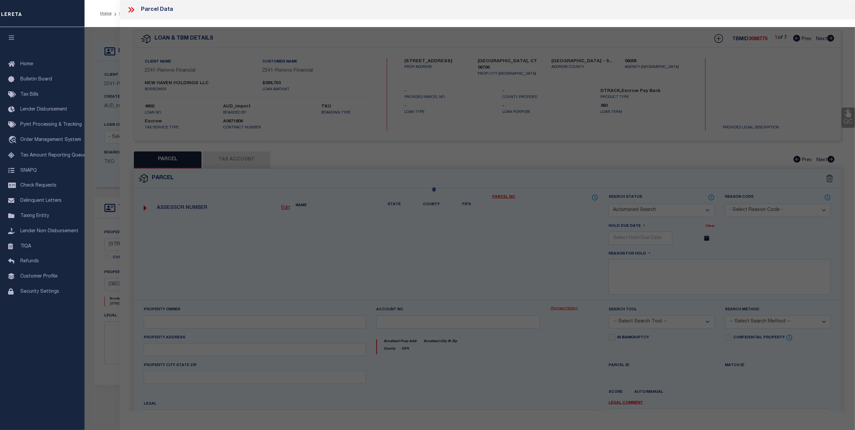
select select "CP"
type input "NEW HAVEN HOLDINGS LLC"
select select
type input "35 MOUNTAIN VILLAGE RD 24"
checkbox input "false"
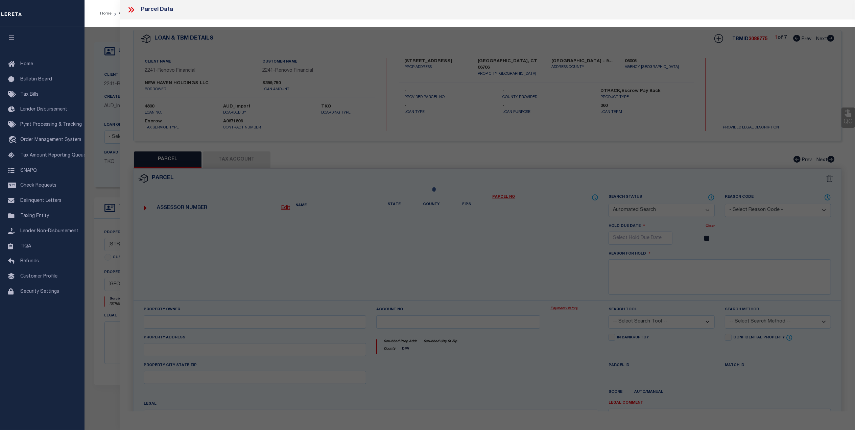
type input "WATERBURY CT"
type textarea "MAP BLOCK LOT 0441-0483-0004"
type textarea "TaxID mask has been adjusted. MLC 12/13/2024 HH - 12/11/24 - Put in JR status f…"
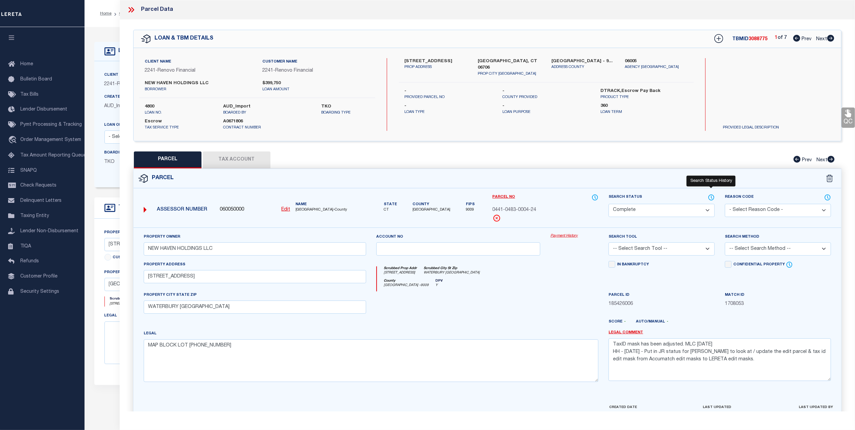
click at [710, 196] on icon at bounding box center [711, 197] width 7 height 7
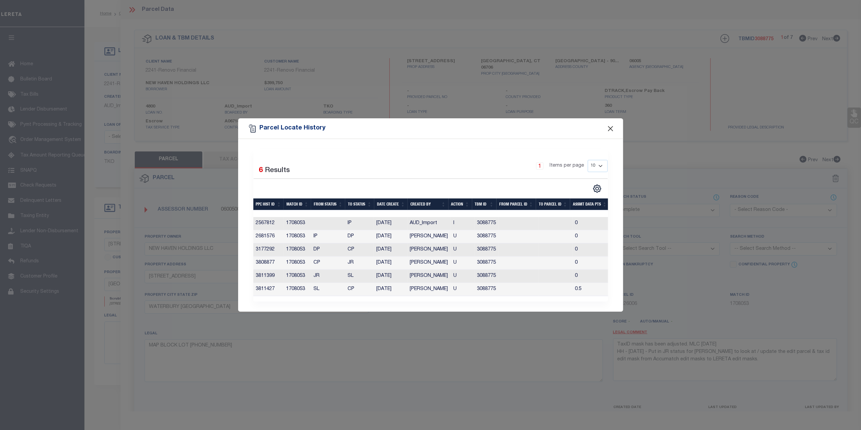
click at [607, 126] on div "Parcel Locate History" at bounding box center [430, 128] width 385 height 20
click at [609, 126] on button "Close" at bounding box center [610, 128] width 9 height 9
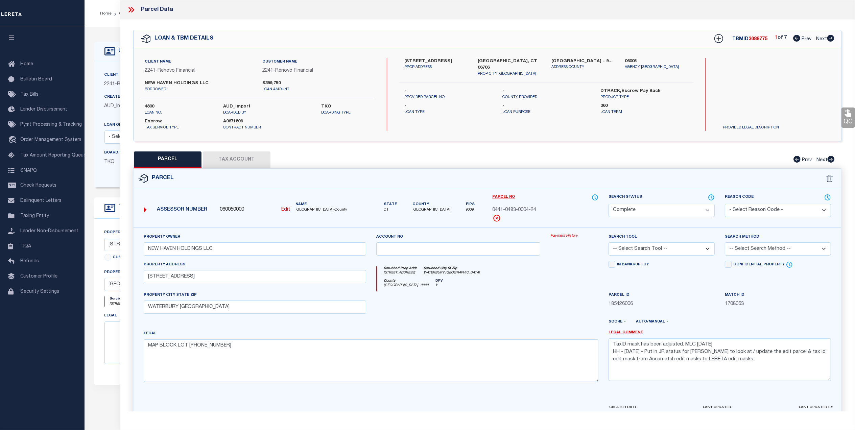
click at [231, 163] on button "Tax Account" at bounding box center [237, 159] width 68 height 17
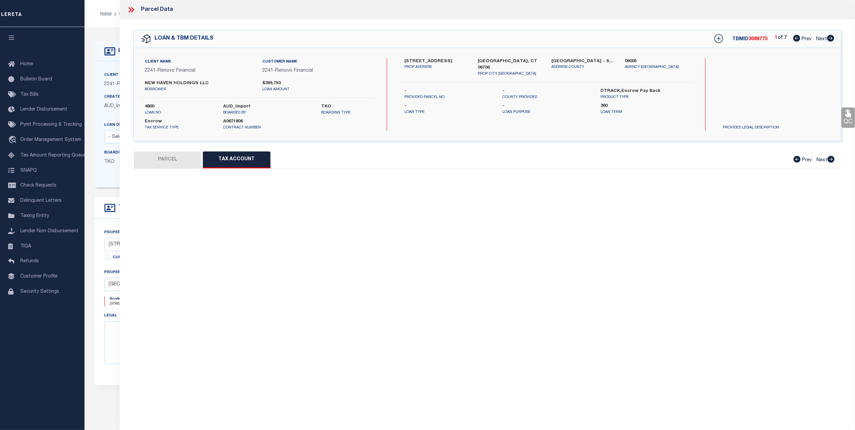
select select "100"
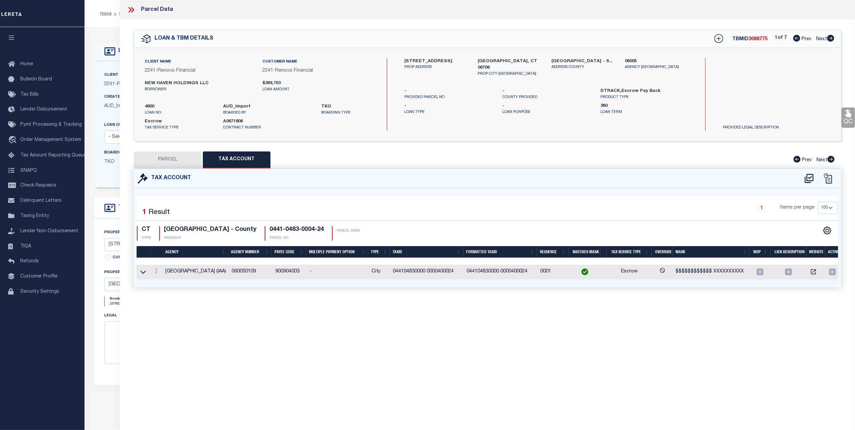
click at [131, 11] on icon at bounding box center [131, 9] width 9 height 9
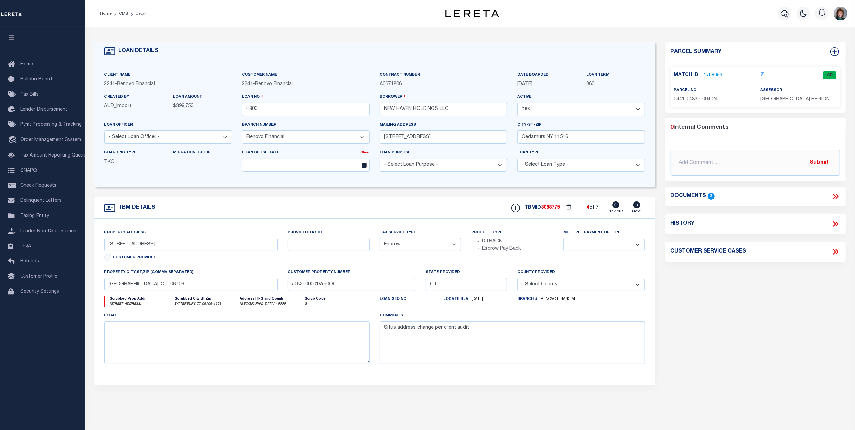
click at [638, 207] on icon at bounding box center [636, 204] width 7 height 7
type input "25 Lisa Court Unit 4"
type input "a0k2L00001Vm0OW"
select select
click at [638, 207] on icon at bounding box center [636, 204] width 7 height 7
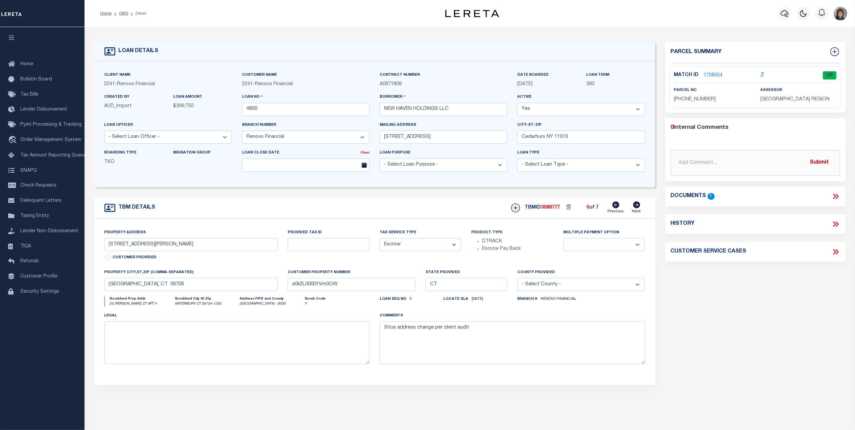
type input "16 Lisa Court Unit 2"
type input "a0k2L00001Vm0Ob"
select select
click at [638, 207] on icon at bounding box center [636, 204] width 7 height 7
type input "35 Mountain Village Road Unit 35-26"
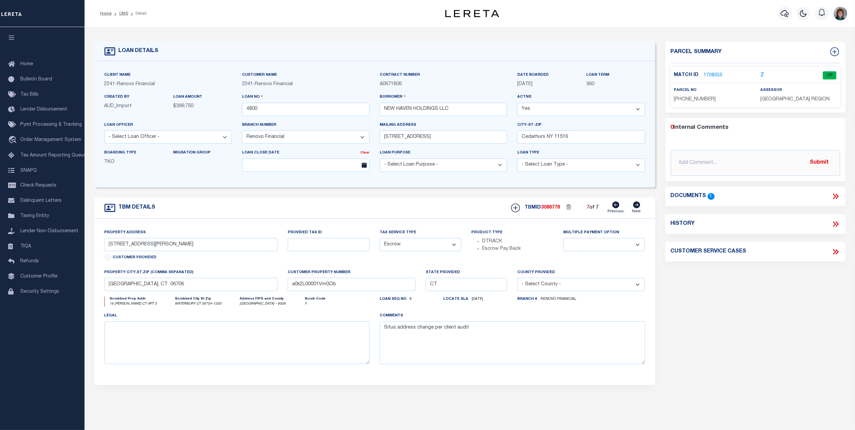
type input "a0k2L00001Vm0OR"
select select
click at [639, 207] on icon at bounding box center [636, 204] width 7 height 7
click at [617, 206] on icon at bounding box center [615, 204] width 7 height 7
type input "16 Lisa Court Unit 2"
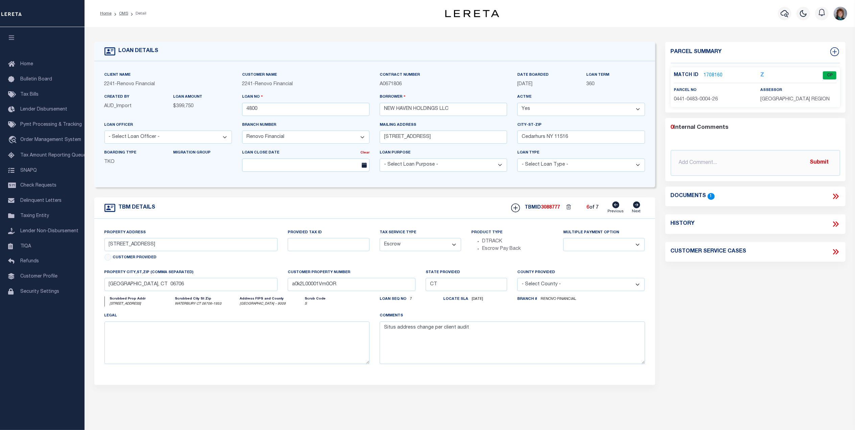
type input "a0k2L00001Vm0Ob"
select select
click at [635, 207] on icon at bounding box center [636, 204] width 7 height 7
type input "35 Mountain Village Road Unit 35-26"
type input "a0k2L00001Vm0OR"
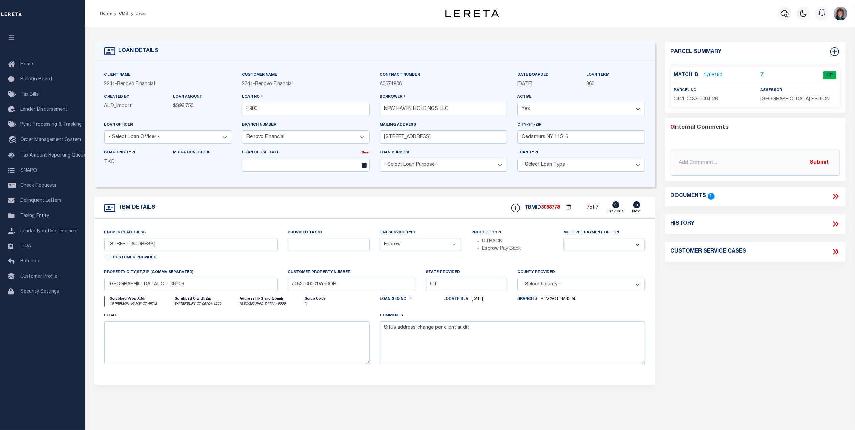
select select
click at [712, 77] on link "1708160" at bounding box center [713, 75] width 19 height 7
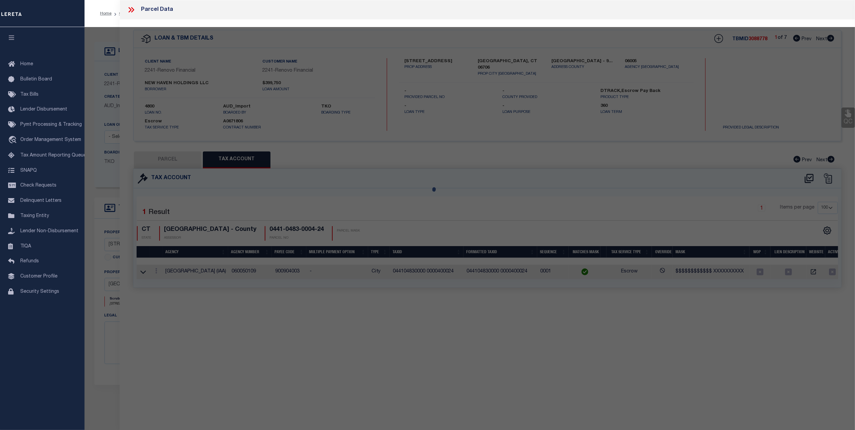
select select "AS"
checkbox input "false"
select select "CP"
type input "NEW HAVEN HOLDINGS LLC"
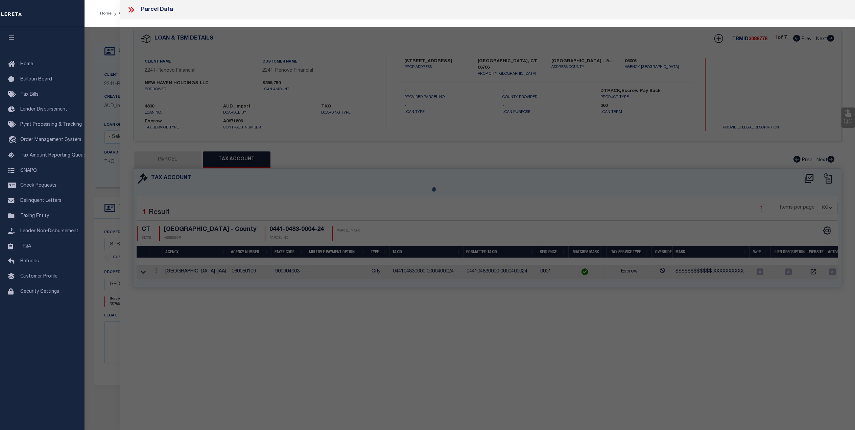
select select
type input "35 MOUNTAIN VILLAGE RD 24"
checkbox input "false"
type input "WATERBURY CT"
type textarea "MAP BLOCK LOT 0441-0483-0004"
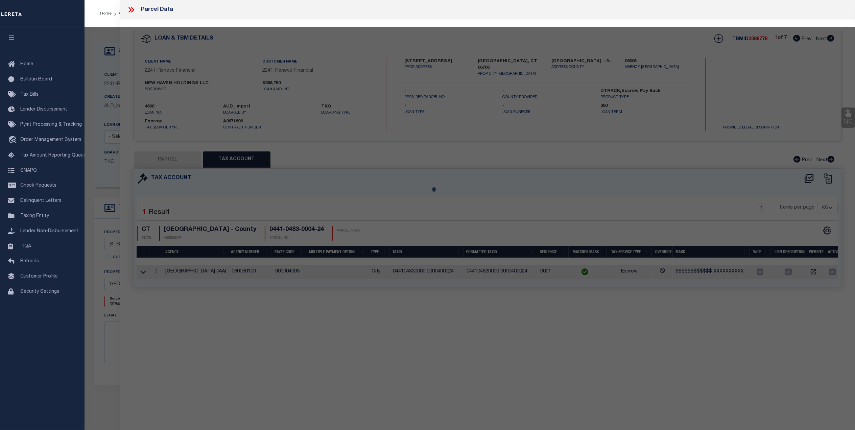
type textarea "TaxID mask has been adjusted. MLC 12/13/2024 HH - 12/11/24 - Put in JR status f…"
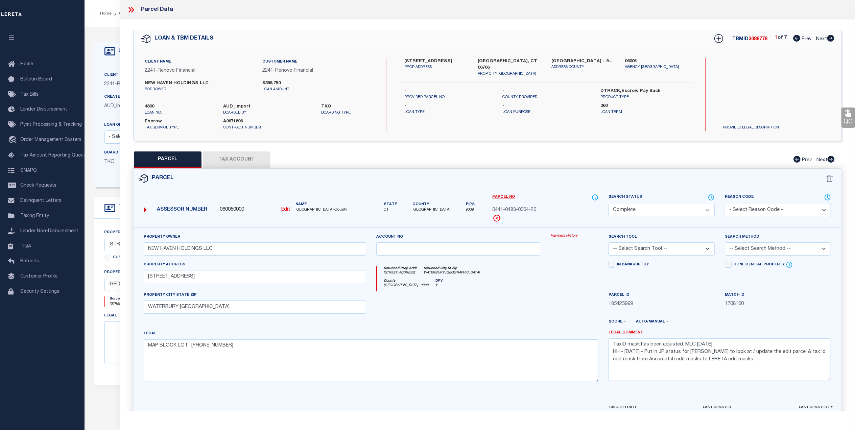
click at [242, 157] on button "Tax Account" at bounding box center [237, 159] width 68 height 17
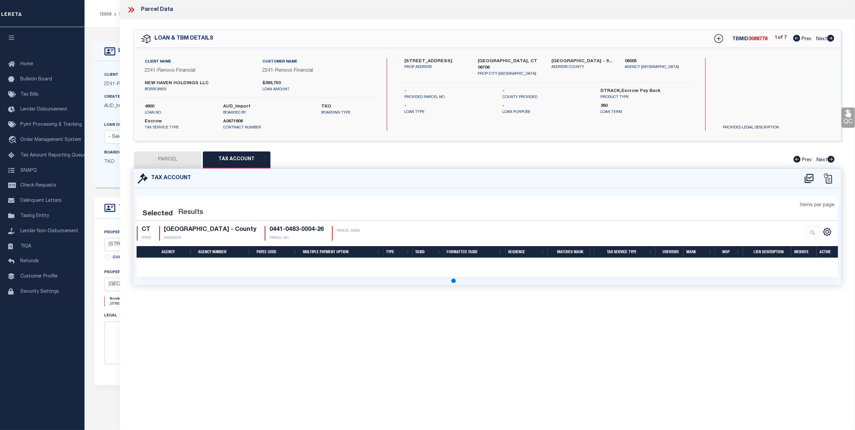
select select "100"
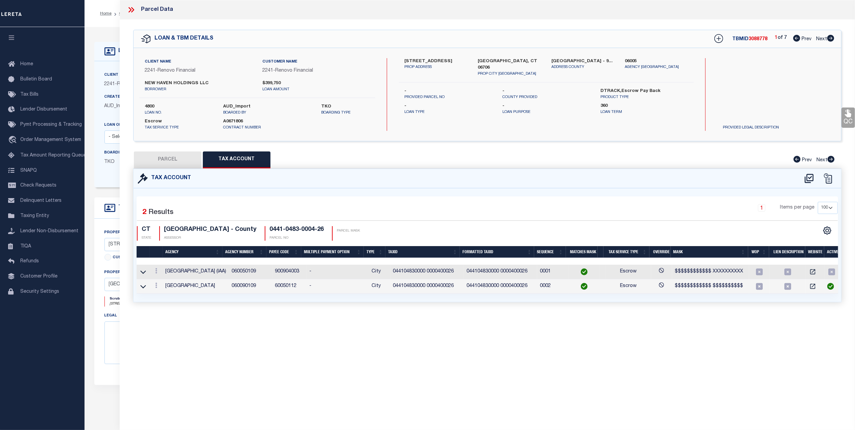
click at [175, 159] on button "PARCEL" at bounding box center [168, 159] width 68 height 17
select select "AS"
checkbox input "false"
select select "CP"
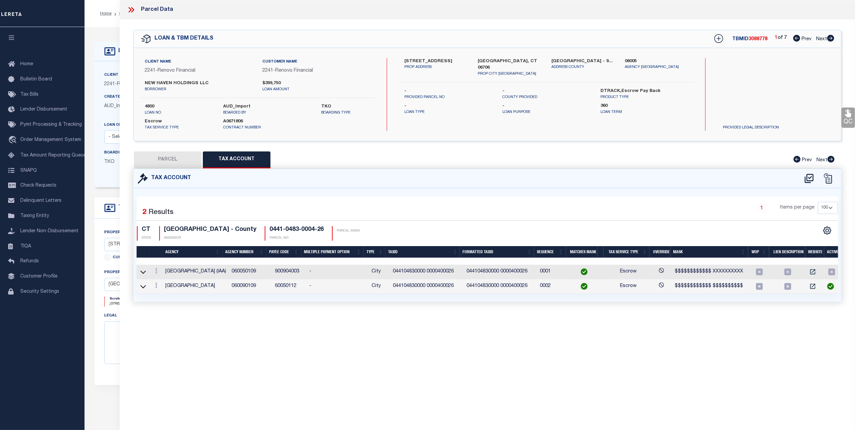
type input "NEW HAVEN HOLDINGS LLC"
select select
type input "35 MOUNTAIN VILLAGE RD 24"
checkbox input "false"
type input "WATERBURY CT"
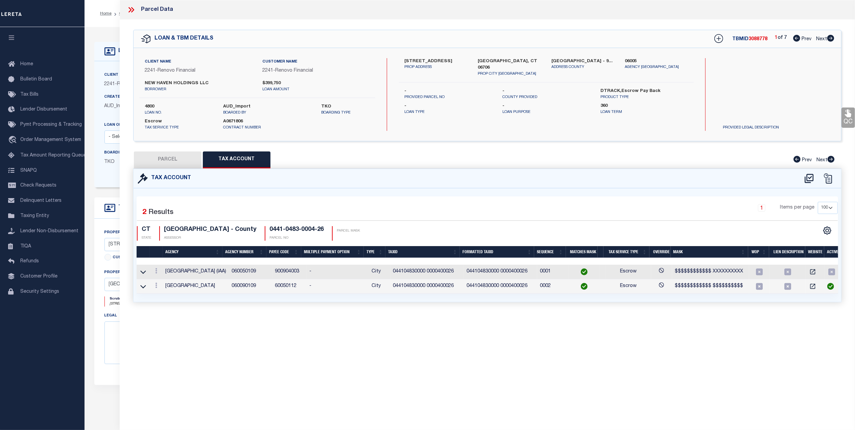
type textarea "MAP BLOCK LOT 0441-0483-0004"
type textarea "TaxID mask has been adjusted. MLC 12/13/2024 HH - 12/11/24 - Put in JR status f…"
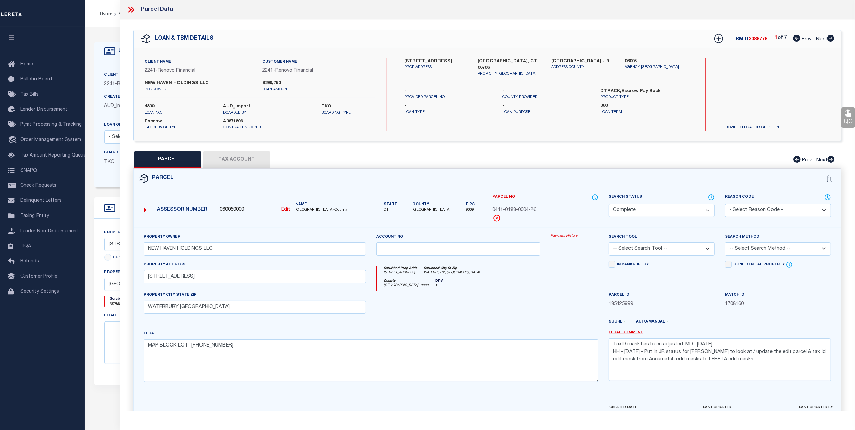
click at [560, 238] on link "Payment History" at bounding box center [574, 236] width 48 height 6
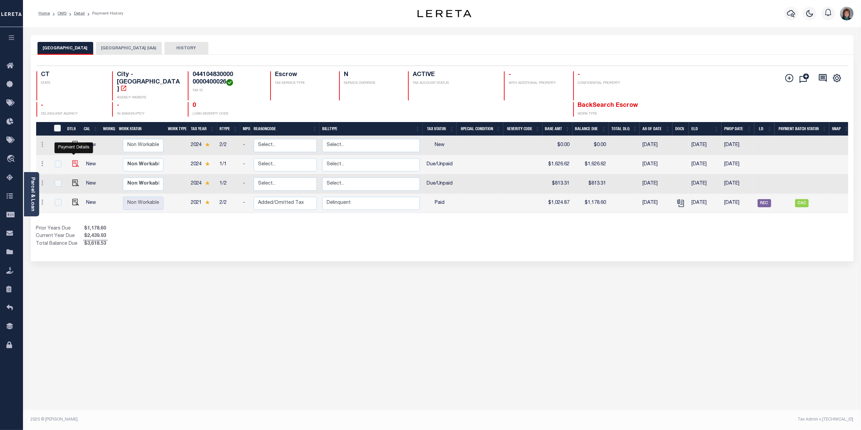
click at [76, 160] on img "" at bounding box center [75, 163] width 7 height 7
checkbox input "true"
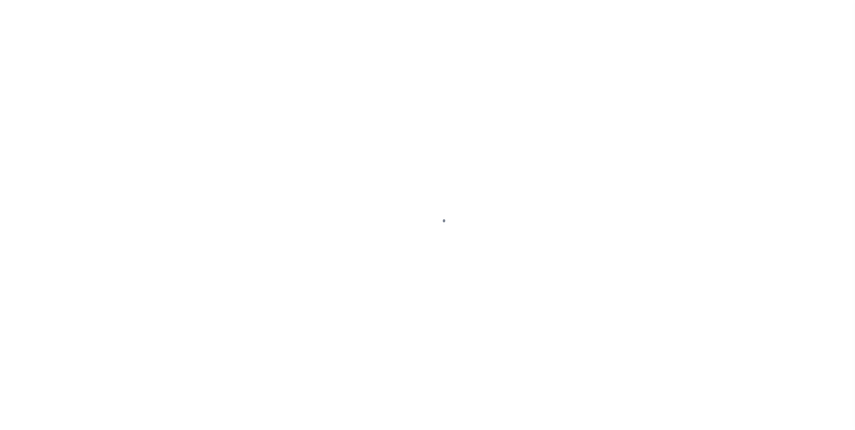
select select "DUE"
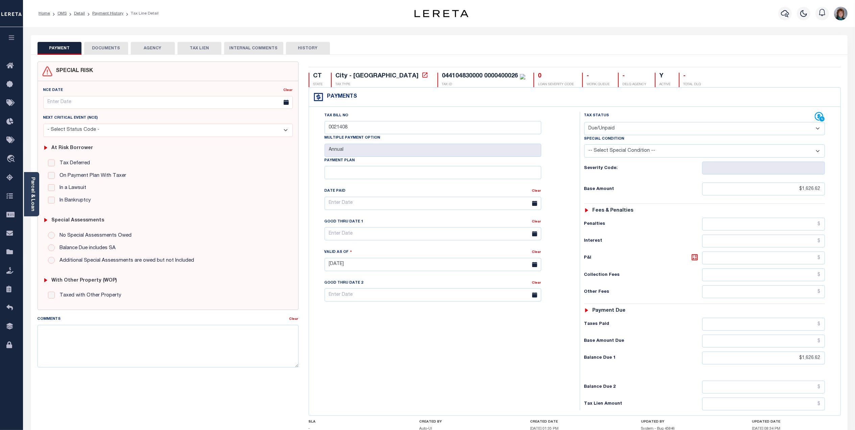
click at [746, 130] on select "- Select Status Code - Open Due/Unpaid Paid Incomplete No Tax Due Internal Refu…" at bounding box center [704, 128] width 241 height 13
click at [584, 123] on select "- Select Status Code - Open Due/Unpaid Paid Incomplete No Tax Due Internal Refu…" at bounding box center [704, 128] width 241 height 13
drag, startPoint x: 797, startPoint y: 192, endPoint x: 852, endPoint y: 184, distance: 55.0
click at [848, 187] on div "PAYMENT DOCUMENTS AGENCY DELINQUENT PAYEE" at bounding box center [439, 265] width 827 height 461
type input "$813.31"
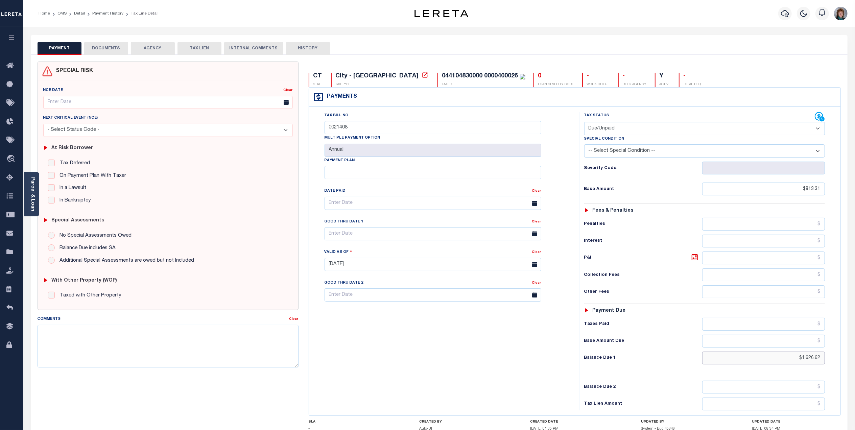
type input "[DATE]"
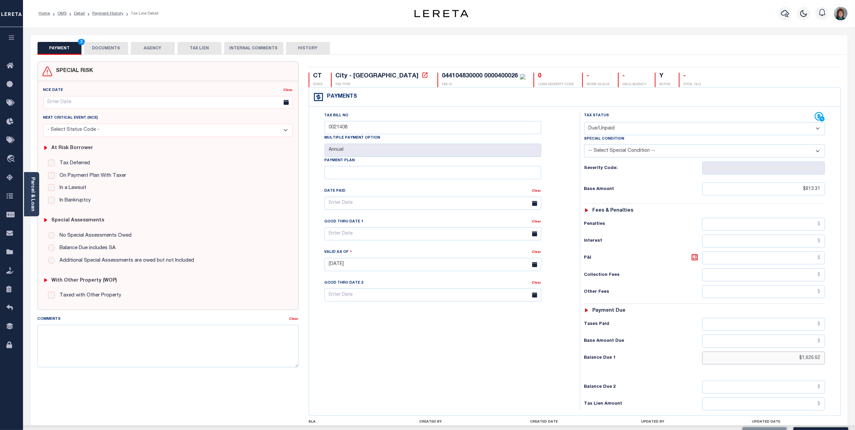
drag, startPoint x: 768, startPoint y: 360, endPoint x: 861, endPoint y: 370, distance: 93.4
click at [854, 369] on html "Home OMS Detail Payment History Tax Line Detail" at bounding box center [427, 248] width 855 height 496
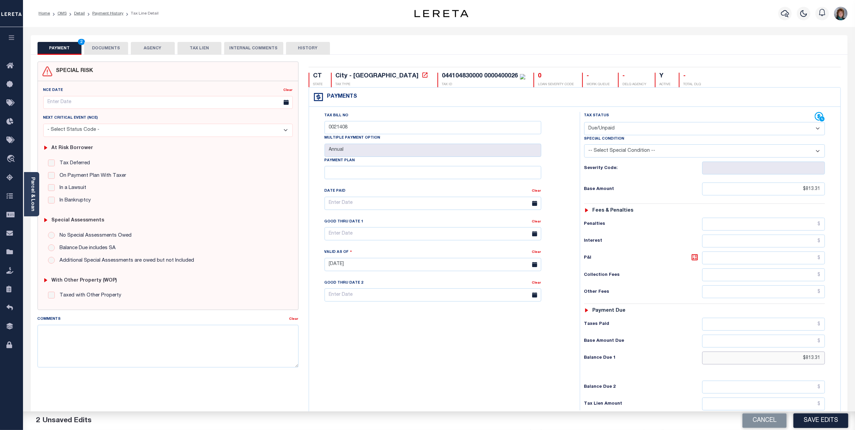
type input "$813.31"
click at [207, 339] on textarea "Comments" at bounding box center [168, 346] width 261 height 43
type textarea "Lereta responsible for P&I $24.40; verified by IO Team"
click at [837, 421] on button "Save Edits" at bounding box center [820, 420] width 55 height 15
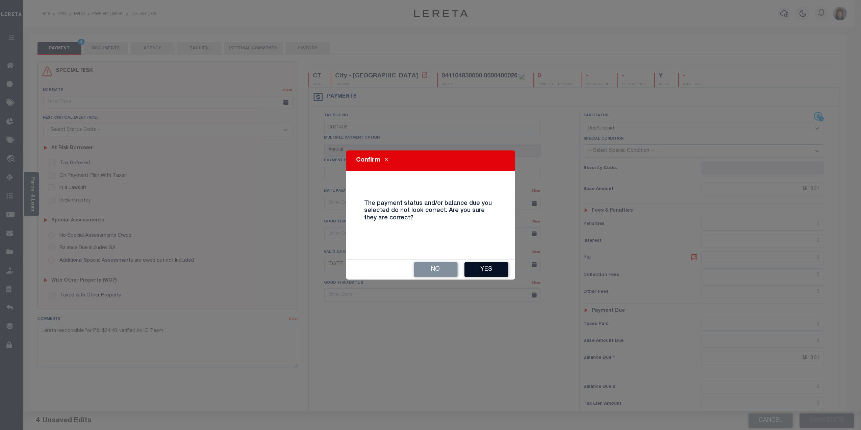
click at [493, 268] on button "Yes" at bounding box center [487, 269] width 44 height 15
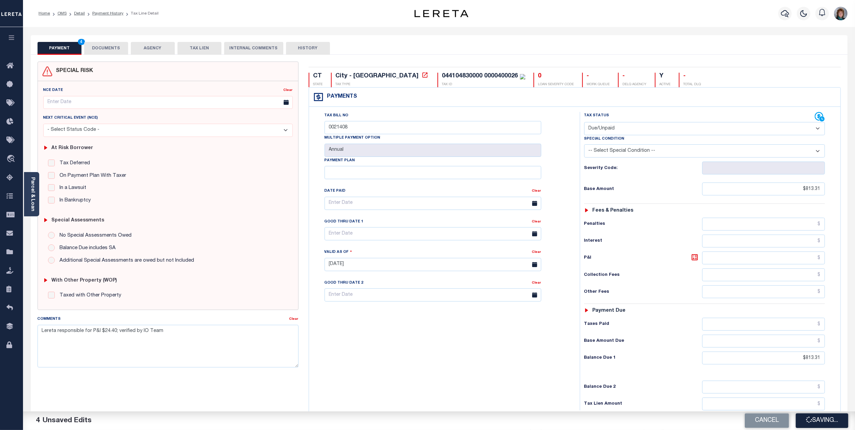
checkbox input "false"
type input "$813.31"
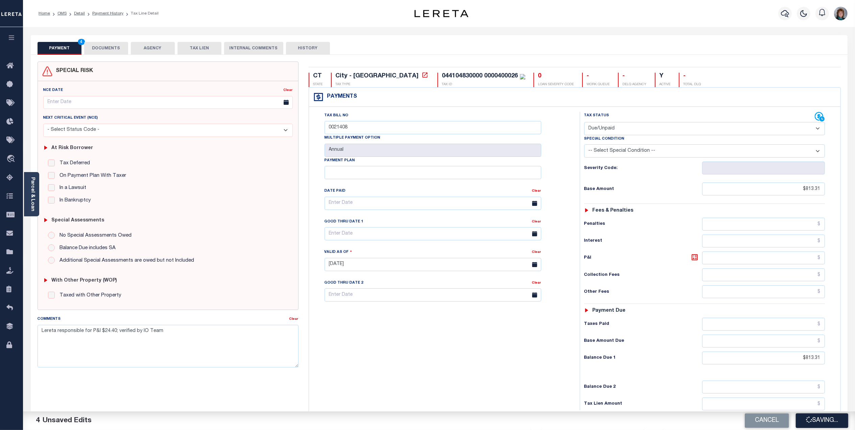
type input "$813.31"
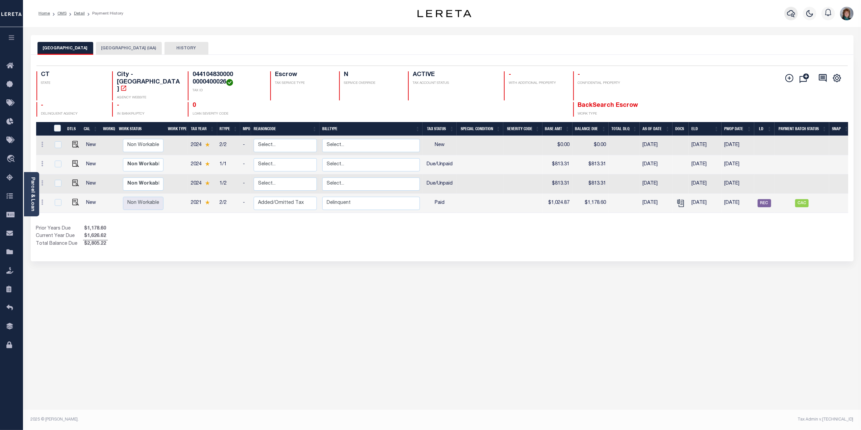
click at [789, 13] on icon "button" at bounding box center [791, 13] width 8 height 8
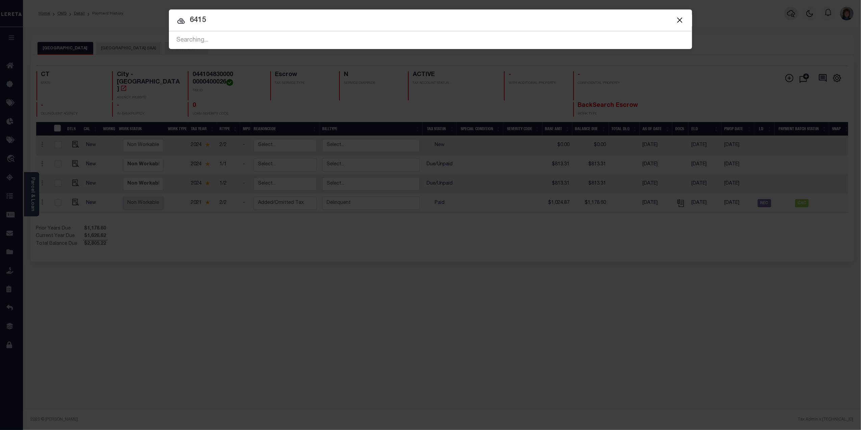
type input "6415"
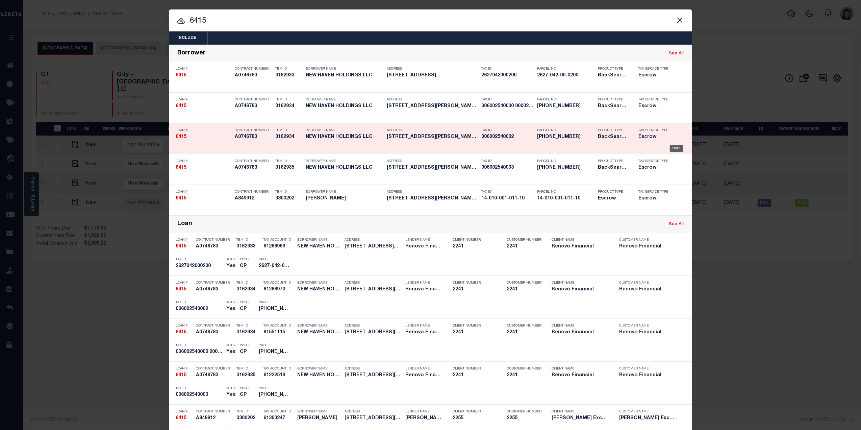
click at [677, 148] on div "OMS" at bounding box center [677, 148] width 14 height 7
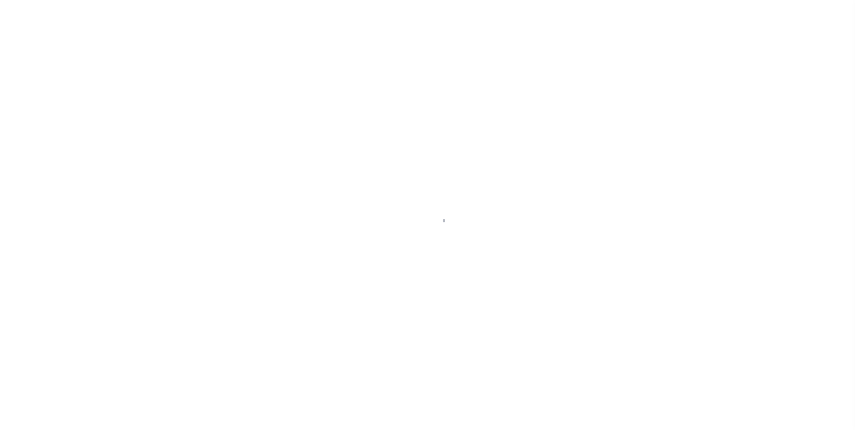
select select "Escrow"
type input "[STREET_ADDRESS][PERSON_NAME]"
type input "[GEOGRAPHIC_DATA], CT 06704"
type input "a0k8Y00000bMa8w"
type input "CT"
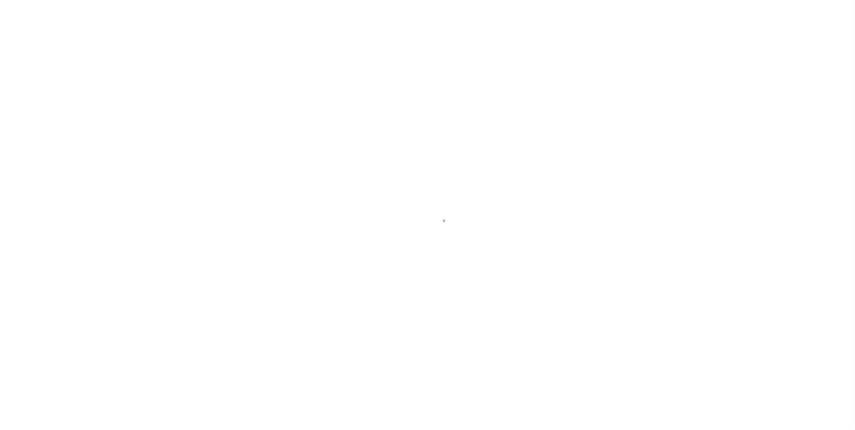
select select
select select "25066"
select select
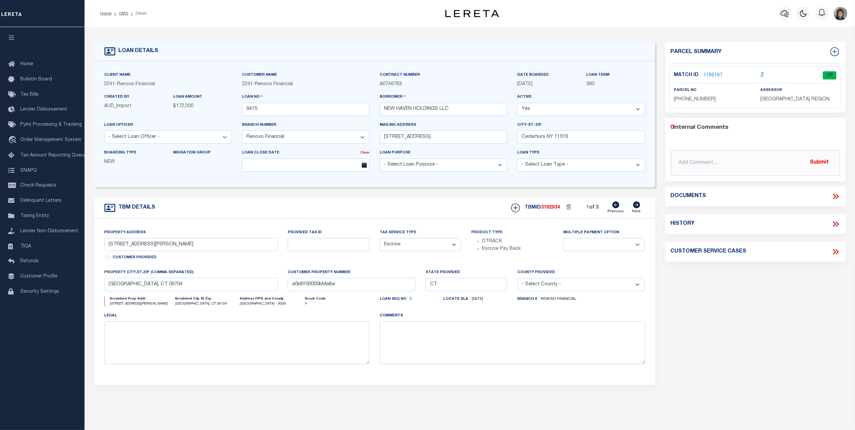
click at [707, 75] on link "1795167" at bounding box center [713, 75] width 19 height 7
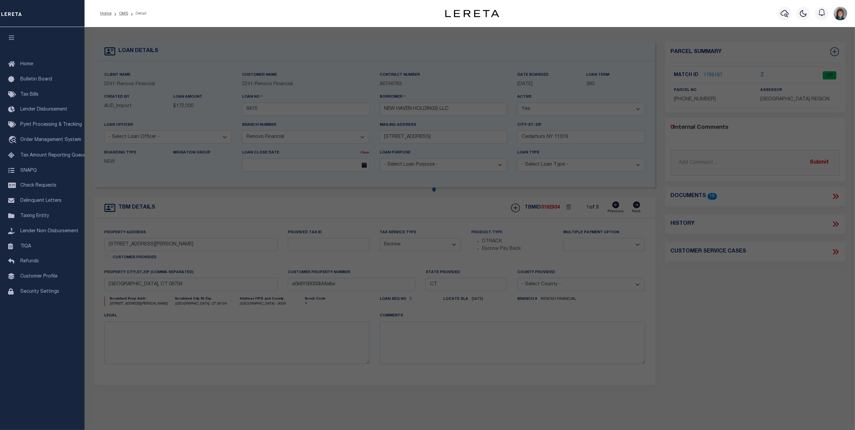
checkbox input "false"
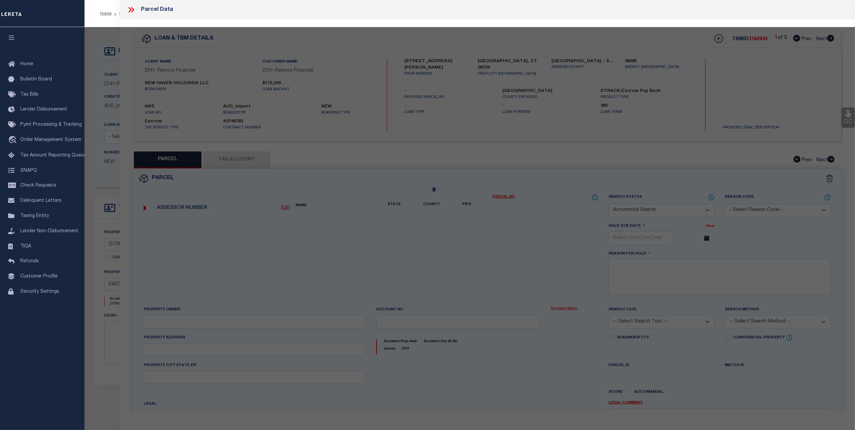
select select "CP"
type input "NEW HAVEN HOLDINGS LLC"
select select "AGF"
select select "ADD"
type input "22 [PERSON_NAME] CT APT 11"
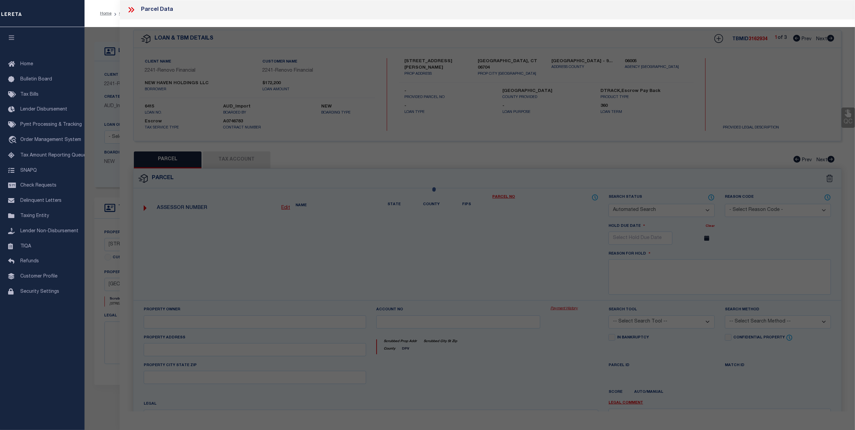
type input "WATERBURY CT 06704"
type textarea "LOT:2-11 BLK:254 CITY/[GEOGRAPHIC_DATA]/TWP:[GEOGRAPHIC_DATA]"
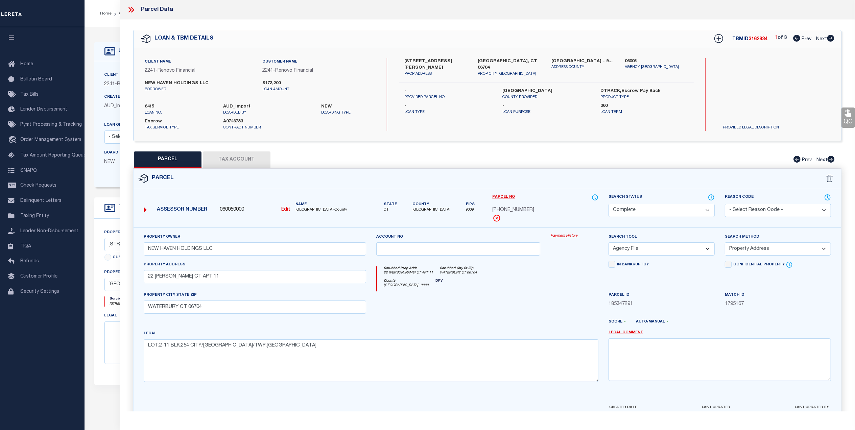
click at [236, 158] on button "Tax Account" at bounding box center [237, 159] width 68 height 17
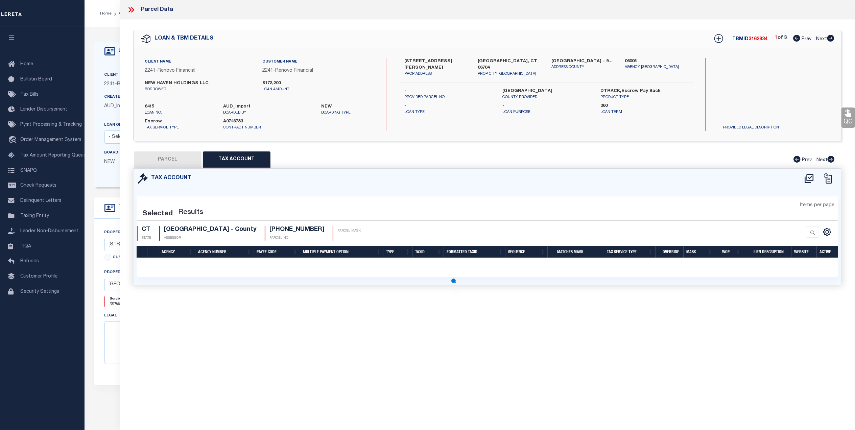
select select "100"
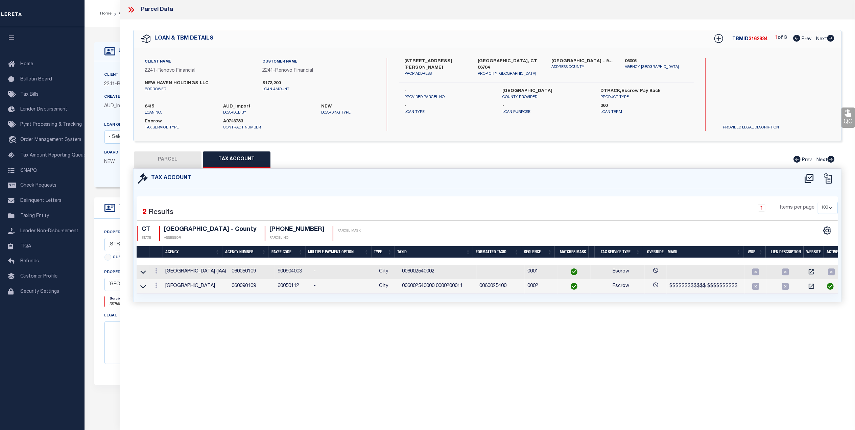
click at [175, 157] on button "PARCEL" at bounding box center [168, 159] width 68 height 17
select select "AS"
select select
checkbox input "false"
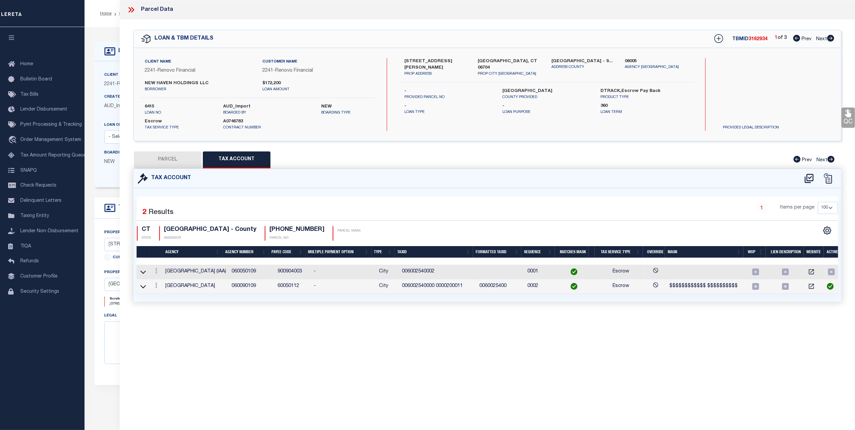
checkbox input "false"
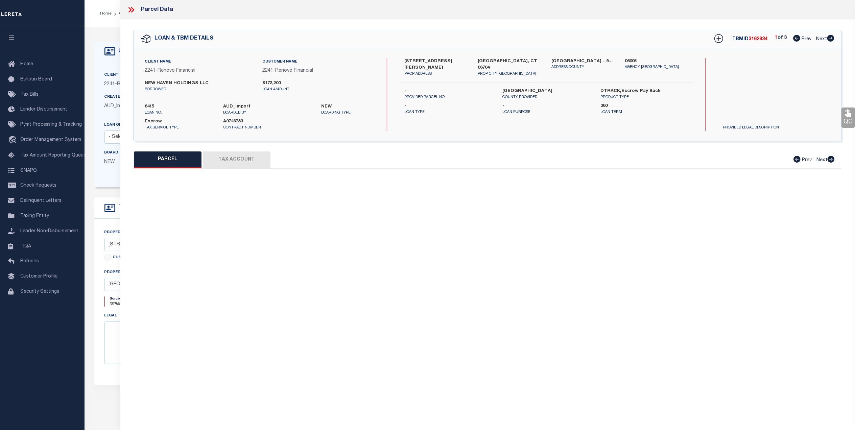
select select "CP"
type input "NEW HAVEN HOLDINGS LLC"
select select "AGF"
select select "ADD"
type input "22 LISA CT APT 11"
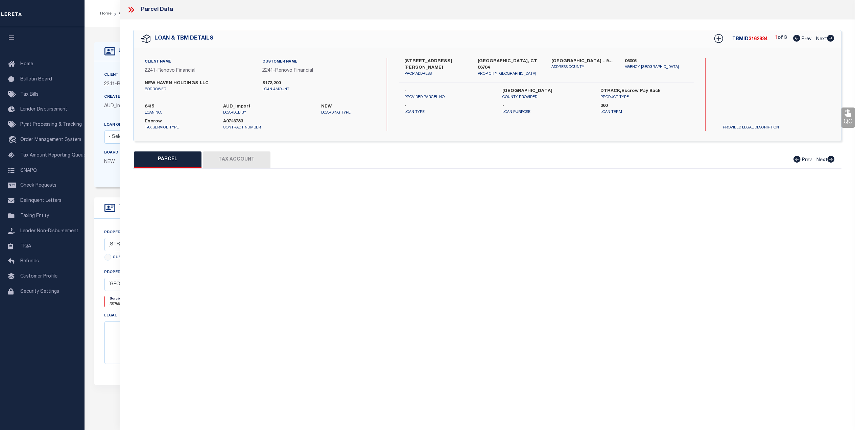
type input "WATERBURY CT 06704"
type textarea "LOT:2-11 BLK:254 CITY/MUNI/TWP:WATERBURY"
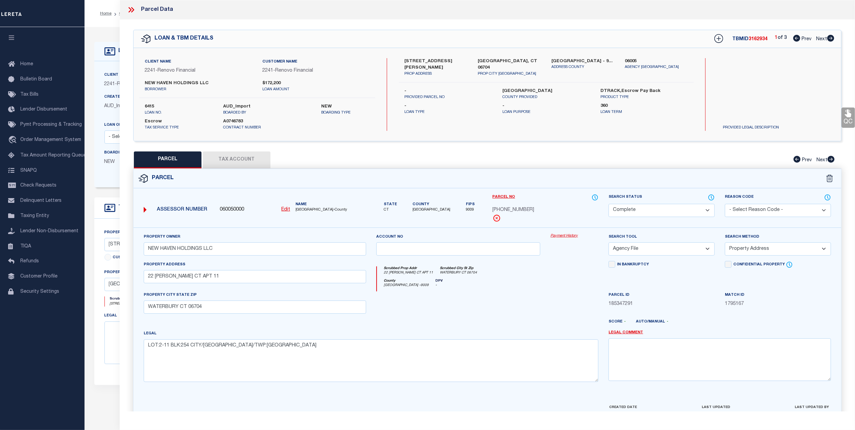
click at [566, 236] on link "Payment History" at bounding box center [574, 236] width 48 height 6
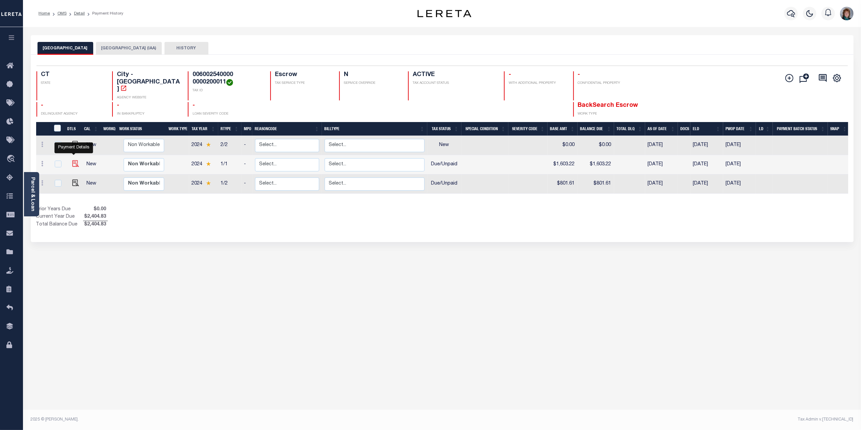
click at [76, 160] on img "" at bounding box center [75, 163] width 7 height 7
checkbox input "true"
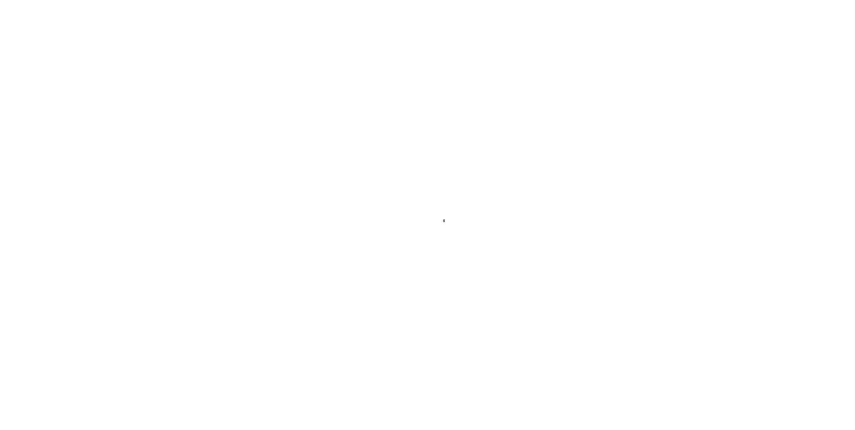
select select "DUE"
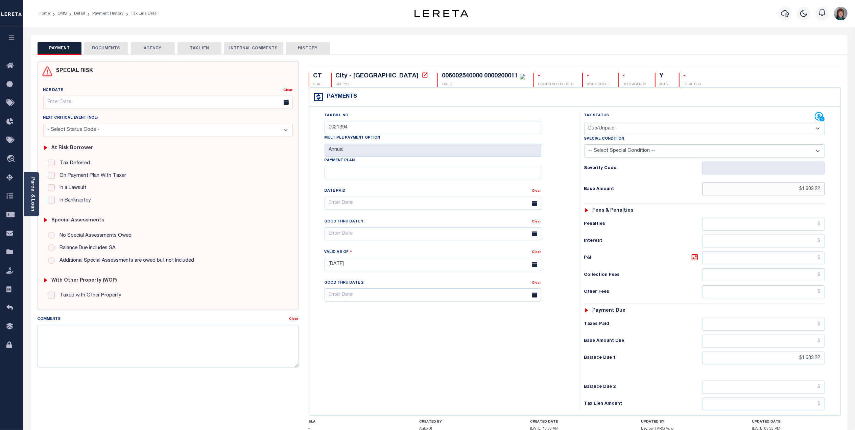
drag, startPoint x: 774, startPoint y: 184, endPoint x: 861, endPoint y: 190, distance: 86.7
click at [854, 187] on html "Home OMS Detail Payment History Tax Line Detail" at bounding box center [427, 248] width 855 height 496
drag, startPoint x: 787, startPoint y: 187, endPoint x: 861, endPoint y: 183, distance: 74.4
click at [854, 183] on html "Home OMS Detail Payment History Tax Line Detail" at bounding box center [427, 248] width 855 height 496
type input "$801.61"
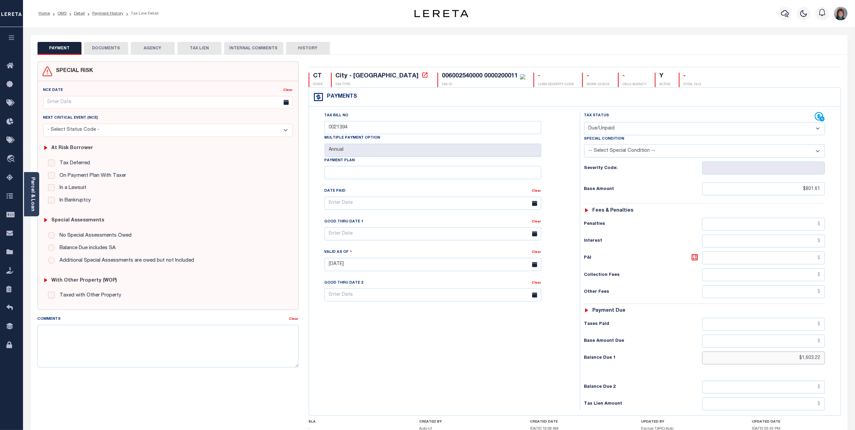
type input "[DATE]"
drag, startPoint x: 798, startPoint y: 360, endPoint x: 859, endPoint y: 361, distance: 60.8
click at [854, 361] on html "Home OMS Detail Payment History Tax Line Detail" at bounding box center [427, 248] width 855 height 496
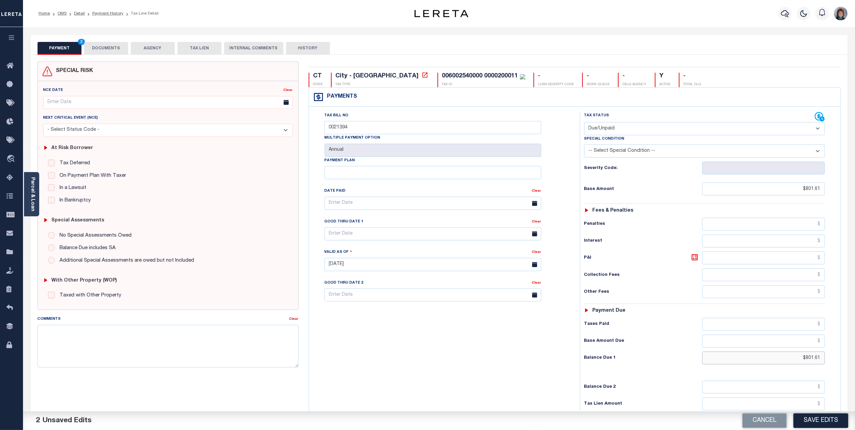
type input "$801.61"
click at [151, 327] on textarea "Comments" at bounding box center [168, 346] width 261 height 43
type textarea "l"
type textarea "Lereta responsible for P&I $24.05, verified by IO Team"
click at [817, 423] on button "Save Edits" at bounding box center [820, 420] width 55 height 15
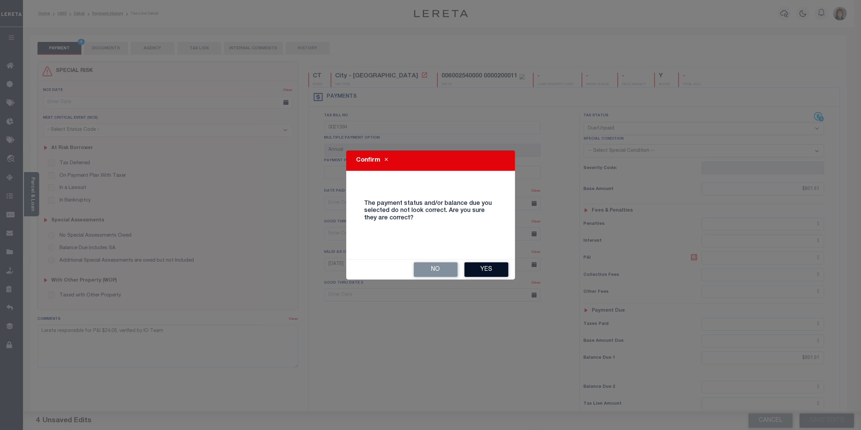
click at [478, 266] on button "Yes" at bounding box center [487, 269] width 44 height 15
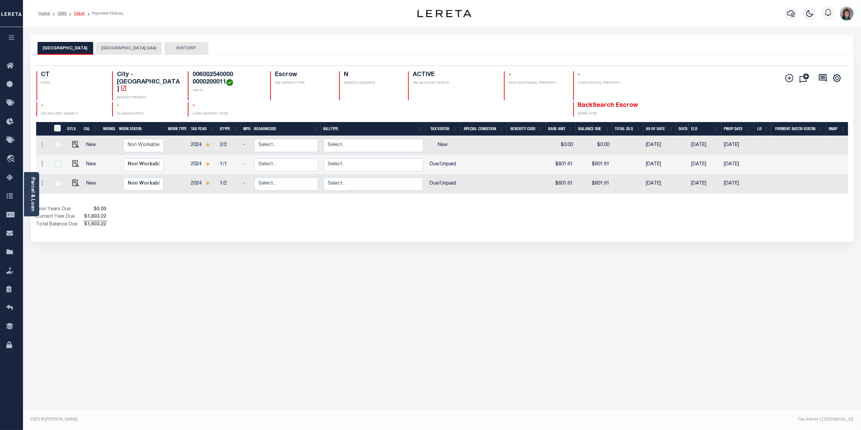
click at [76, 13] on link "Detail" at bounding box center [79, 13] width 11 height 4
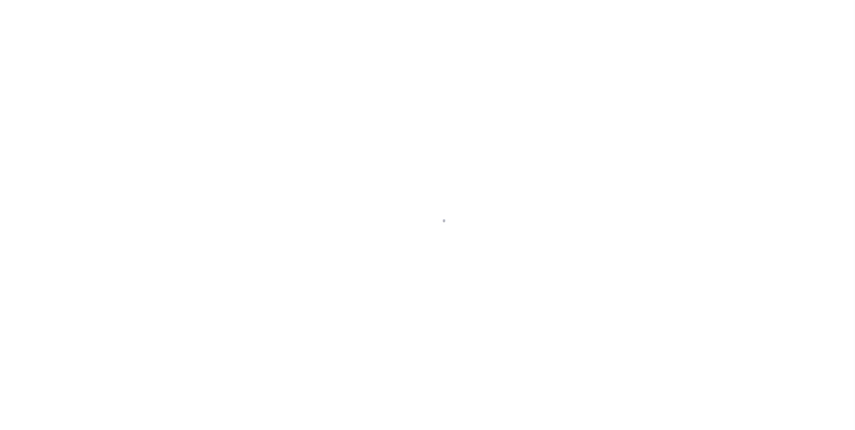
select select "Escrow"
type input "[STREET_ADDRESS][PERSON_NAME]"
type input "[GEOGRAPHIC_DATA], CT 06704"
type input "a0k8Y00000bMa8w"
type input "CT"
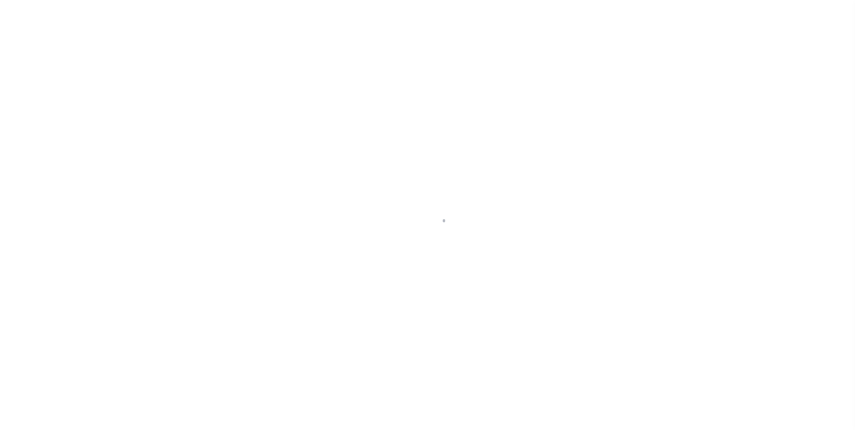
select select
select select "25066"
select select
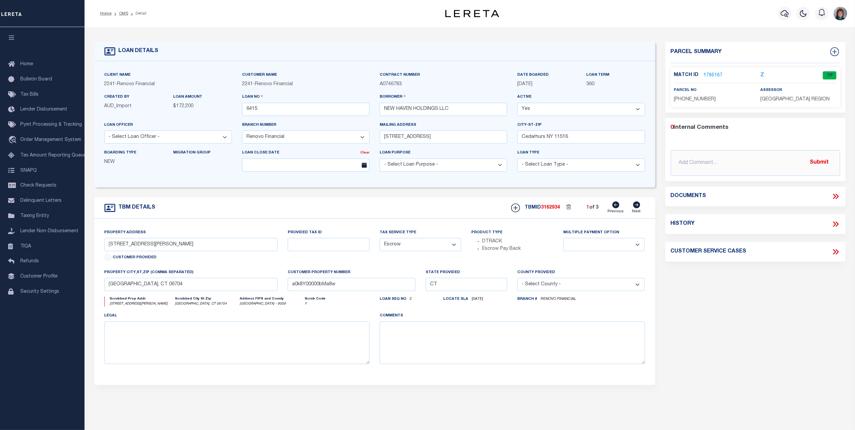
click at [635, 208] on icon at bounding box center [636, 204] width 7 height 7
type input "[STREET_ADDRESS]"
type input "Hamden, CT 06514"
type input "a0k8Y00000bMa9L"
type textarea "Situs change per client audit"
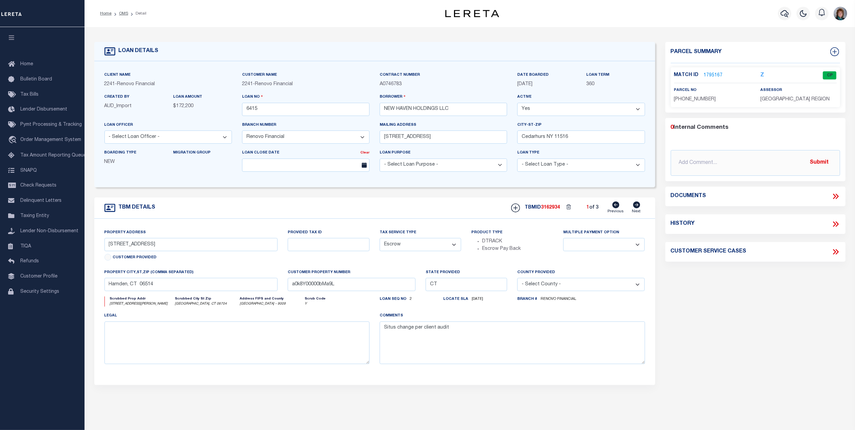
select select
click at [635, 208] on icon at bounding box center [636, 204] width 7 height 7
type input "[STREET_ADDRESS][PERSON_NAME]"
type input "[GEOGRAPHIC_DATA], CT 06704"
type input "a0k8Y00000bMa7o"
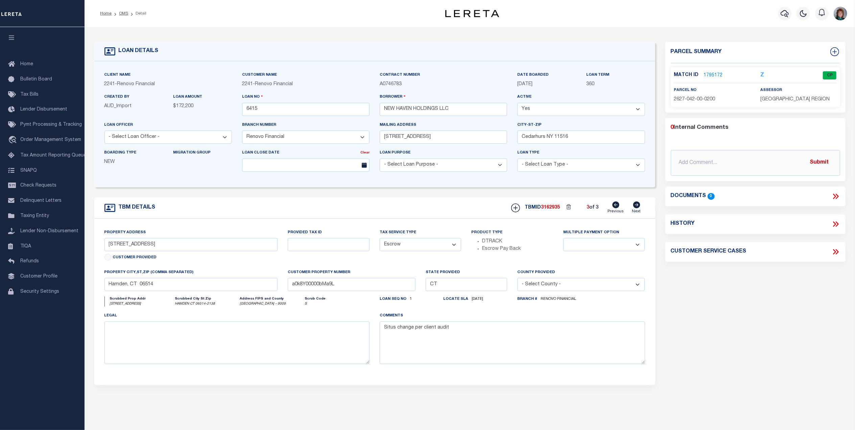
select select
click at [716, 72] on link "1795183" at bounding box center [713, 75] width 19 height 7
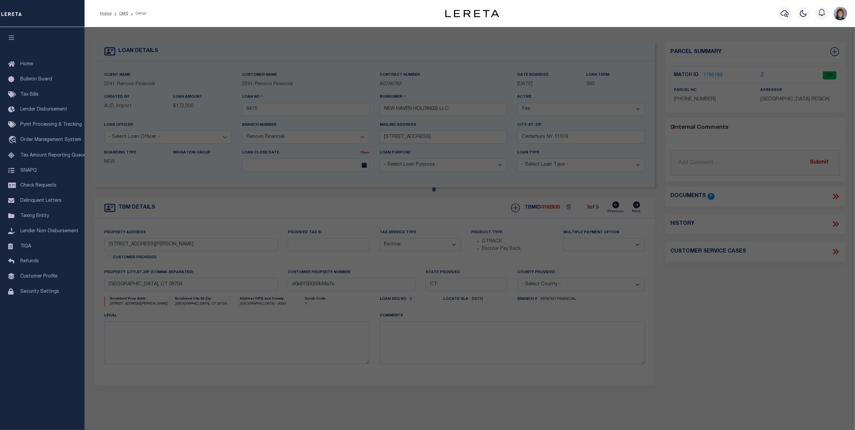
checkbox input "false"
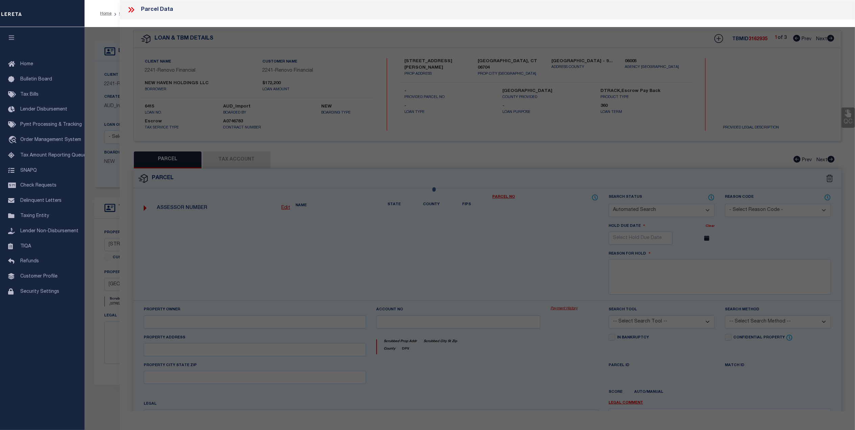
select select "CP"
type input "NEW HAVEN HOLDINGS LLC"
select select
type input "25 [PERSON_NAME] COURT 6"
checkbox input "false"
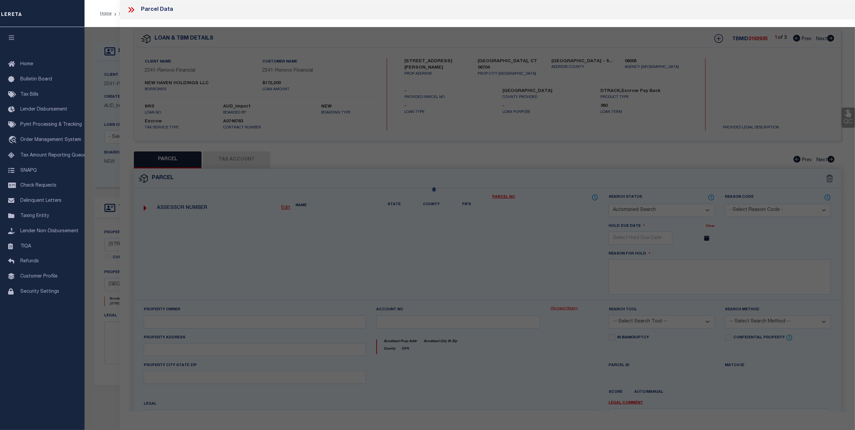
type textarea "Unique ID : 006002540000 0000300006 Volume / Page : 8539/ 197 Unit# : 6"
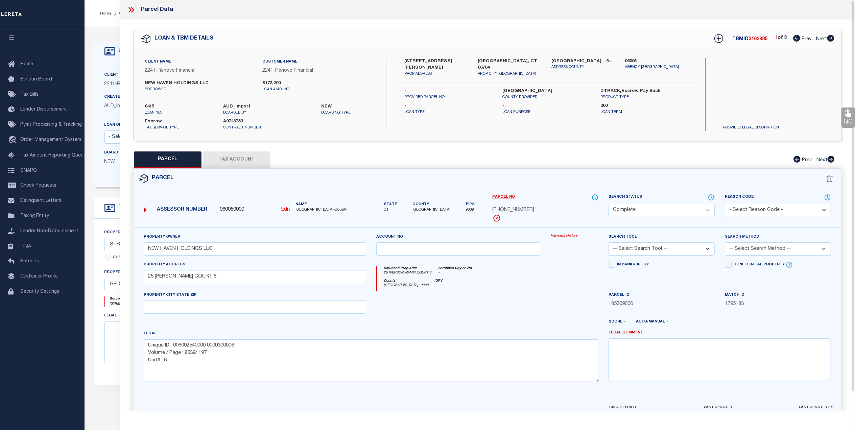
click at [234, 163] on button "Tax Account" at bounding box center [237, 159] width 68 height 17
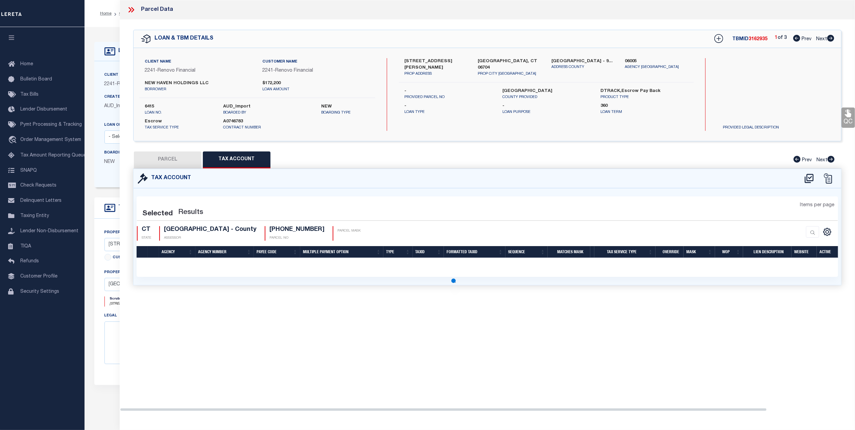
select select "100"
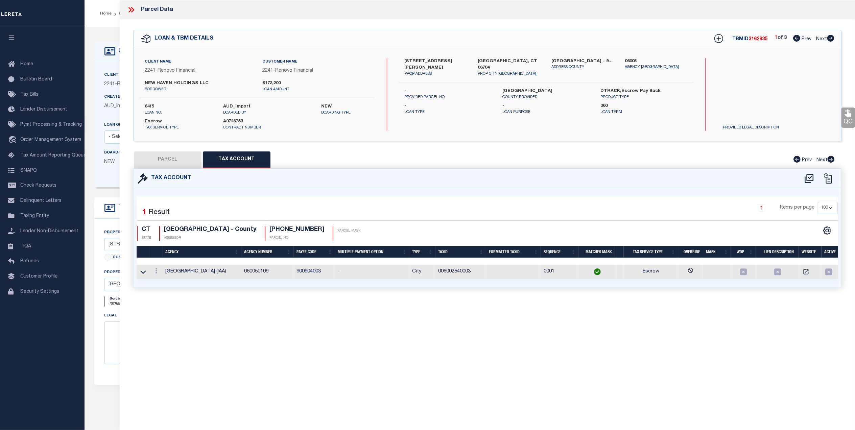
click at [130, 5] on icon at bounding box center [131, 9] width 9 height 9
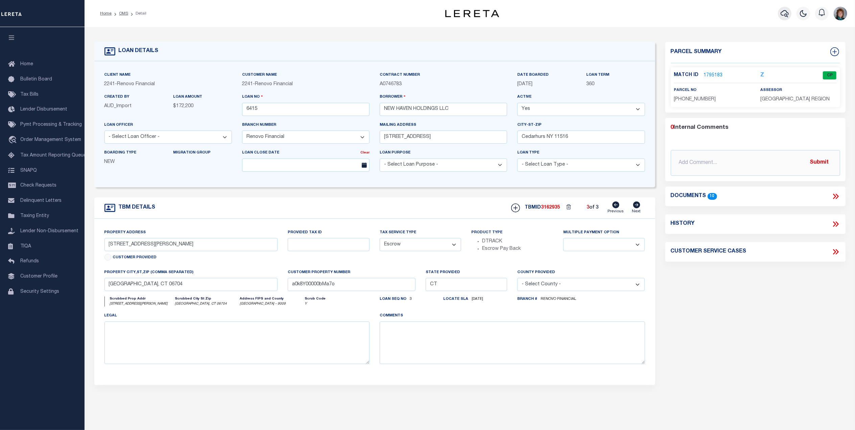
click at [785, 11] on icon "button" at bounding box center [784, 13] width 8 height 7
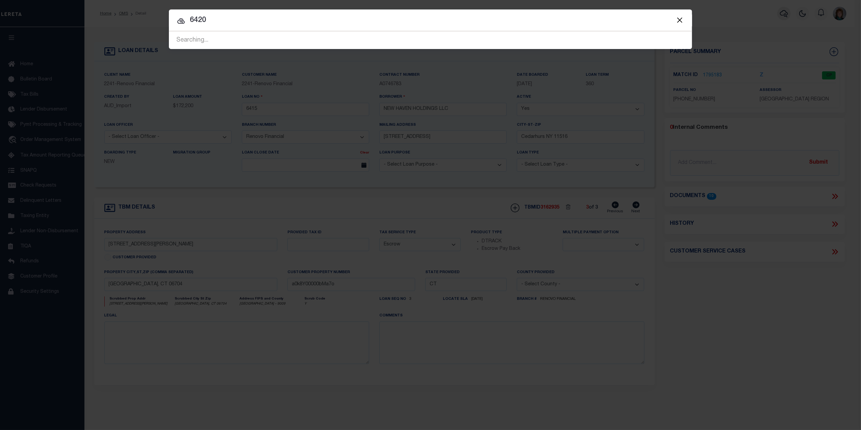
type input "6420"
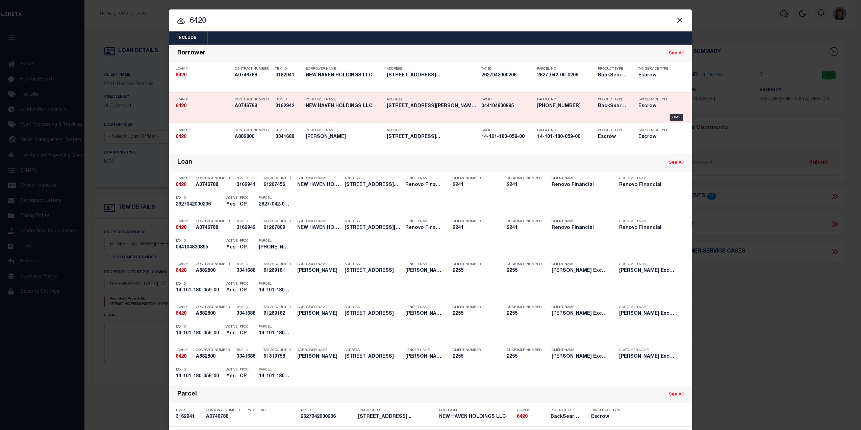
click at [676, 112] on div "Loan # 6420 Contract Number A0746788 TBM ID 3162942 Borrower Name NEW HAVEN HOL…" at bounding box center [431, 107] width 520 height 27
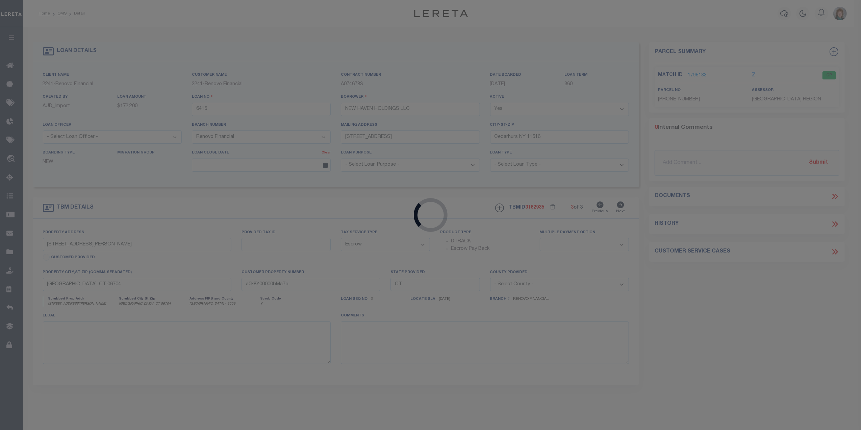
type input "6420"
select select "25066"
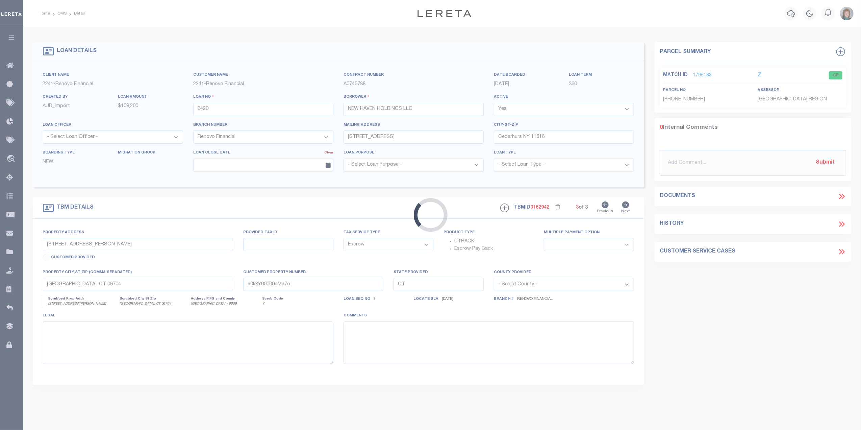
type input "[STREET_ADDRESS][PERSON_NAME]"
type input "[GEOGRAPHIC_DATA], CT 06706"
type input "a0k8Y00000bMaRL"
type textarea "Situs change per client audit"
select select
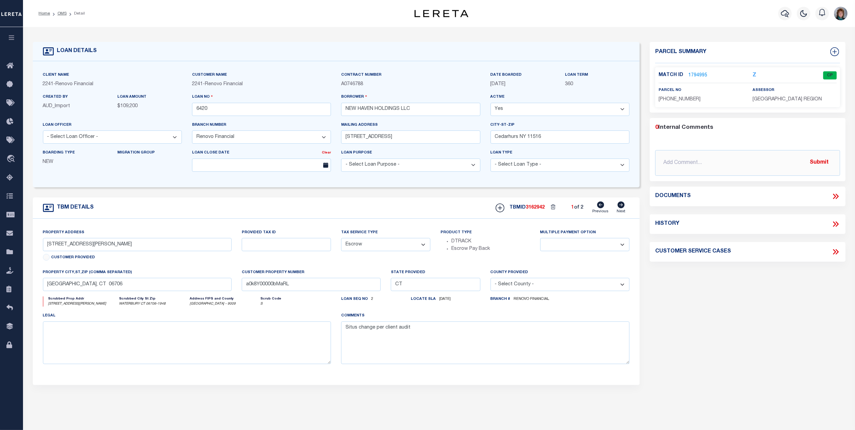
click at [698, 74] on link "1794995" at bounding box center [697, 75] width 19 height 7
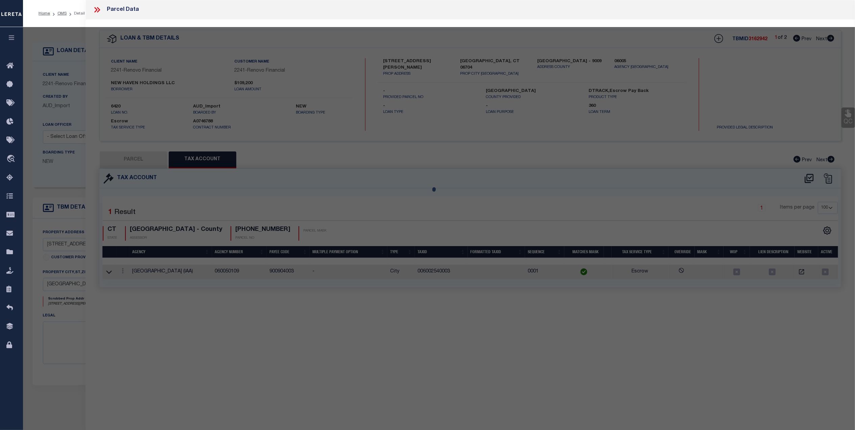
select select "AS"
checkbox input "false"
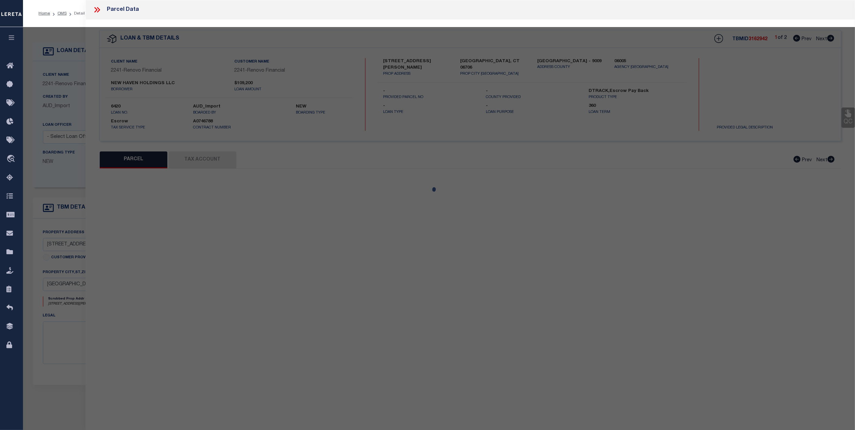
select select "CP"
type input "NEW HAVEN HOLDINGS LLC"
select select
type input "[STREET_ADDRESS][PERSON_NAME]"
checkbox input "false"
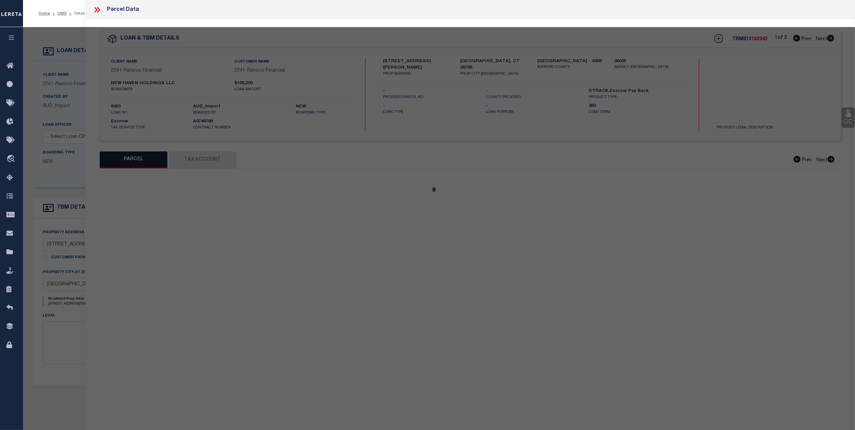
type input "Hamden, CT 06514"
type textarea "Unique ID: 044104830000 0089500016"
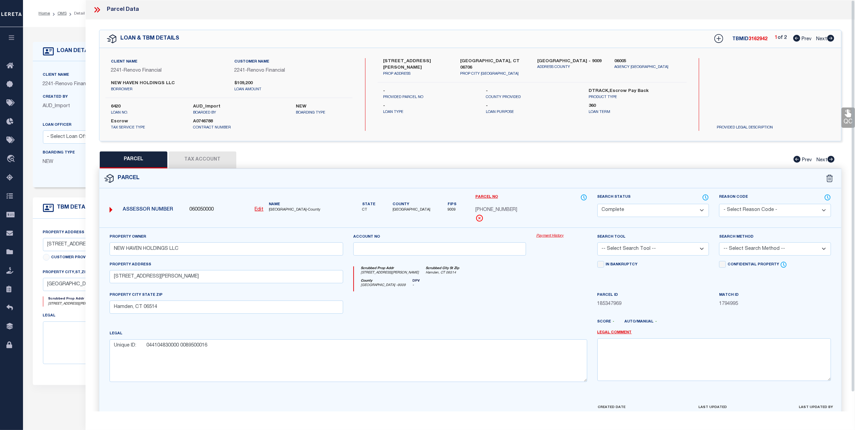
click at [199, 158] on button "Tax Account" at bounding box center [203, 159] width 68 height 17
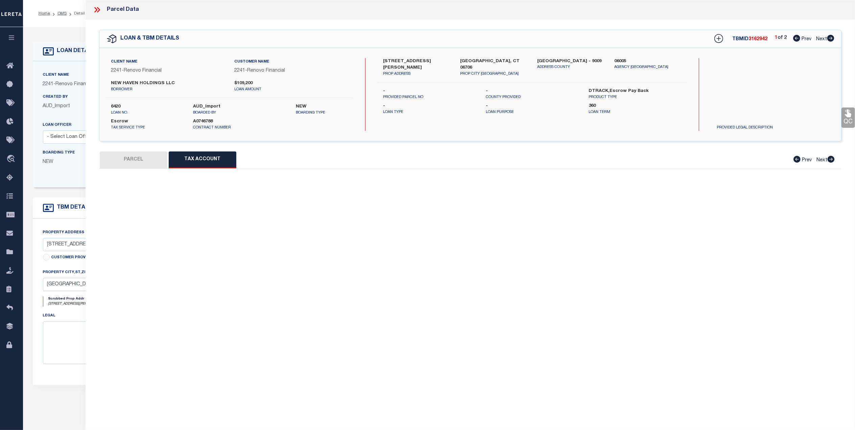
select select "100"
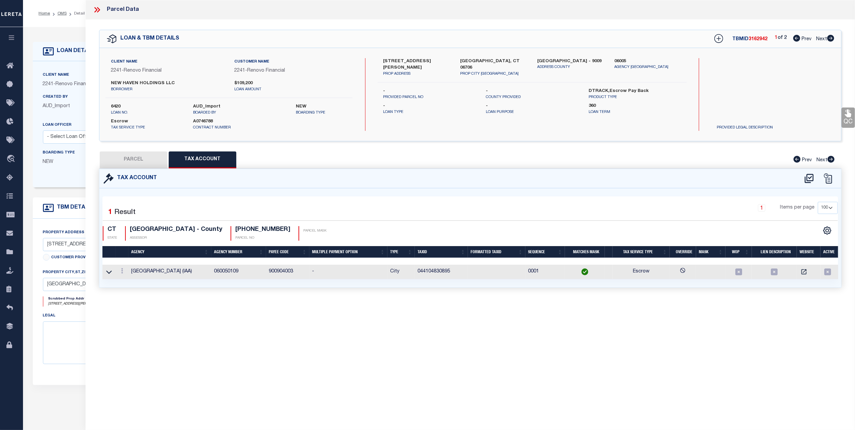
drag, startPoint x: 92, startPoint y: 9, endPoint x: 122, endPoint y: 10, distance: 29.7
click at [93, 8] on icon at bounding box center [97, 9] width 9 height 9
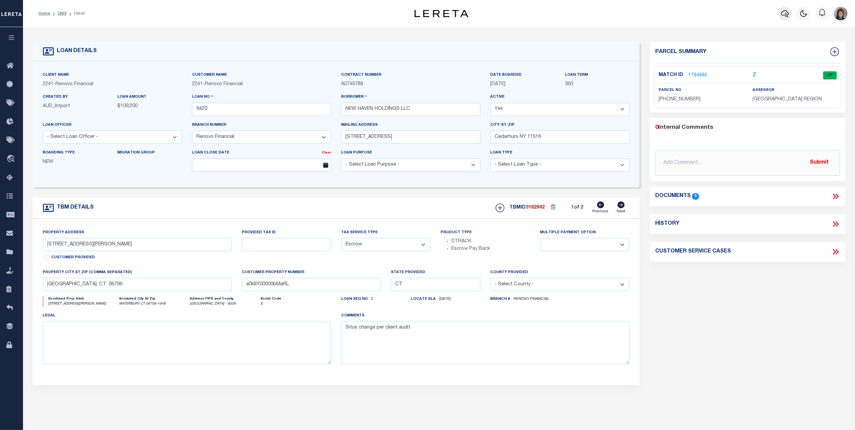
click at [783, 16] on icon "button" at bounding box center [785, 13] width 8 height 8
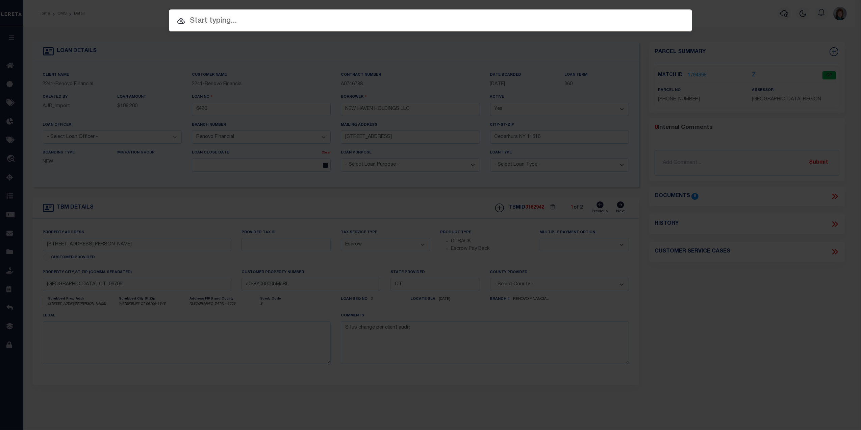
paste input "7168"
type input "7168"
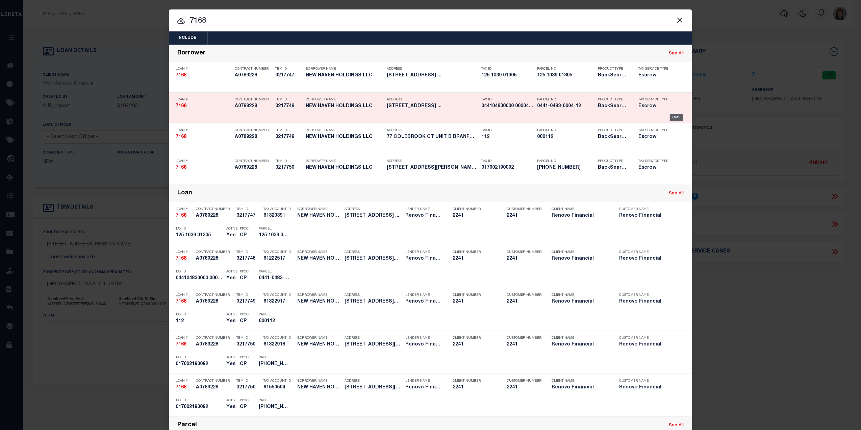
click at [675, 116] on div "OMS" at bounding box center [677, 117] width 14 height 7
type input "7168"
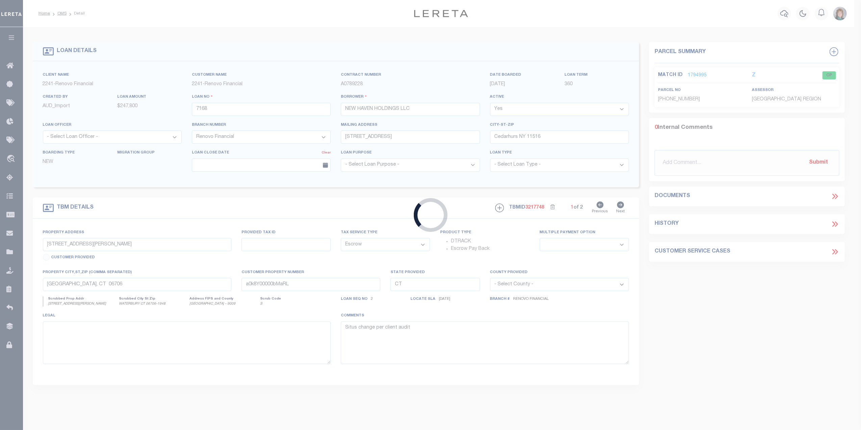
type input "[STREET_ADDRESS]"
type input "a0k8Y00000c16FZ"
type textarea "Situs address change per client audit"
select select "25066"
select select
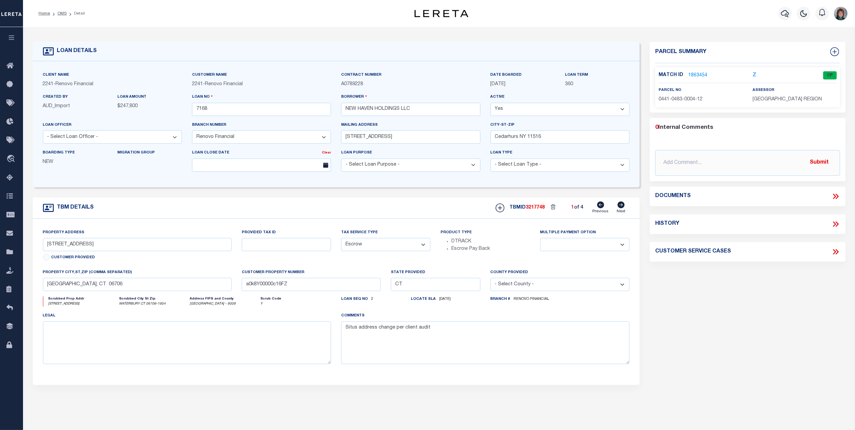
click at [697, 74] on link "1863454" at bounding box center [697, 75] width 19 height 7
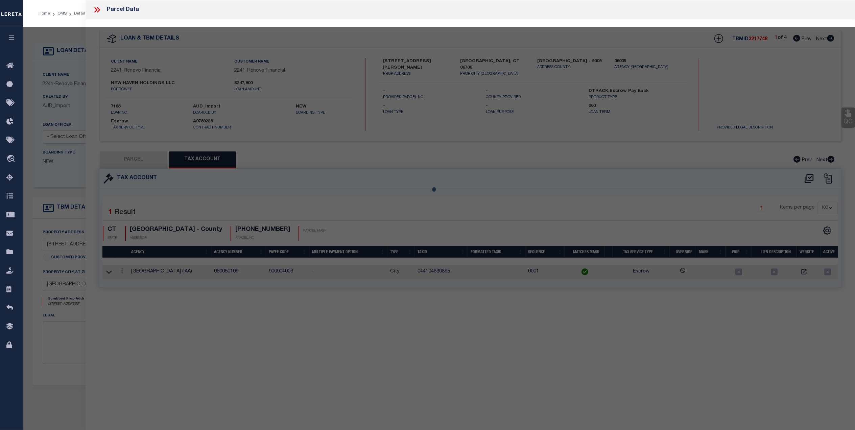
select select "AS"
checkbox input "false"
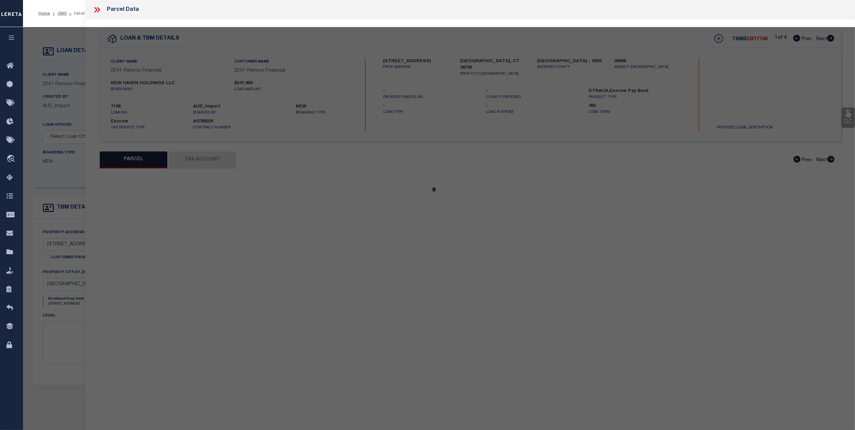
select select "CP"
type input "ZALTZ ISRAEL A"
type input "044104830000 0000400025"
select select
type input "[STREET_ADDRESS]"
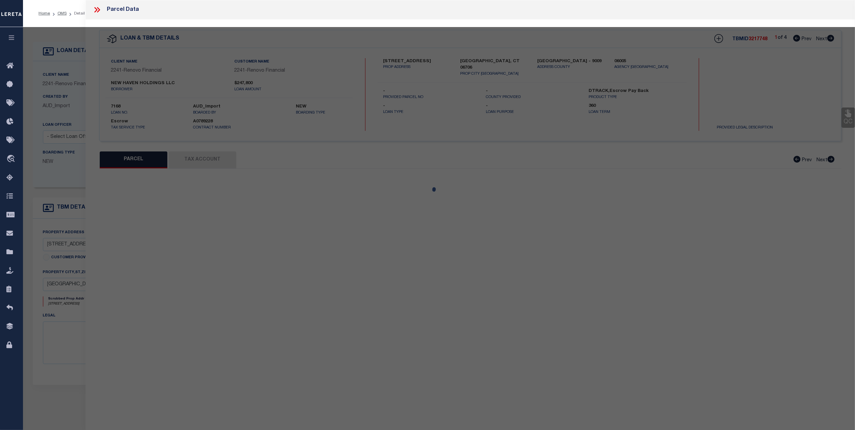
type input "CT"
type textarea "Map Block Lot: [PHONE_NUMBER]"
type textarea "[DATE]- updated parcel to reflect Unit # 12."
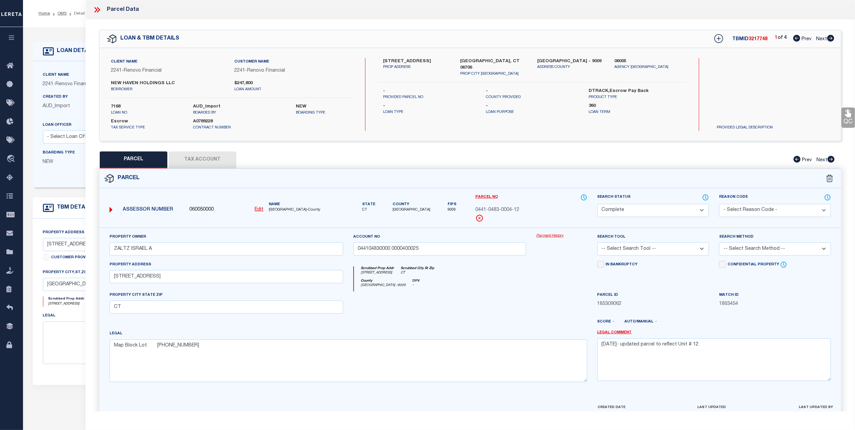
click at [213, 155] on button "Tax Account" at bounding box center [203, 159] width 68 height 17
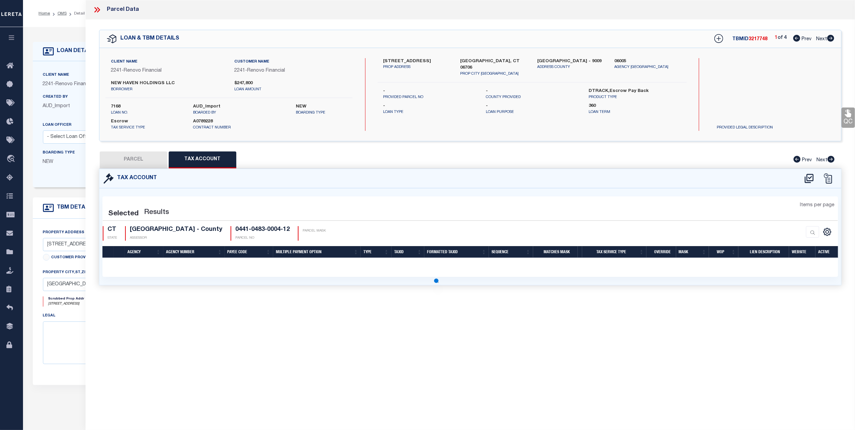
select select "100"
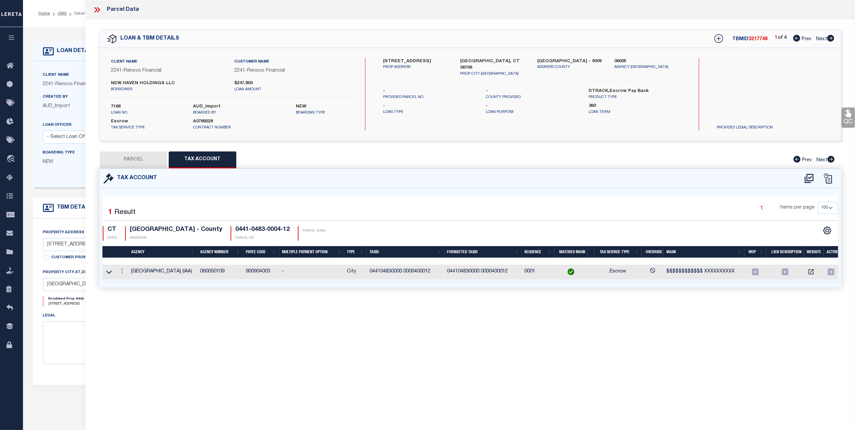
click at [146, 161] on button "PARCEL" at bounding box center [134, 159] width 68 height 17
select select "AS"
checkbox input "false"
select select "CP"
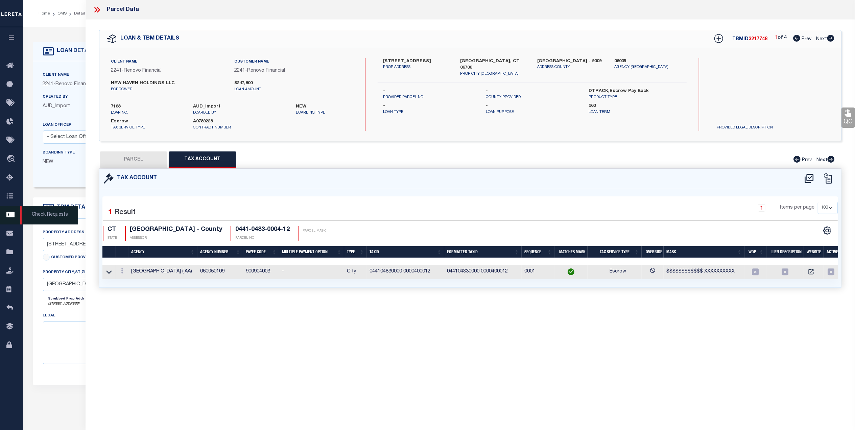
type input "ZALTZ ISRAEL A"
type input "044104830000 0000400025"
select select
type input "[STREET_ADDRESS]"
type input "CT"
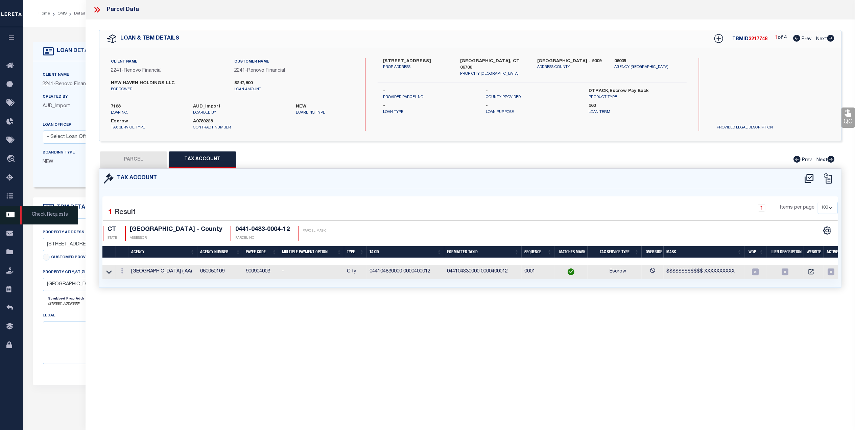
type textarea "Map Block Lot: [PHONE_NUMBER]"
type textarea "[DATE]- updated parcel to reflect Unit # 12."
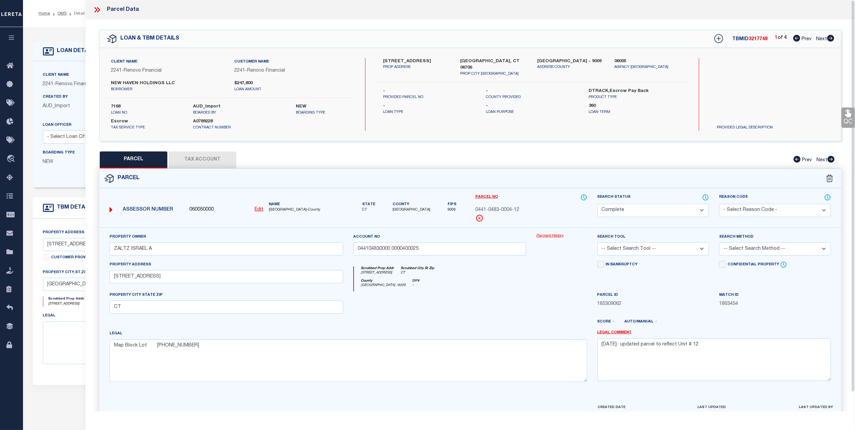
drag, startPoint x: 97, startPoint y: 7, endPoint x: 86, endPoint y: 3, distance: 11.8
click at [97, 7] on icon at bounding box center [97, 9] width 9 height 9
